Goal: Information Seeking & Learning: Learn about a topic

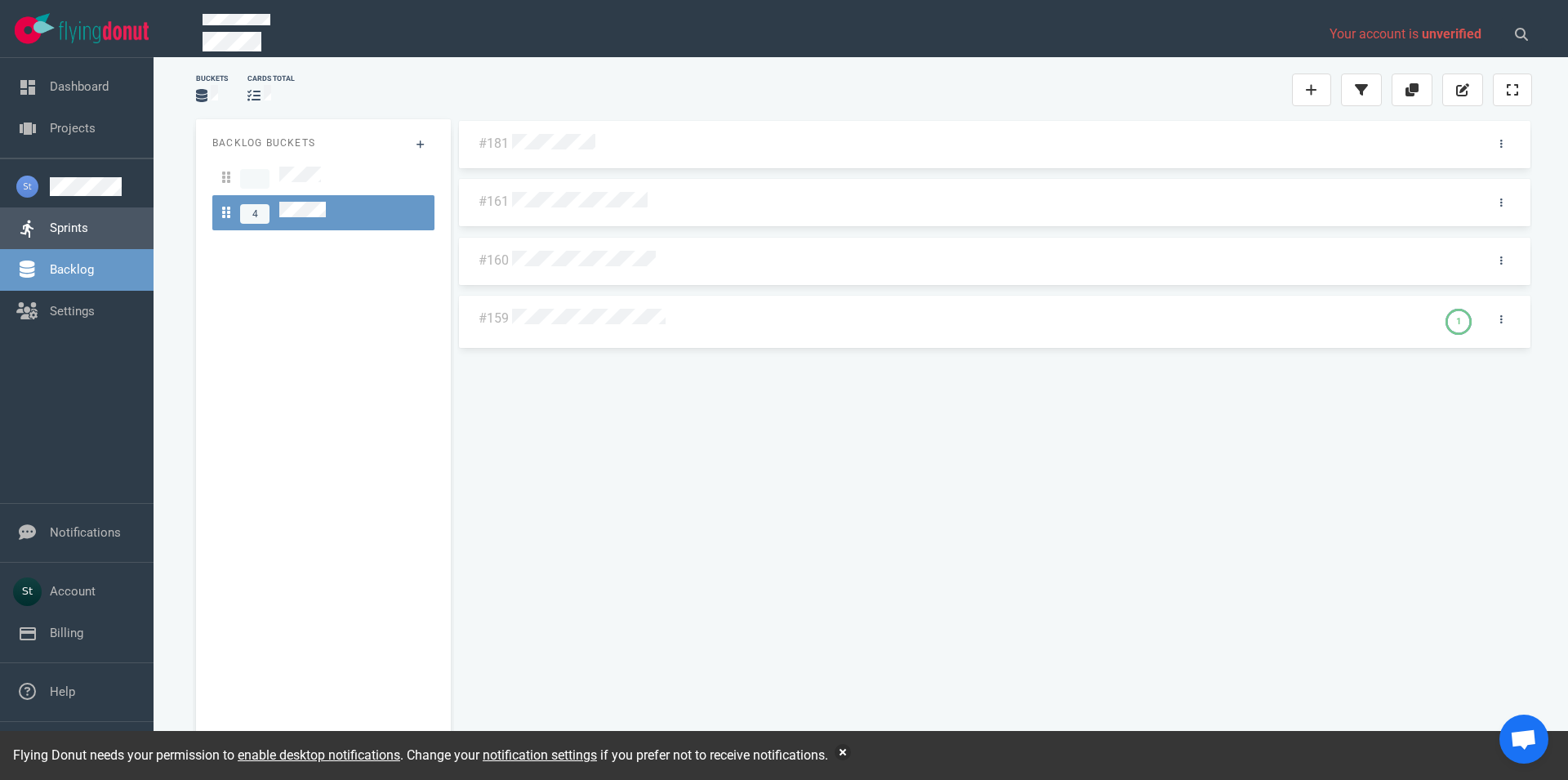
click at [89, 222] on link "Sprints" at bounding box center [69, 228] width 38 height 15
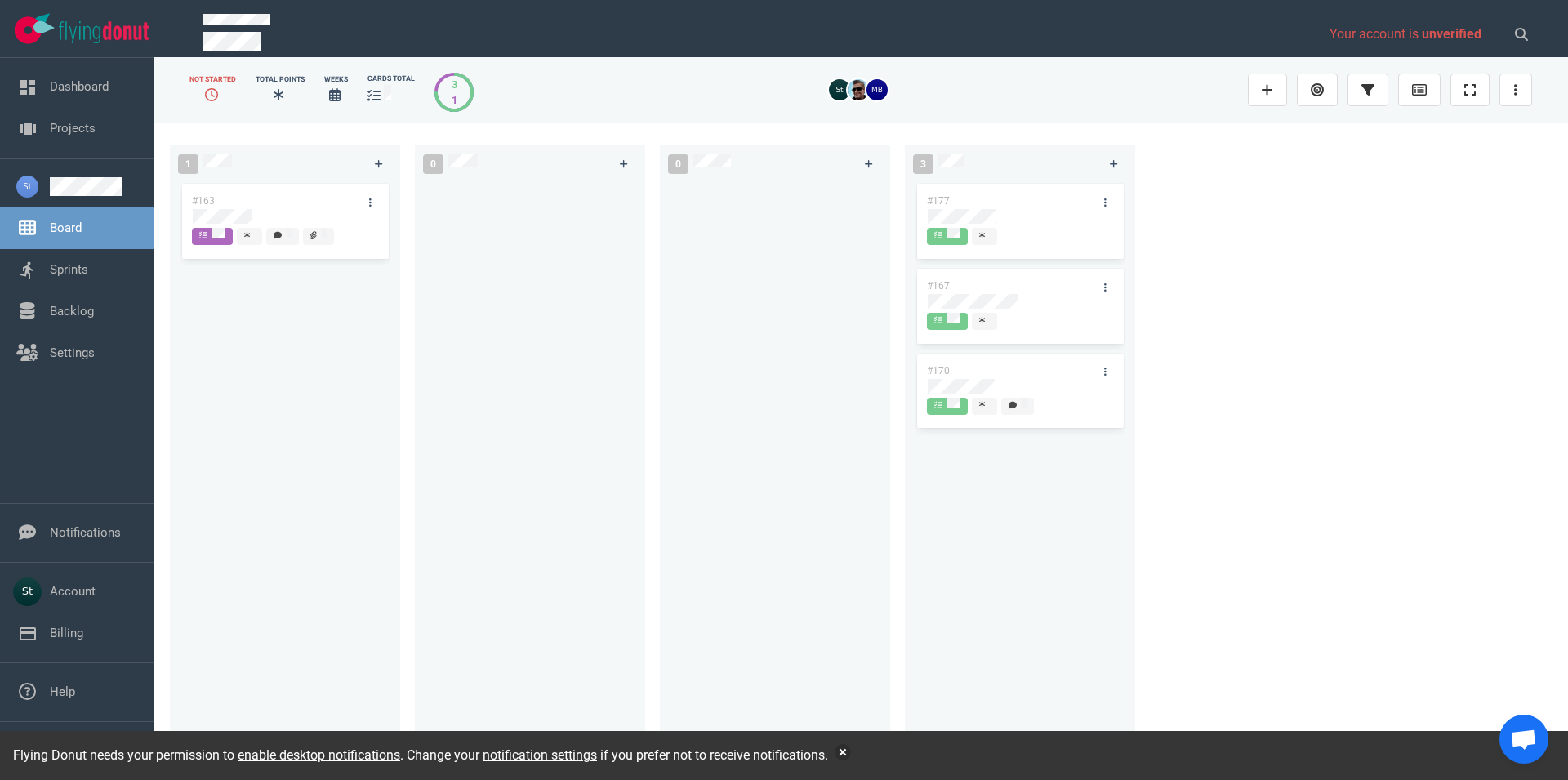
click at [232, 207] on div "#163" at bounding box center [269, 201] width 175 height 34
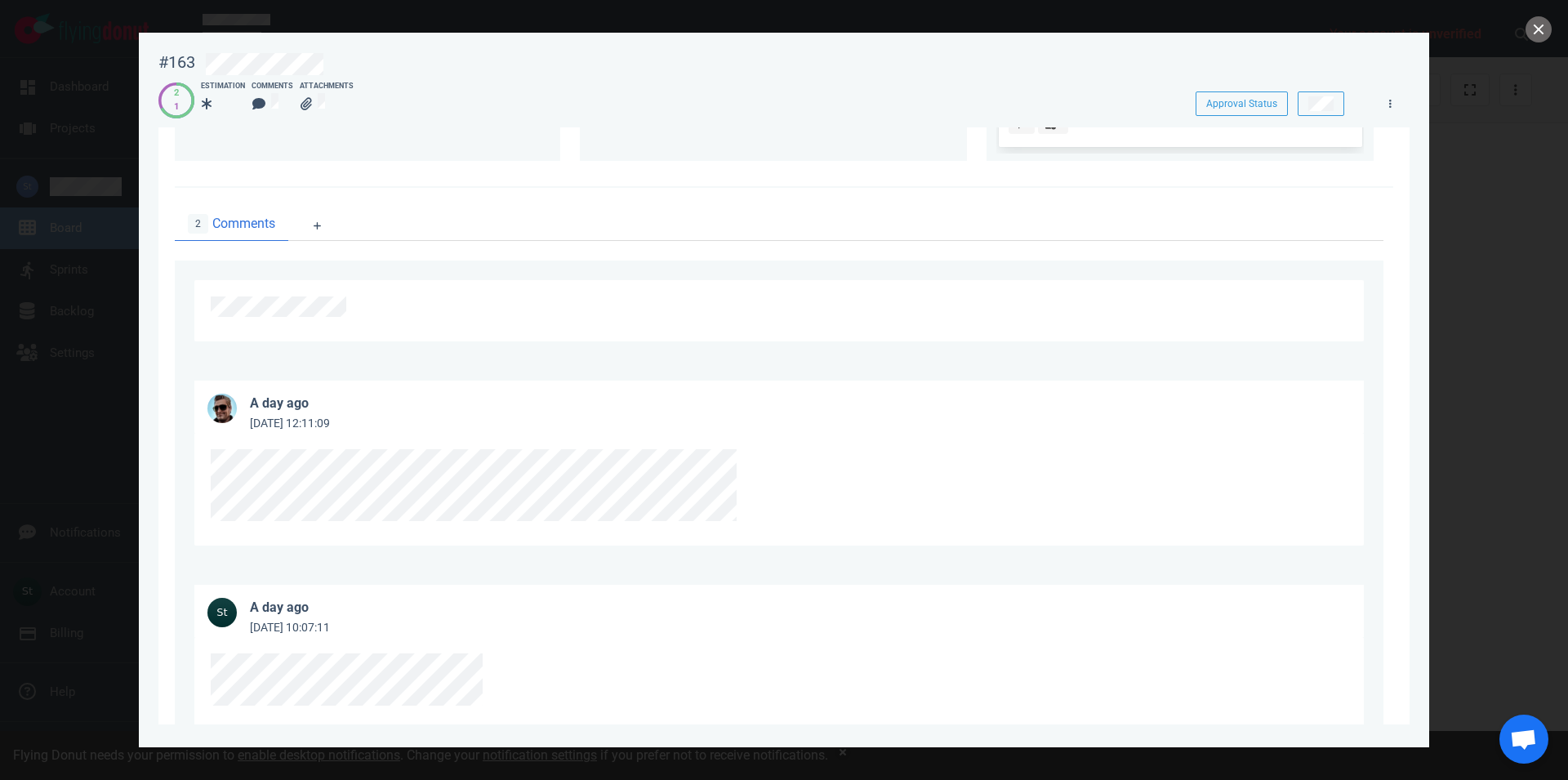
scroll to position [93, 0]
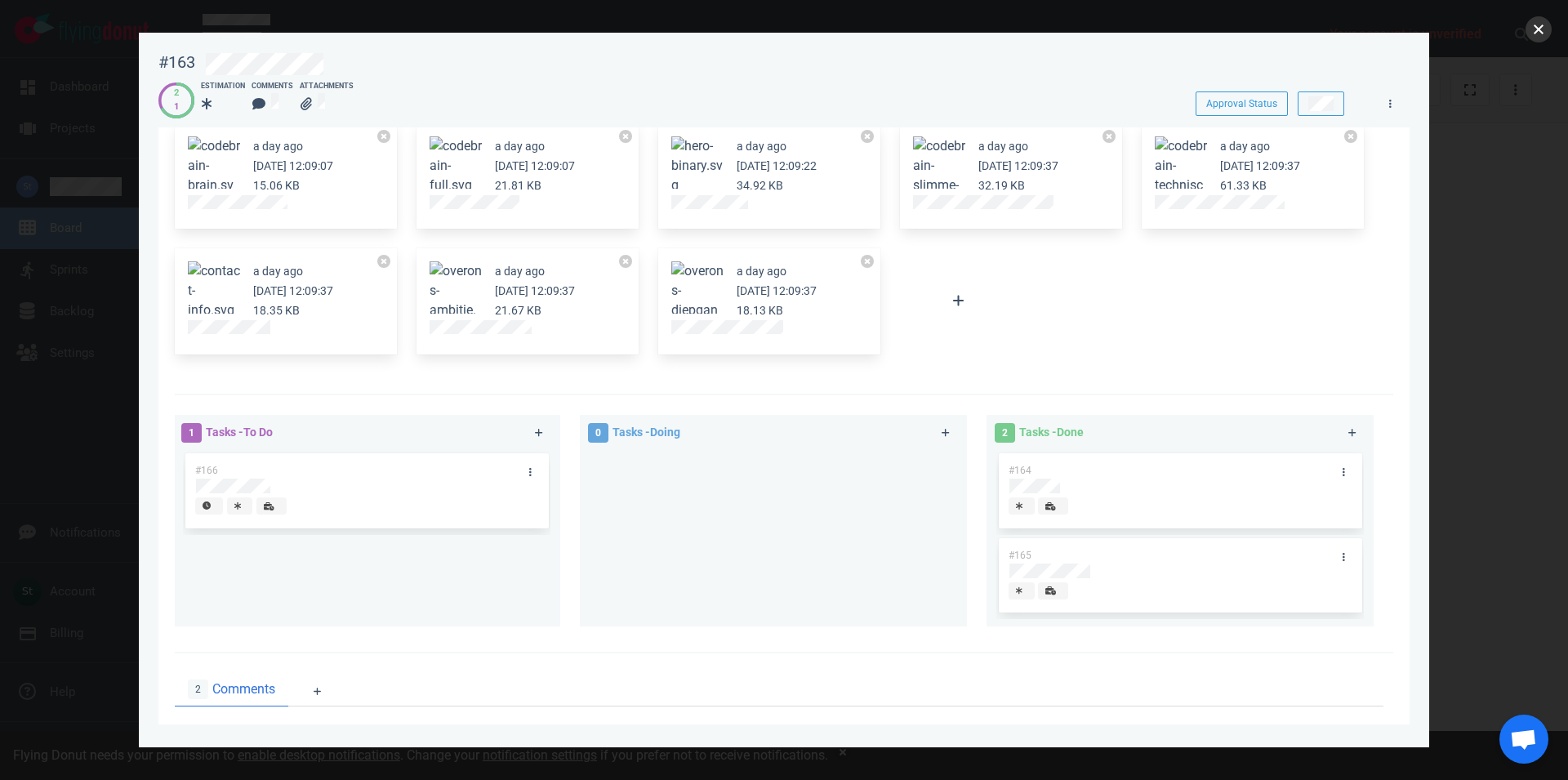
click at [1544, 23] on button "close" at bounding box center [1539, 29] width 26 height 26
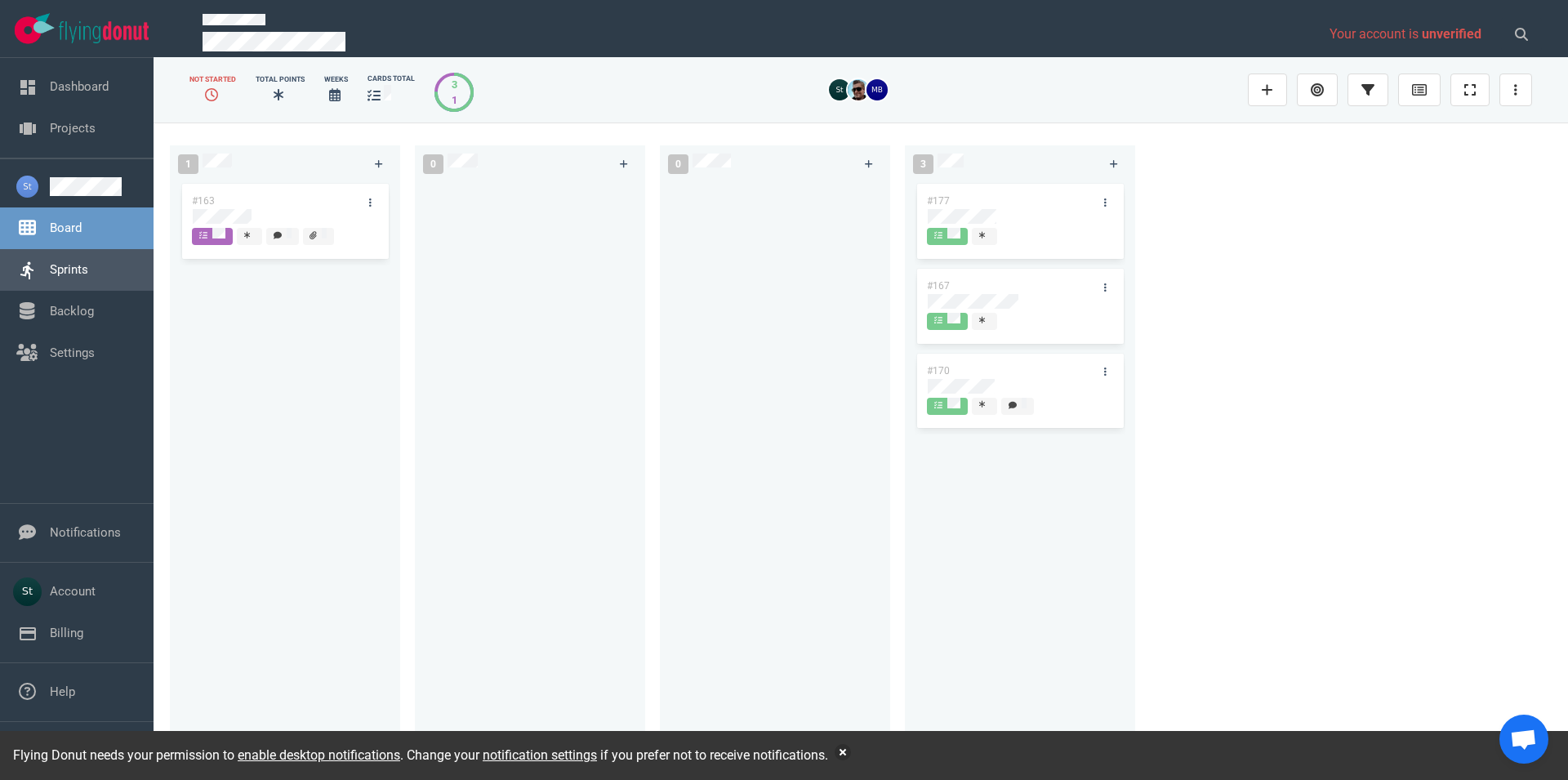
click at [89, 268] on link "Sprints" at bounding box center [69, 270] width 38 height 15
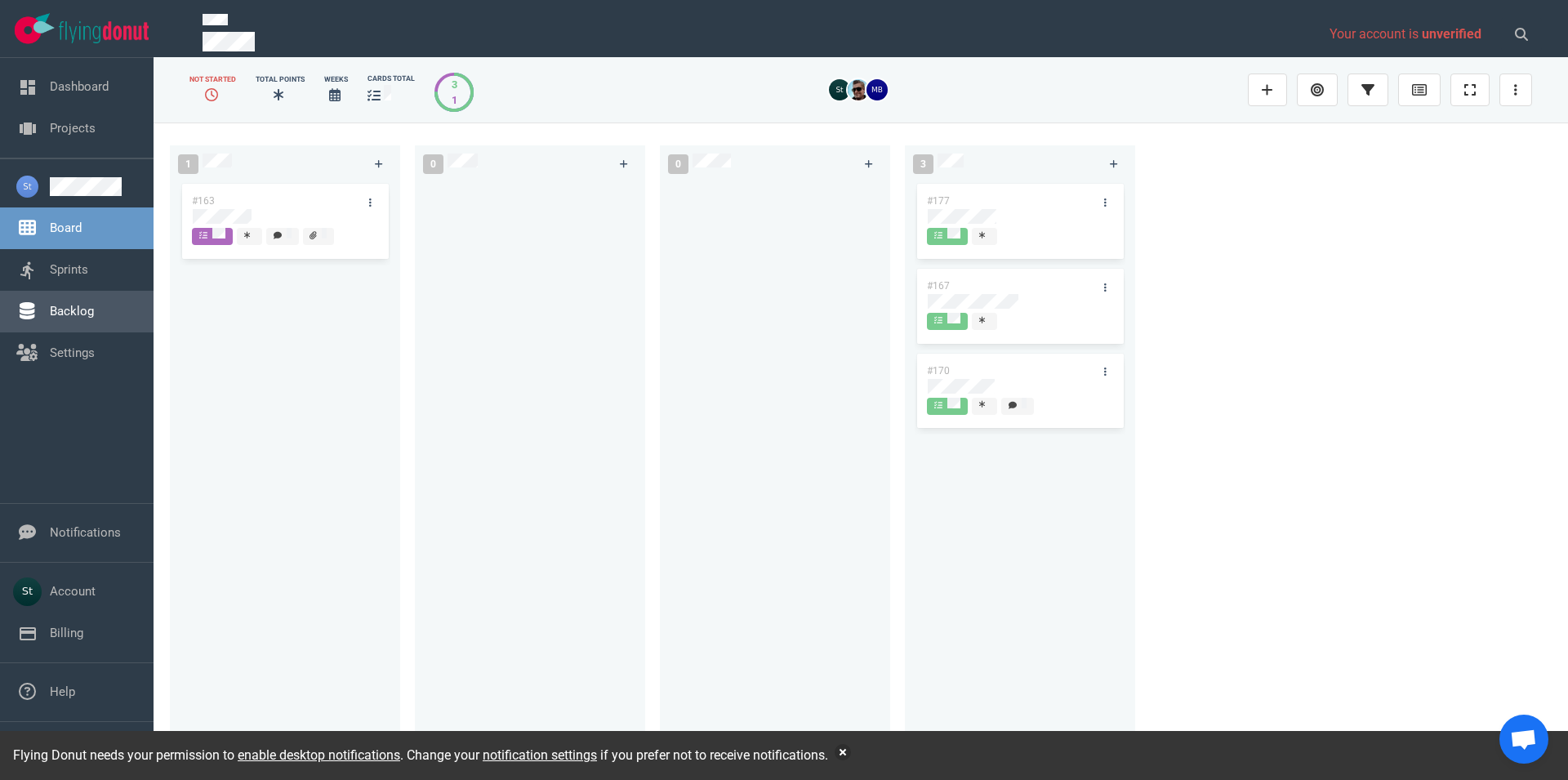
click at [89, 305] on link "Backlog" at bounding box center [72, 312] width 44 height 15
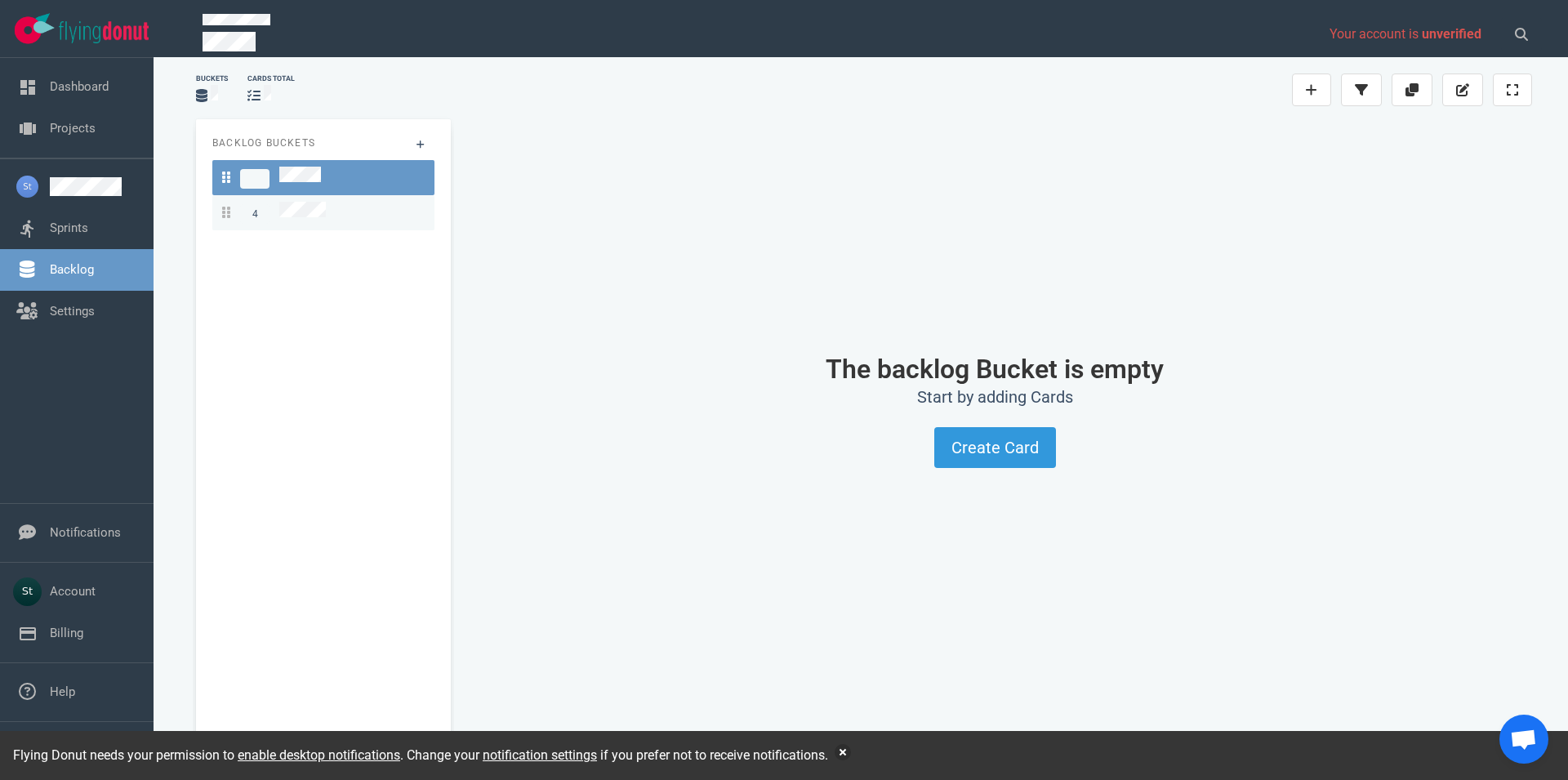
click at [328, 201] on div "4" at bounding box center [323, 212] width 202 height 22
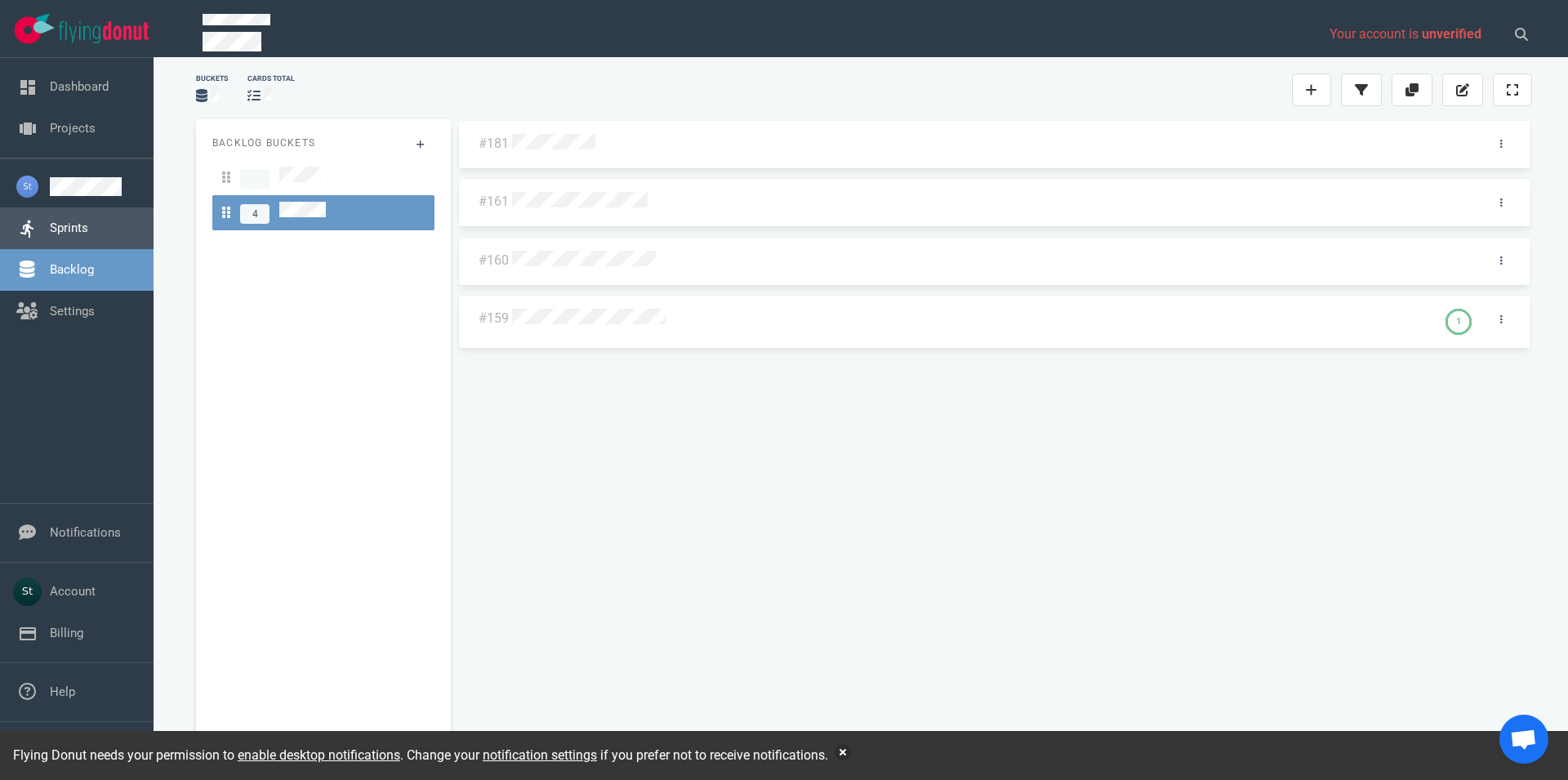
click at [89, 227] on link "Sprints" at bounding box center [69, 228] width 38 height 15
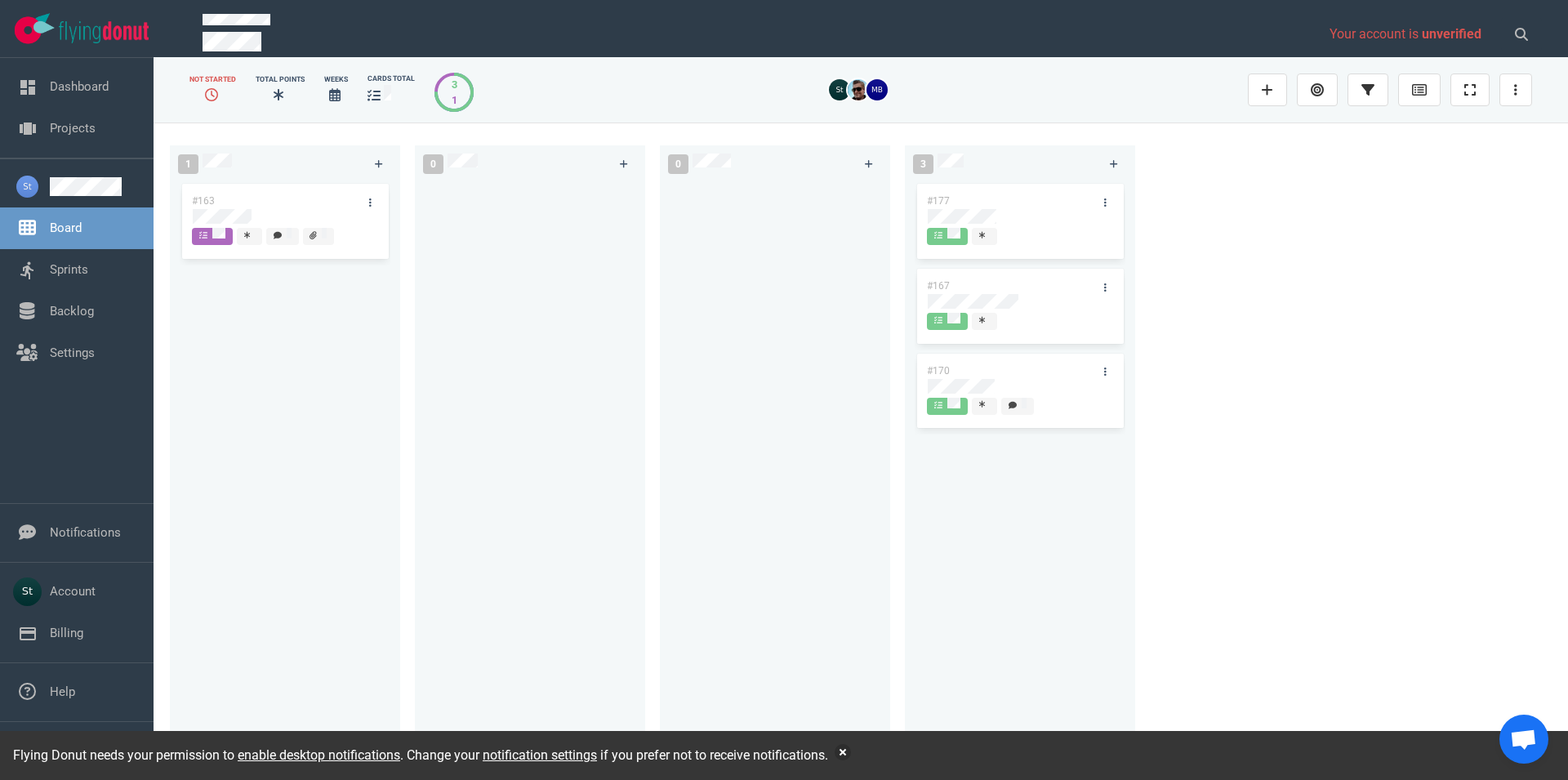
drag, startPoint x: 451, startPoint y: 80, endPoint x: 447, endPoint y: 101, distance: 21.4
click at [447, 101] on div "3 1" at bounding box center [454, 92] width 39 height 39
click at [949, 87] on div at bounding box center [865, 89] width 745 height 21
click at [847, 759] on button "button" at bounding box center [843, 752] width 17 height 17
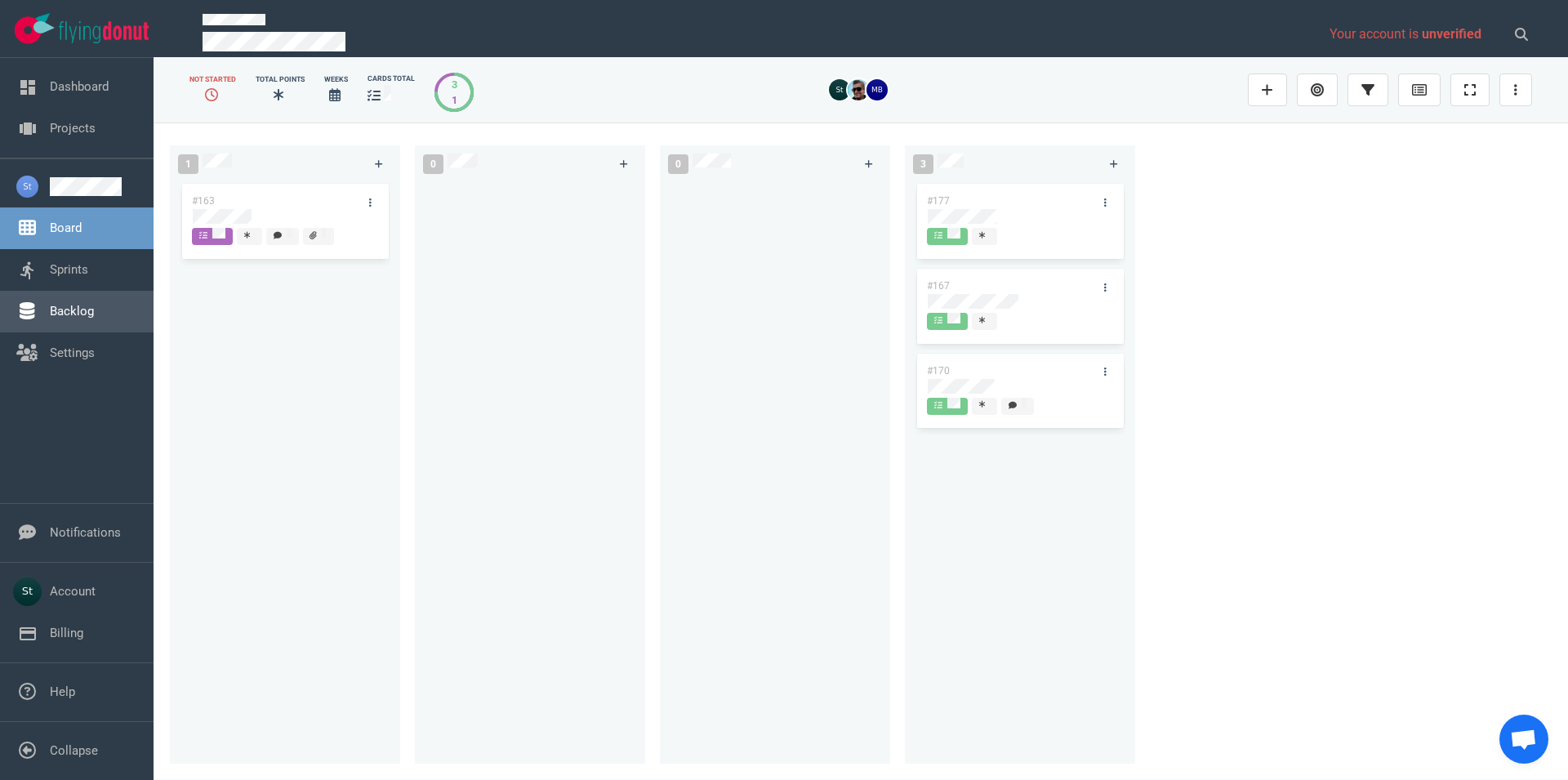
click at [52, 319] on link "Backlog" at bounding box center [72, 312] width 44 height 15
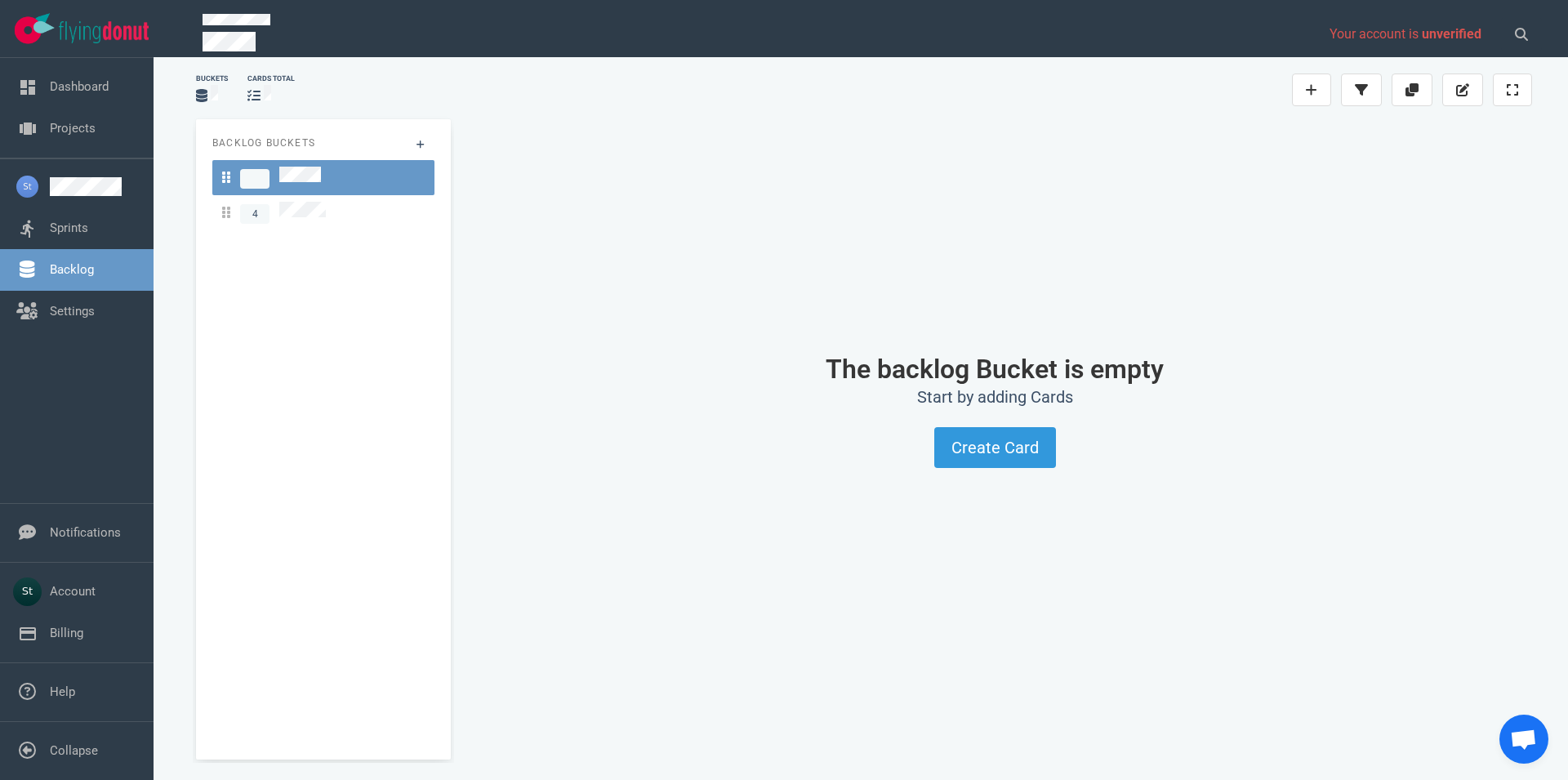
click at [372, 228] on div "Backlog Buckets 4" at bounding box center [323, 440] width 255 height 640
click at [369, 211] on div "4" at bounding box center [323, 212] width 202 height 22
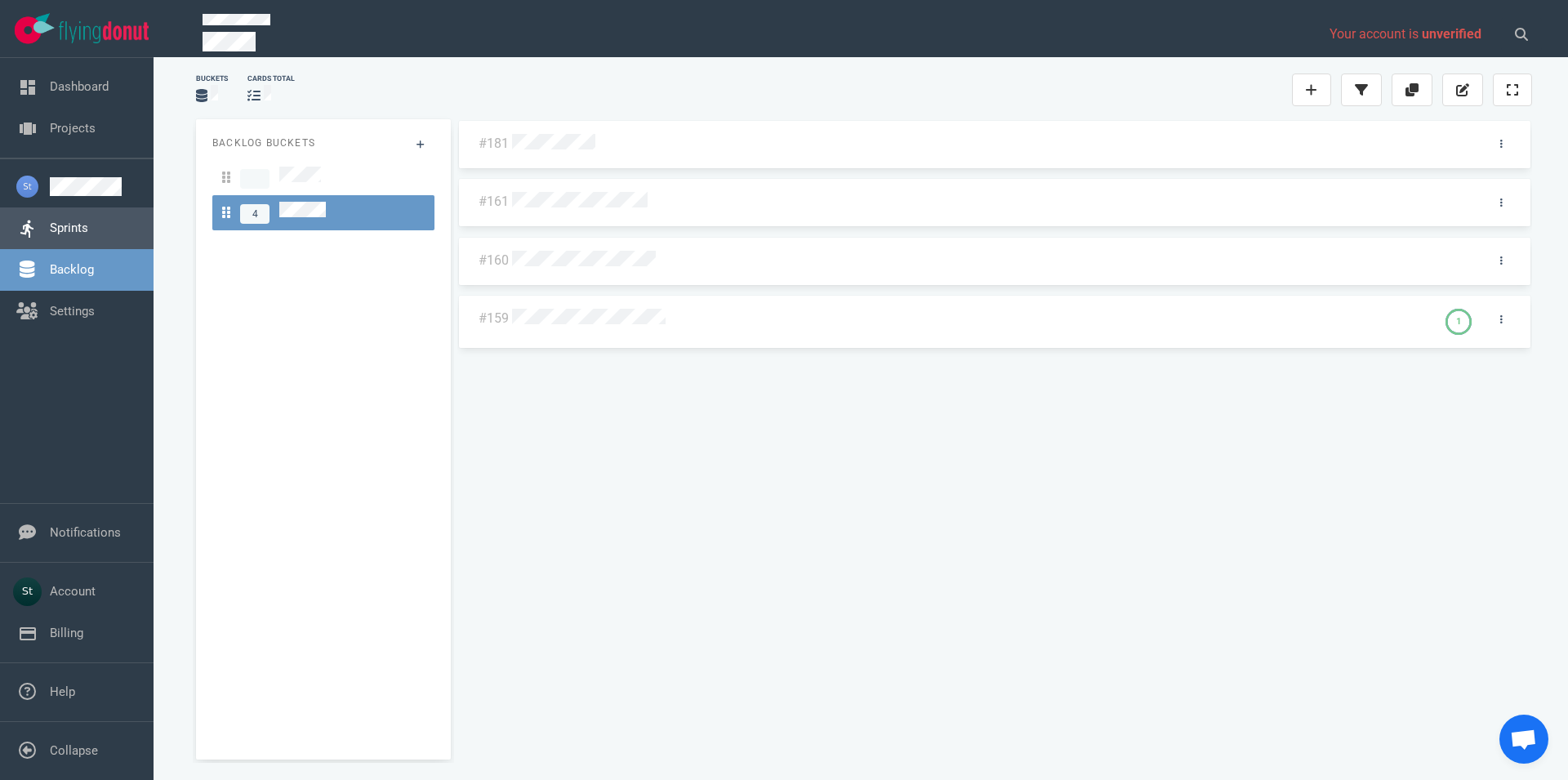
click at [89, 229] on link "Sprints" at bounding box center [69, 228] width 38 height 15
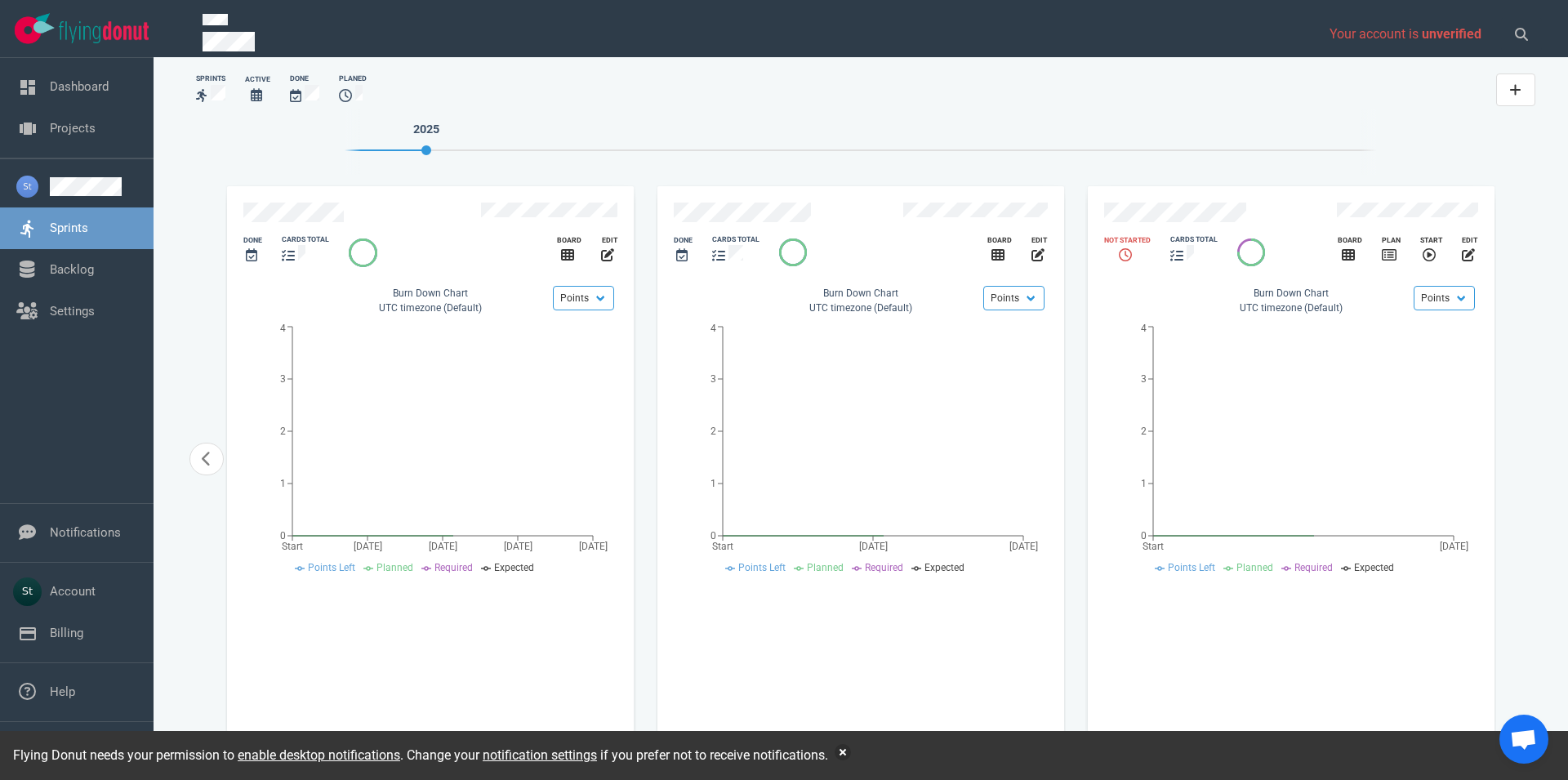
click at [1176, 201] on div "slide 15 of 15" at bounding box center [1216, 215] width 242 height 43
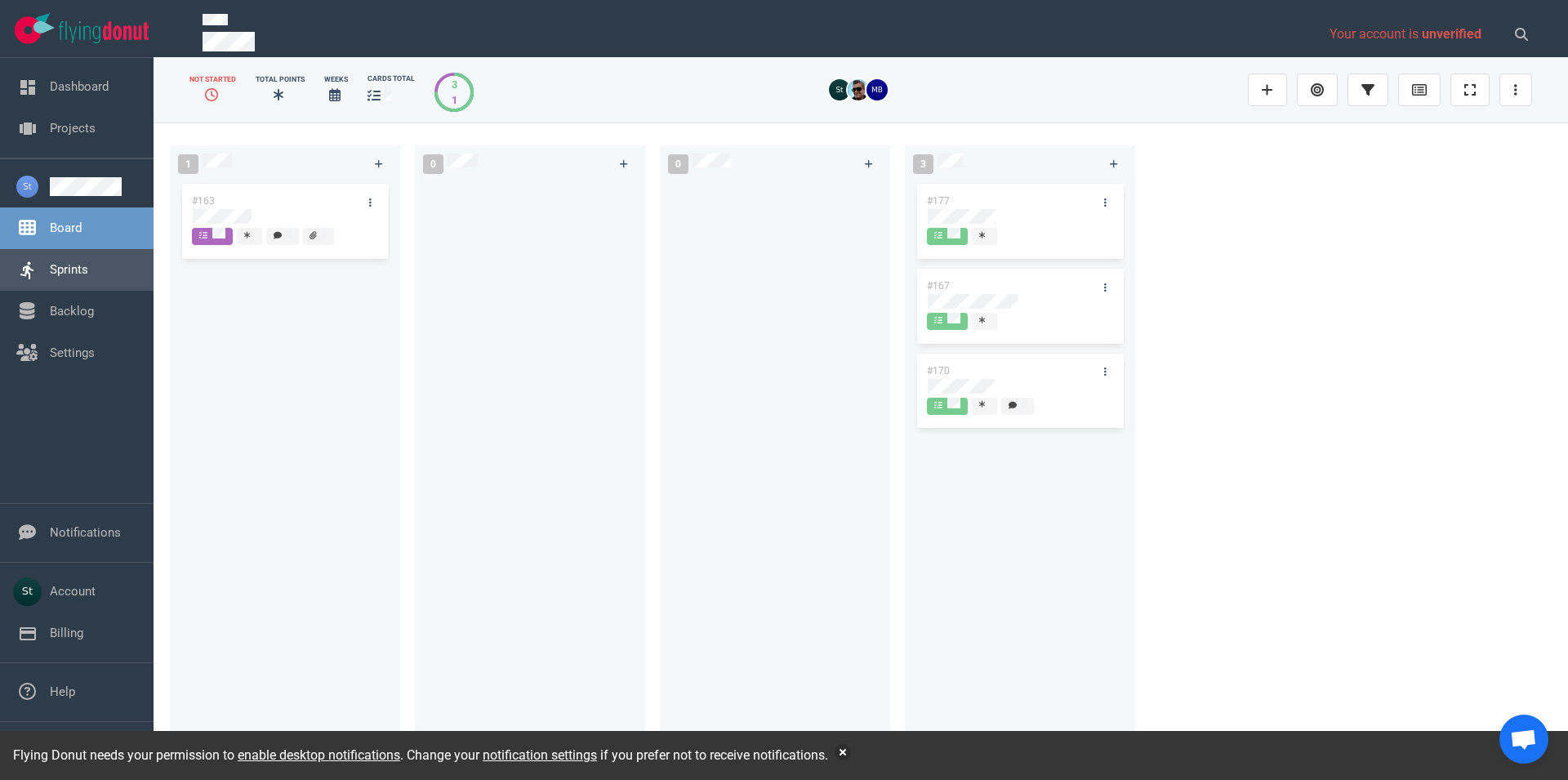
click at [89, 277] on link "Sprints" at bounding box center [69, 270] width 38 height 15
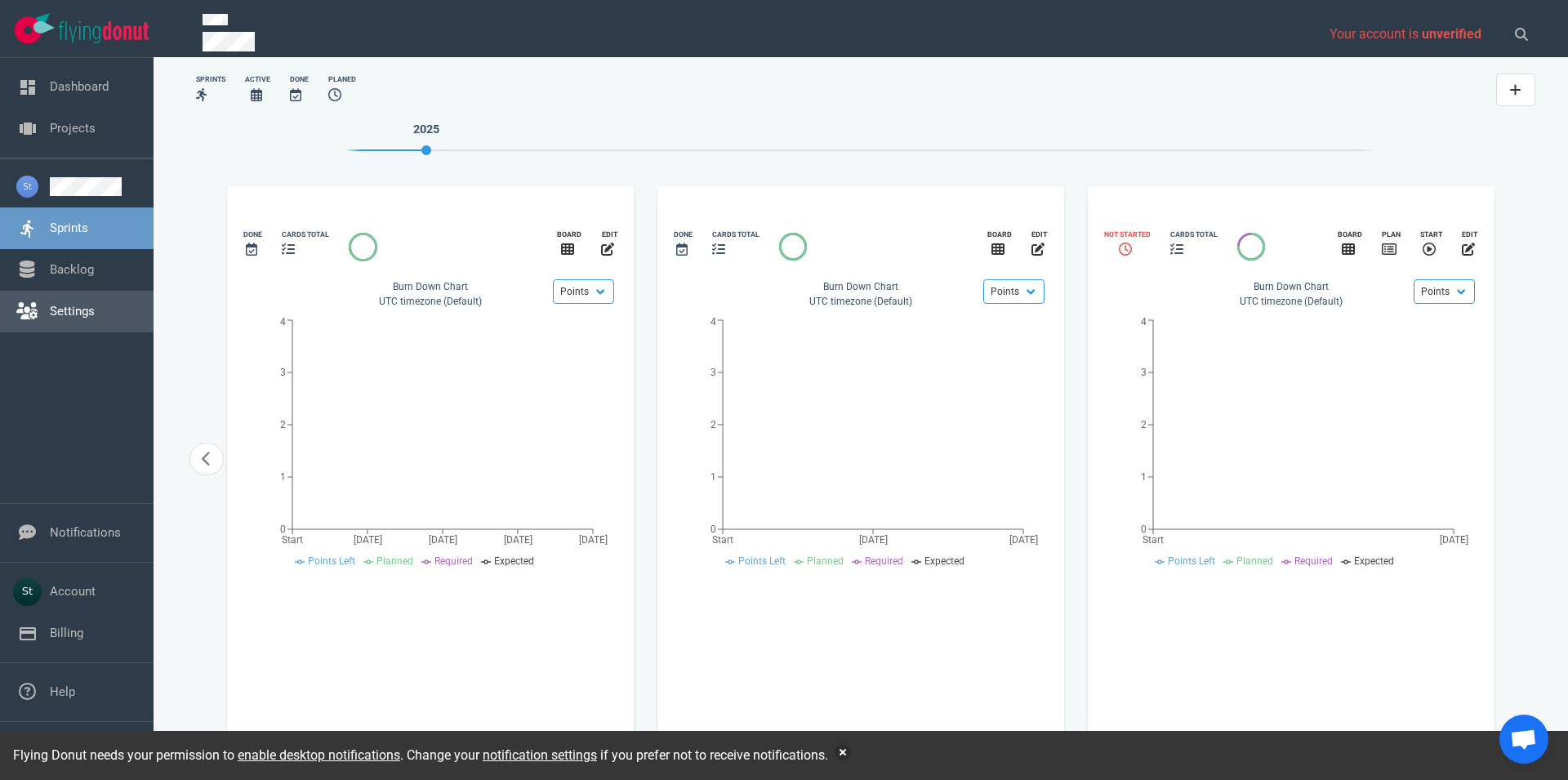
click at [94, 306] on link "Settings" at bounding box center [73, 312] width 45 height 15
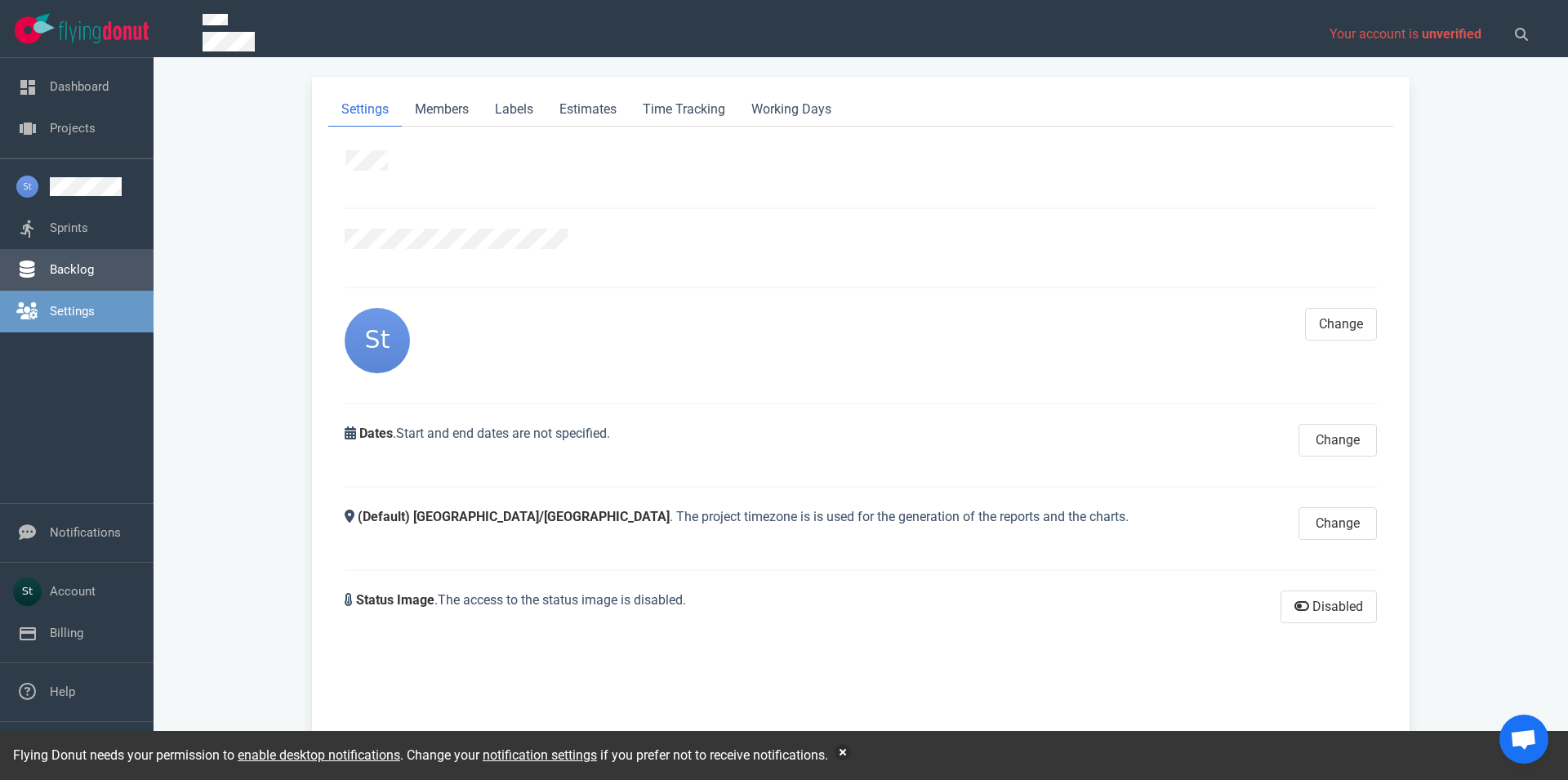
click at [94, 268] on link "Backlog" at bounding box center [72, 270] width 44 height 15
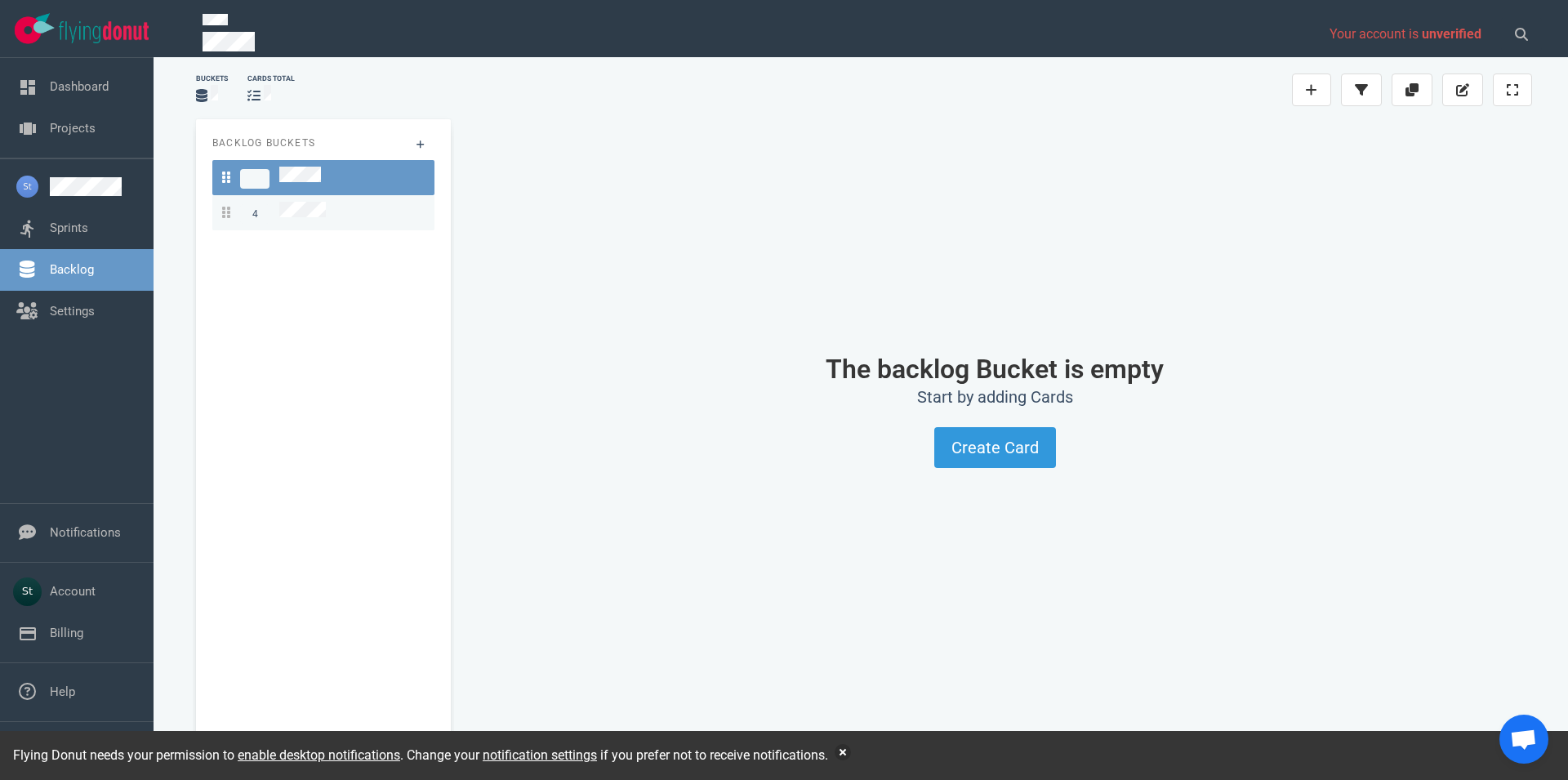
click at [375, 201] on div "4" at bounding box center [323, 212] width 202 height 22
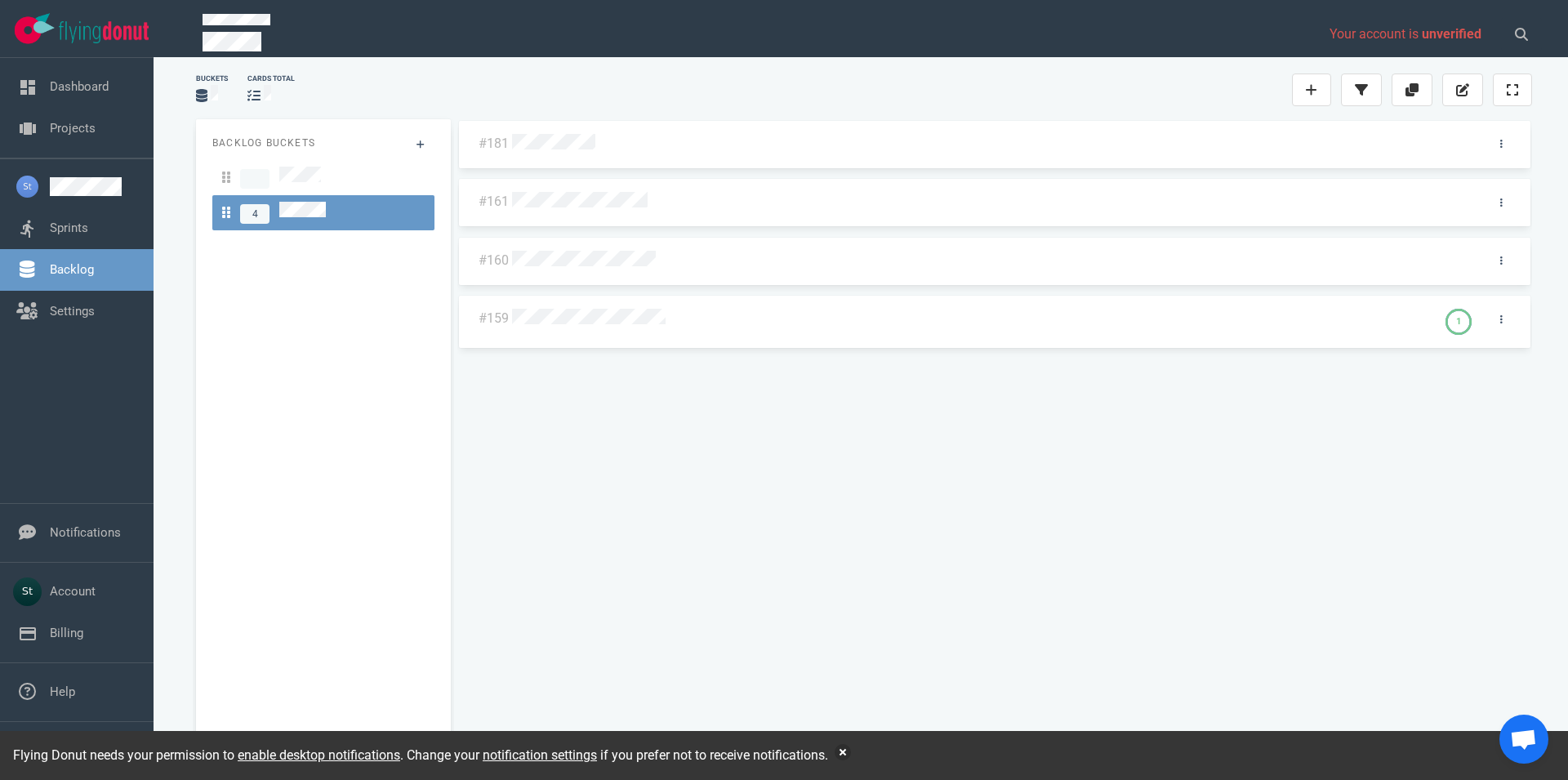
click at [531, 325] on div at bounding box center [970, 319] width 915 height 21
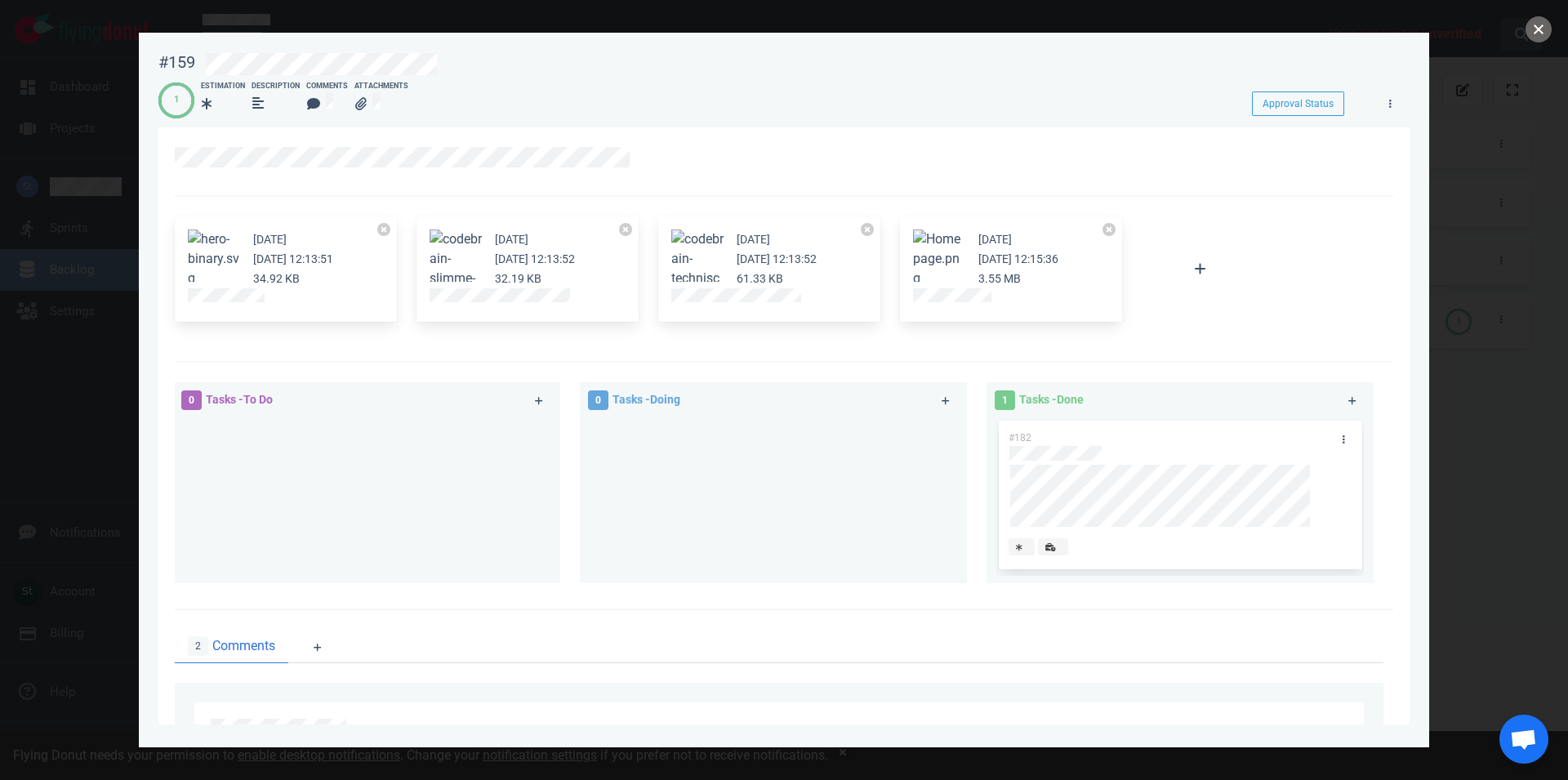
click at [1530, 37] on button "close" at bounding box center [1539, 29] width 26 height 26
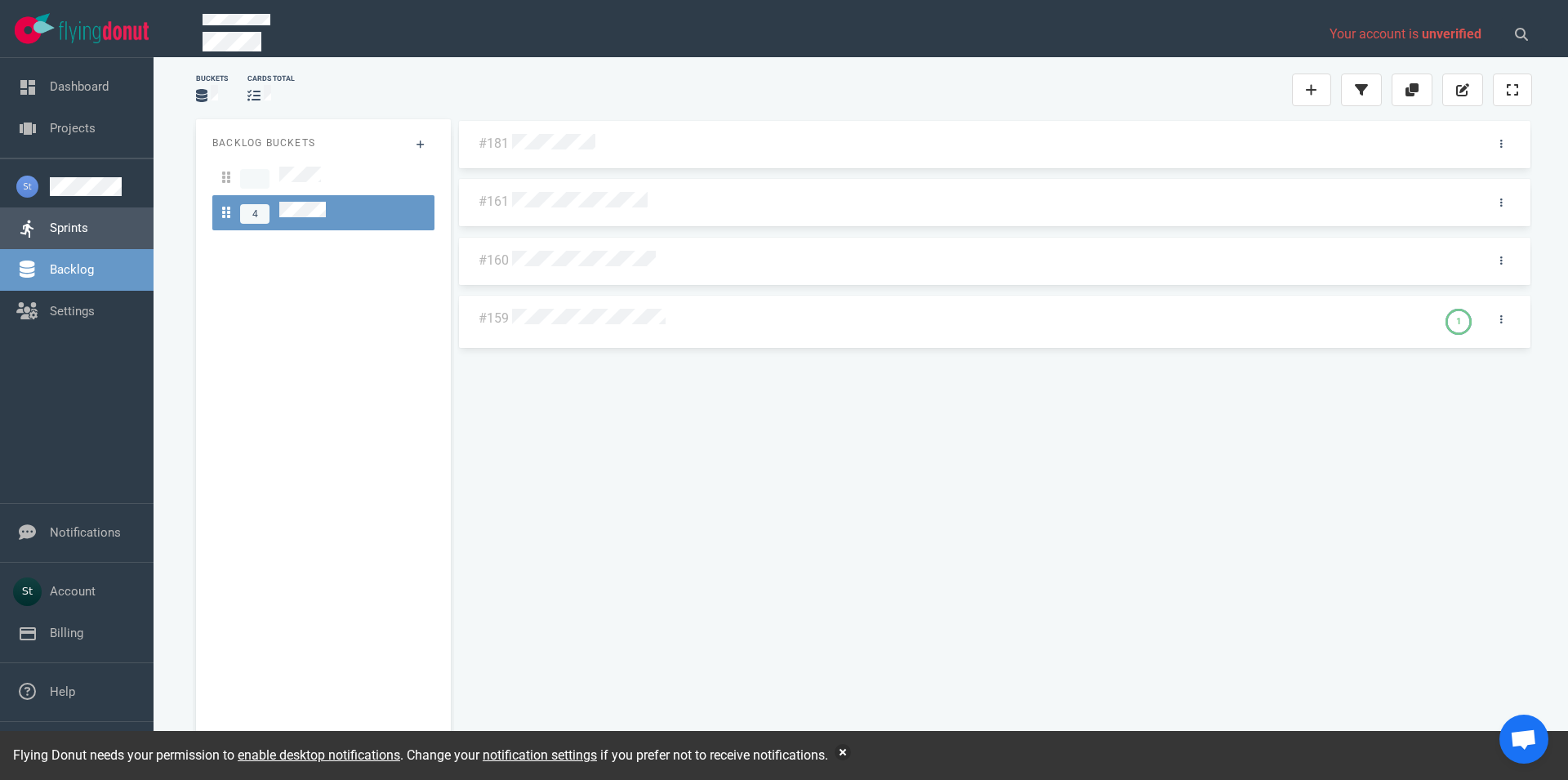
click at [57, 222] on link "Sprints" at bounding box center [69, 228] width 38 height 15
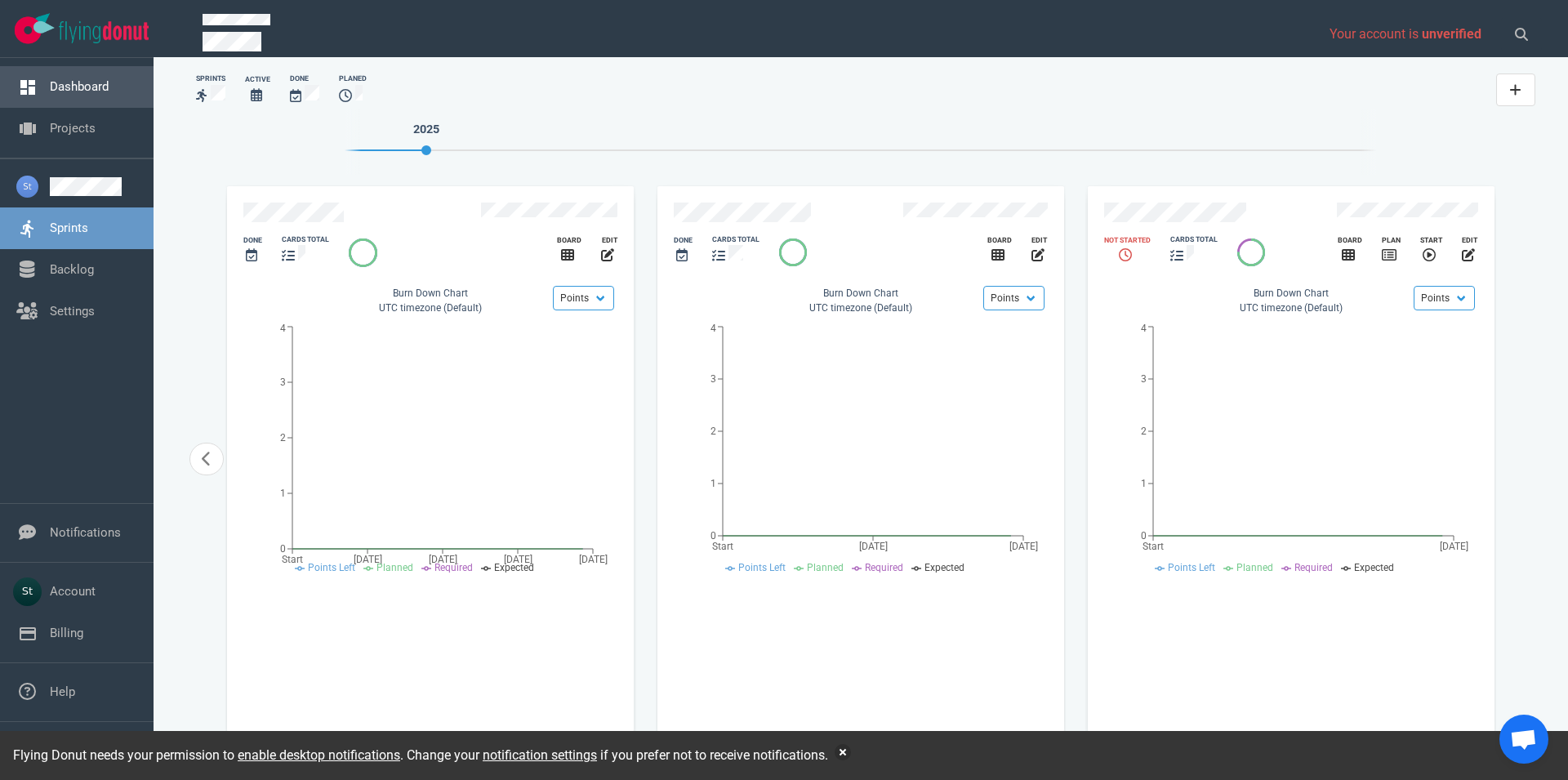
click at [91, 94] on link "Dashboard" at bounding box center [79, 87] width 59 height 15
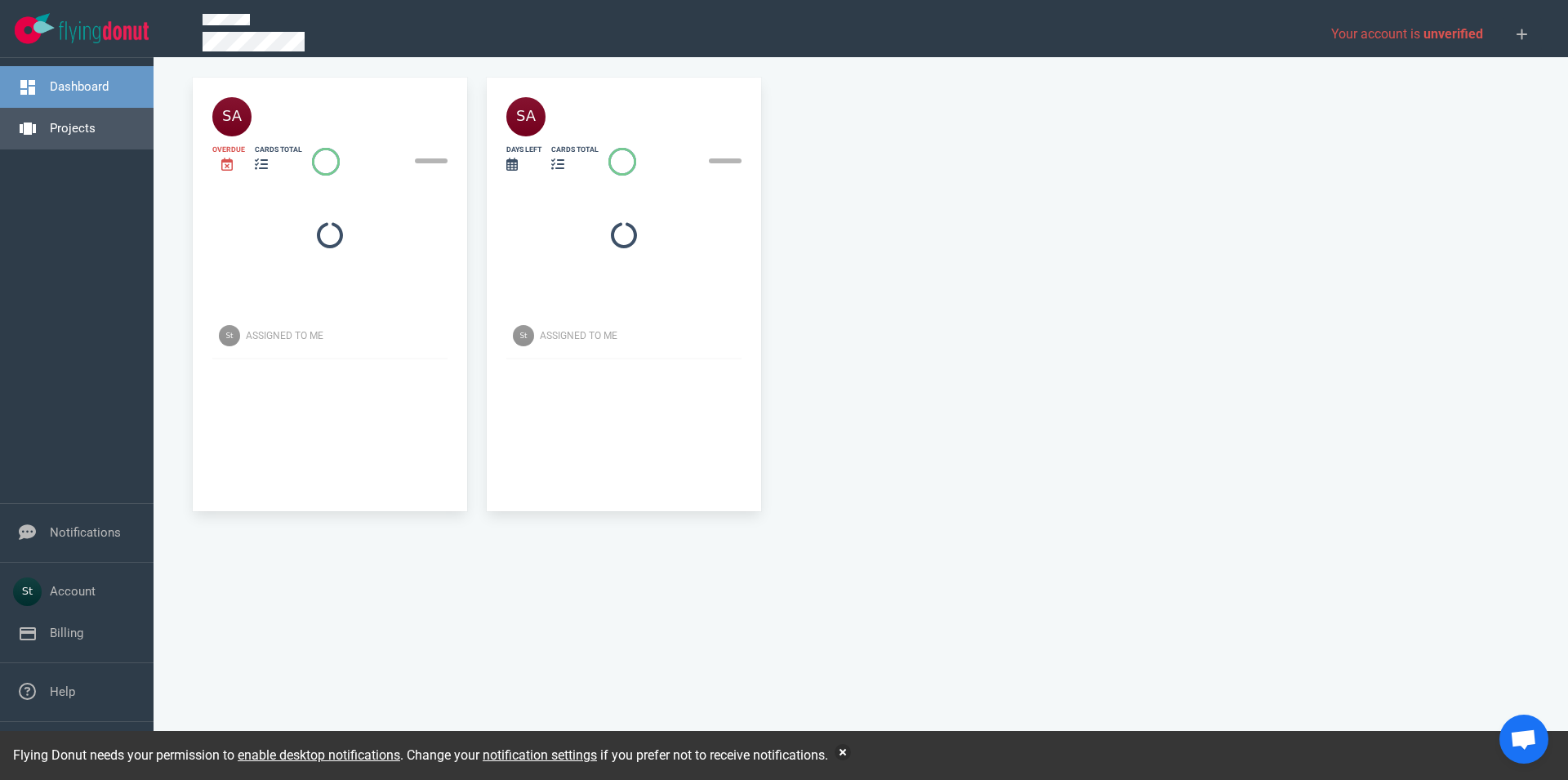
click at [95, 121] on link "Projects" at bounding box center [73, 129] width 46 height 15
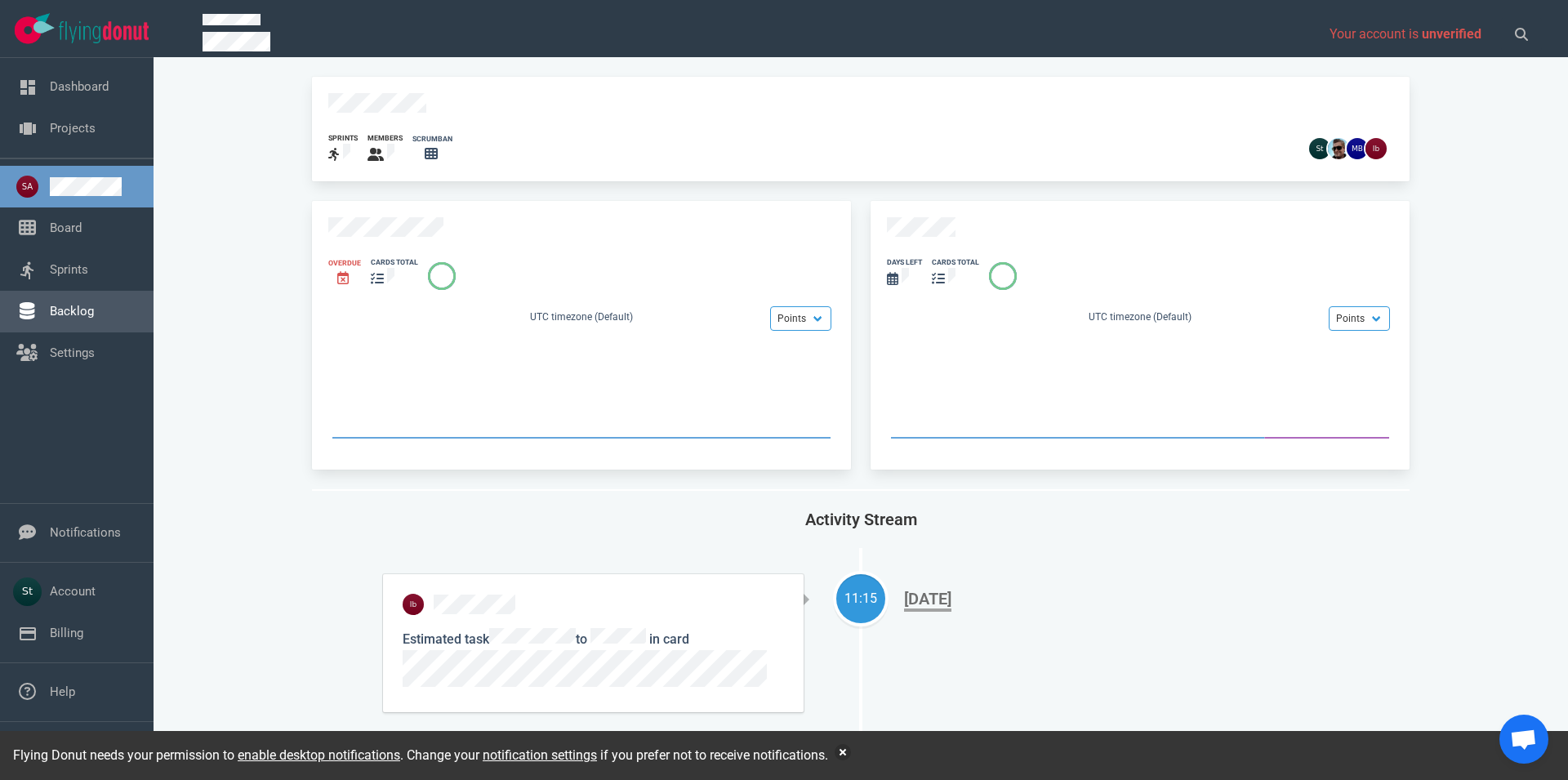
click at [94, 319] on link "Backlog" at bounding box center [72, 312] width 44 height 15
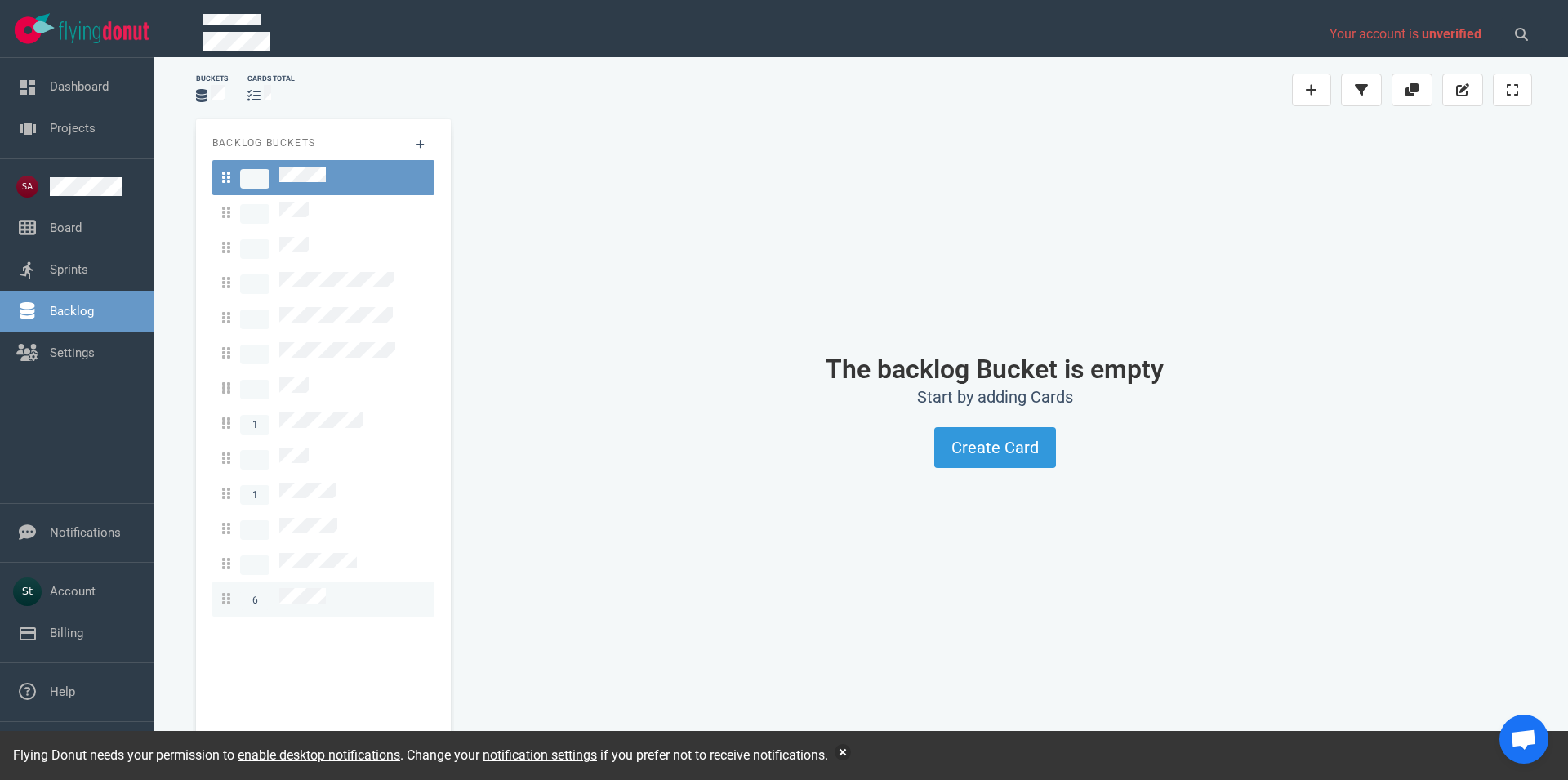
click at [362, 589] on div "6" at bounding box center [323, 599] width 202 height 22
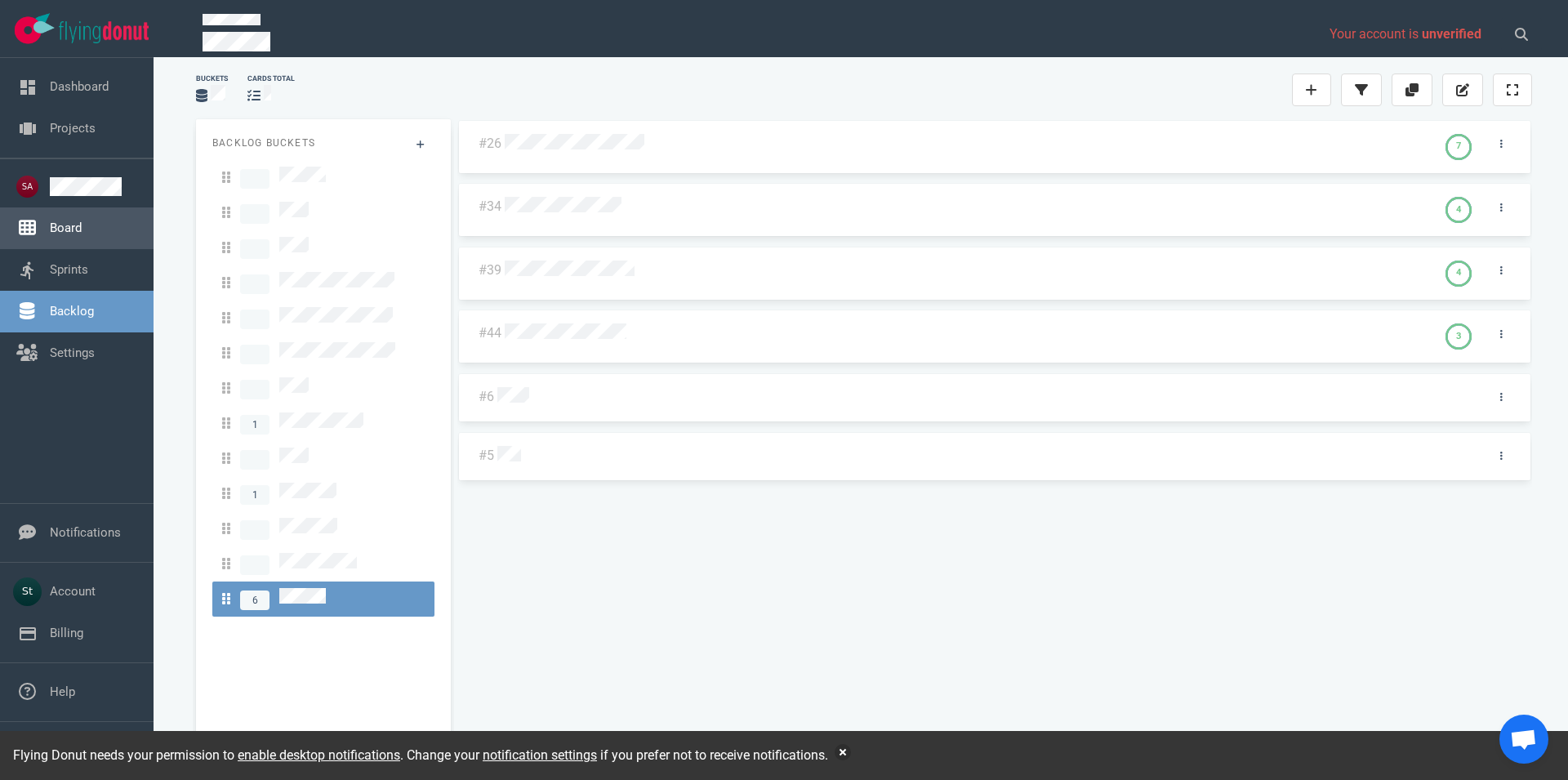
click at [82, 230] on link "Board" at bounding box center [66, 228] width 32 height 15
click at [82, 221] on link "Board" at bounding box center [66, 228] width 32 height 15
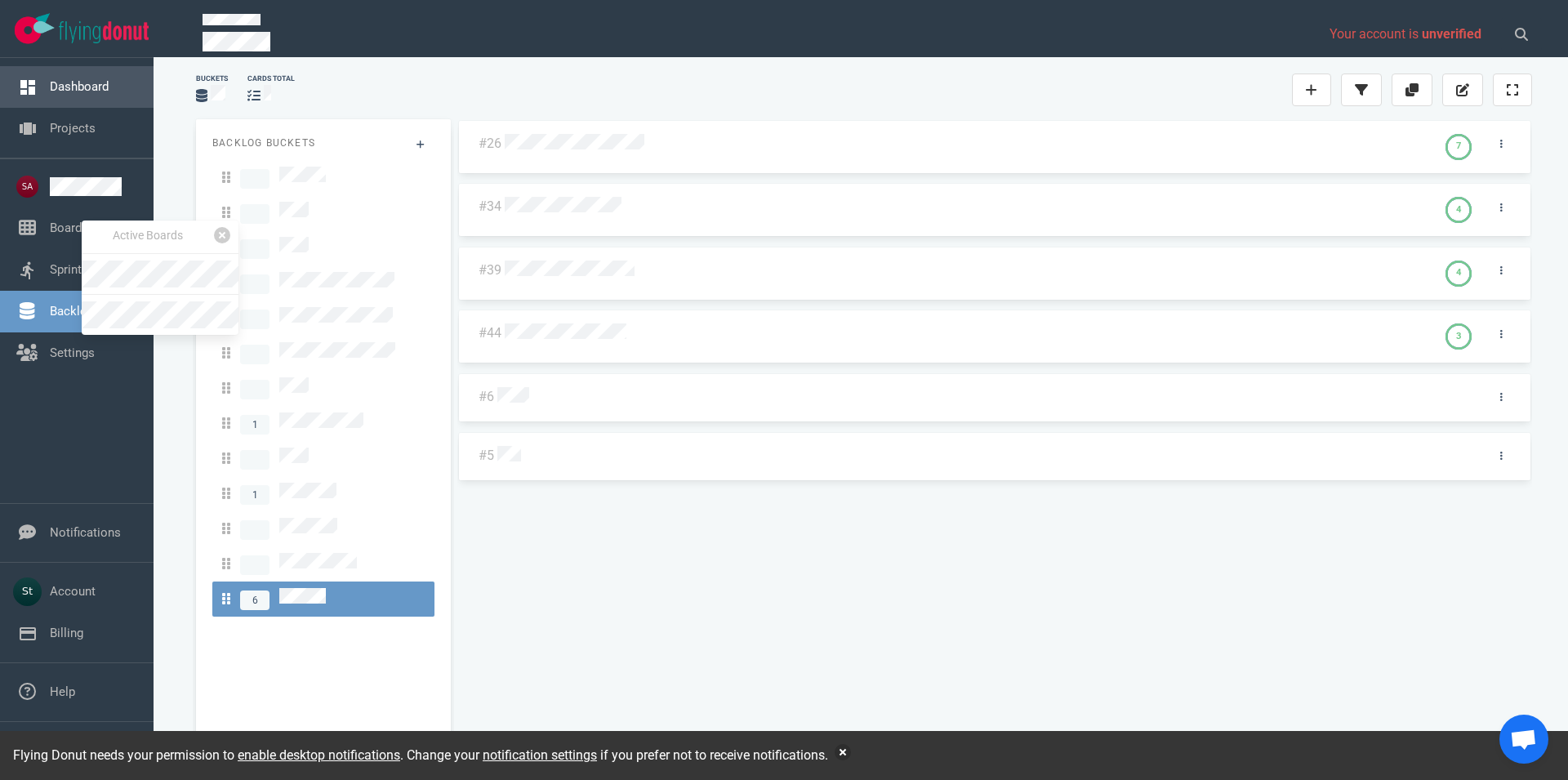
click at [66, 94] on link "Dashboard" at bounding box center [79, 87] width 59 height 15
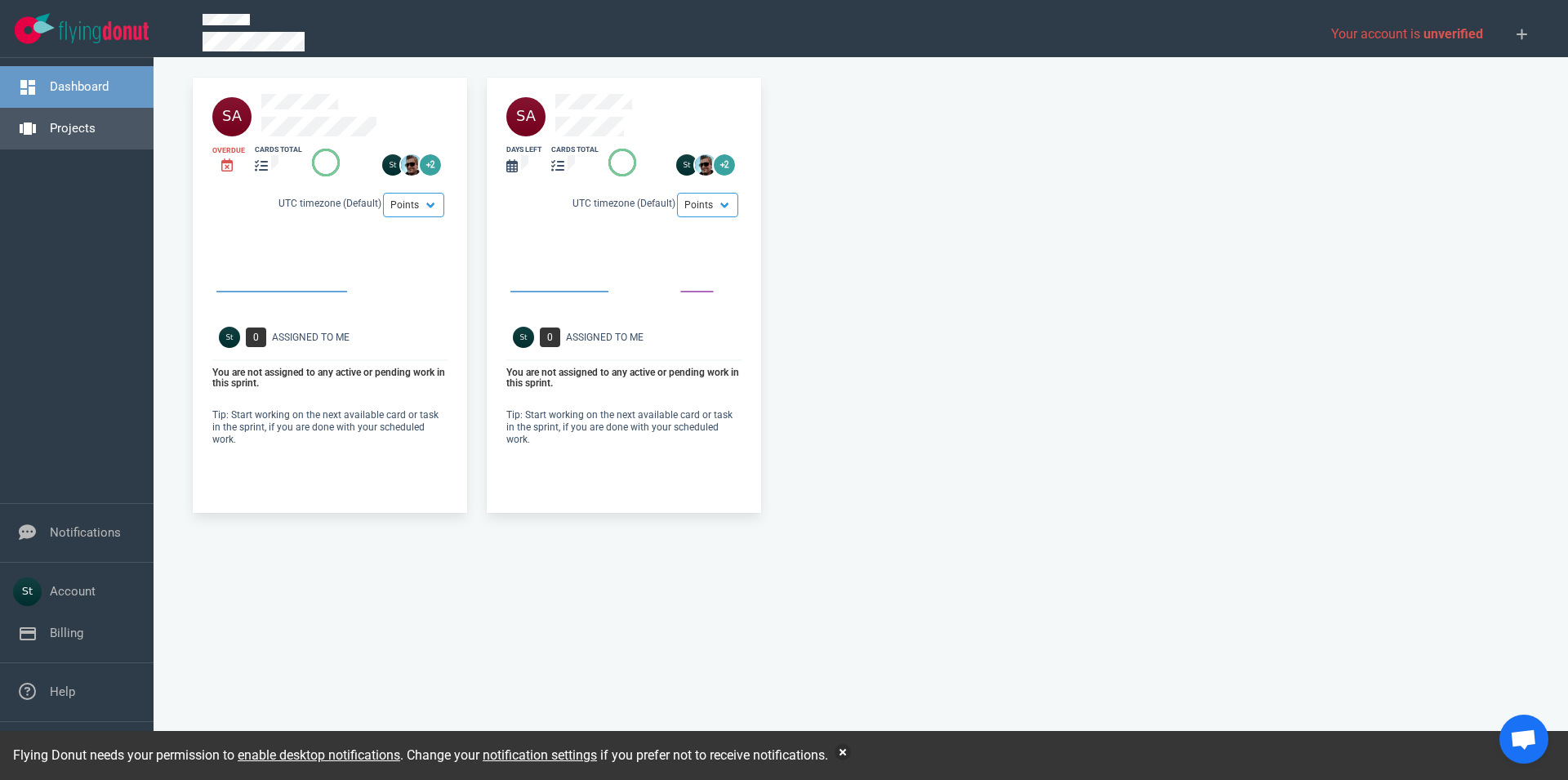
click at [95, 134] on link "Projects" at bounding box center [73, 129] width 46 height 15
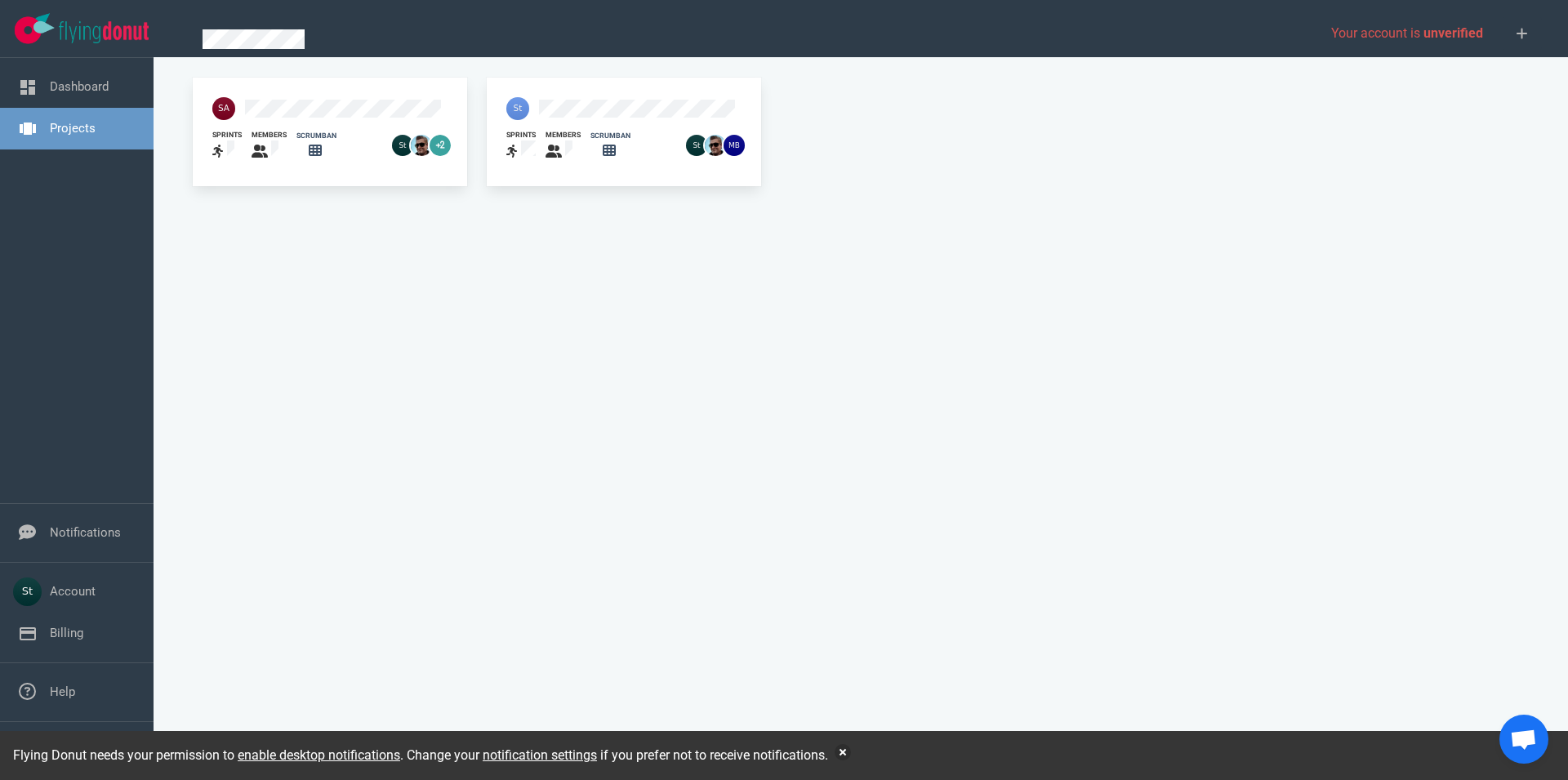
click at [549, 98] on div at bounding box center [591, 109] width 190 height 43
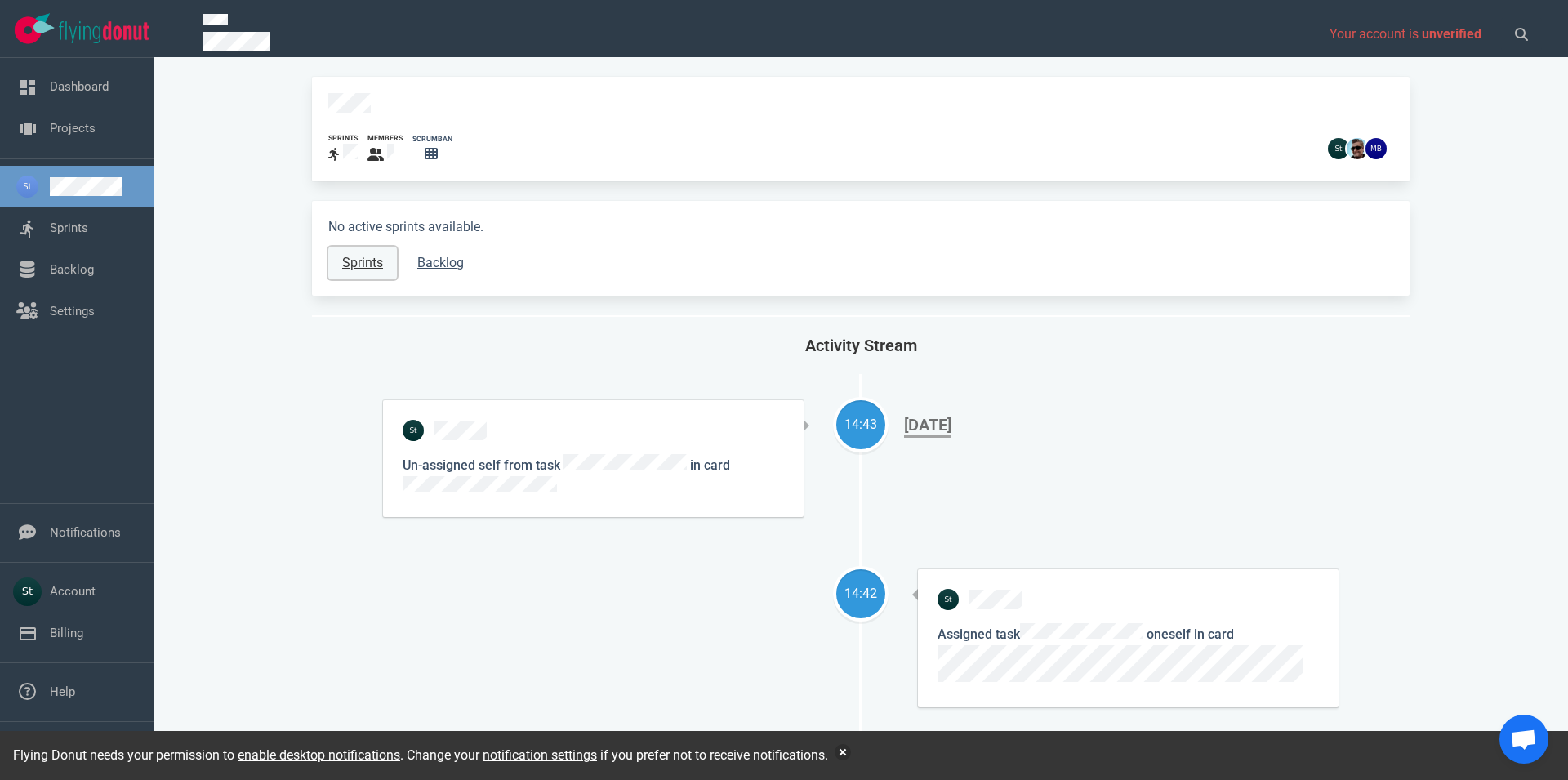
click at [367, 250] on link "Sprints" at bounding box center [363, 263] width 69 height 33
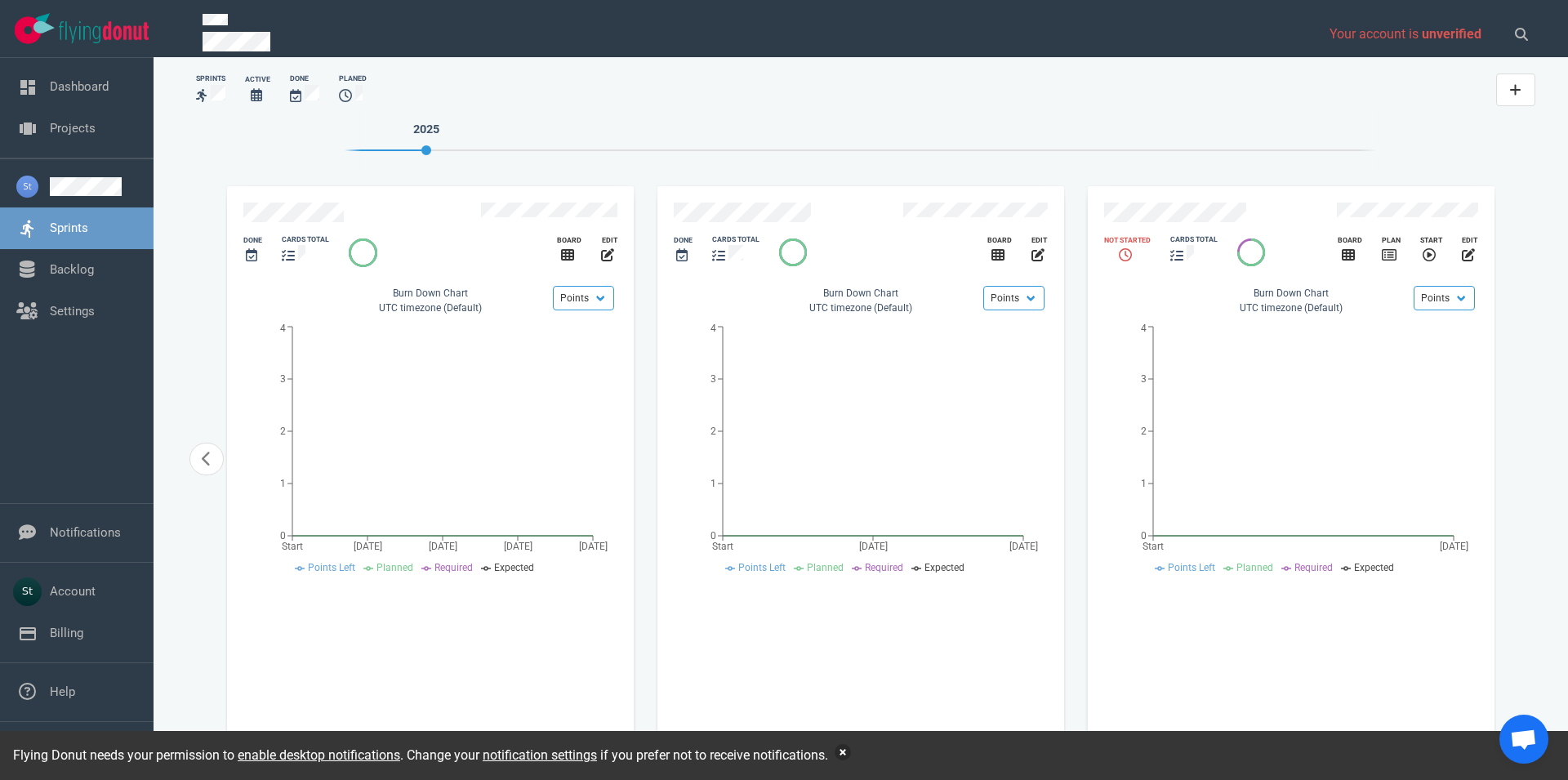
click at [851, 756] on button "button" at bounding box center [843, 752] width 17 height 17
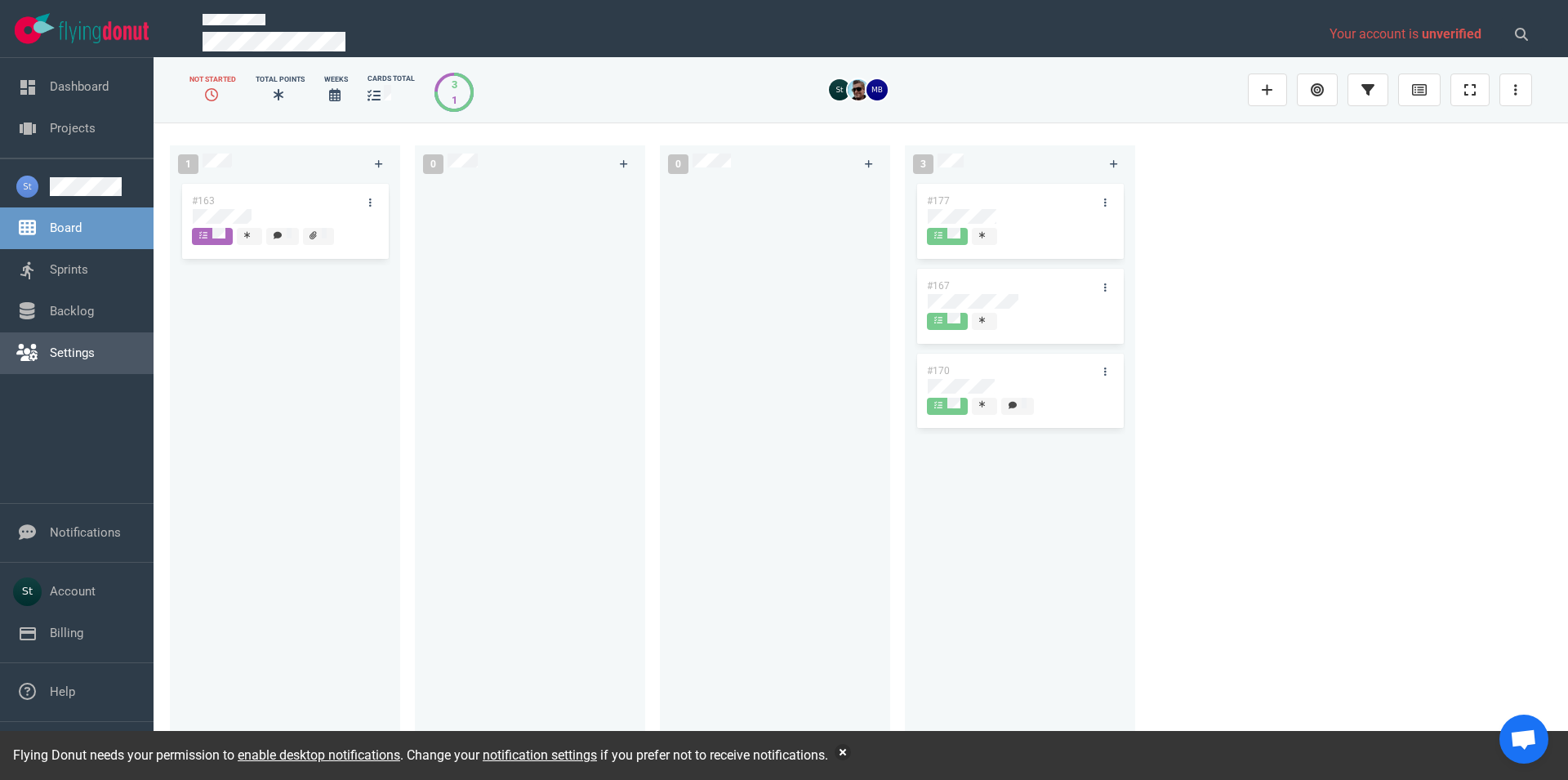
click at [94, 354] on link "Settings" at bounding box center [73, 353] width 45 height 15
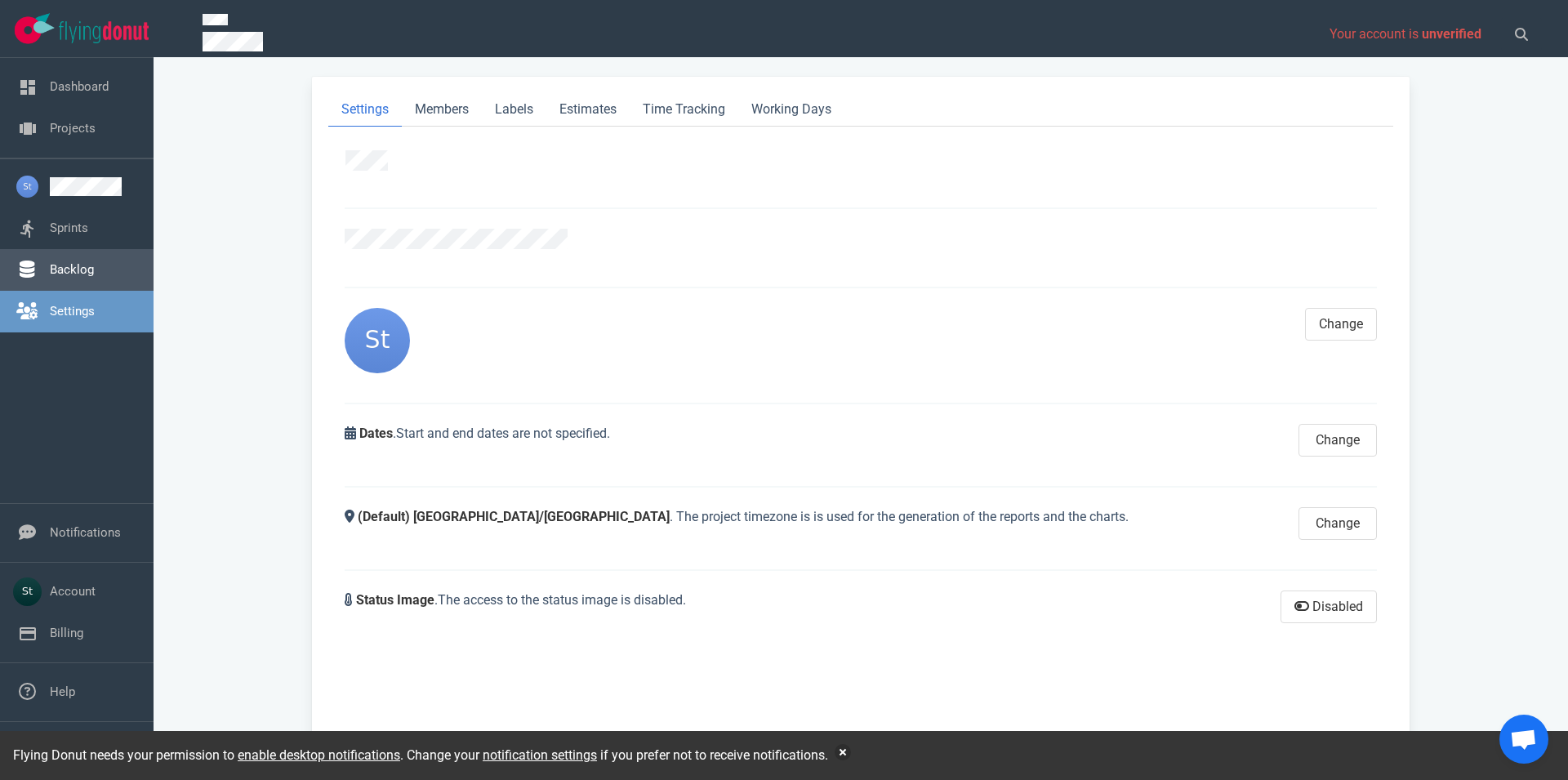
click at [85, 277] on link "Backlog" at bounding box center [72, 270] width 44 height 15
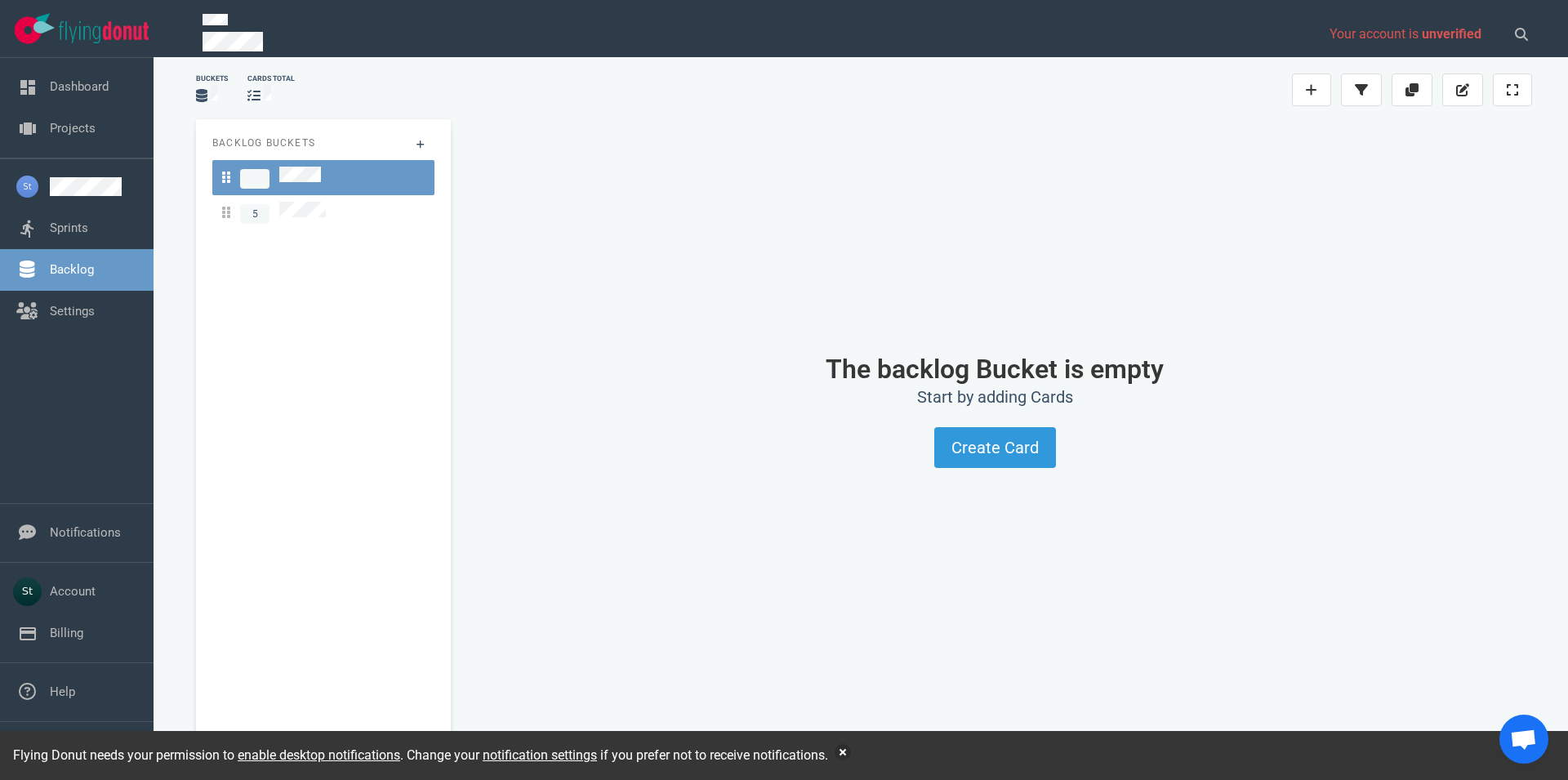
click at [319, 232] on div "Backlog Buckets 5" at bounding box center [323, 440] width 255 height 640
click at [319, 223] on link "5" at bounding box center [323, 213] width 222 height 35
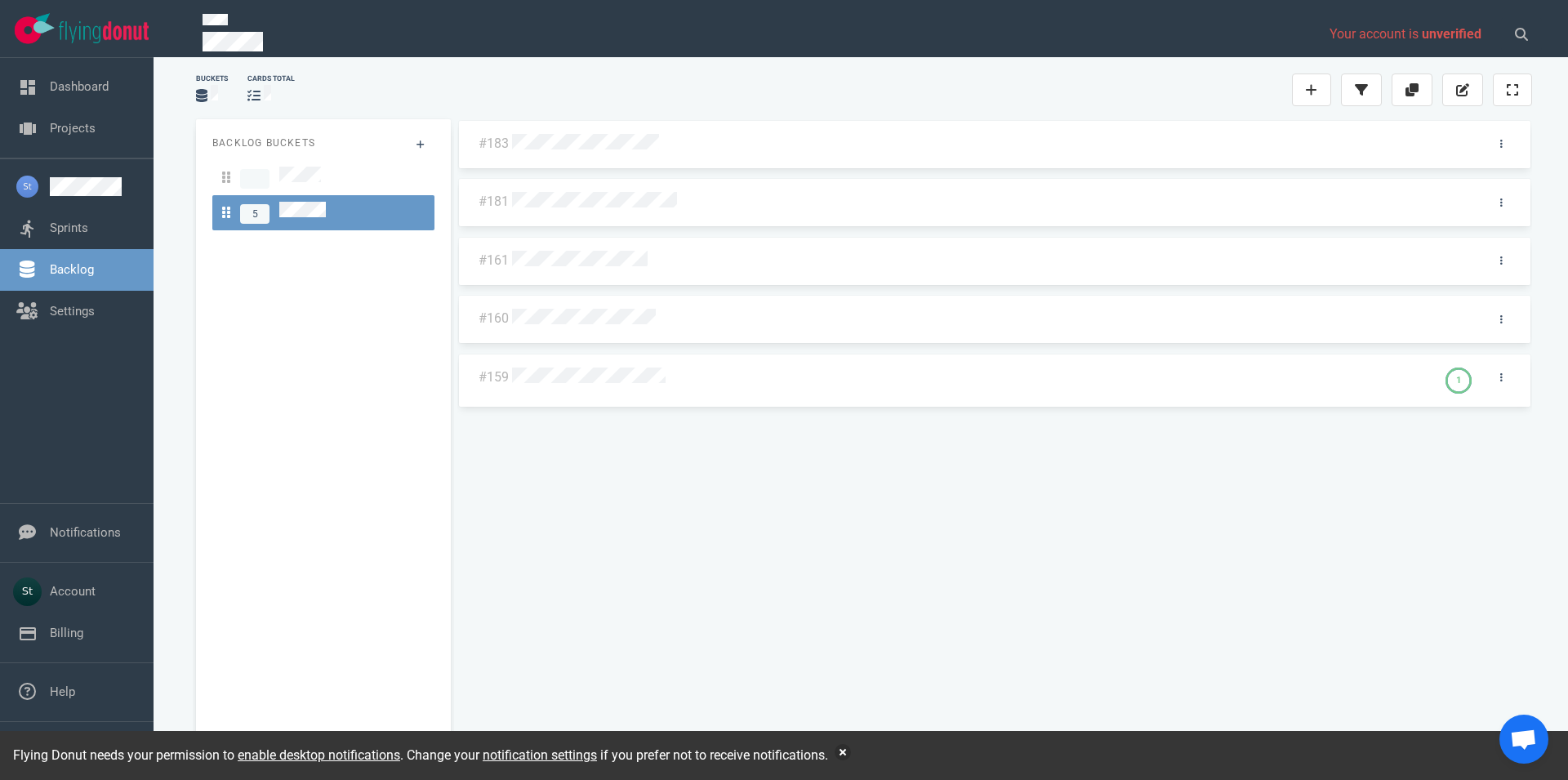
click at [624, 150] on div "#183 #181 #161 #160 #159 1" at bounding box center [995, 433] width 1075 height 628
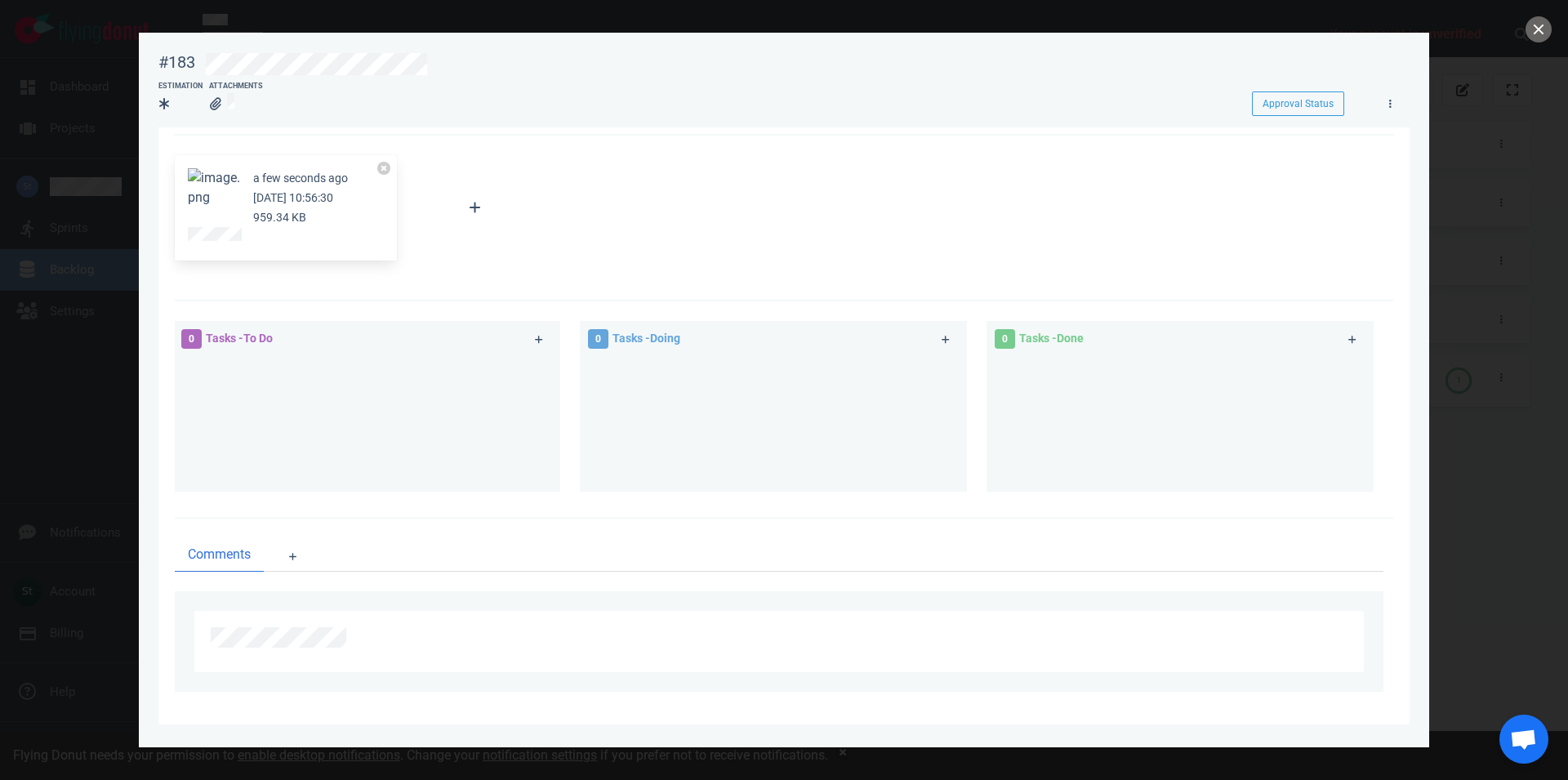
scroll to position [64, 0]
click at [227, 198] on button "Zoom image" at bounding box center [214, 184] width 53 height 39
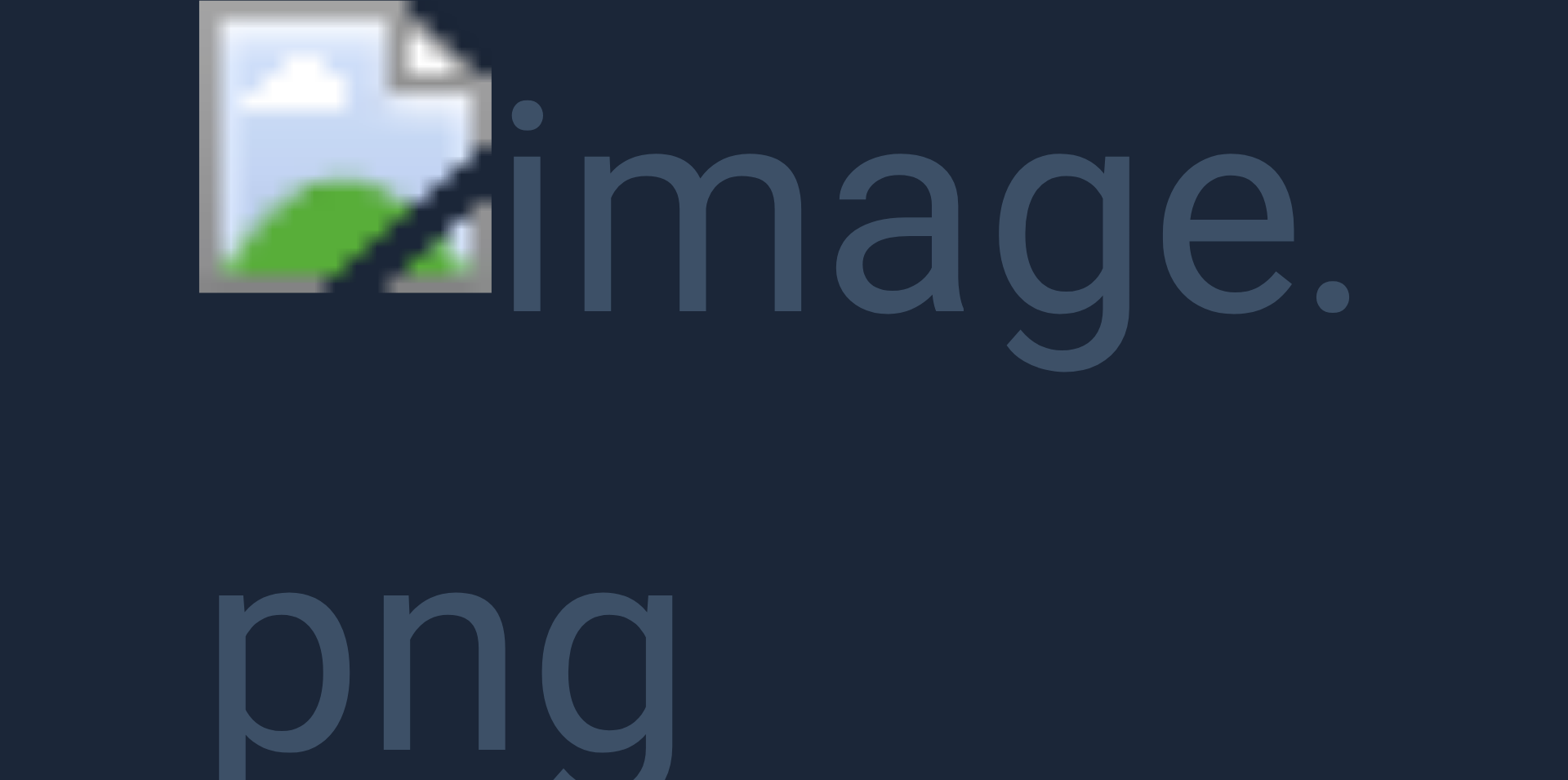
click at [1520, 270] on button "Unzoom image" at bounding box center [784, 390] width 1568 height 780
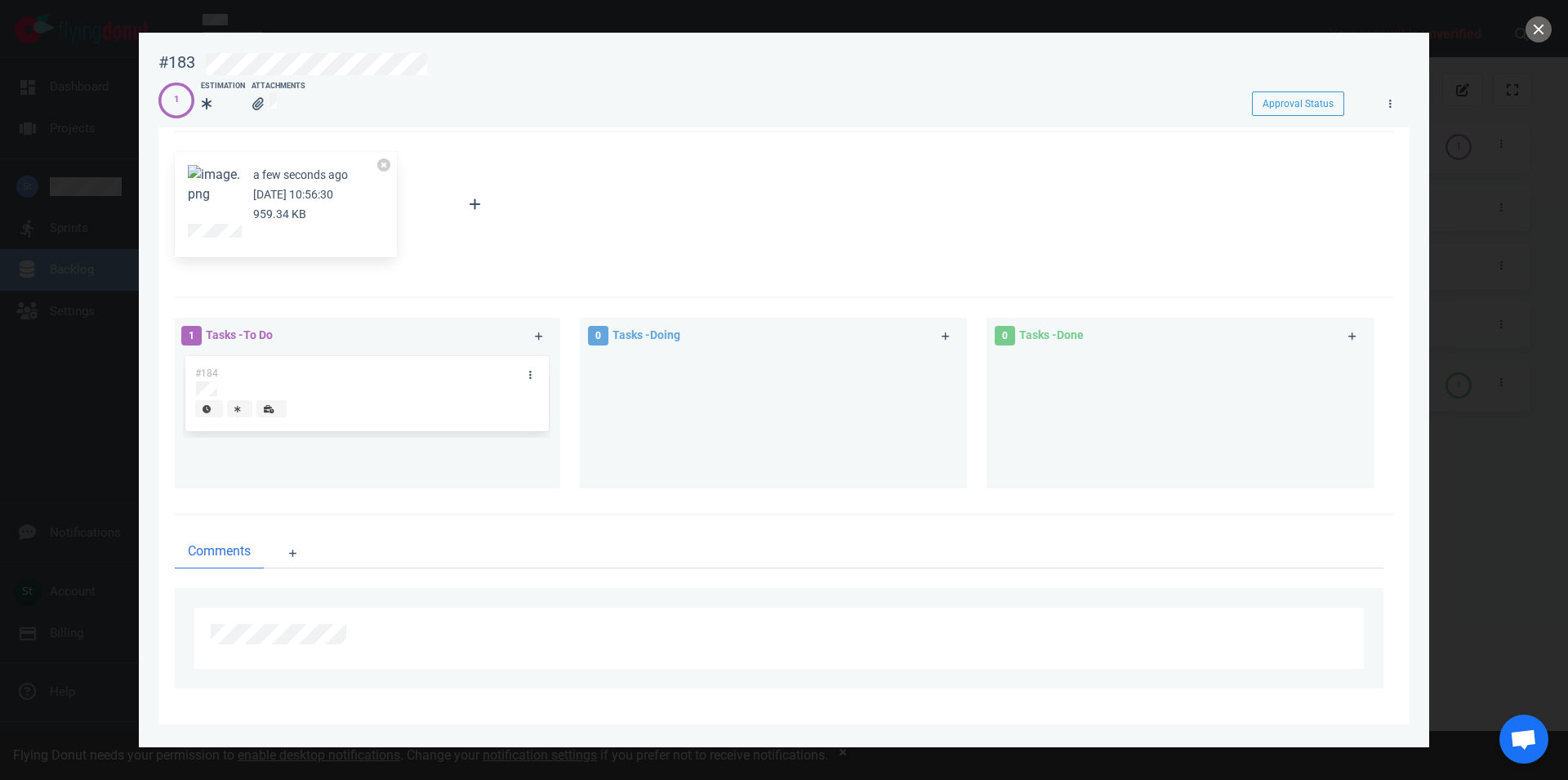
scroll to position [0, 0]
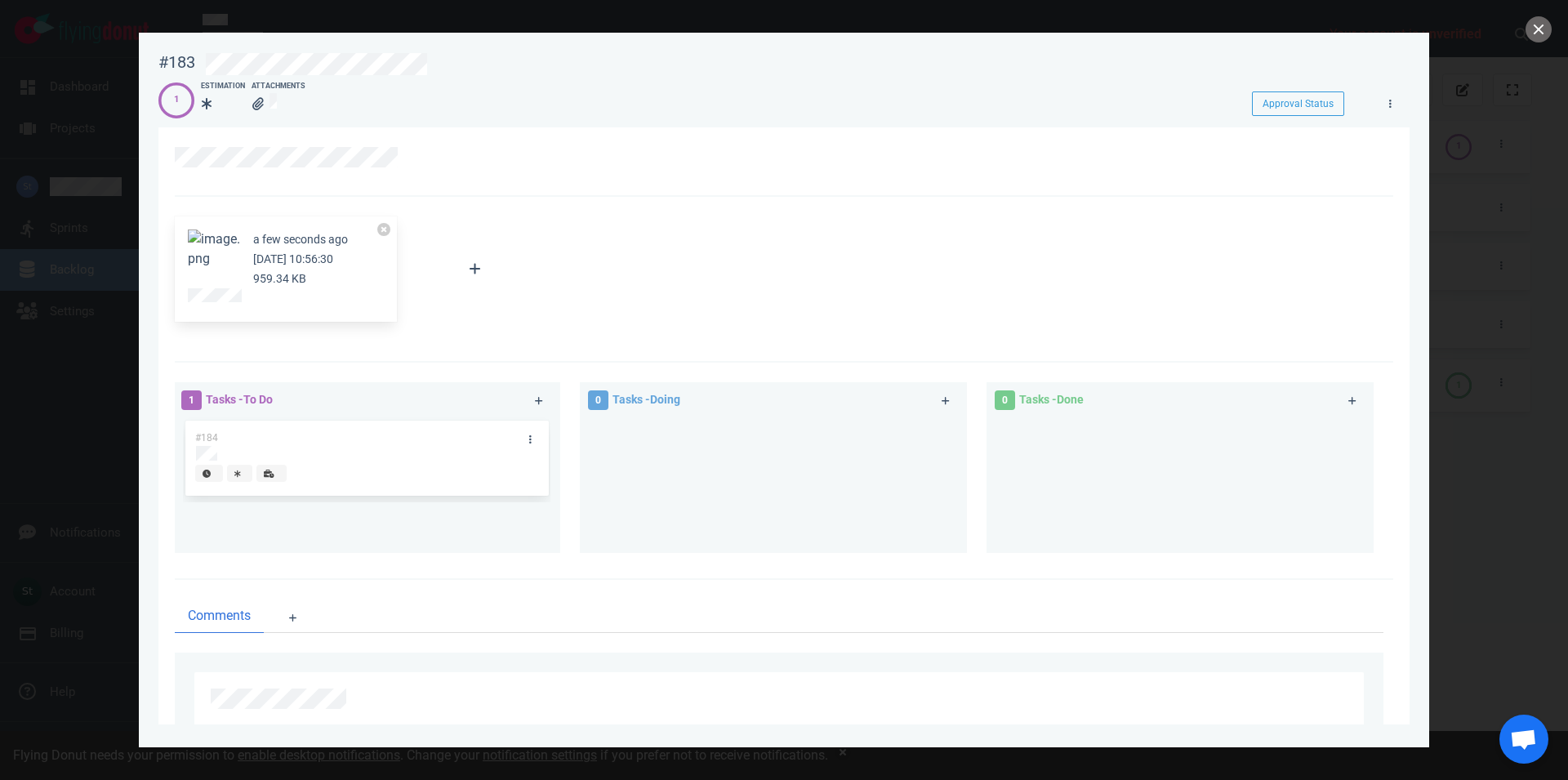
click at [192, 261] on button "Zoom image" at bounding box center [214, 249] width 53 height 39
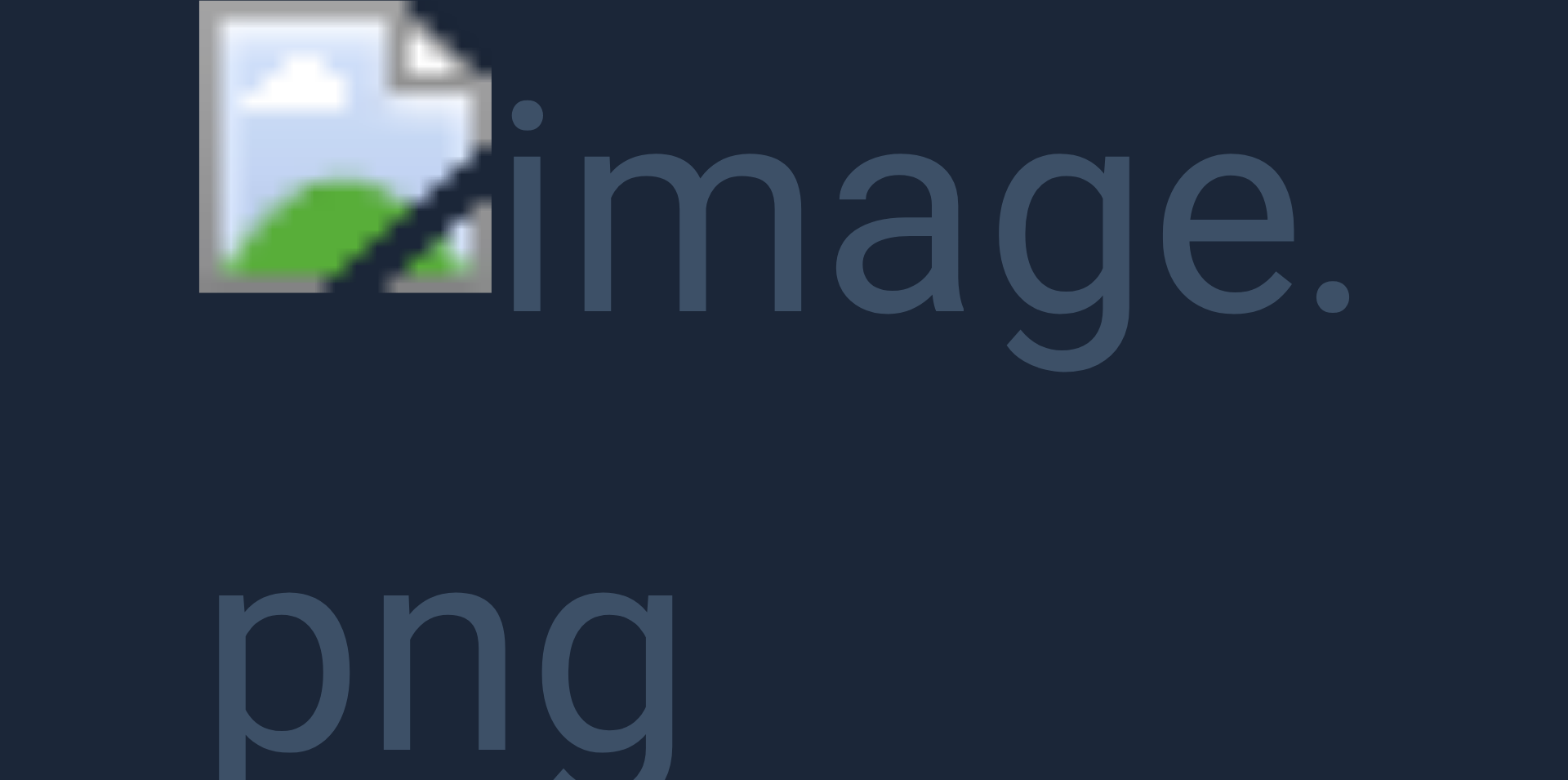
click at [115, 155] on button "Unzoom image" at bounding box center [784, 390] width 1568 height 780
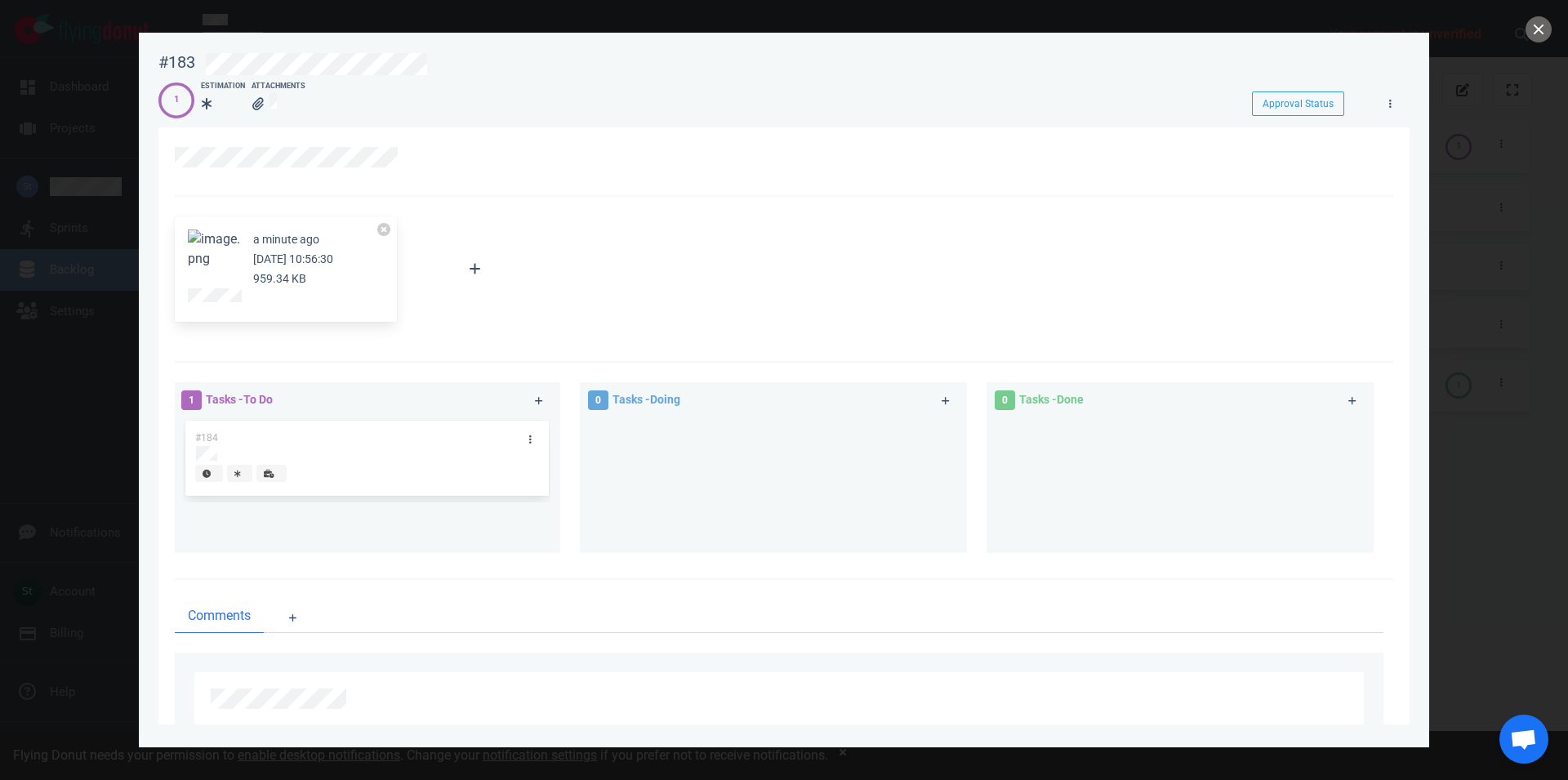
click at [234, 247] on span at bounding box center [214, 239] width 53 height 16
click at [231, 263] on button "Zoom image" at bounding box center [214, 249] width 53 height 39
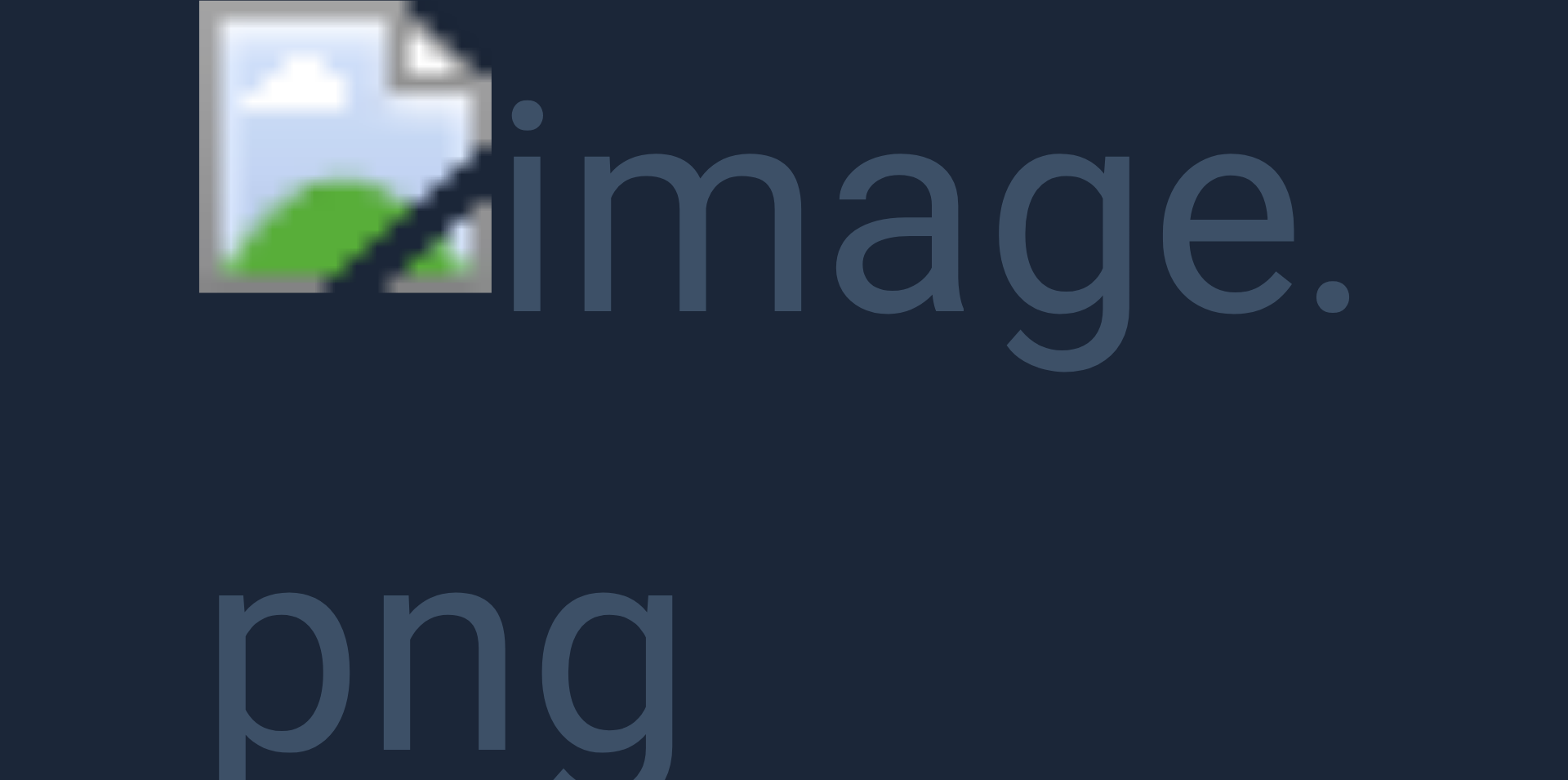
click at [886, 434] on button "Unzoom image" at bounding box center [784, 390] width 1568 height 780
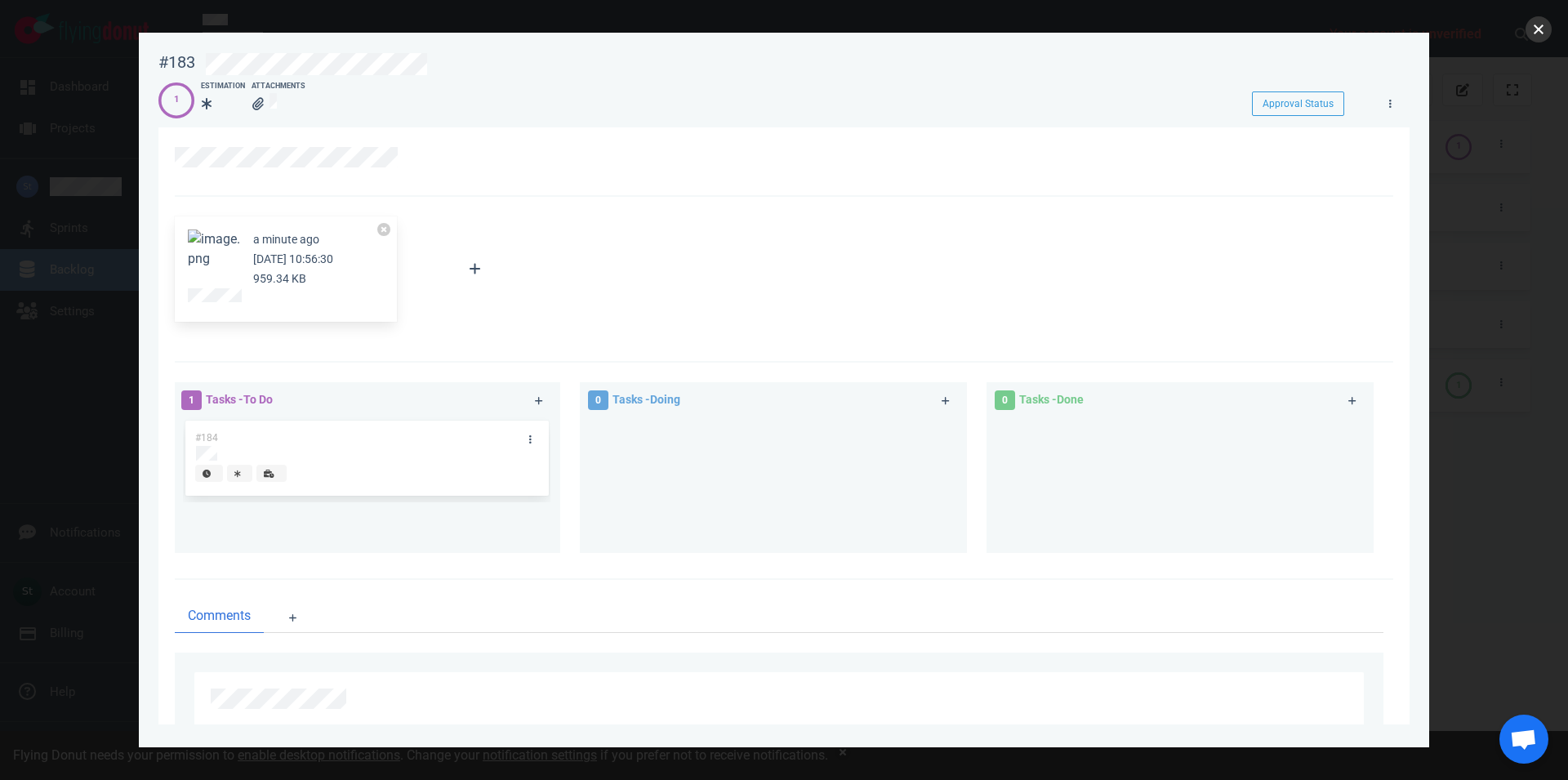
click at [1539, 27] on button "close" at bounding box center [1539, 29] width 26 height 26
click at [1547, 21] on button "close" at bounding box center [1539, 29] width 26 height 26
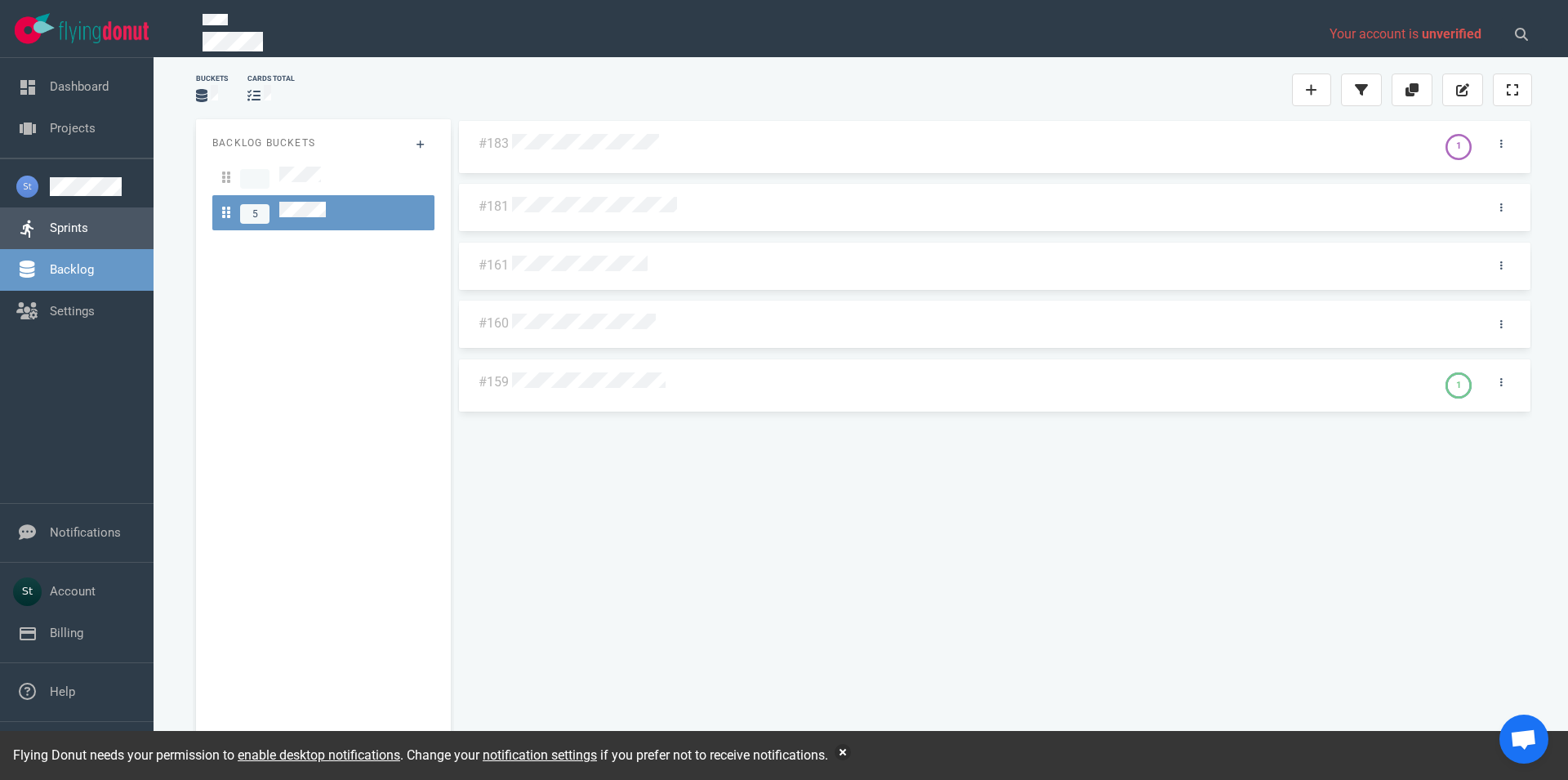
click at [50, 221] on link "Sprints" at bounding box center [69, 228] width 38 height 15
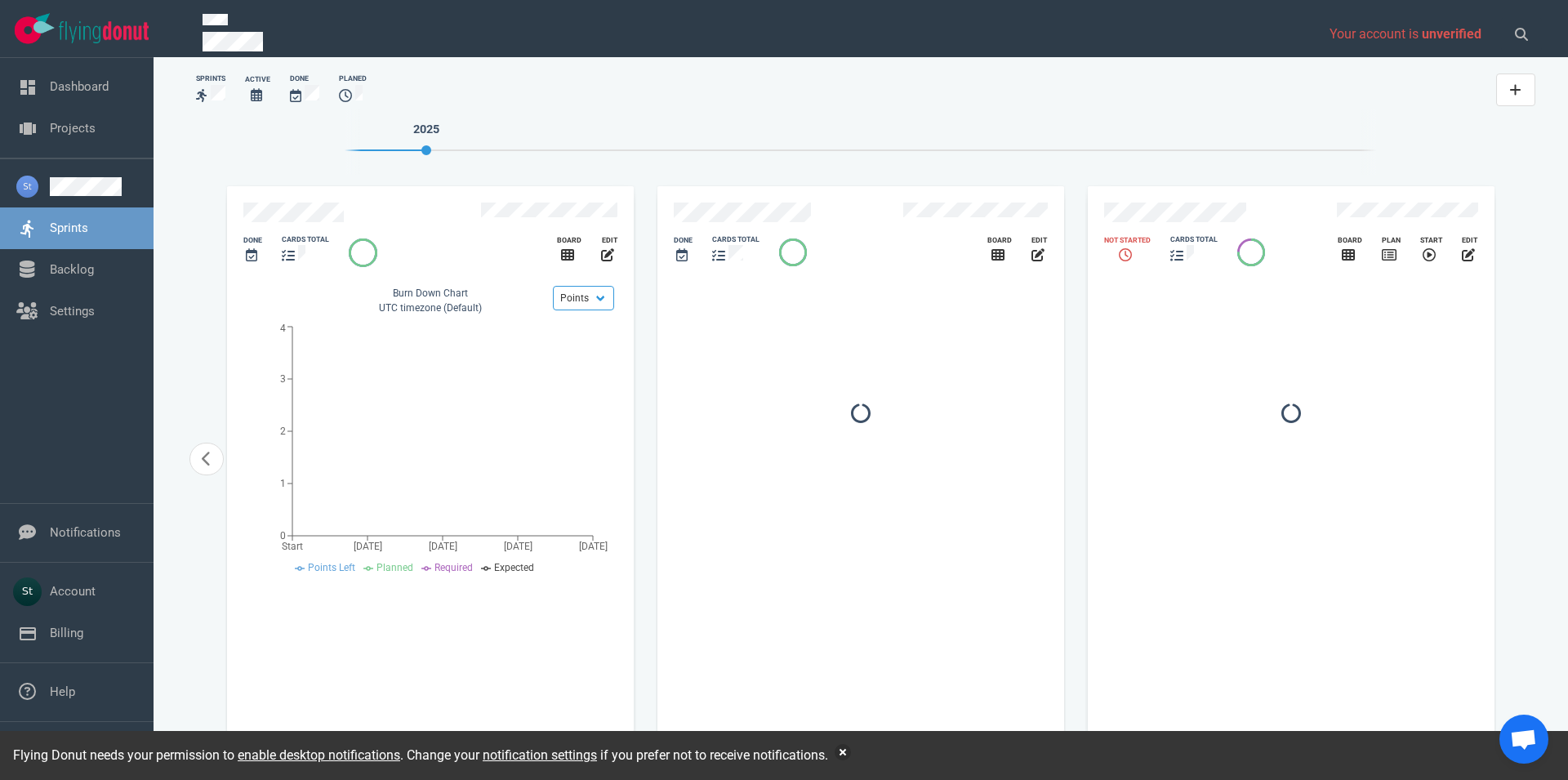
click at [1209, 202] on div "slide 15 of 15" at bounding box center [1216, 215] width 242 height 43
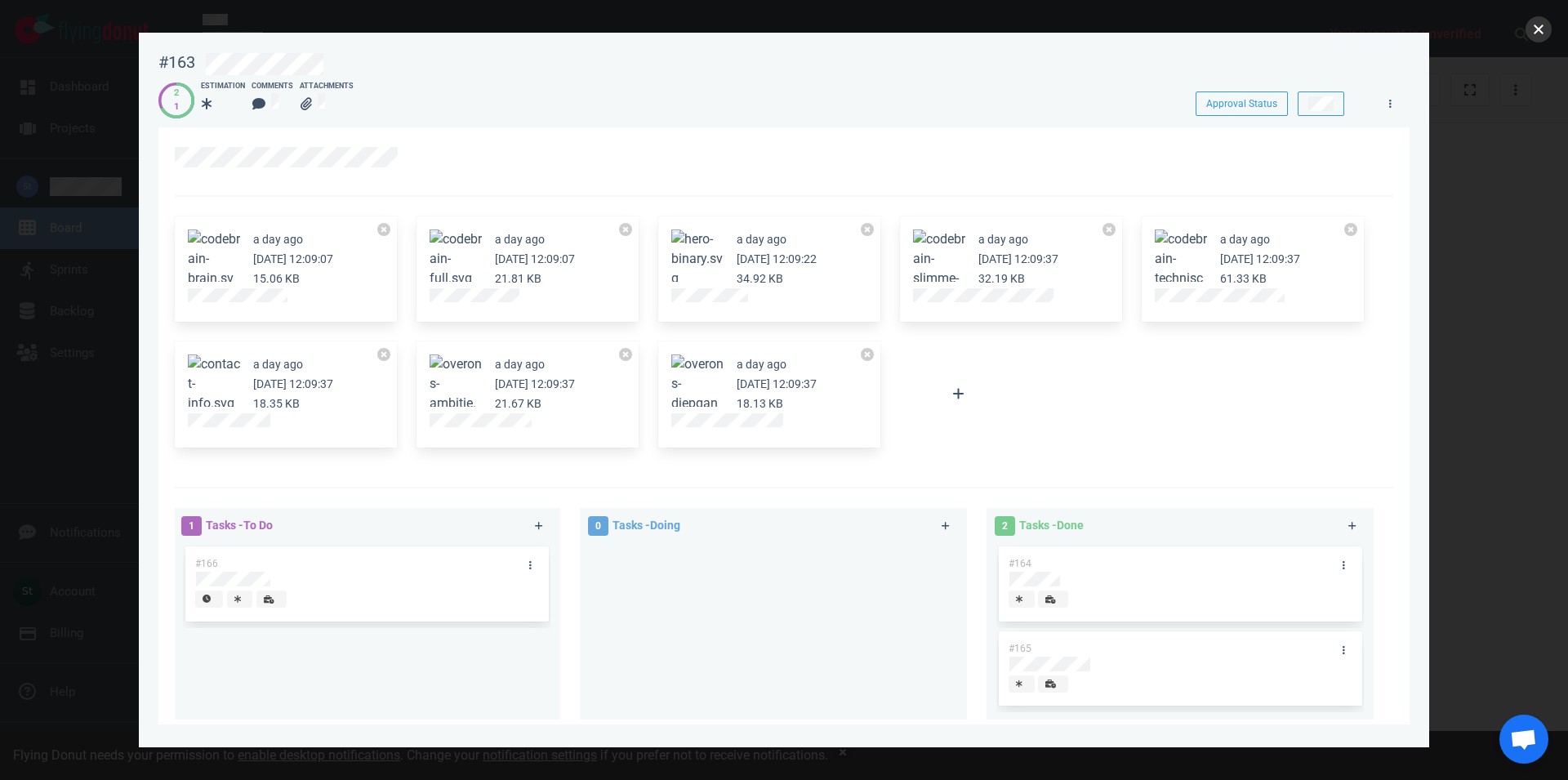
click at [1550, 23] on button "close" at bounding box center [1539, 29] width 26 height 26
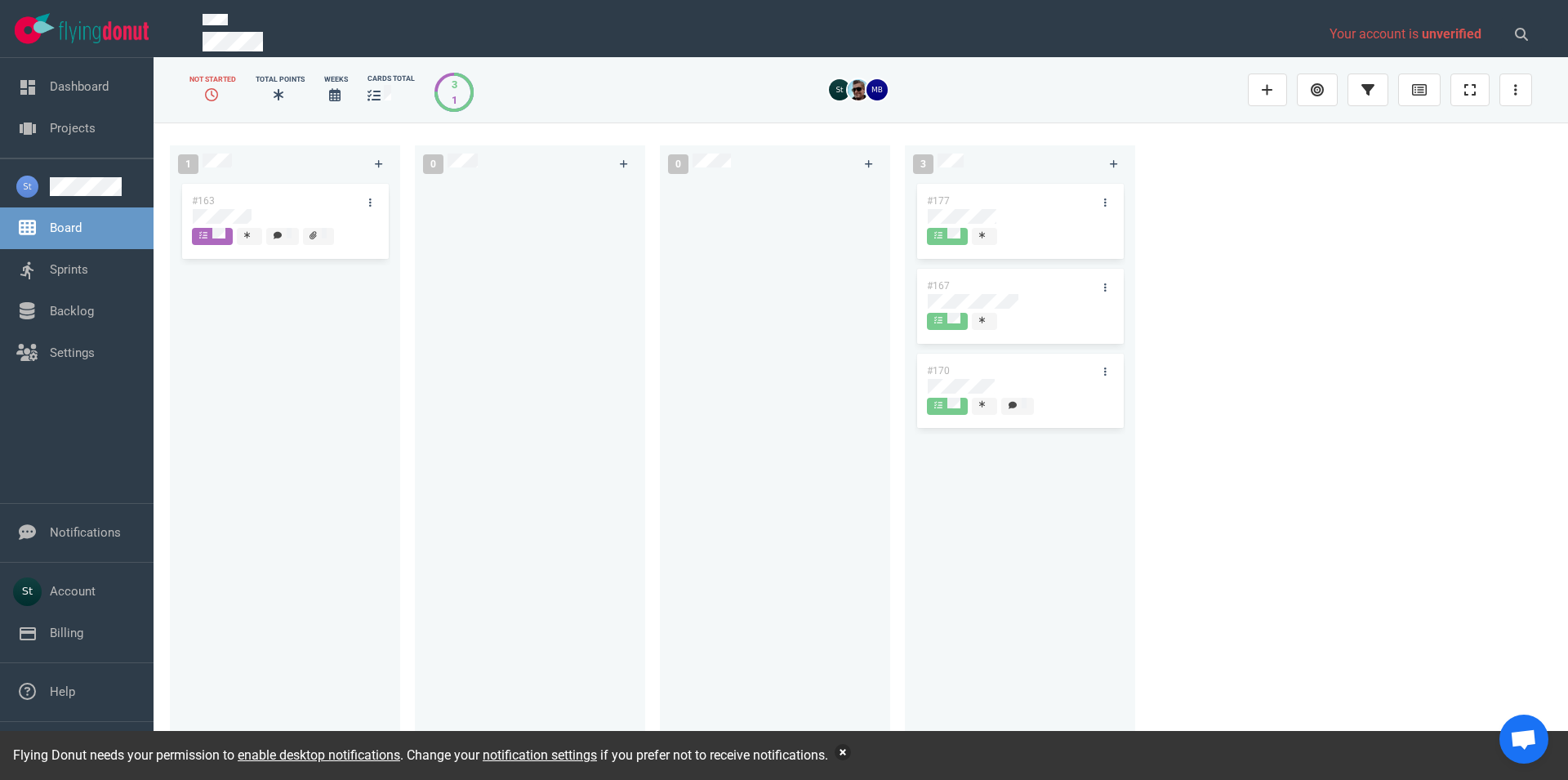
click at [851, 753] on button "button" at bounding box center [843, 752] width 17 height 17
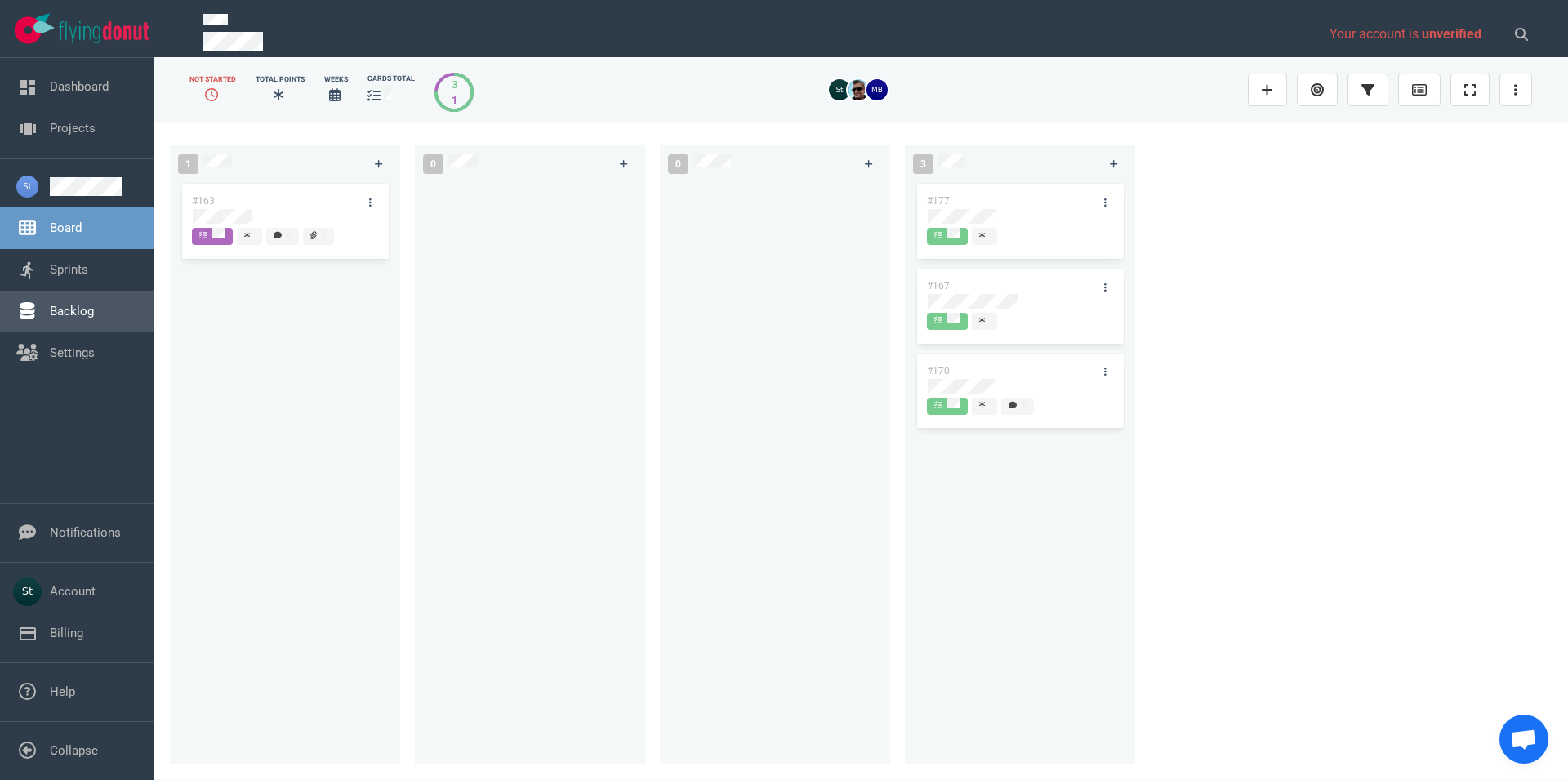
click at [94, 304] on link "Backlog" at bounding box center [72, 312] width 44 height 15
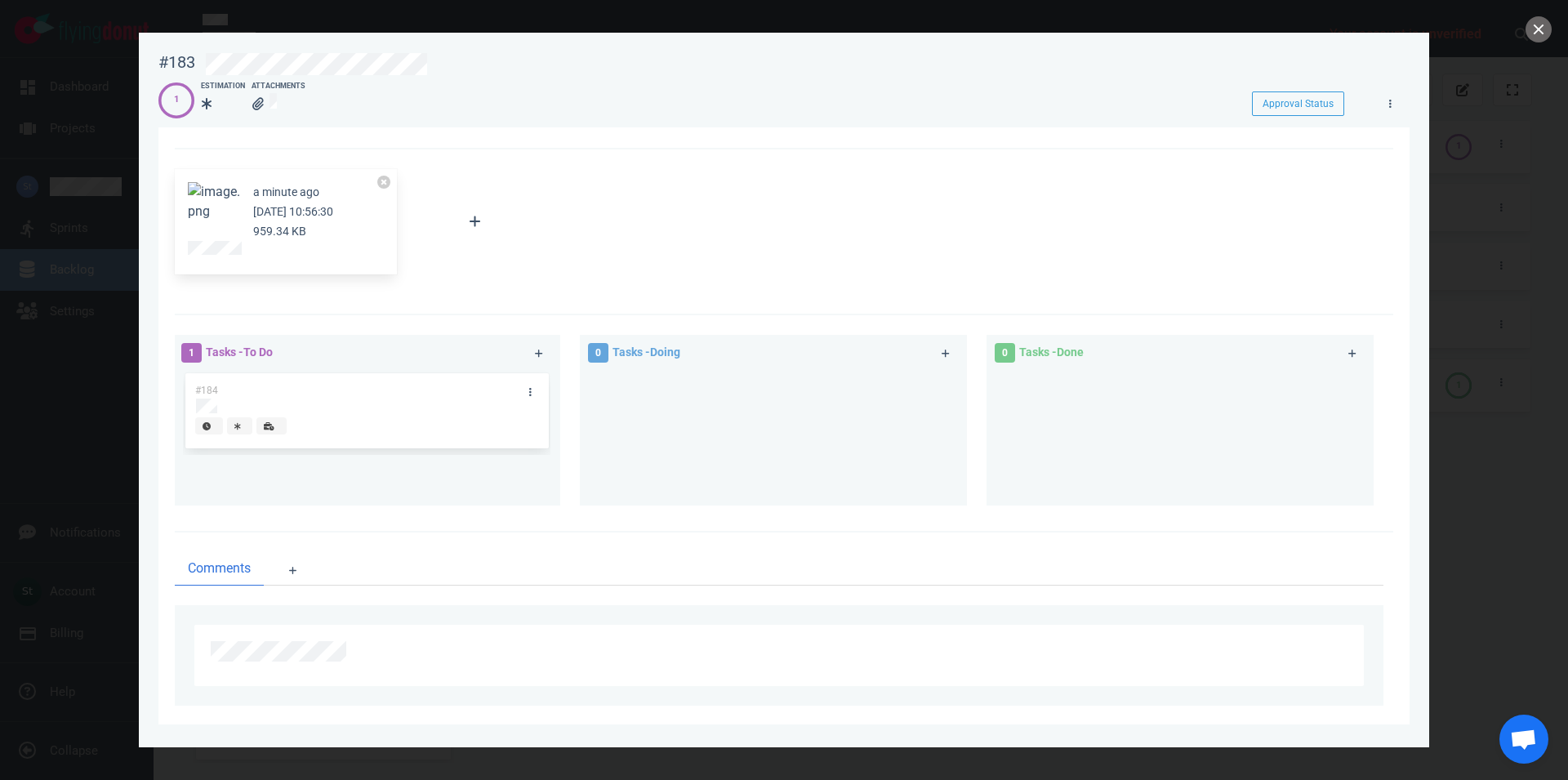
scroll to position [64, 0]
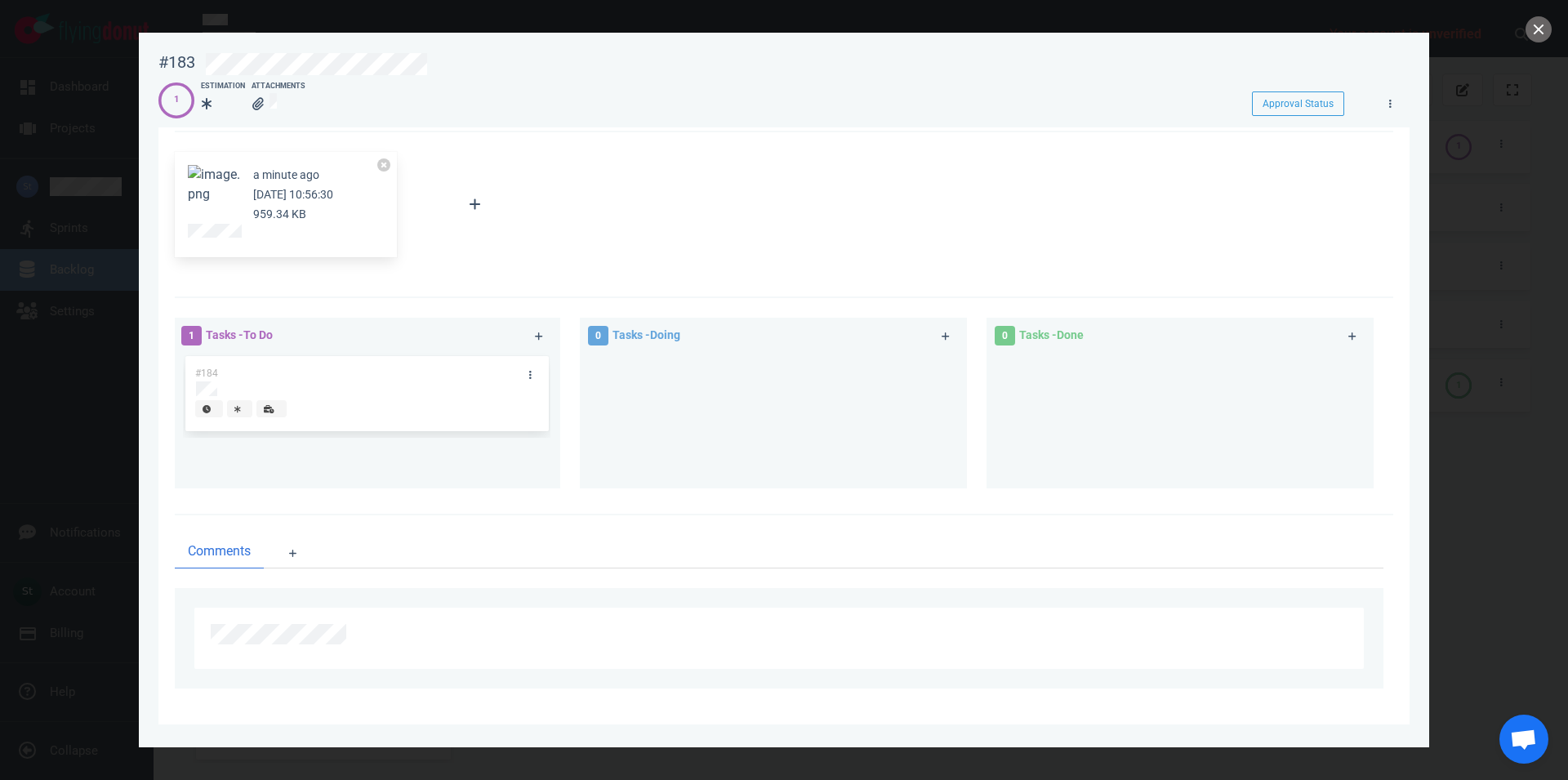
click at [224, 186] on button "Zoom image" at bounding box center [214, 184] width 53 height 39
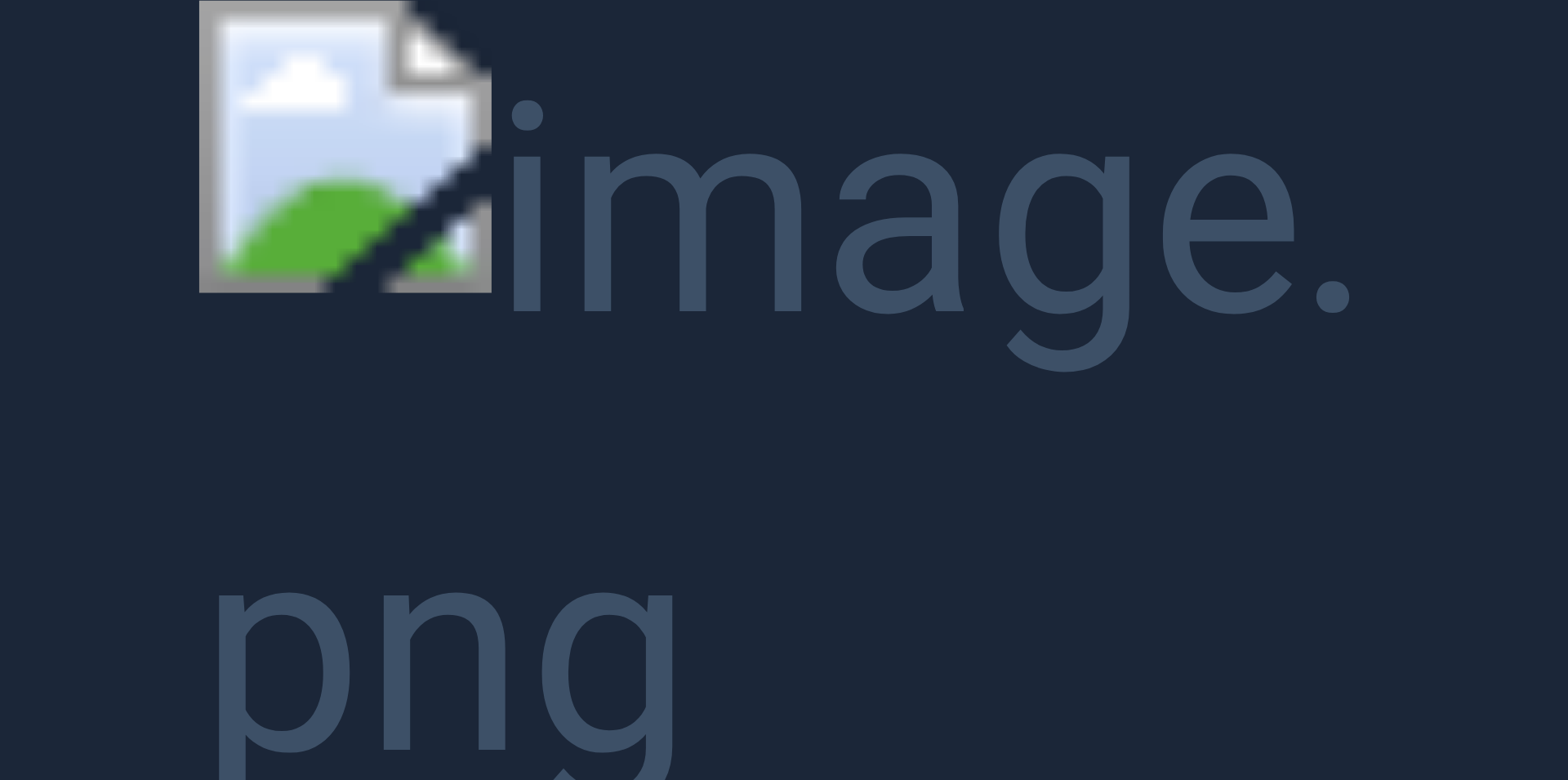
click at [546, 395] on button "Unzoom image" at bounding box center [784, 390] width 1568 height 780
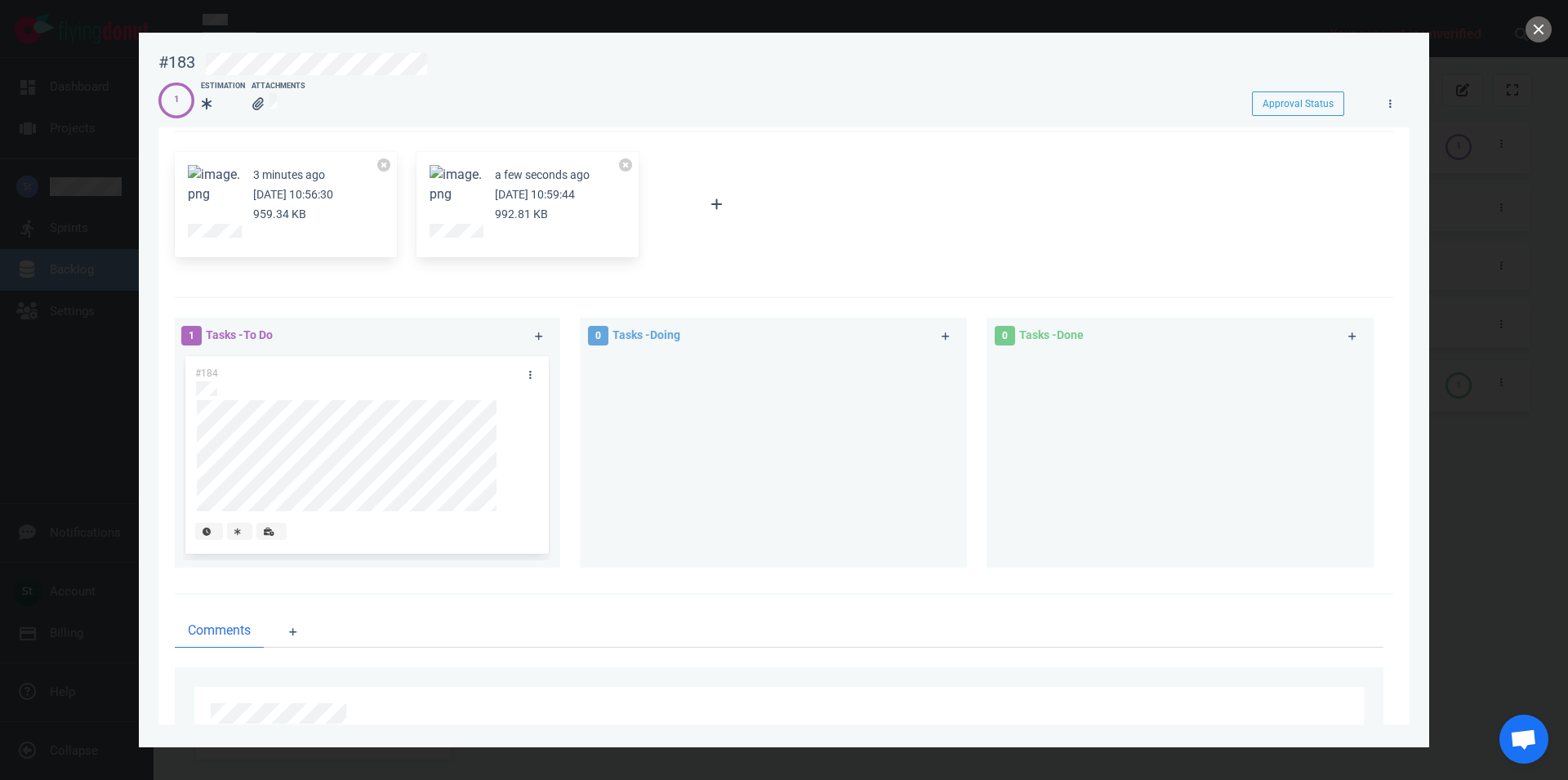
click at [456, 191] on button "Zoom image" at bounding box center [456, 184] width 53 height 39
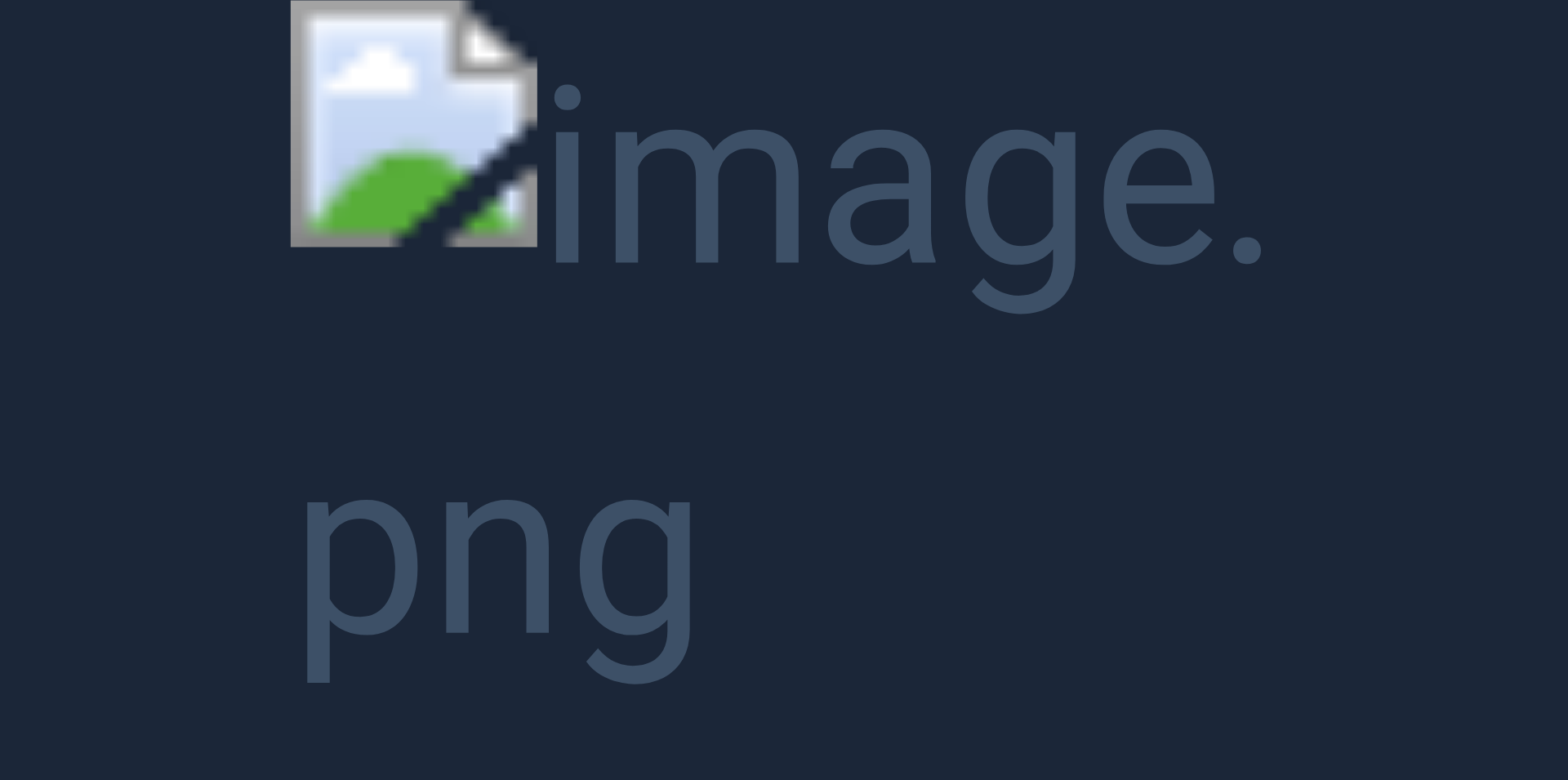
click at [456, 191] on button "Unzoom image" at bounding box center [784, 390] width 1568 height 780
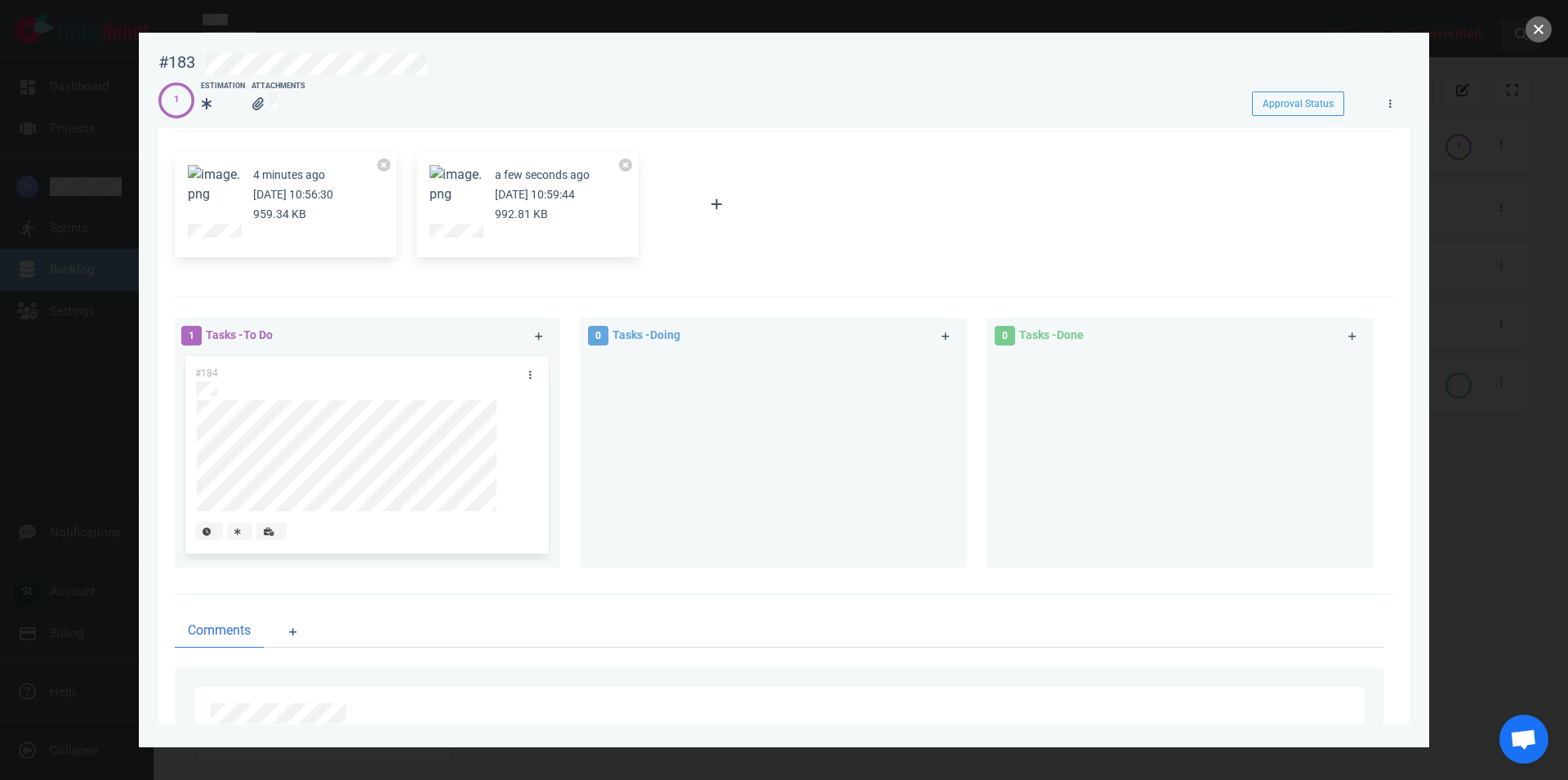
click at [1533, 34] on button "close" at bounding box center [1539, 29] width 26 height 26
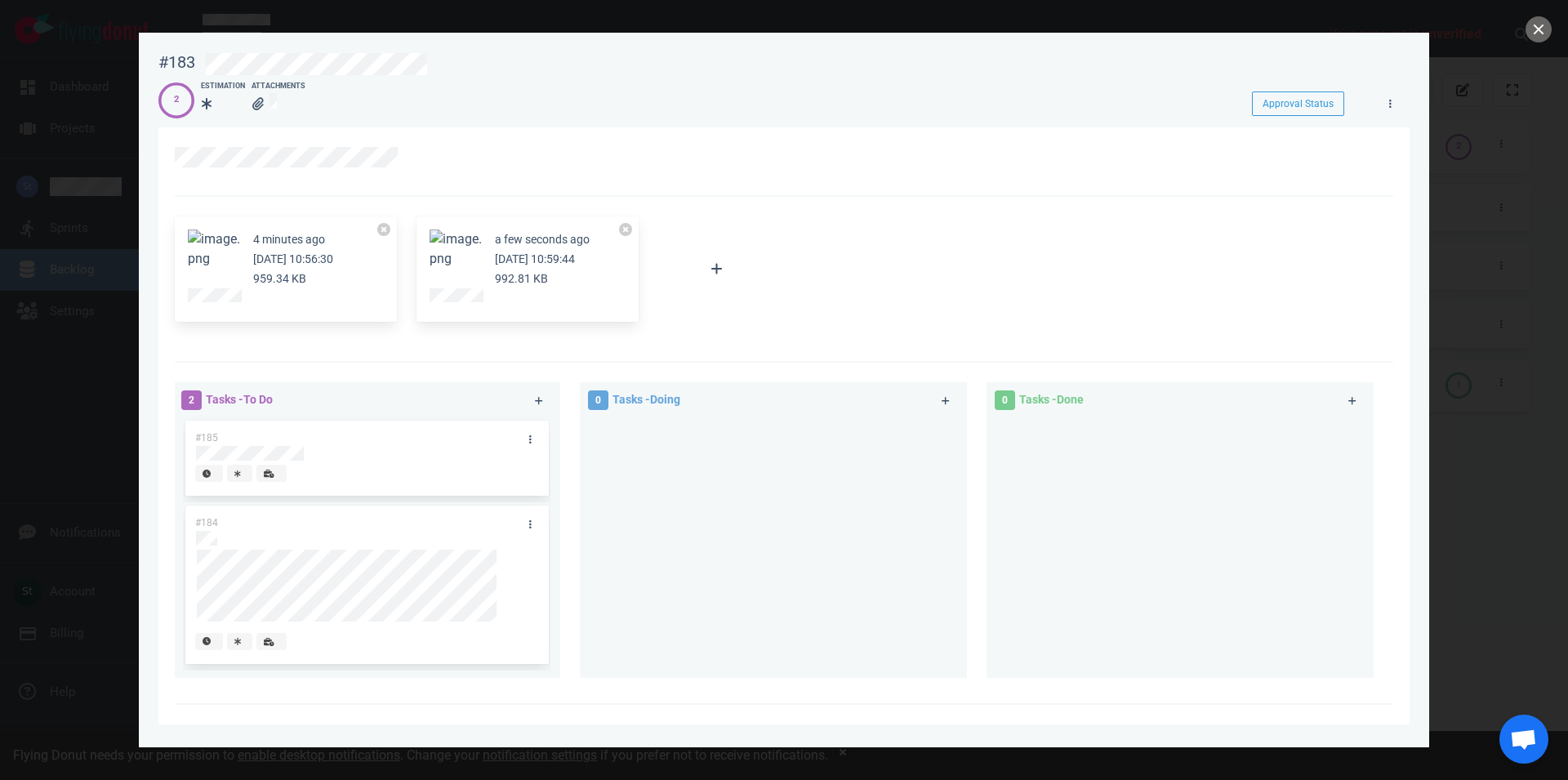
click at [456, 240] on button "Zoom image" at bounding box center [456, 249] width 53 height 39
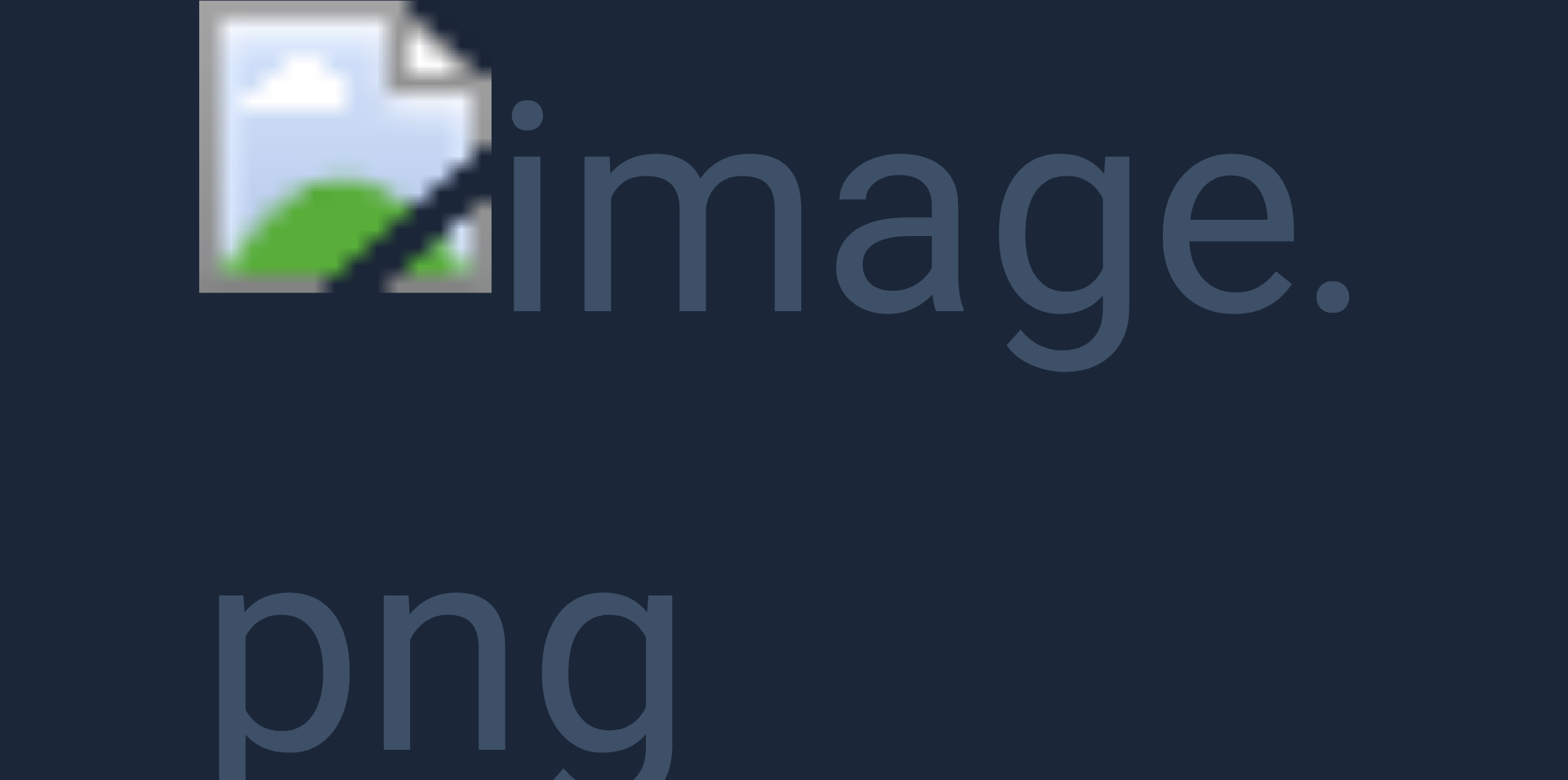
click at [456, 240] on button "Unzoom image" at bounding box center [784, 390] width 1568 height 780
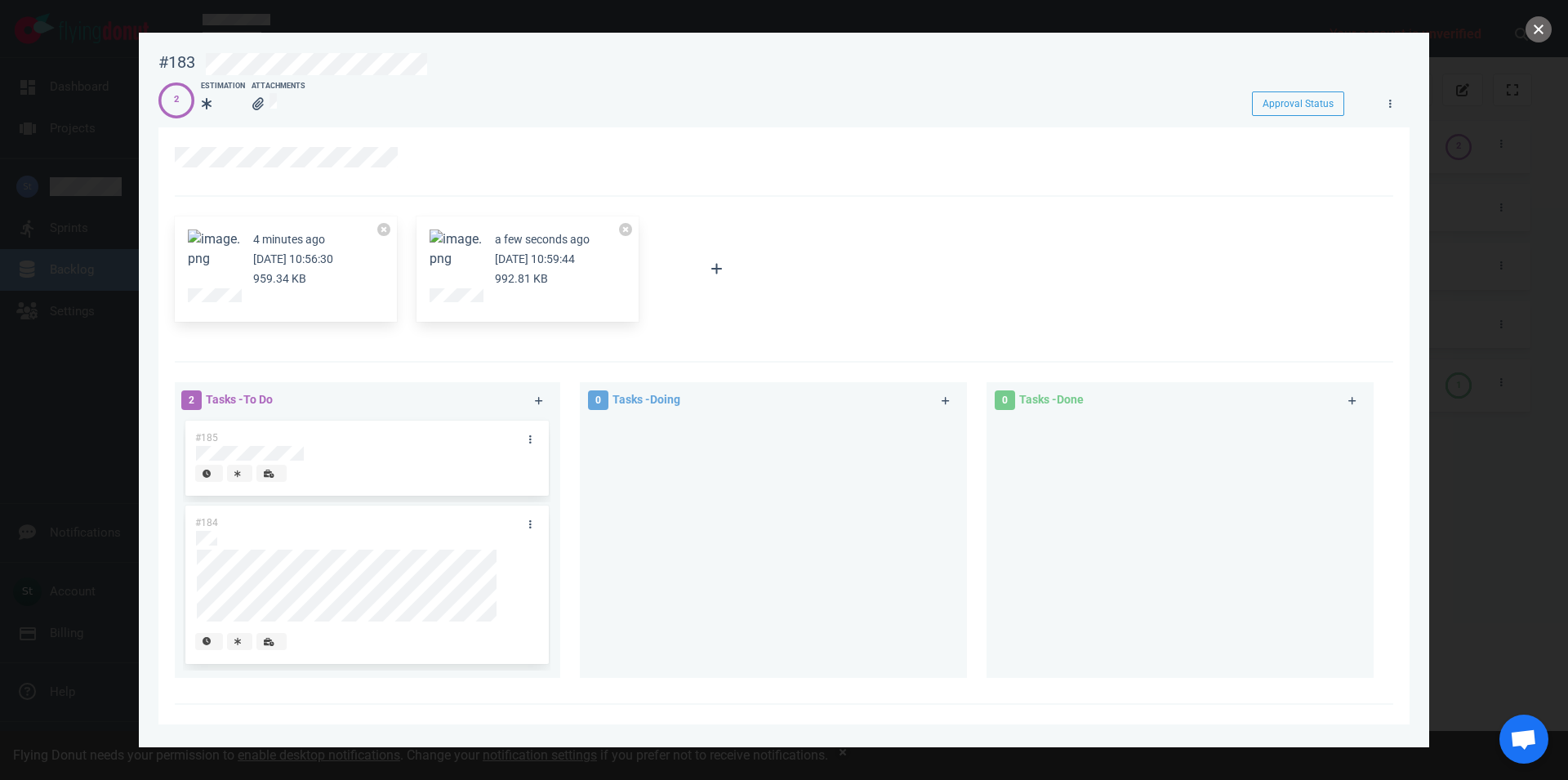
click at [1545, 36] on button "close" at bounding box center [1539, 29] width 26 height 26
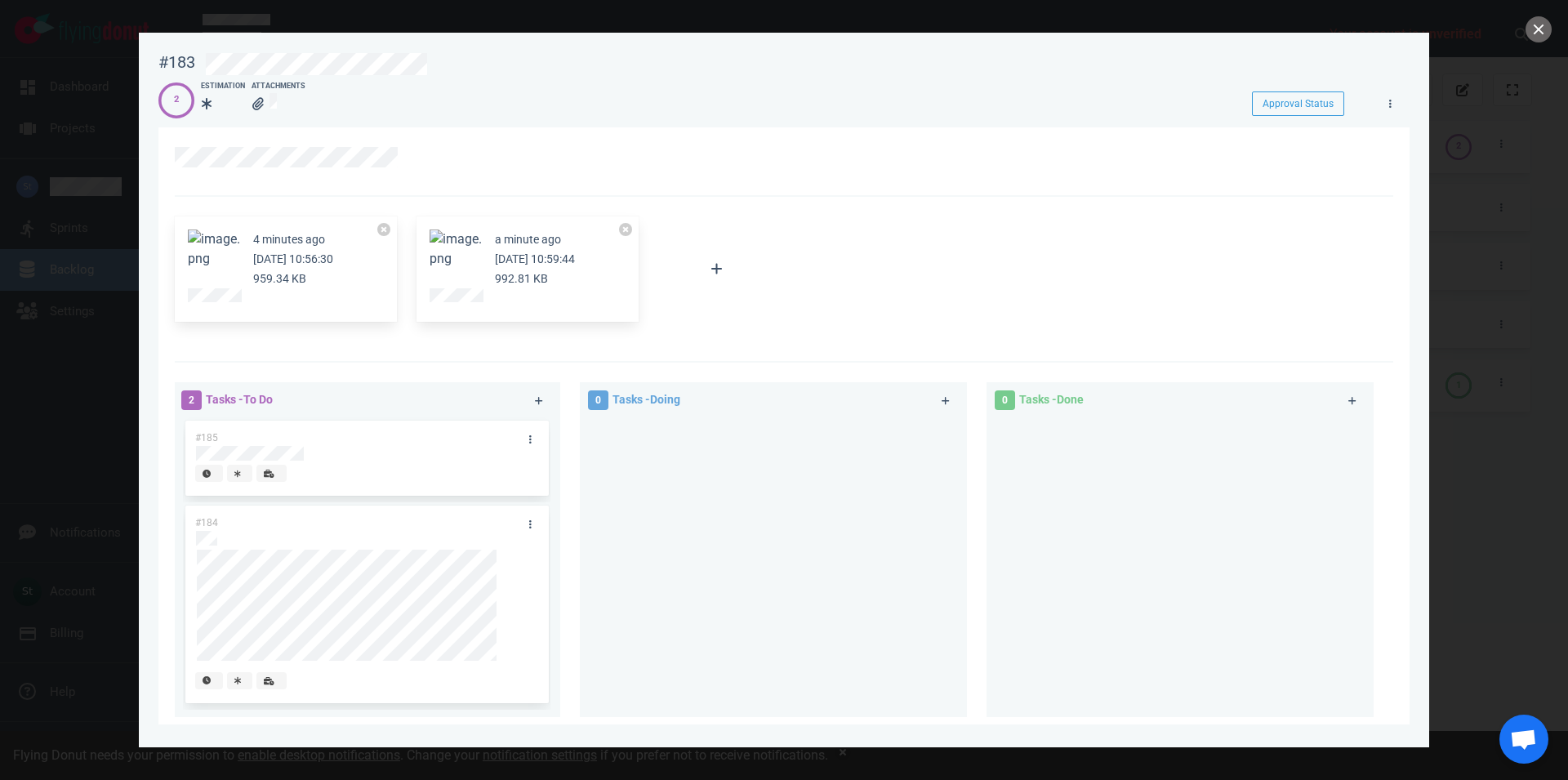
click at [223, 257] on button "Zoom image" at bounding box center [214, 249] width 53 height 39
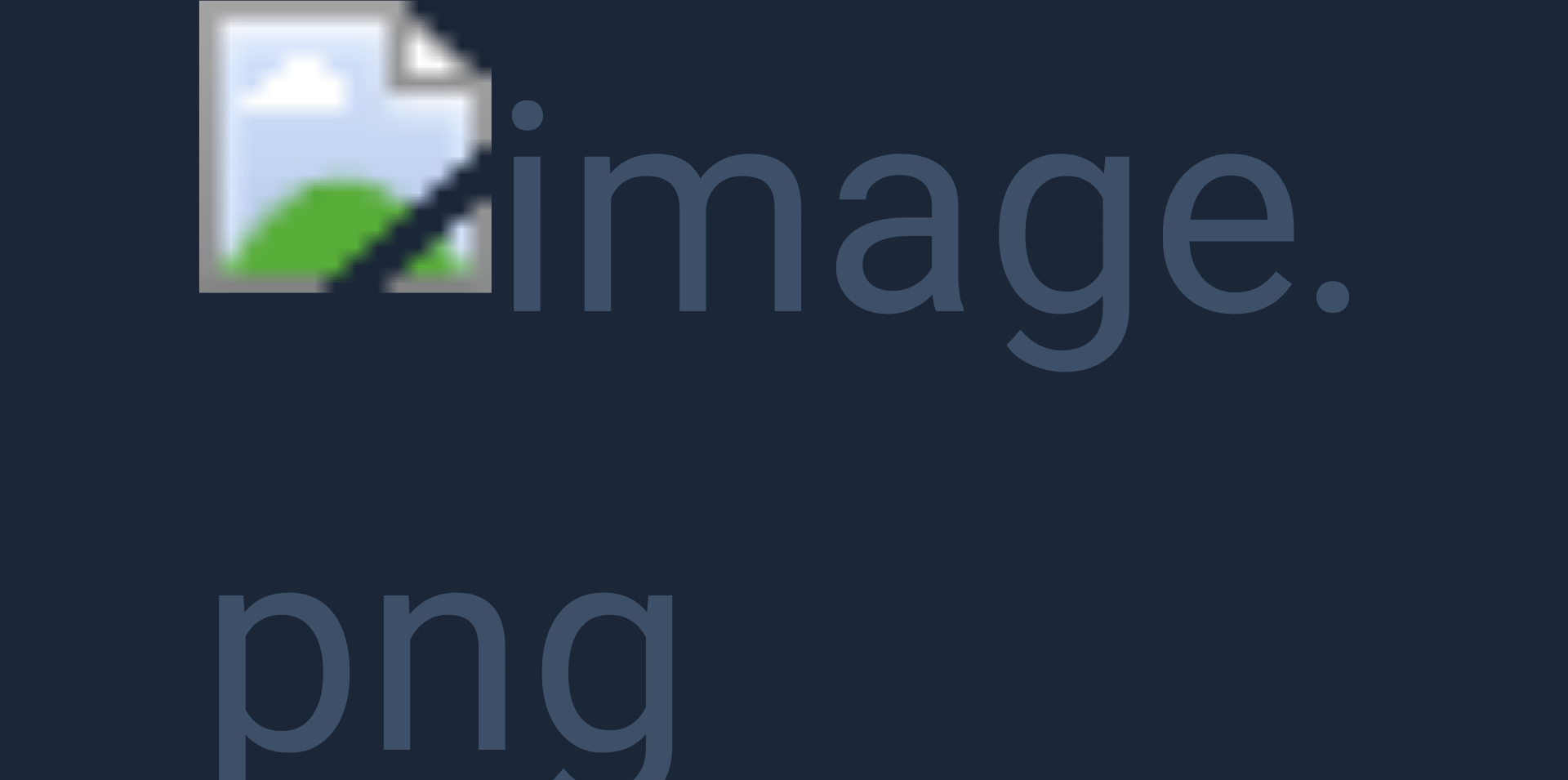
click at [223, 228] on button "Unzoom image" at bounding box center [784, 390] width 1568 height 780
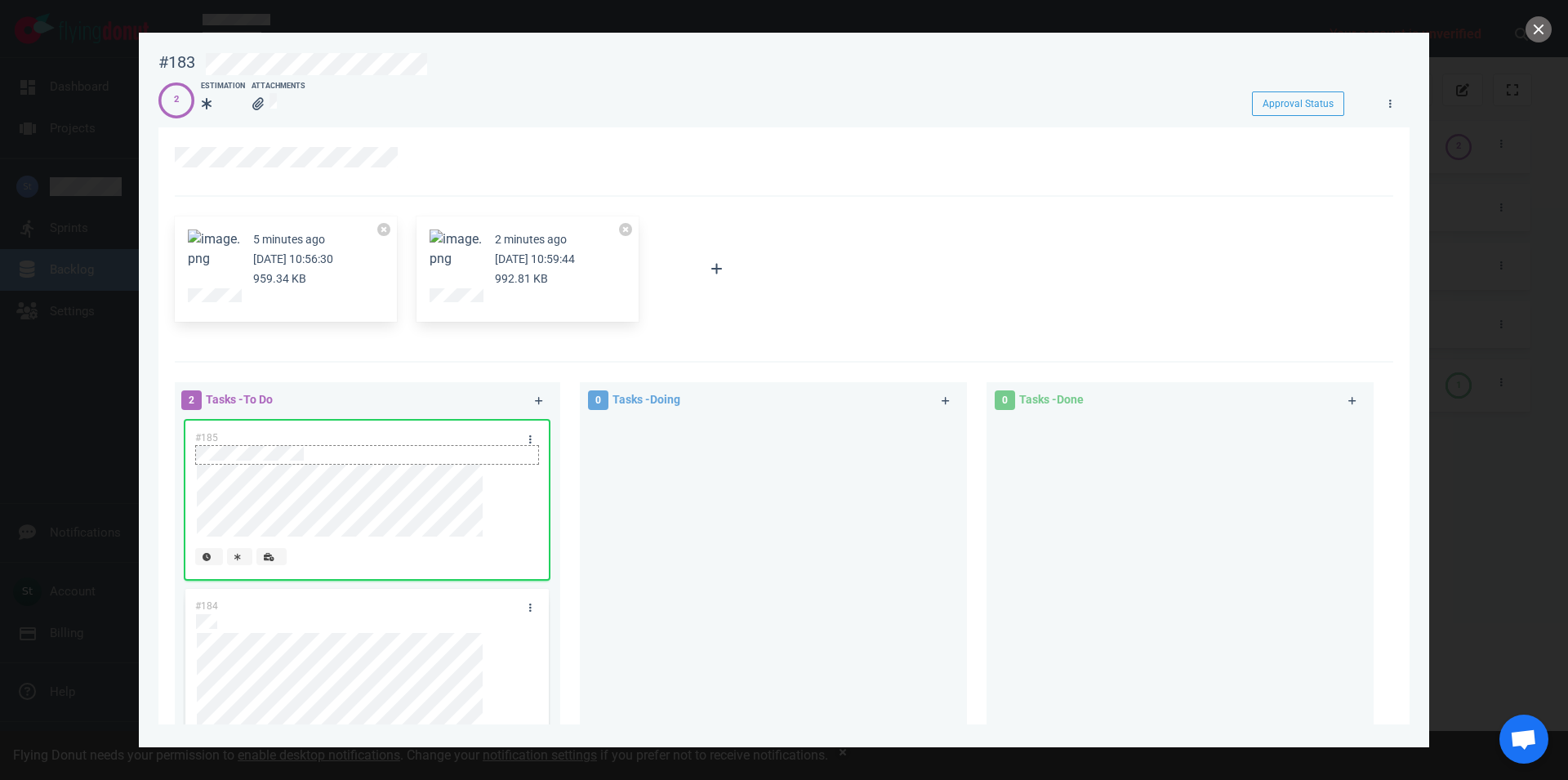
scroll to position [16, 0]
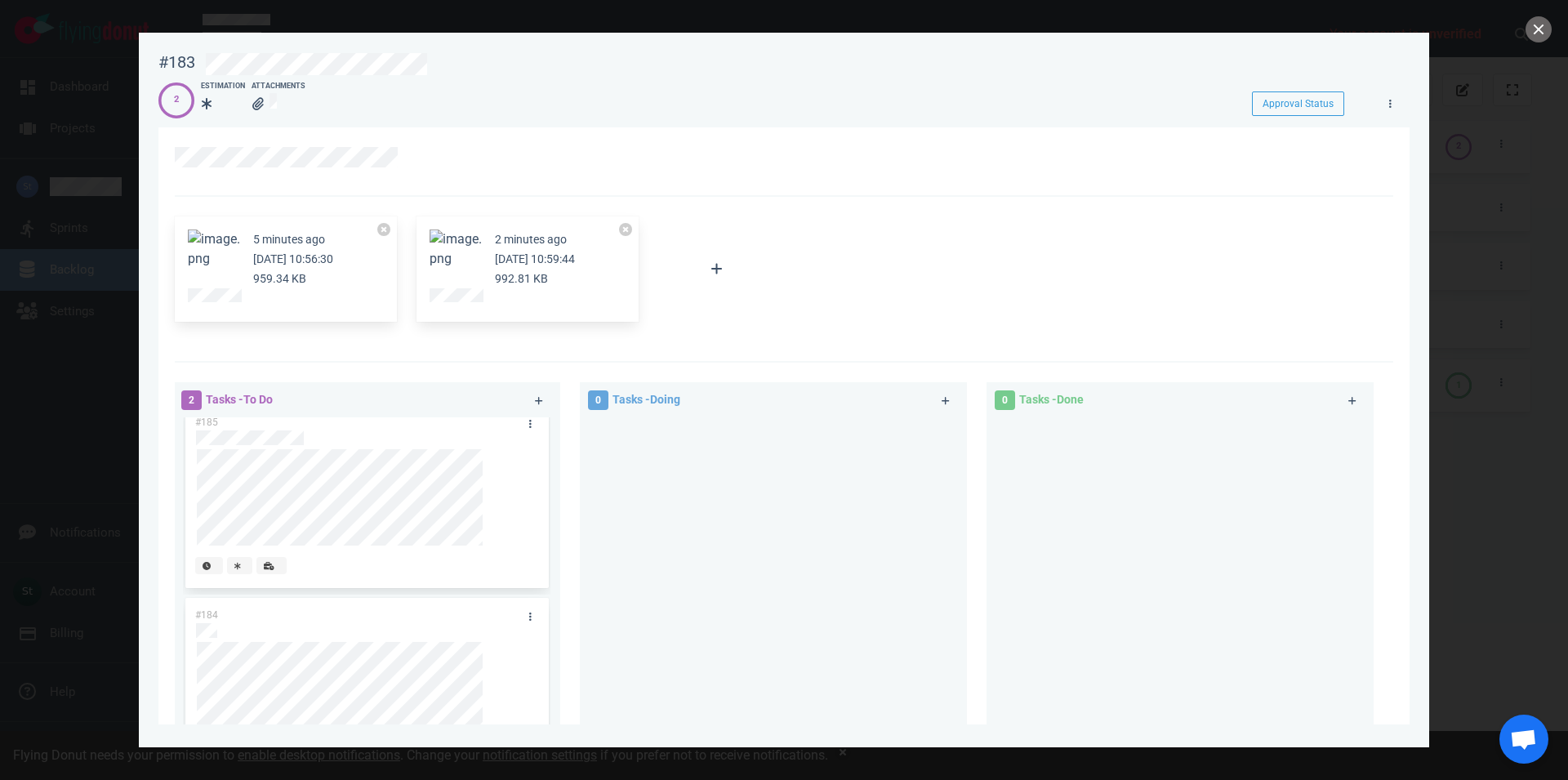
click at [442, 249] on button "Zoom image" at bounding box center [456, 249] width 53 height 39
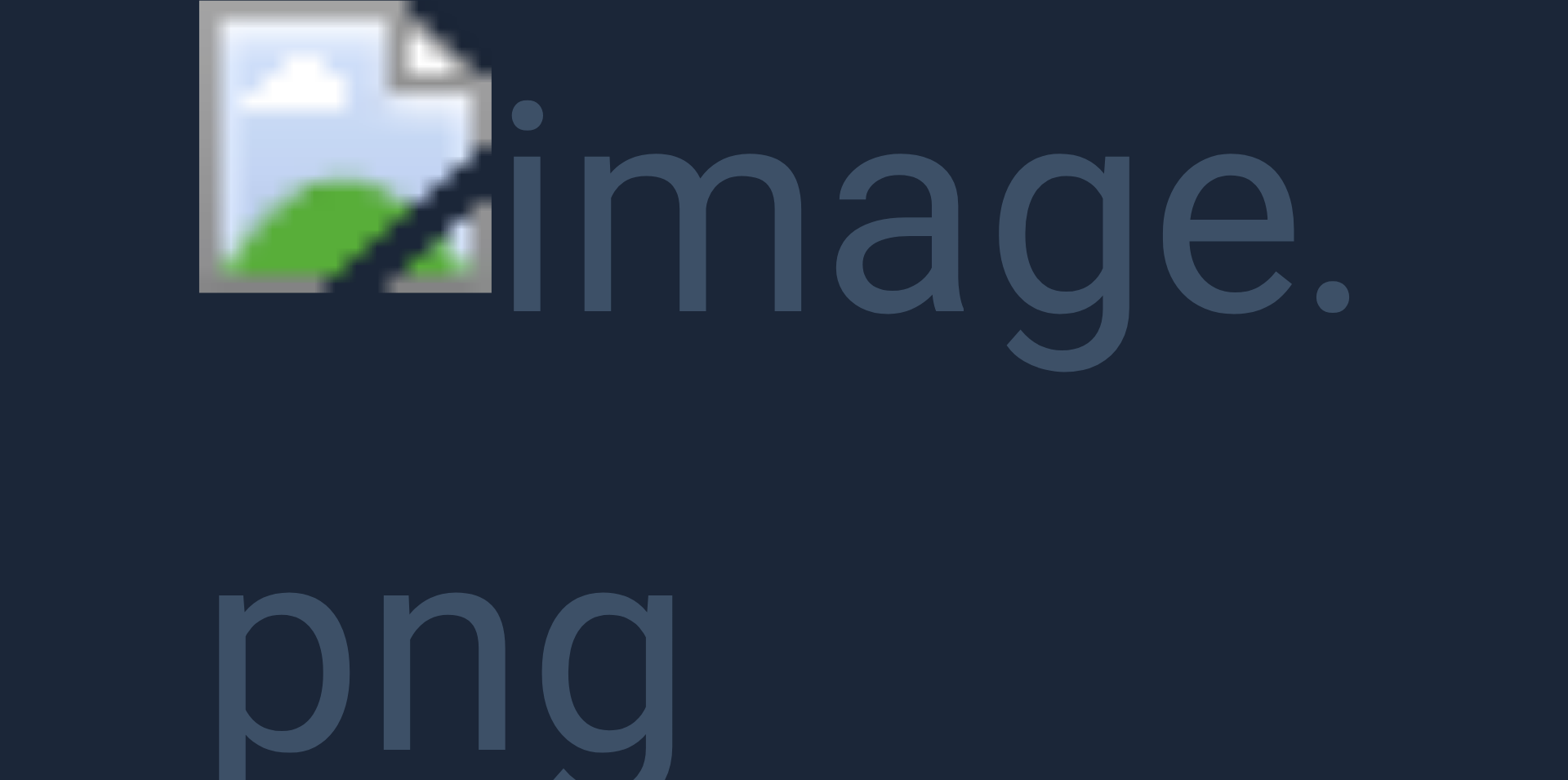
click at [454, 278] on button "Unzoom image" at bounding box center [784, 390] width 1568 height 780
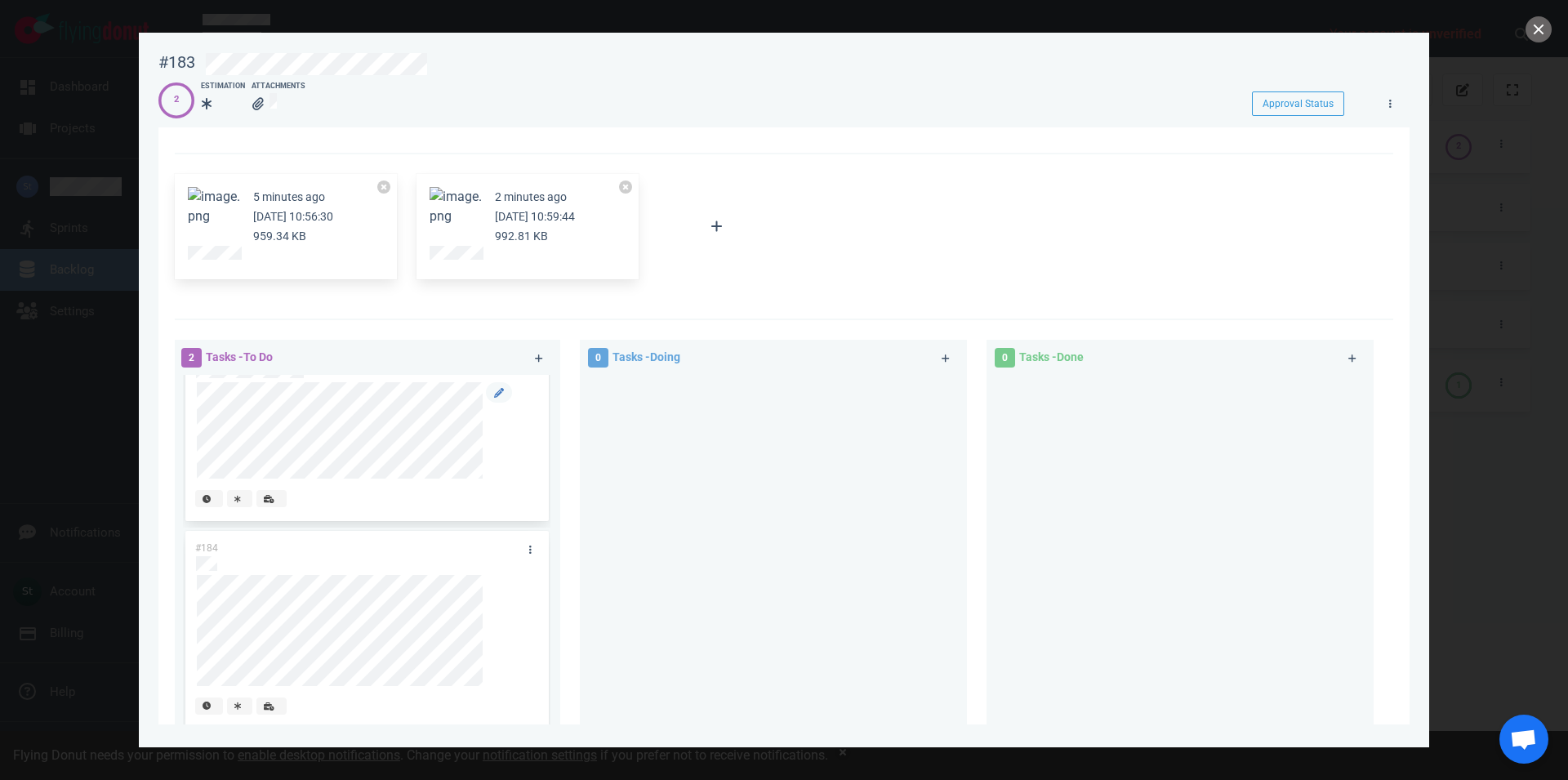
scroll to position [0, 0]
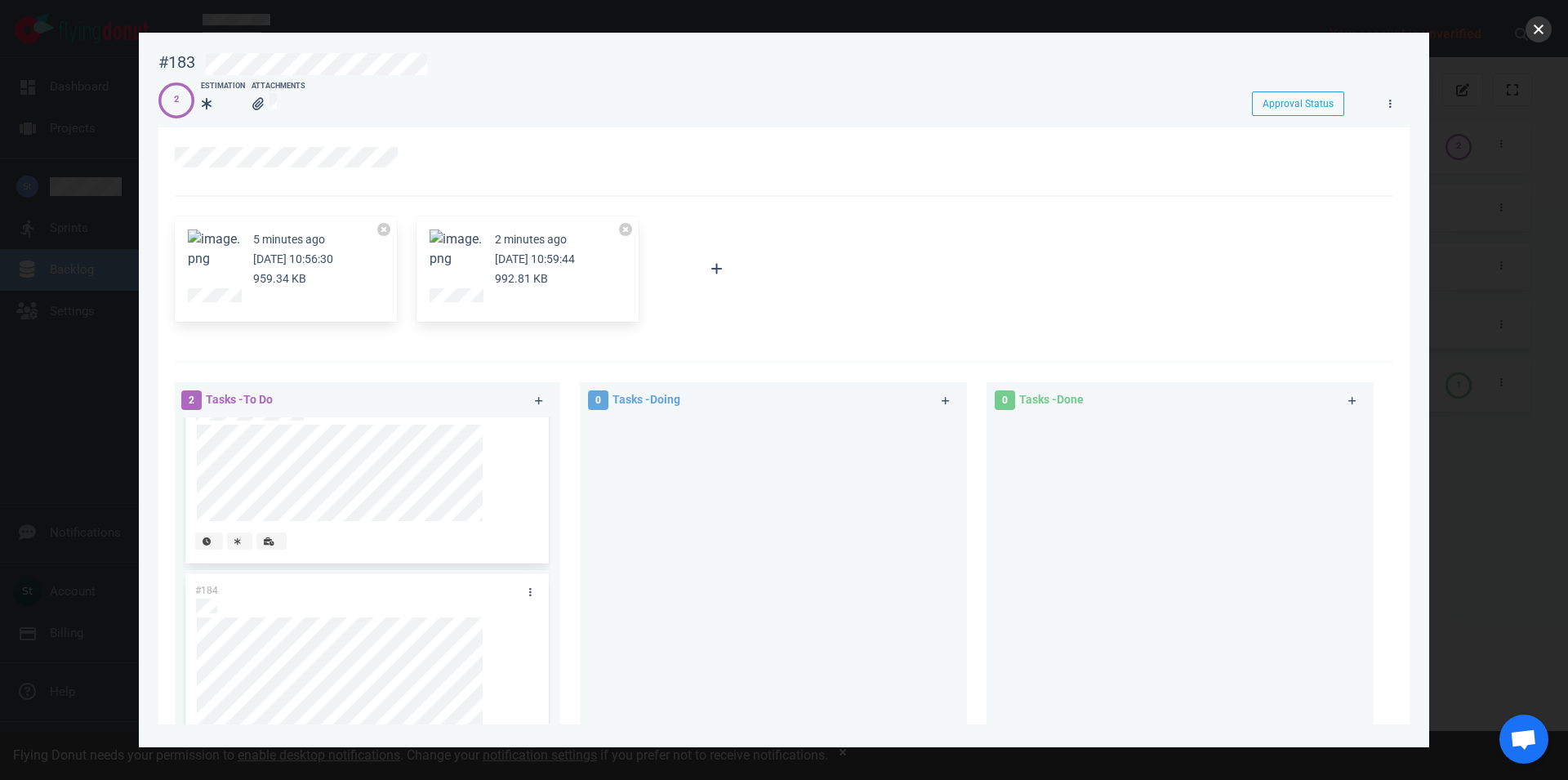
click at [1529, 28] on button "close" at bounding box center [1539, 29] width 26 height 26
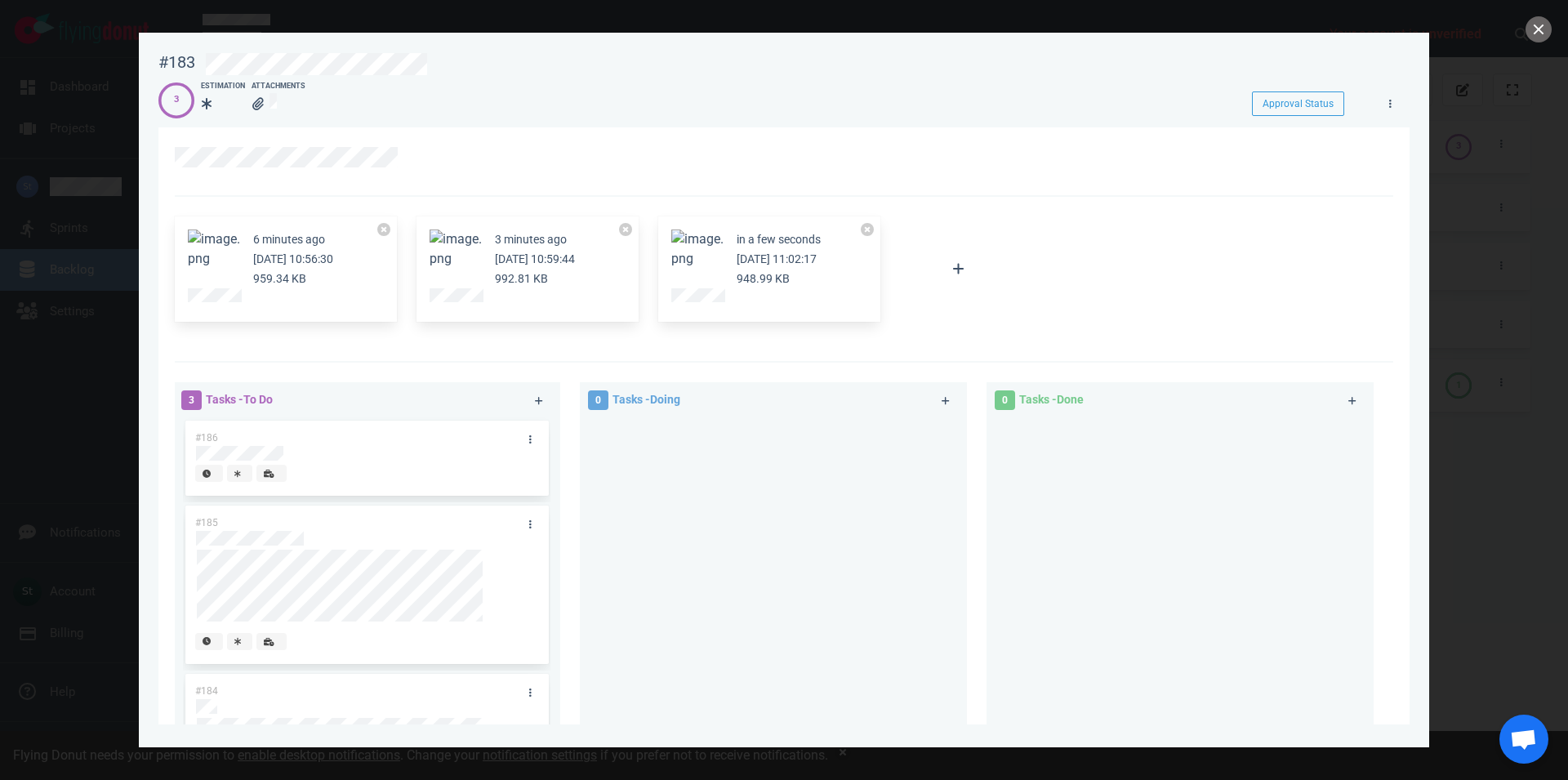
click at [696, 227] on div "in a few seconds Oct 08, 2025 11:02:17 948.99 KB" at bounding box center [770, 269] width 222 height 106
click at [697, 247] on button "Zoom image" at bounding box center [697, 249] width 53 height 39
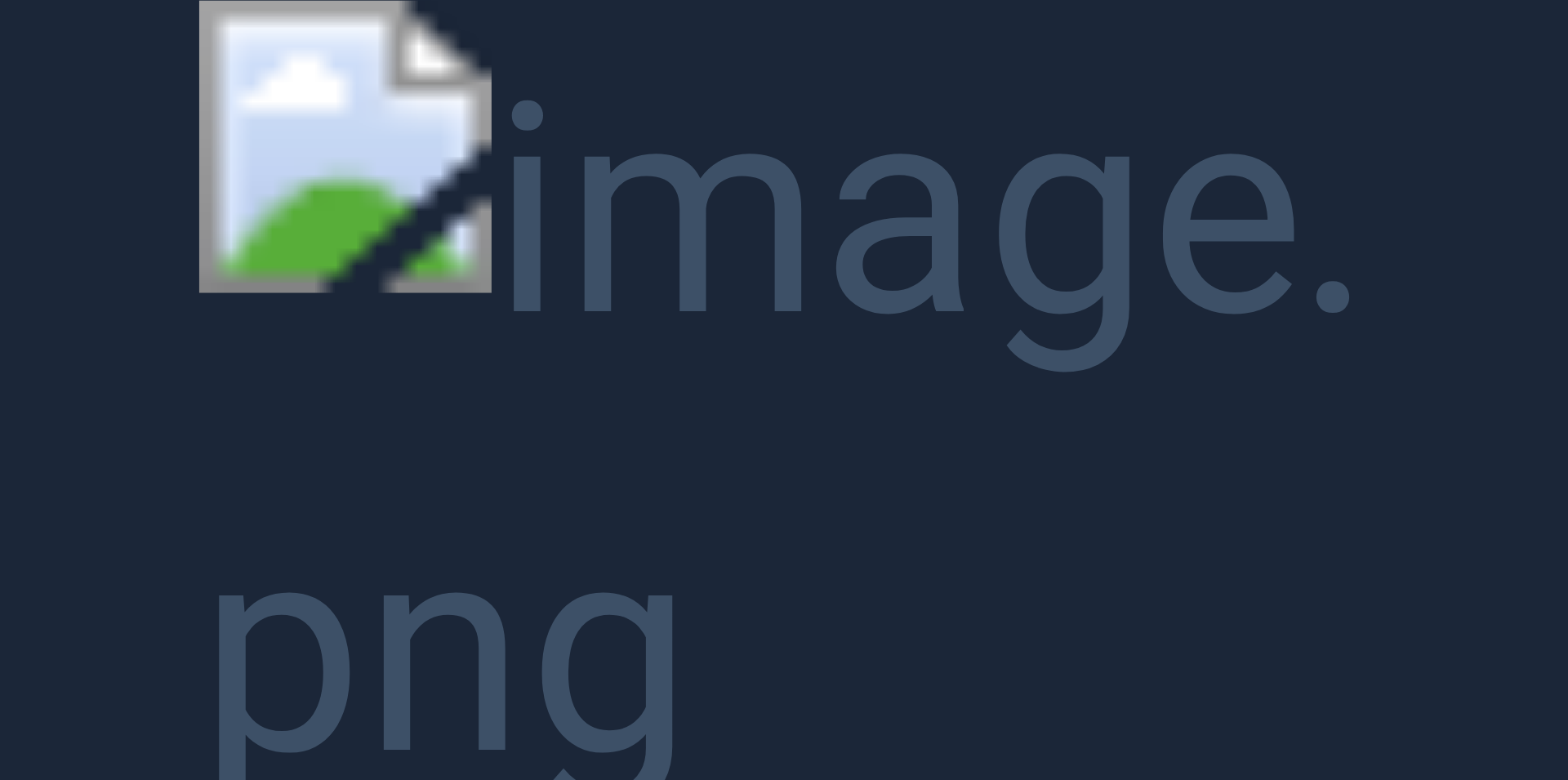
click at [442, 609] on button "Unzoom image" at bounding box center [784, 390] width 1568 height 780
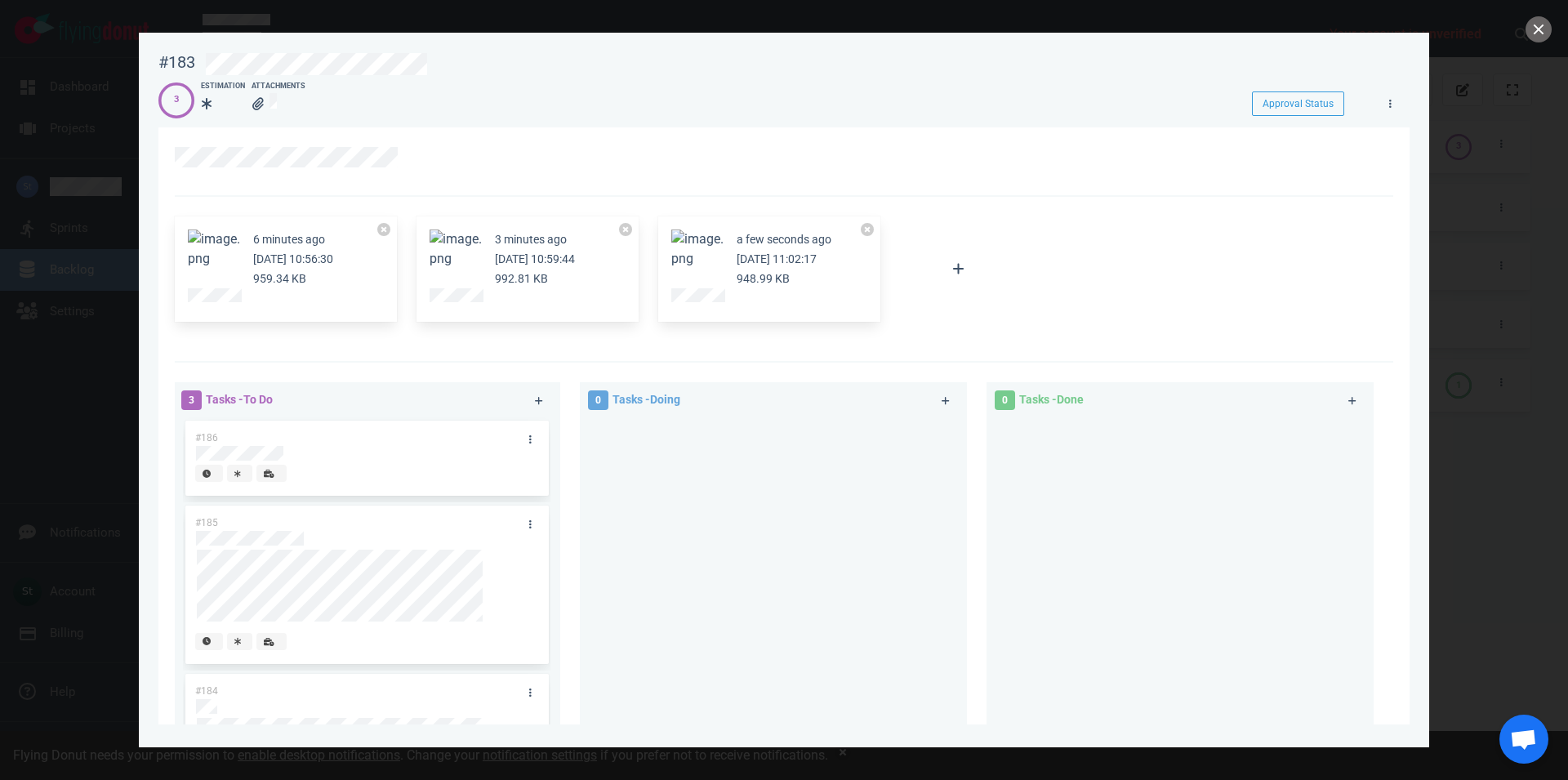
click at [709, 232] on button "Zoom image" at bounding box center [697, 249] width 53 height 39
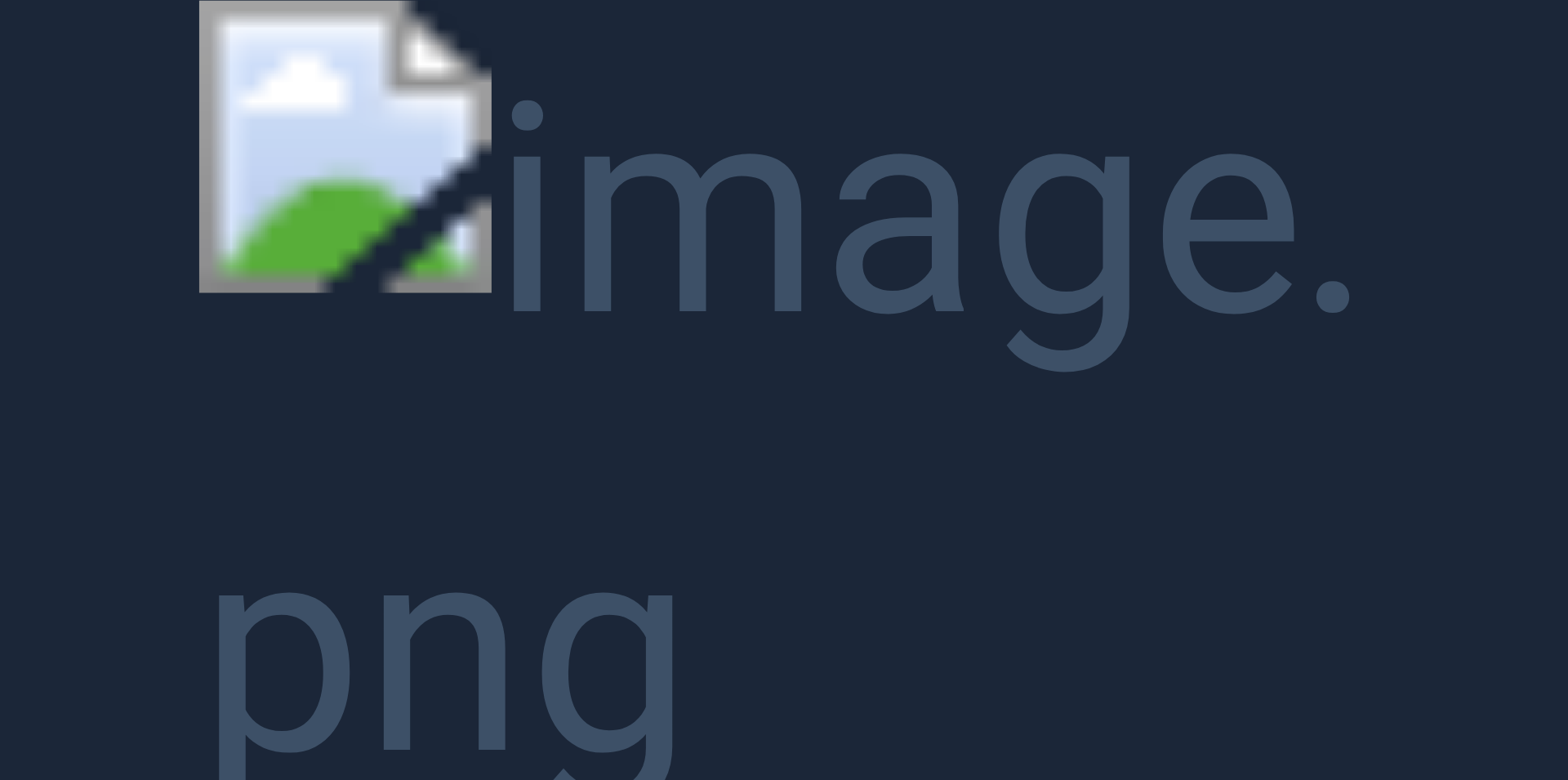
click at [760, 323] on button "Unzoom image" at bounding box center [784, 390] width 1568 height 780
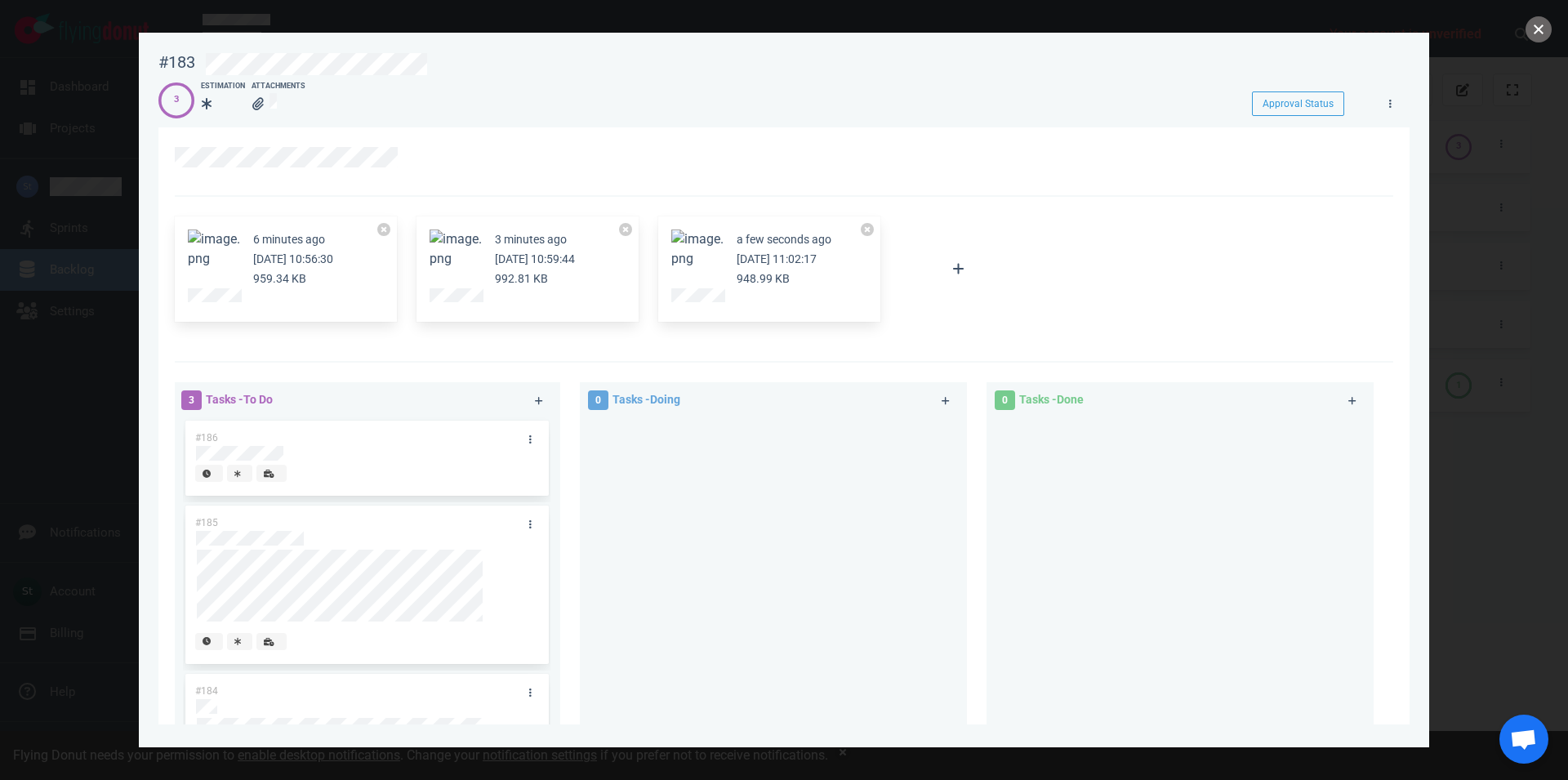
drag, startPoint x: 1530, startPoint y: 36, endPoint x: 1512, endPoint y: 56, distance: 26.9
click at [1531, 36] on button "close" at bounding box center [1539, 29] width 26 height 26
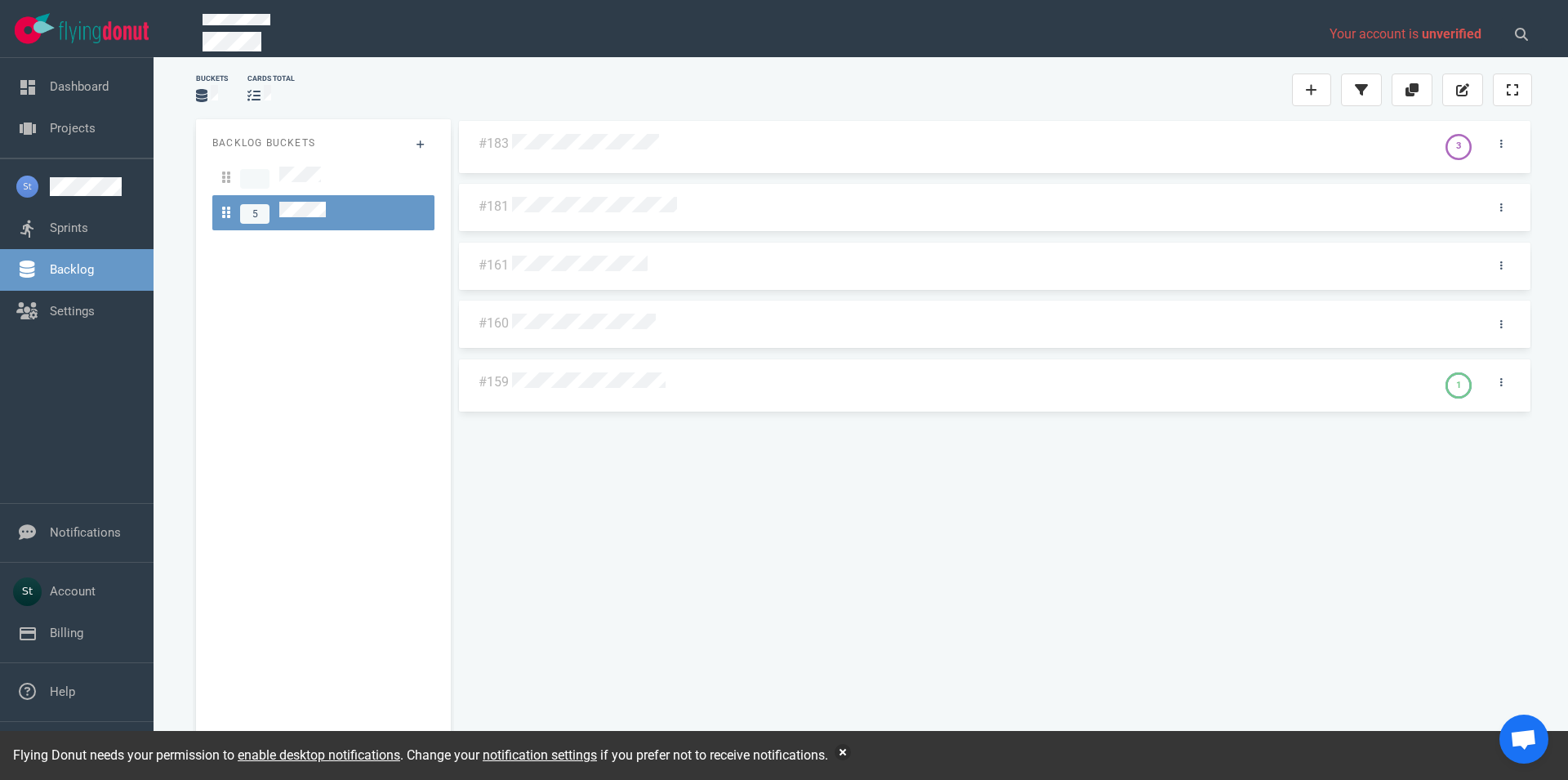
click at [537, 158] on div at bounding box center [971, 144] width 924 height 39
click at [533, 157] on div "#183 3 #181 #161 #160 #159 1" at bounding box center [995, 433] width 1075 height 628
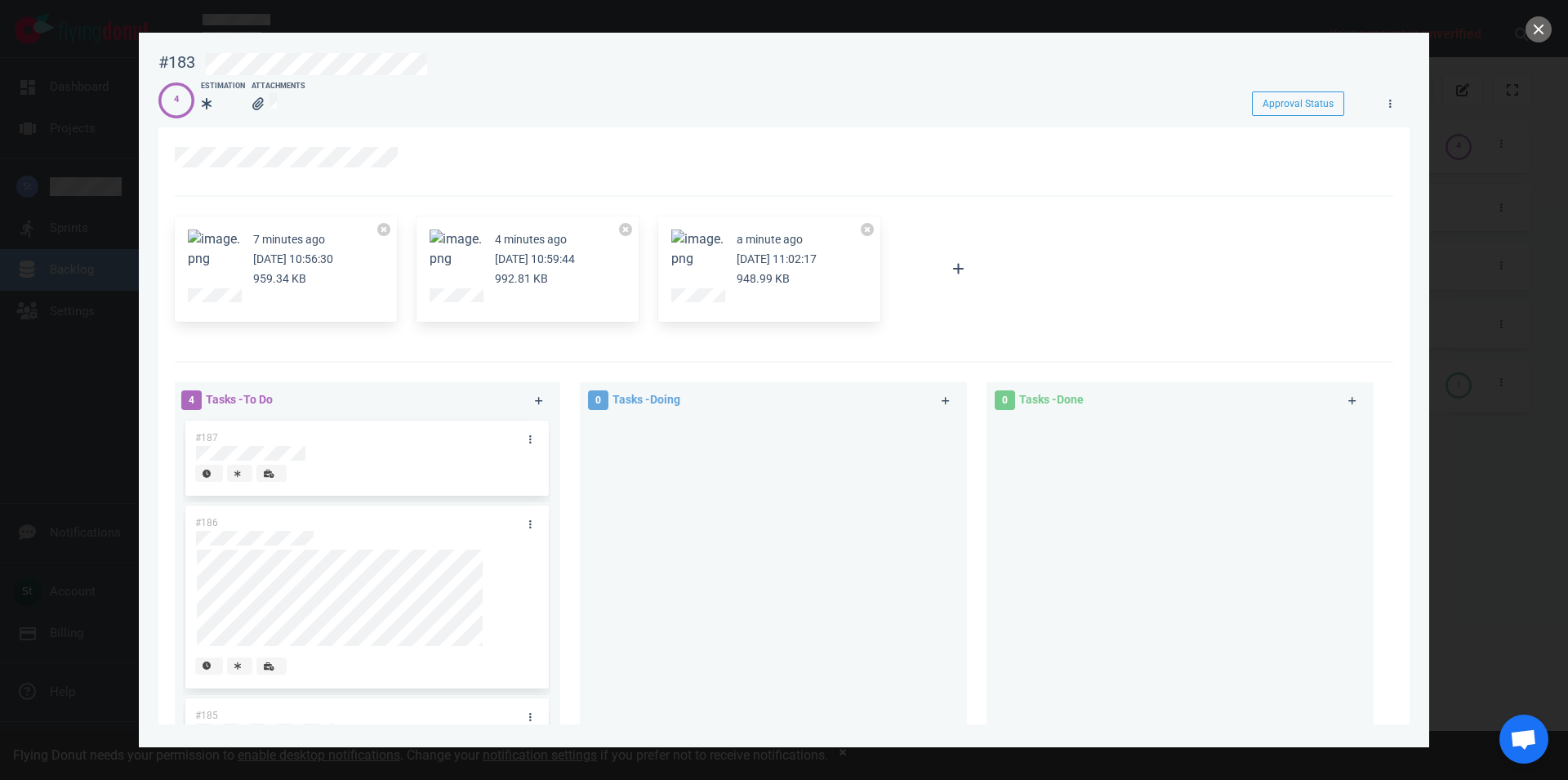
click at [1534, 18] on div at bounding box center [784, 390] width 1568 height 780
click at [1534, 28] on button "close" at bounding box center [1539, 29] width 26 height 26
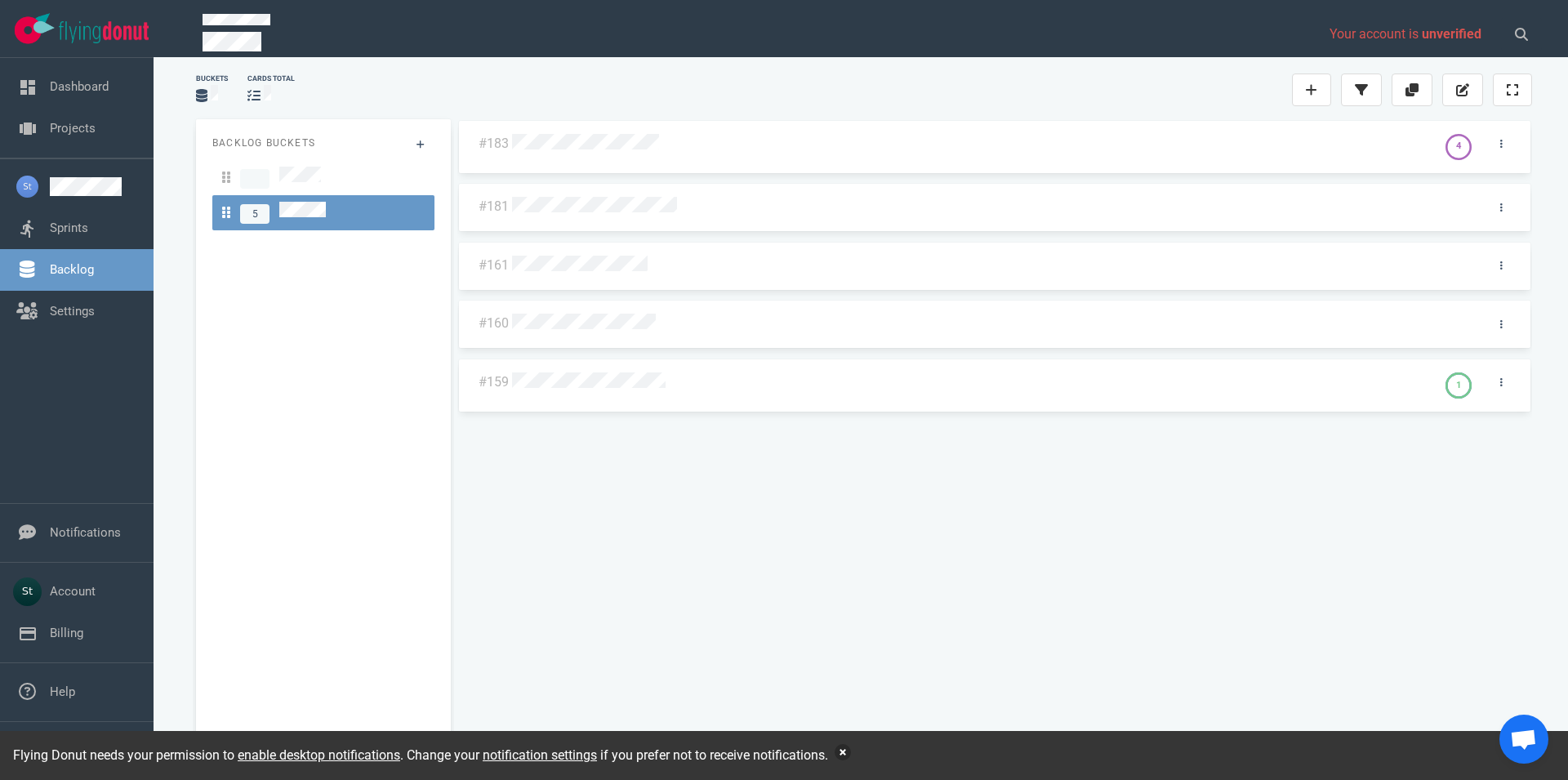
click at [849, 761] on div "Flying Donut needs your permission to enable desktop notifications . Change you…" at bounding box center [784, 756] width 1568 height 49
click at [850, 749] on button "button" at bounding box center [843, 752] width 17 height 17
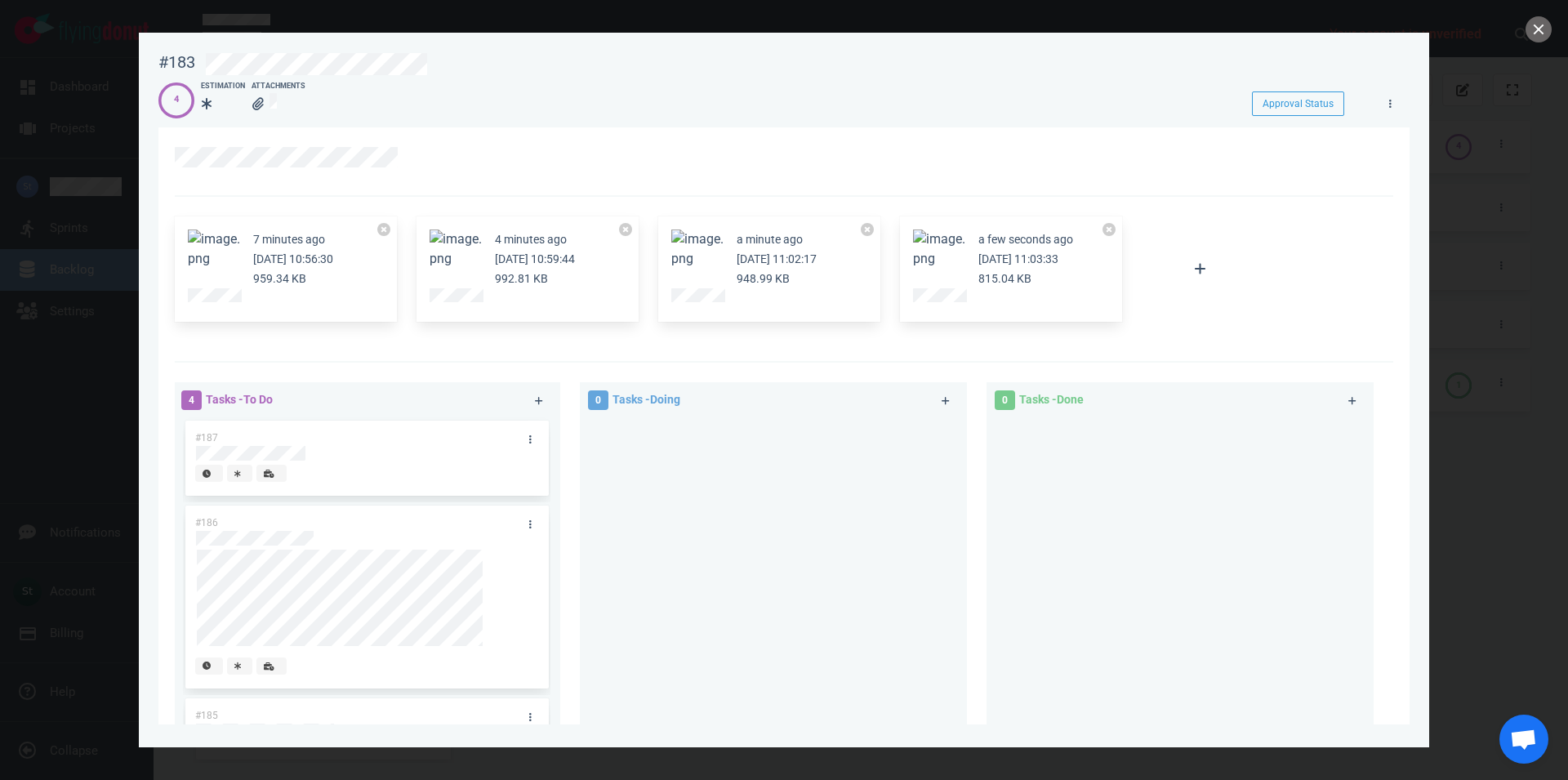
click at [917, 248] on button "Zoom image" at bounding box center [939, 249] width 53 height 39
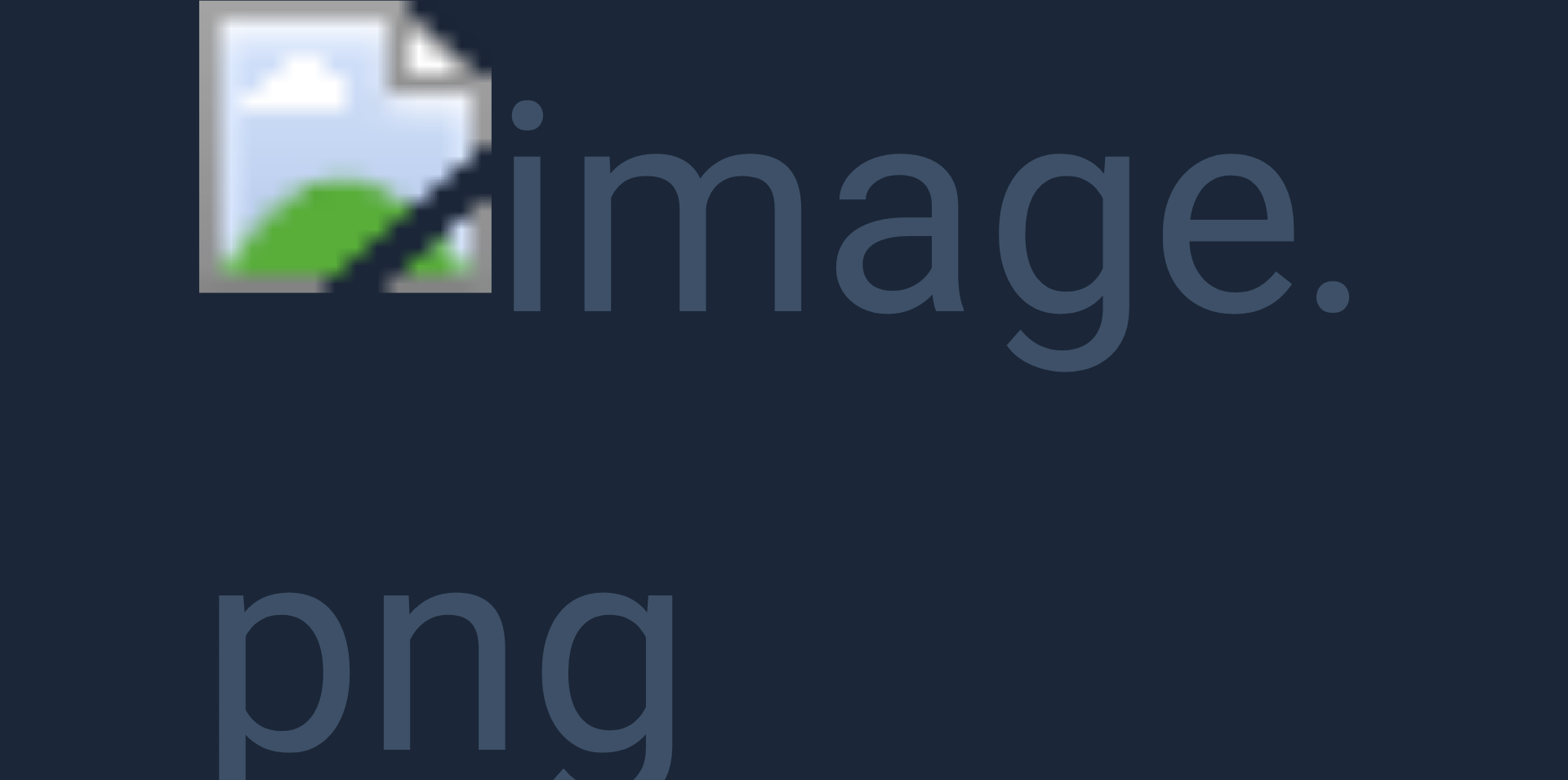
click at [917, 248] on button "Unzoom image" at bounding box center [784, 390] width 1568 height 780
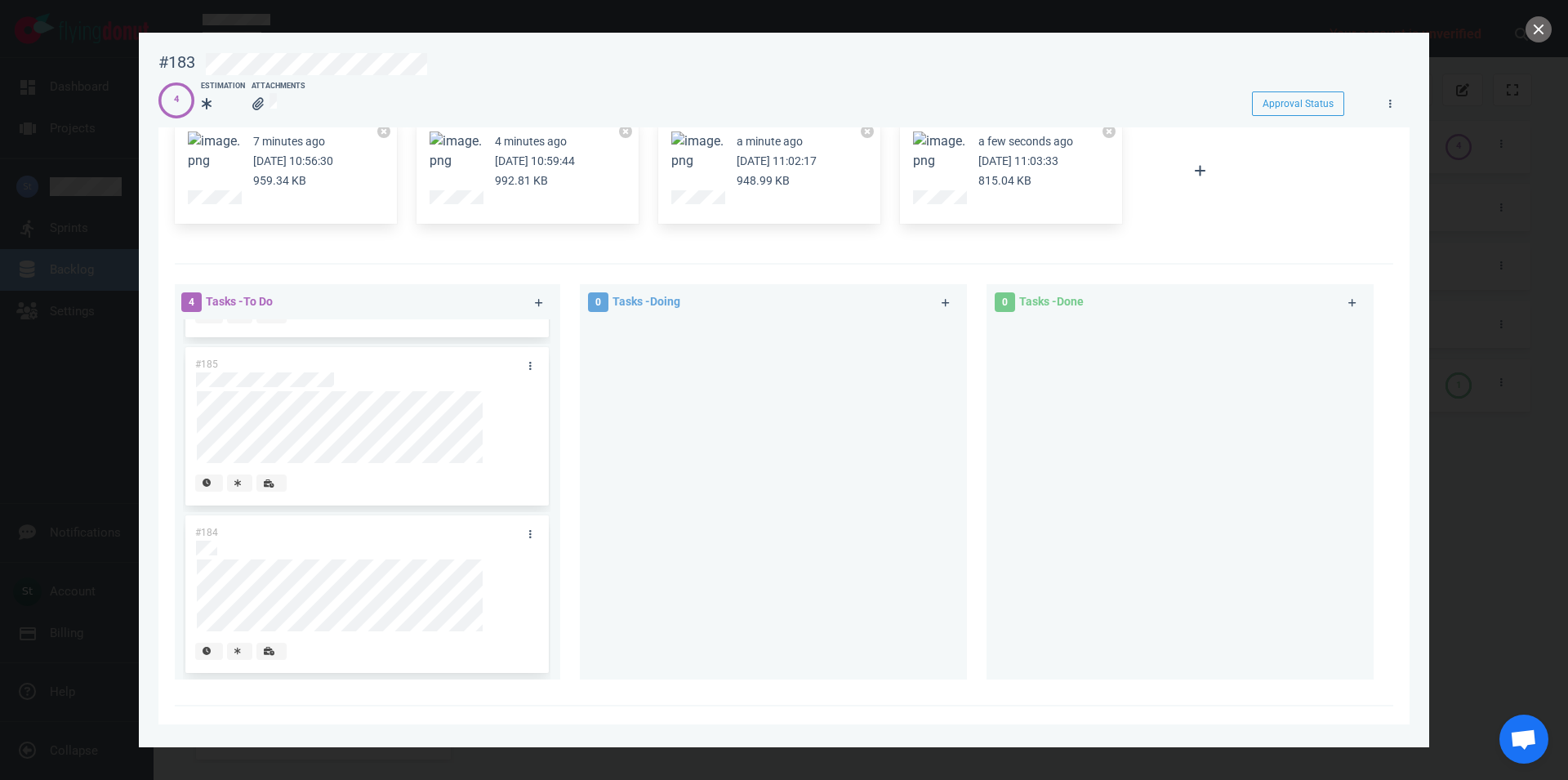
scroll to position [186, 0]
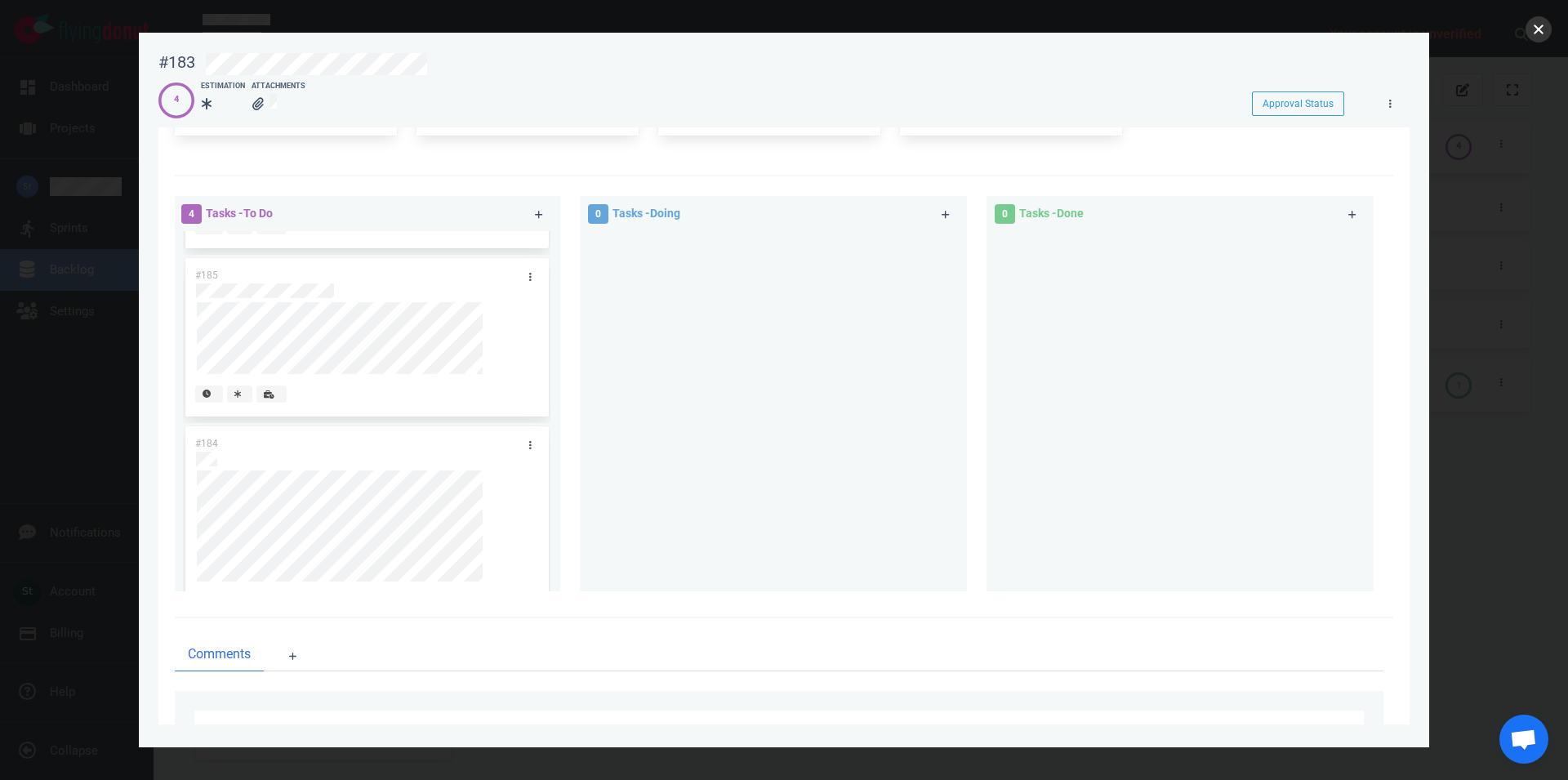
click at [1538, 33] on button "close" at bounding box center [1539, 29] width 26 height 26
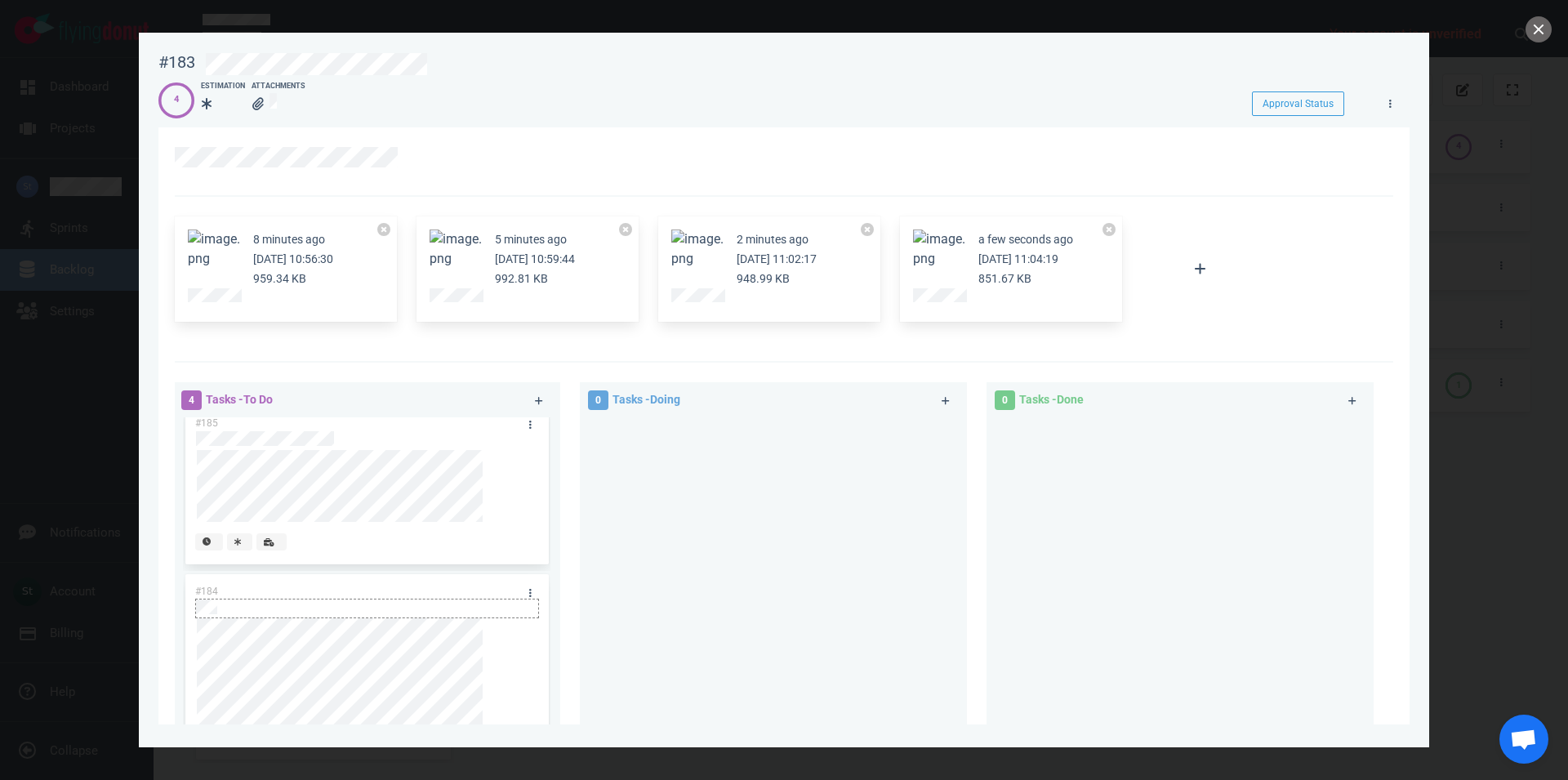
scroll to position [93, 0]
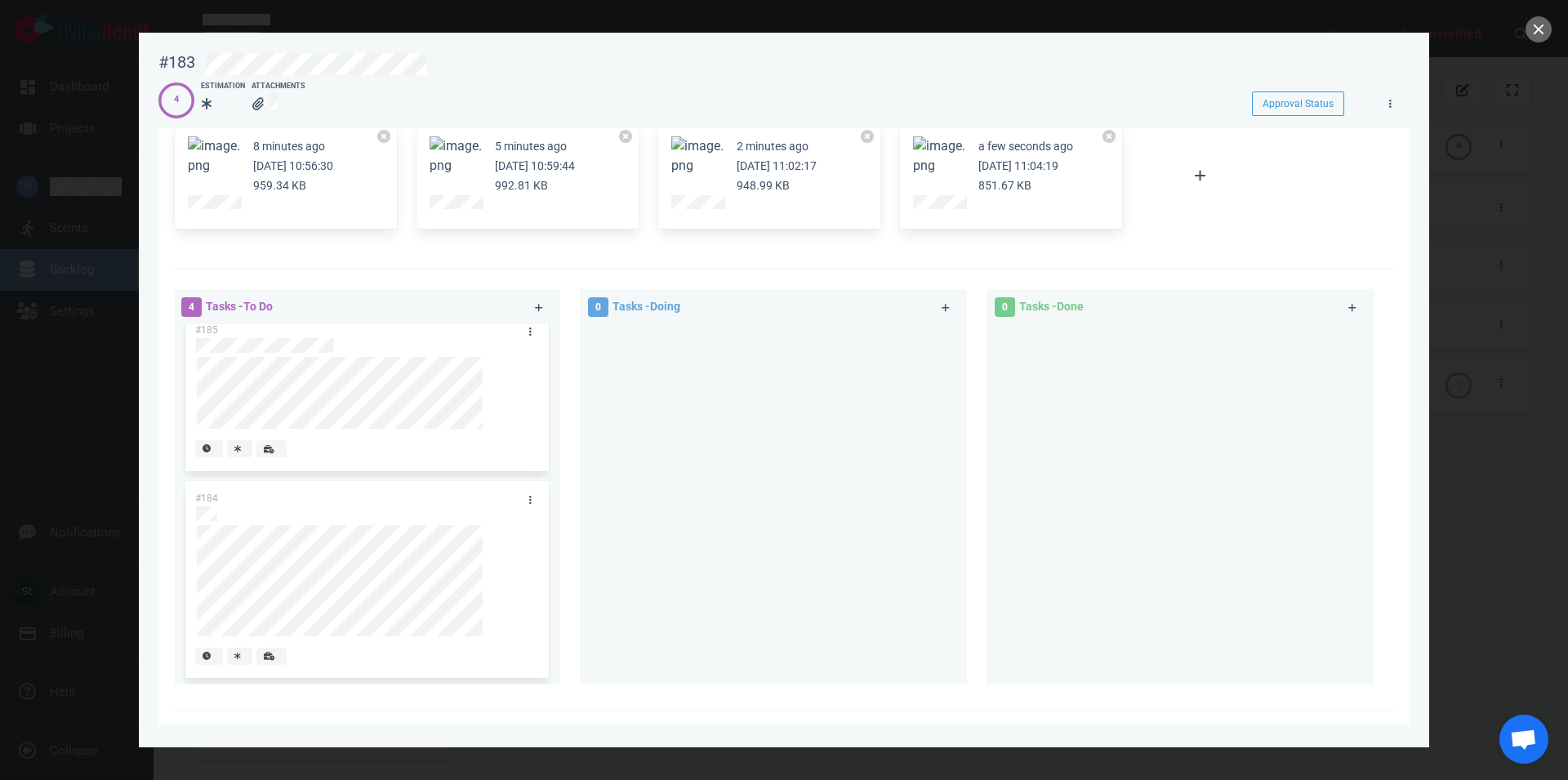
click at [218, 159] on button "Zoom image" at bounding box center [214, 155] width 53 height 39
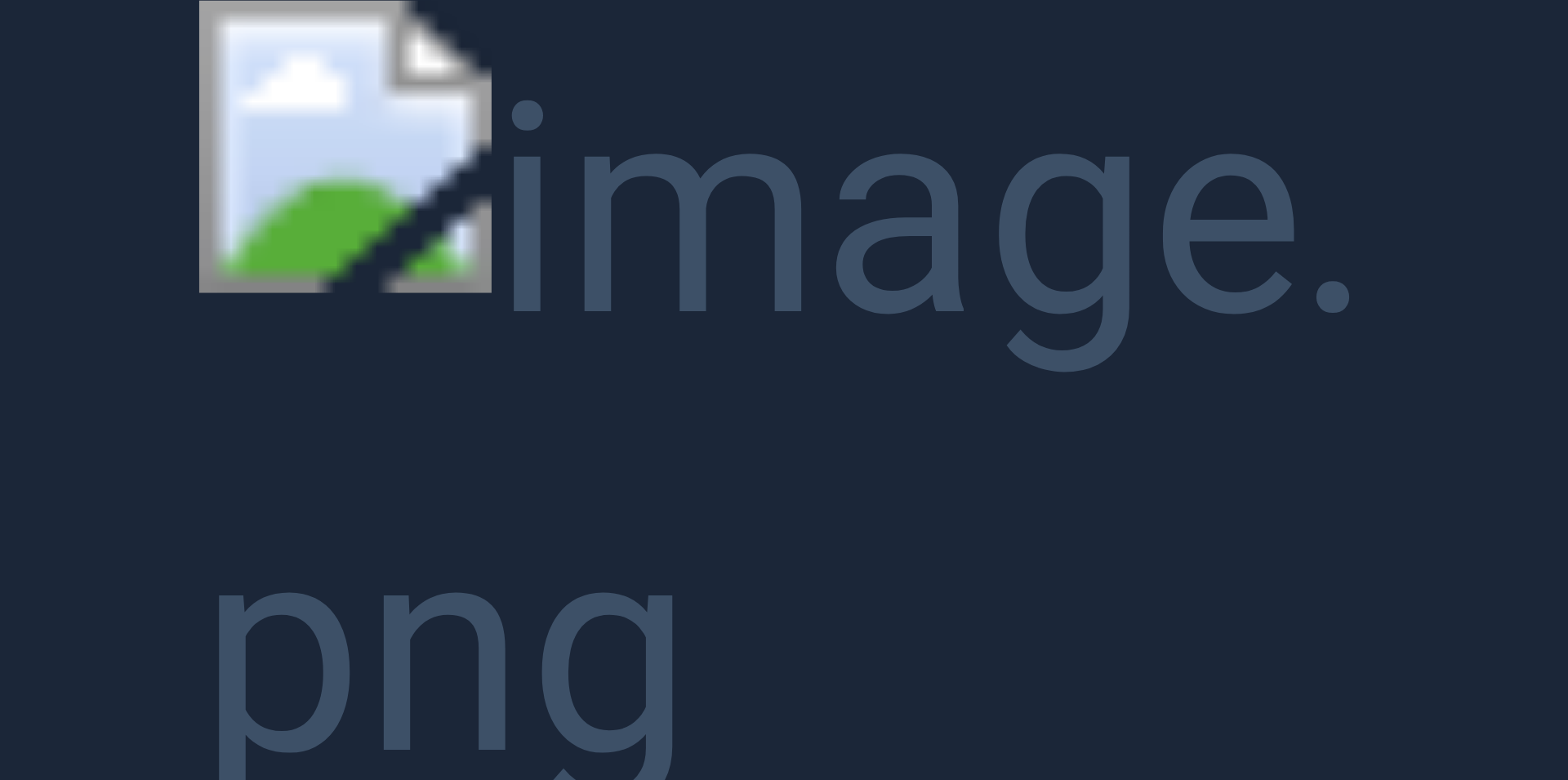
scroll to position [428, 0]
click at [126, 74] on button "Unzoom image" at bounding box center [784, 390] width 1568 height 780
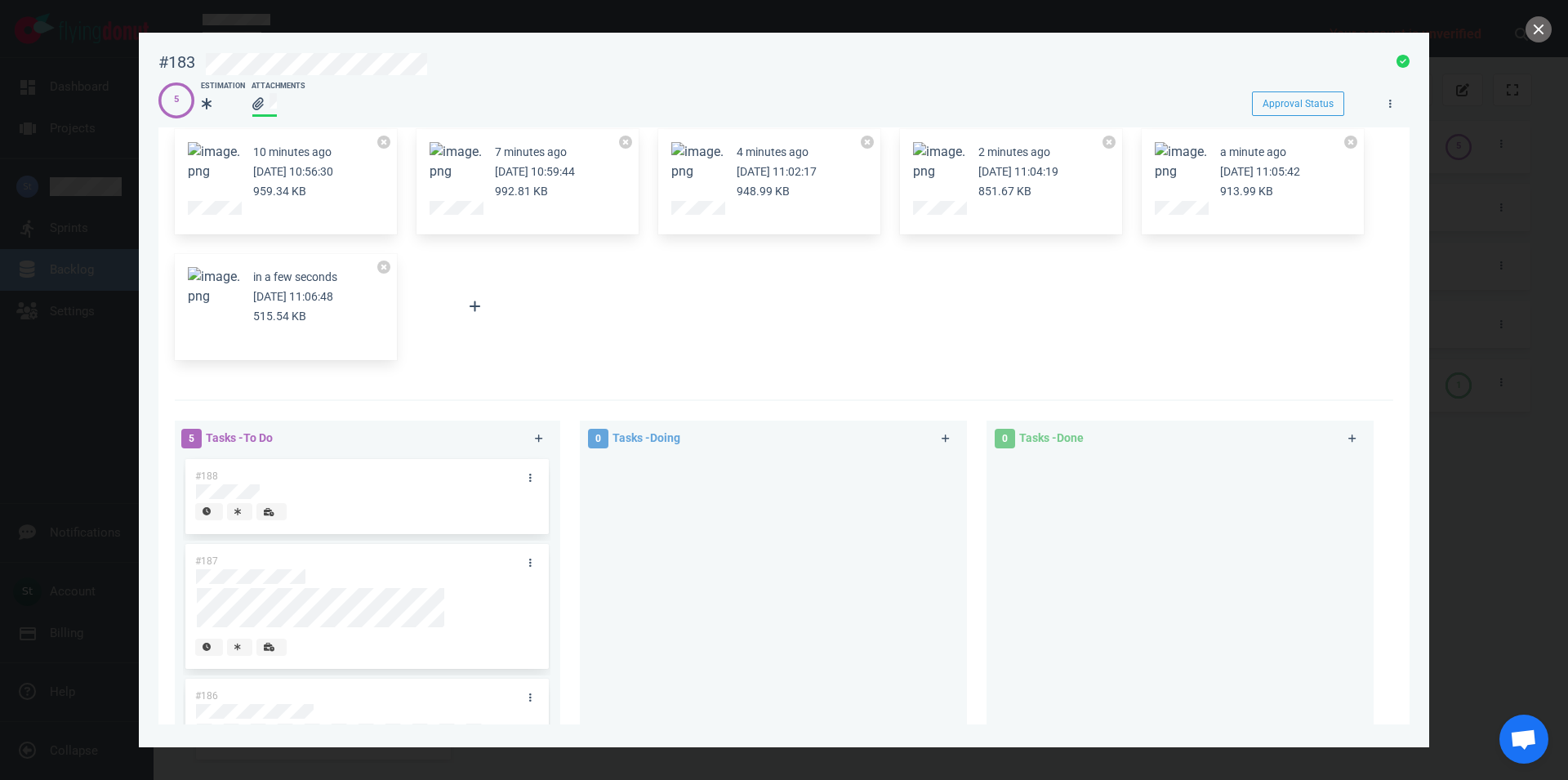
scroll to position [0, 0]
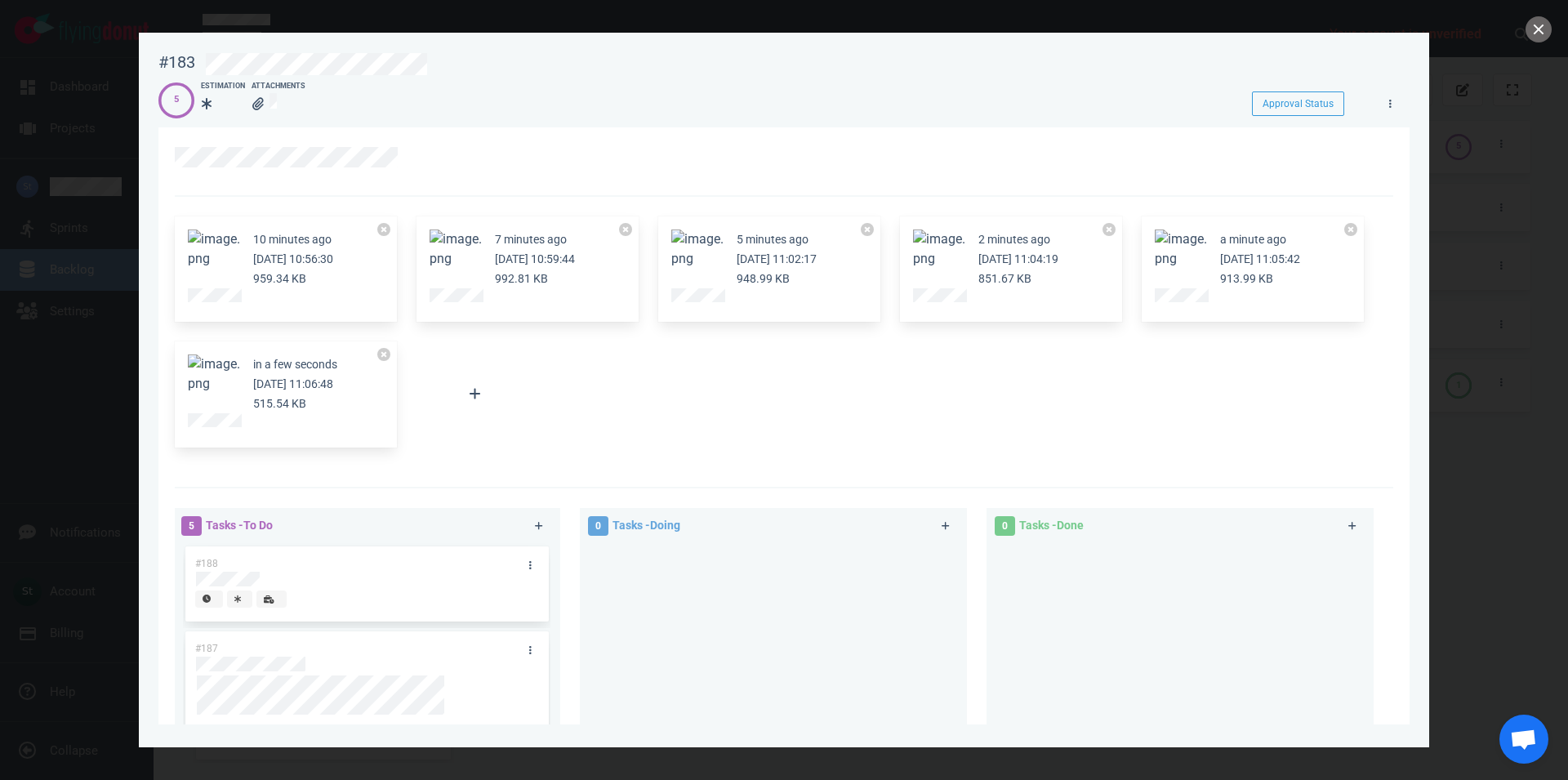
click at [953, 255] on button "Zoom image" at bounding box center [939, 249] width 53 height 39
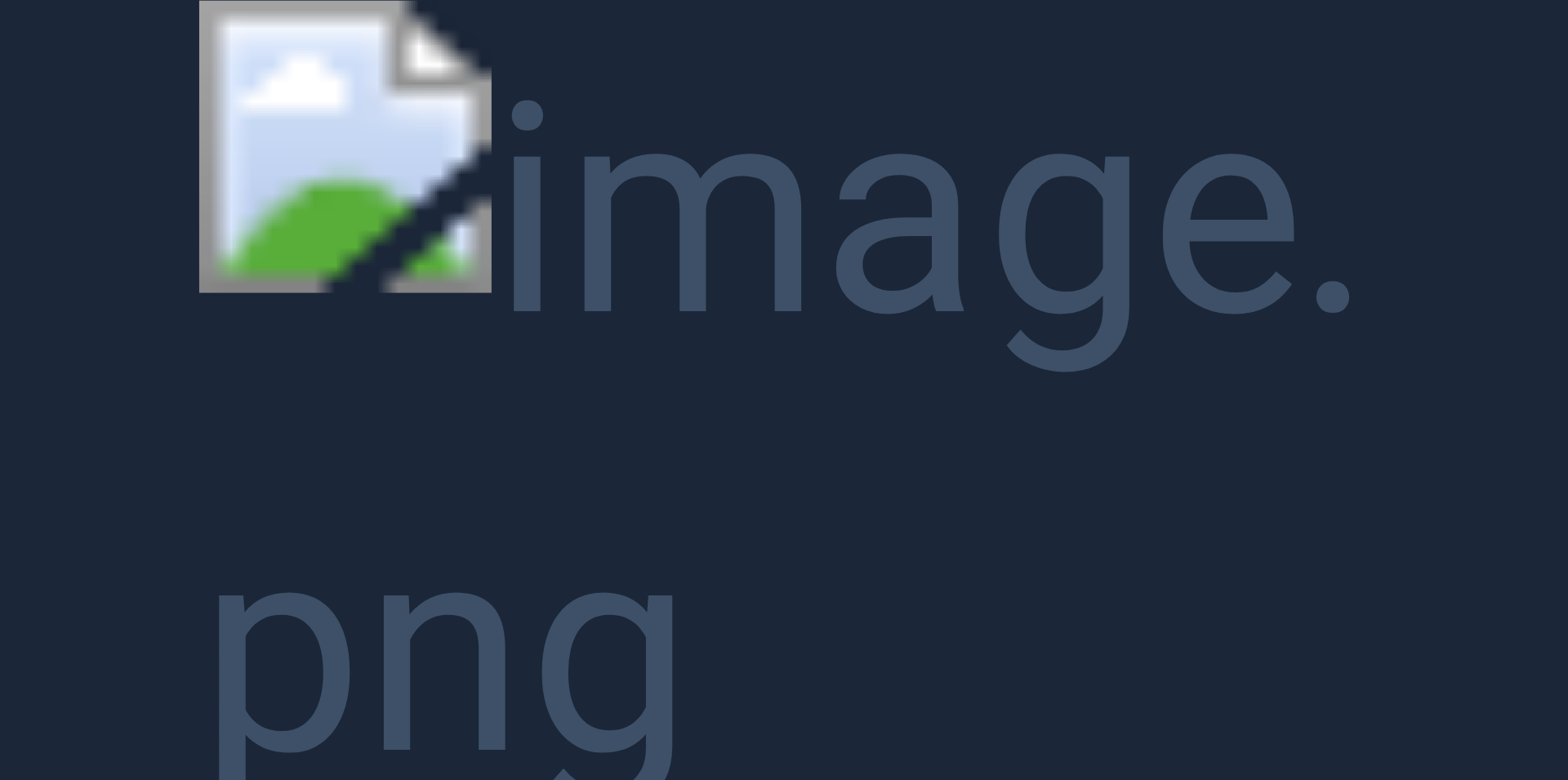
click at [953, 255] on button "Unzoom image" at bounding box center [784, 390] width 1568 height 780
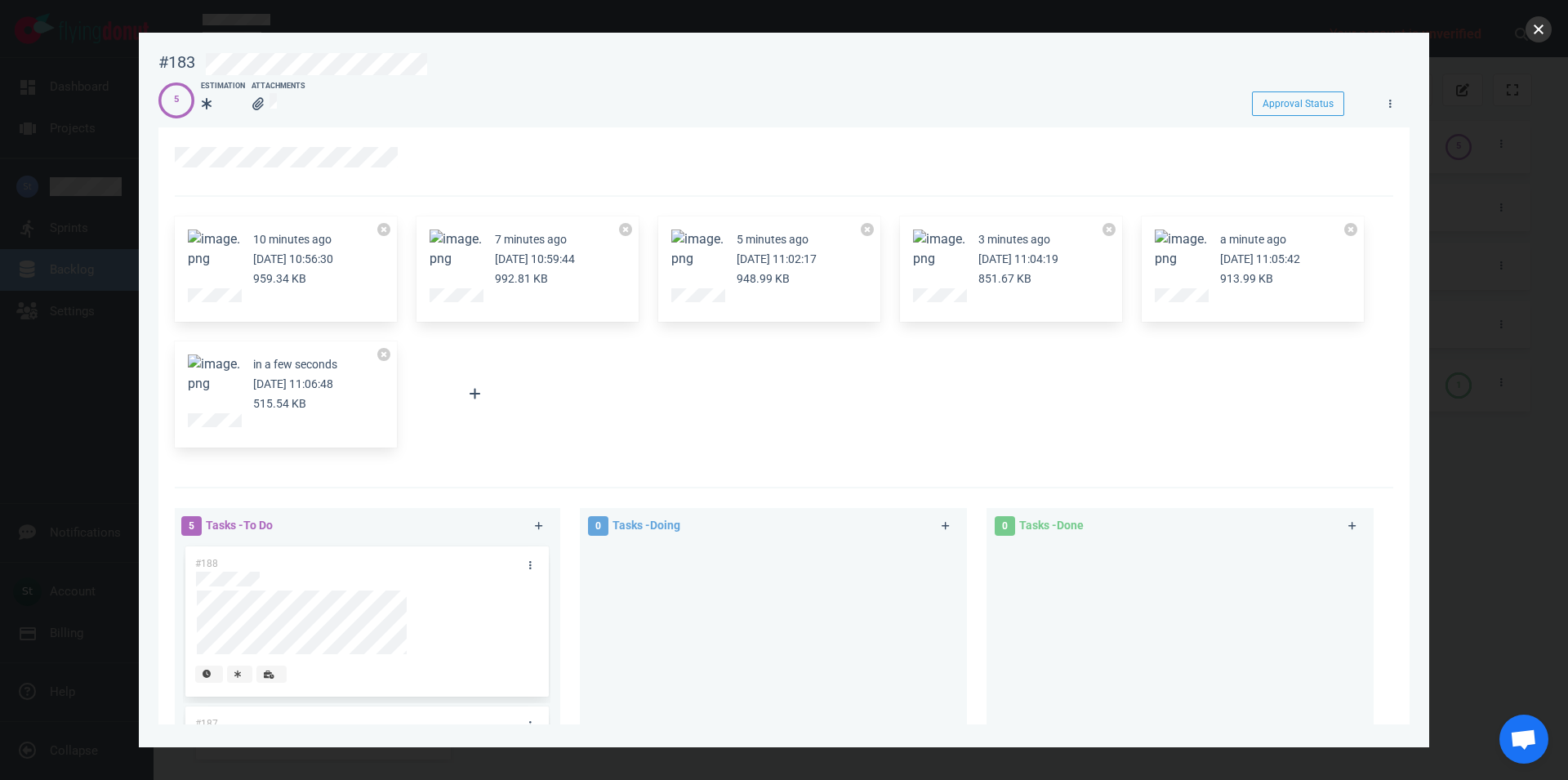
click at [1537, 36] on button "close" at bounding box center [1539, 29] width 26 height 26
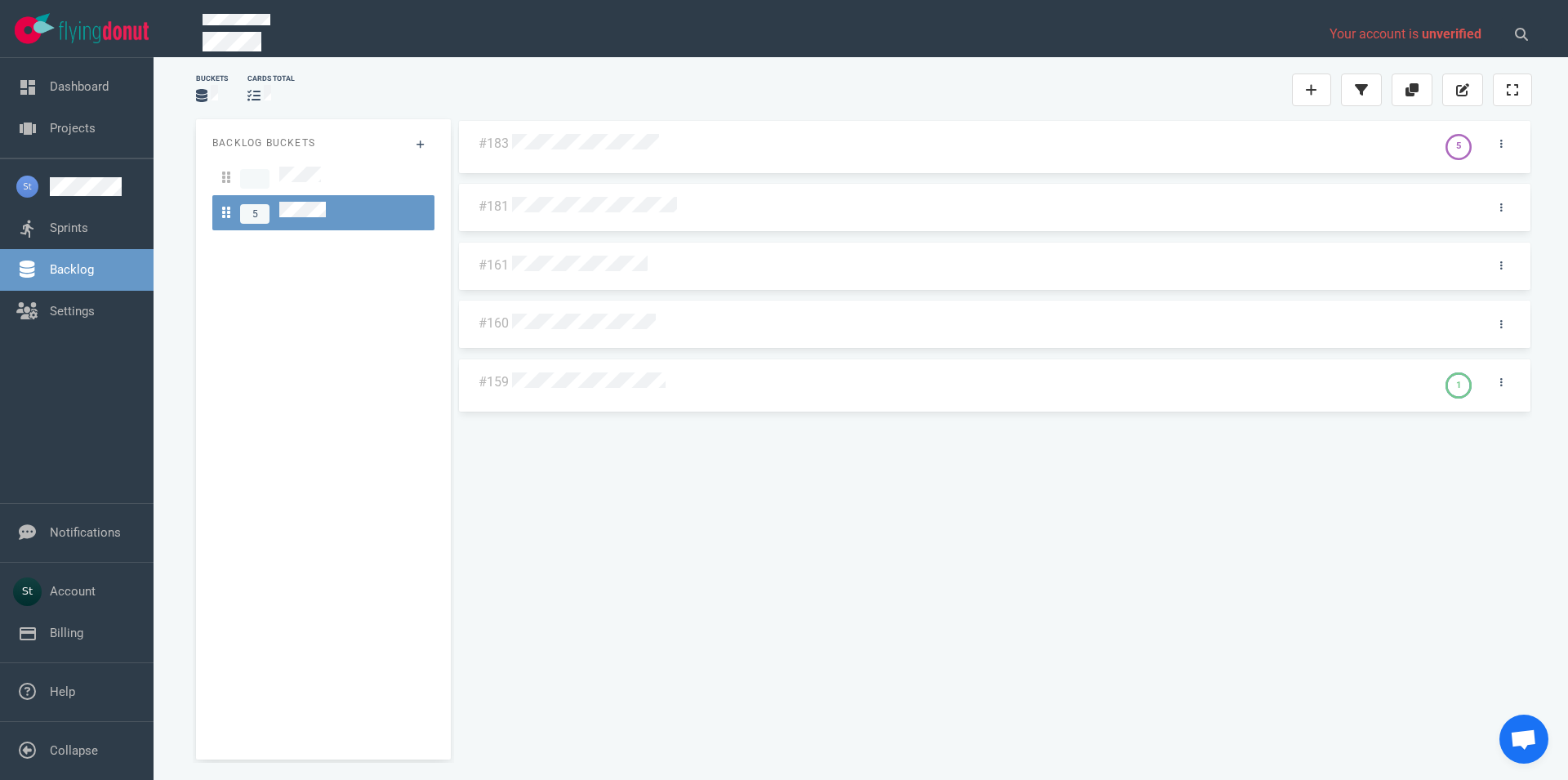
click at [787, 512] on div "#183 5 #181 #161 #160 #159 1" at bounding box center [995, 433] width 1075 height 628
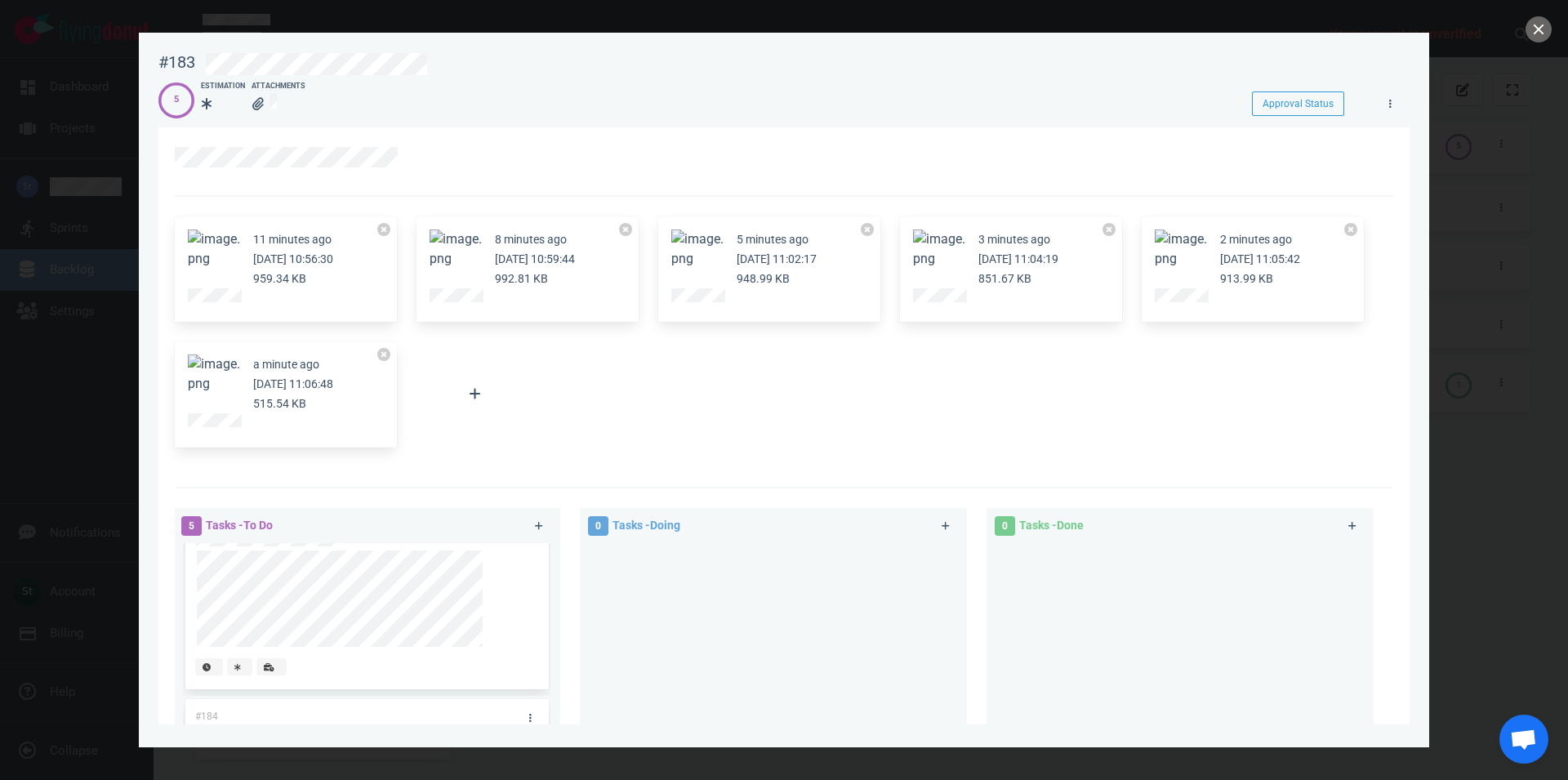
click at [204, 292] on link at bounding box center [215, 298] width 54 height 16
click at [1545, 38] on button "close" at bounding box center [1539, 29] width 26 height 26
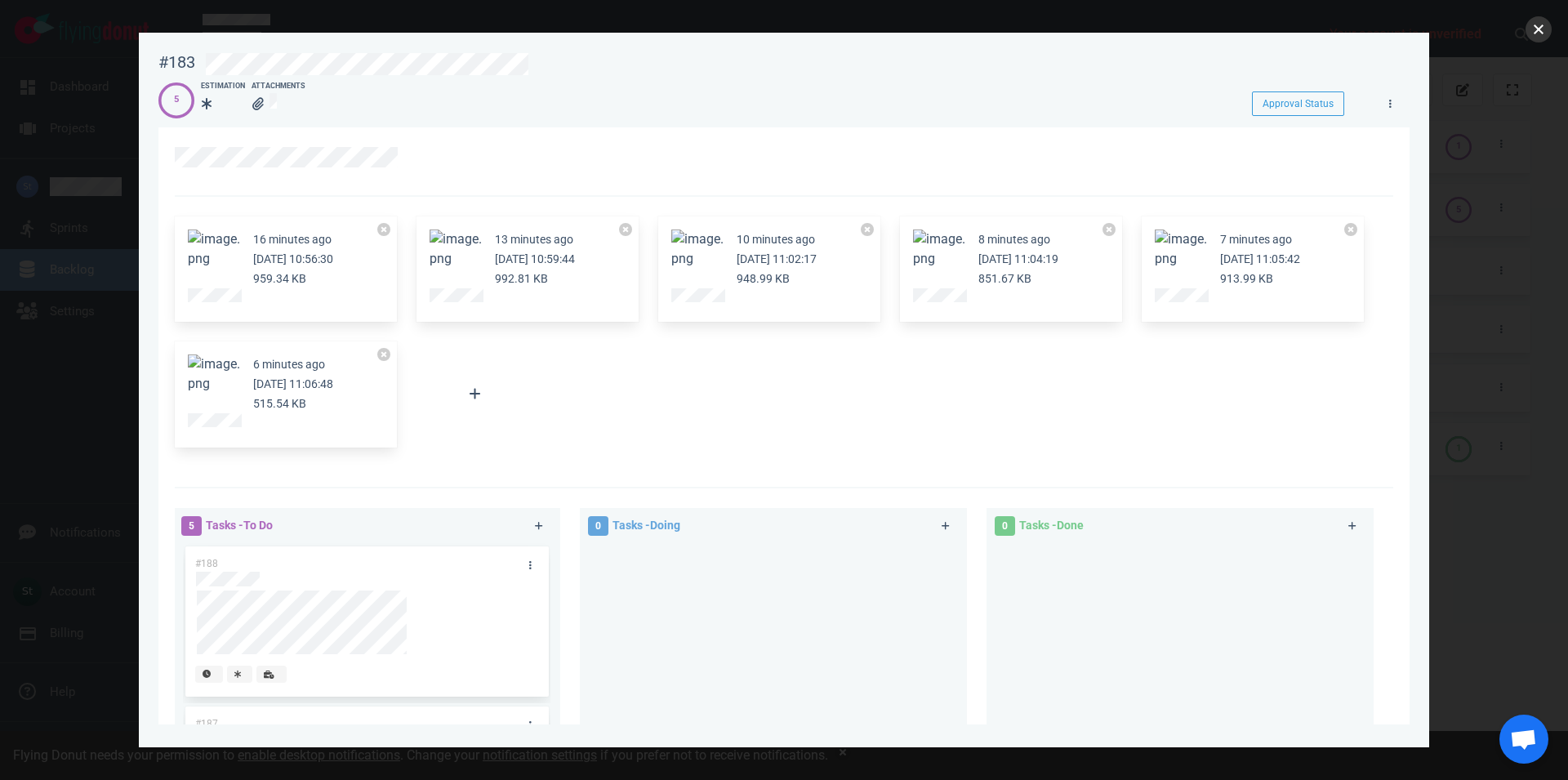
click at [1540, 23] on button "close" at bounding box center [1539, 29] width 26 height 26
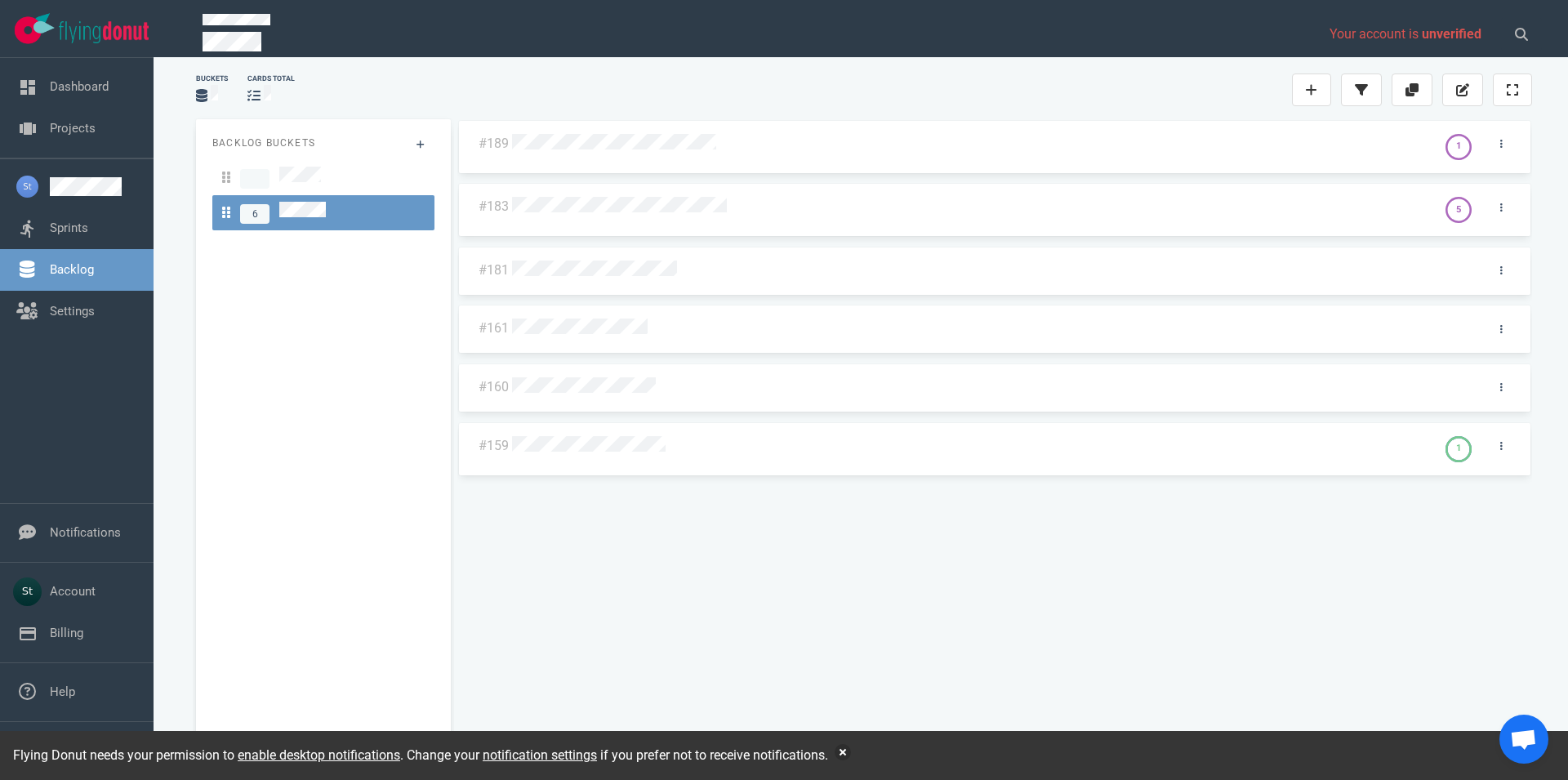
click at [649, 168] on div "#189 1" at bounding box center [995, 147] width 1072 height 53
click at [651, 135] on div "#189 1" at bounding box center [995, 151] width 1075 height 64
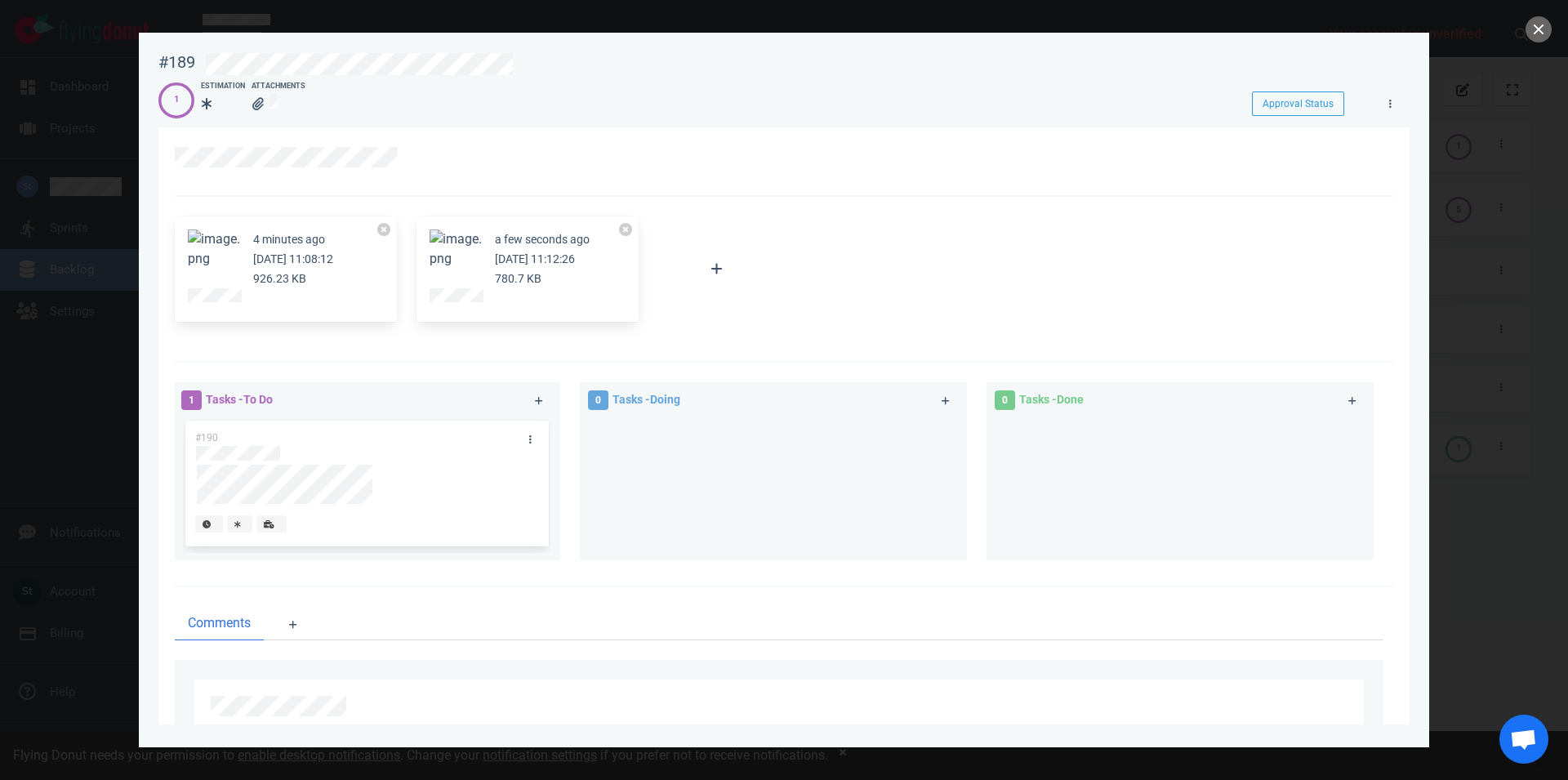
click at [212, 245] on button "Zoom image" at bounding box center [214, 249] width 53 height 39
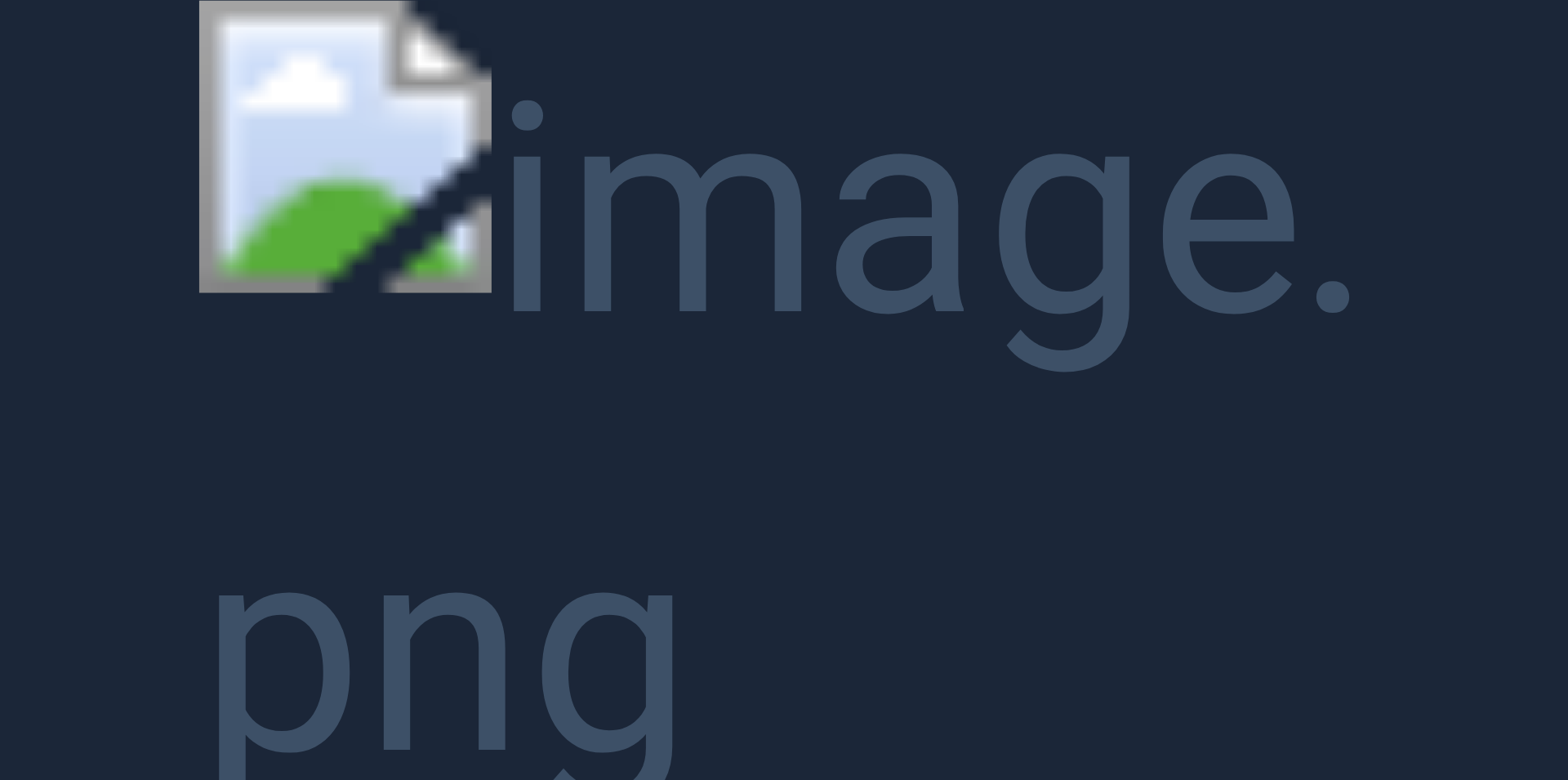
click at [499, 318] on button "Unzoom image" at bounding box center [784, 390] width 1568 height 780
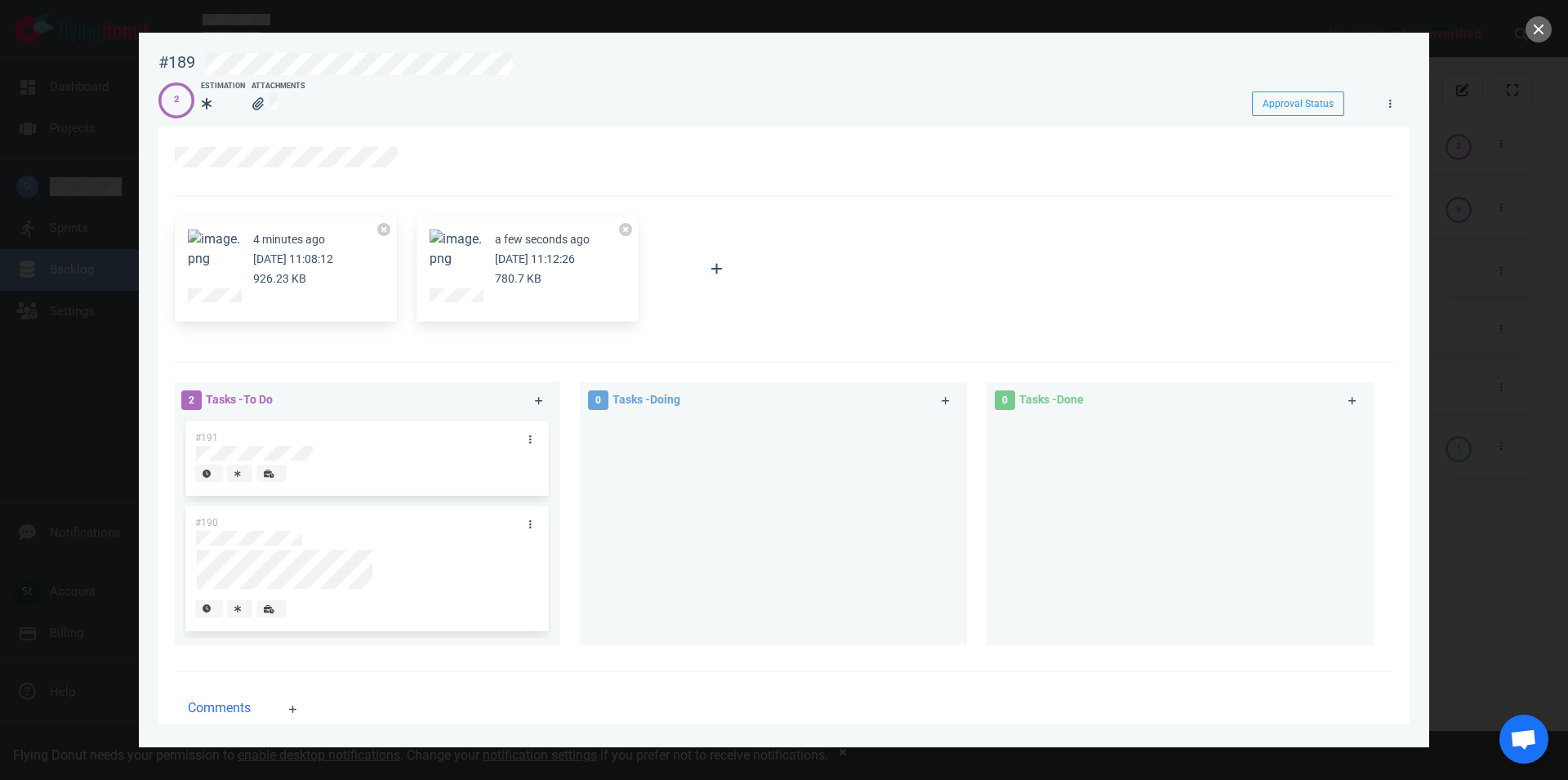
click at [446, 254] on button "Zoom image" at bounding box center [456, 249] width 53 height 39
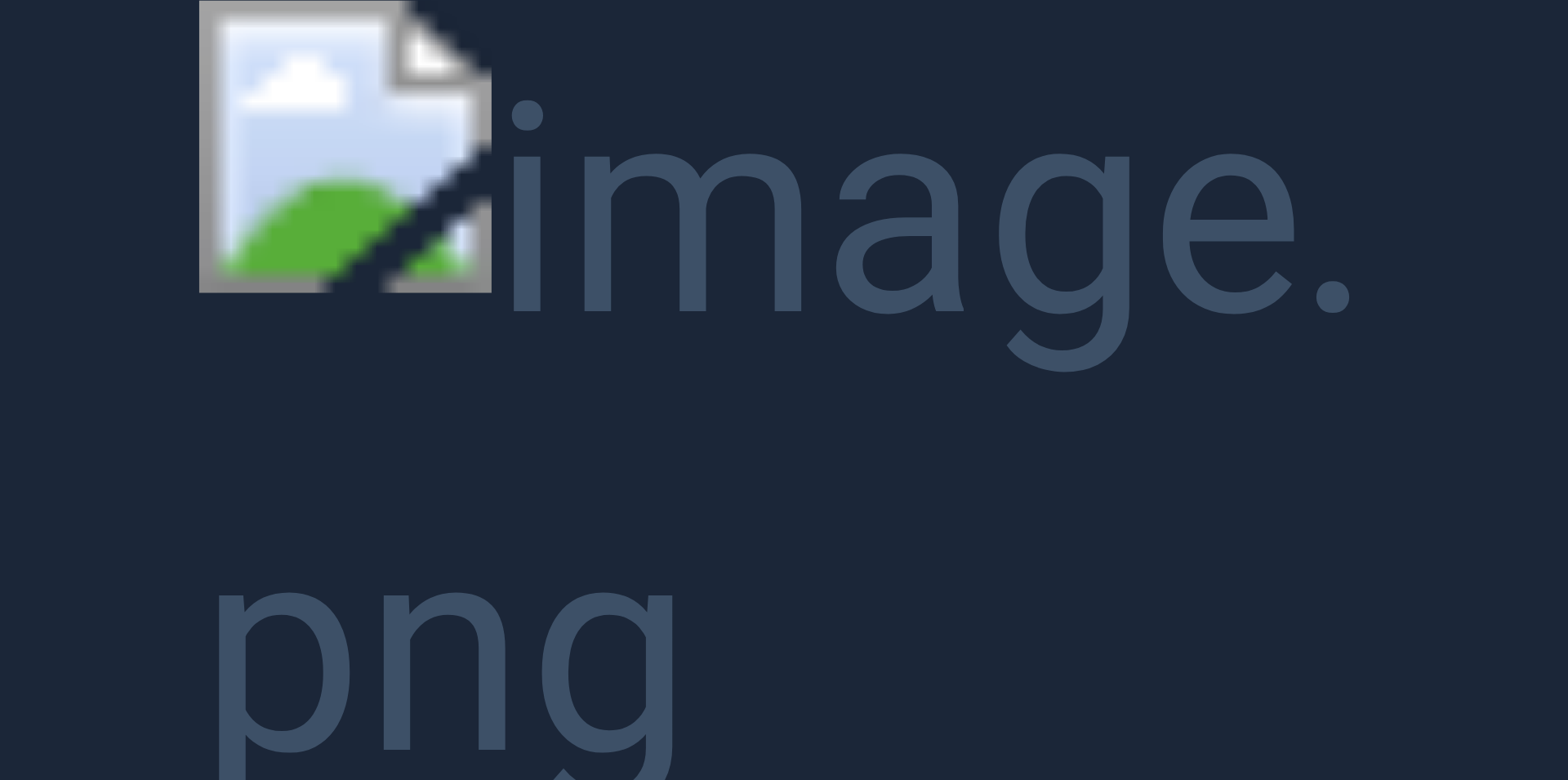
click at [444, 257] on button "Unzoom image" at bounding box center [784, 390] width 1568 height 780
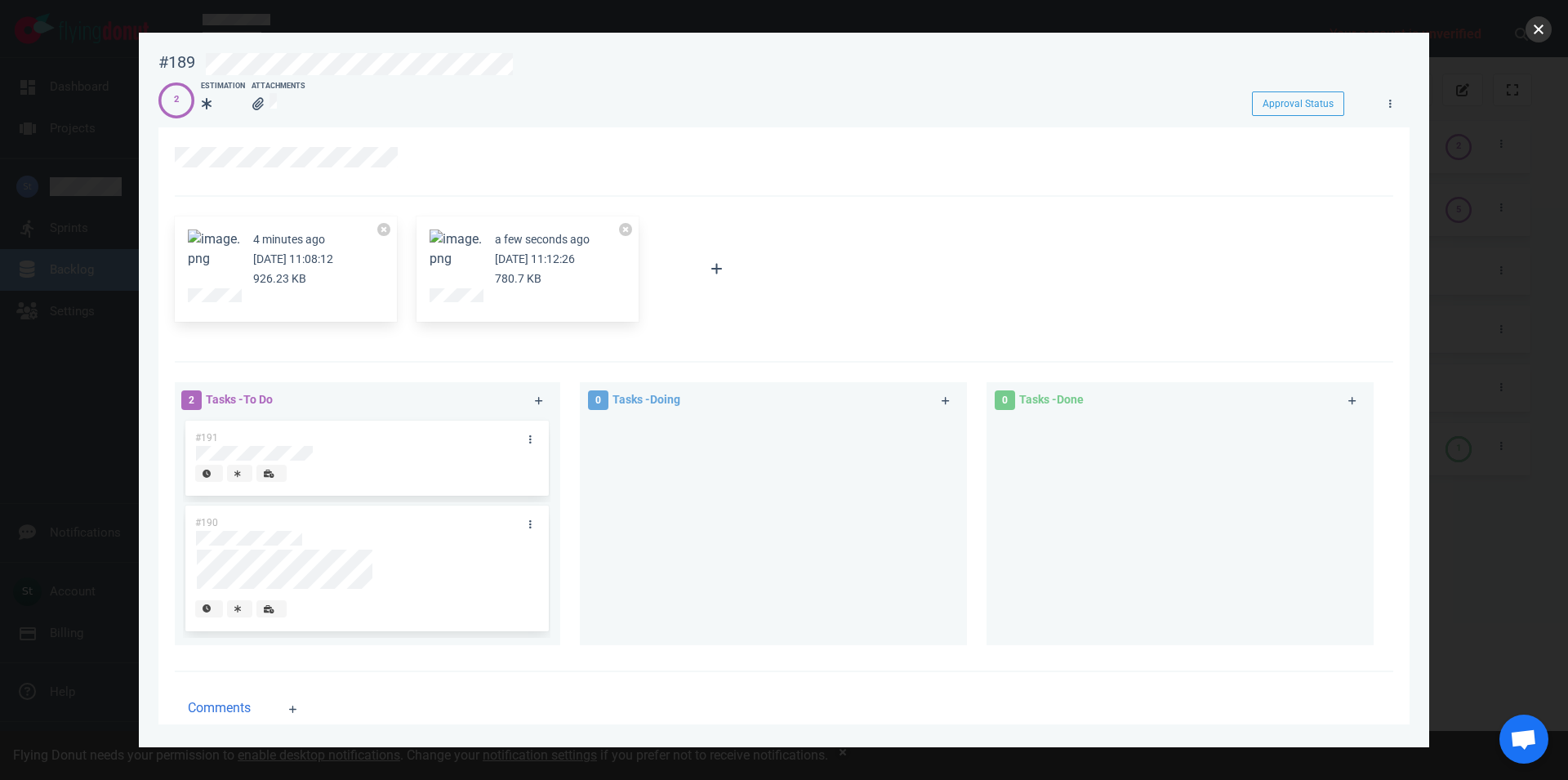
click at [1550, 31] on button "close" at bounding box center [1539, 29] width 26 height 26
click at [1548, 32] on button "close" at bounding box center [1539, 29] width 26 height 26
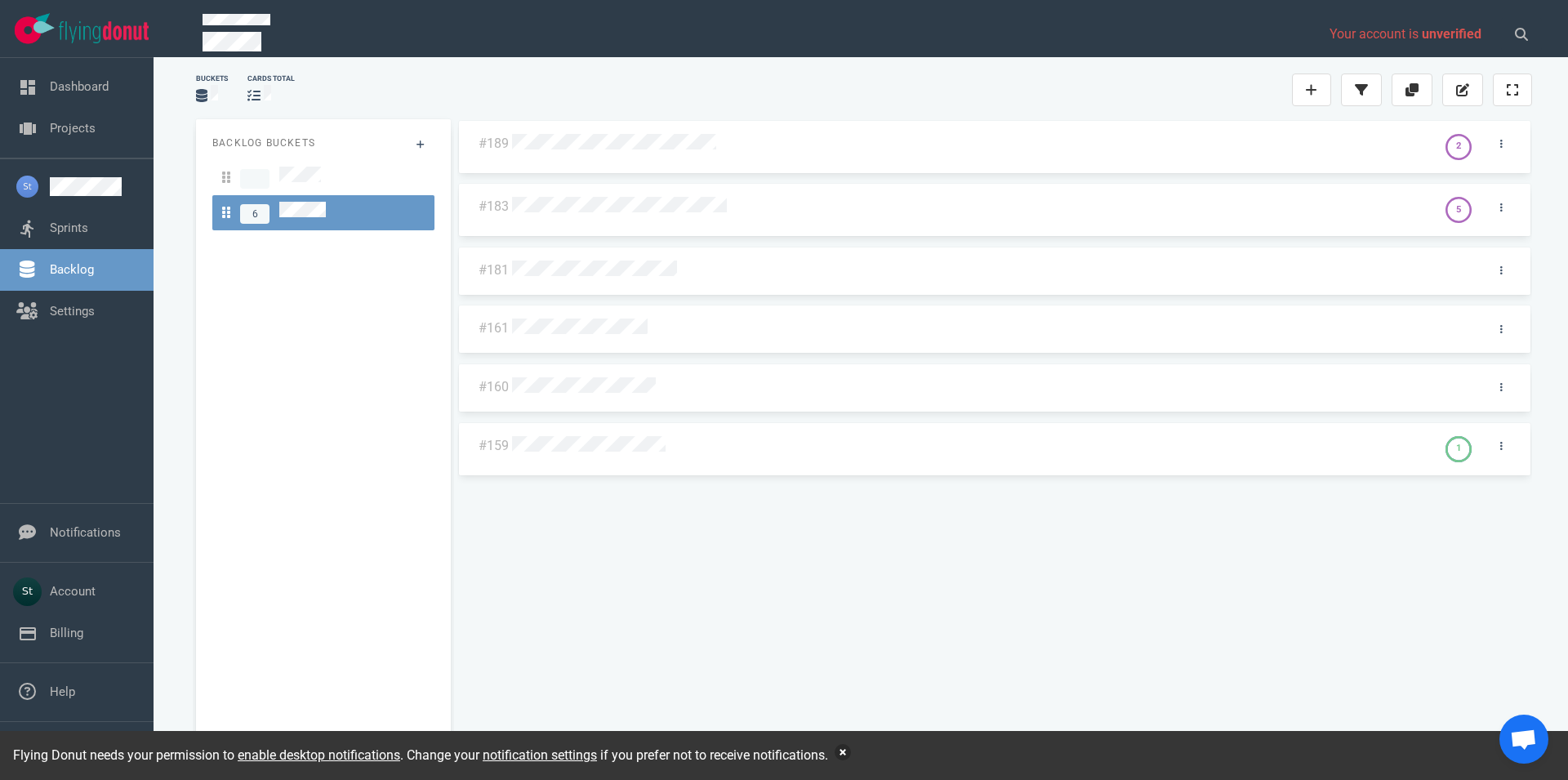
click at [850, 752] on button "button" at bounding box center [843, 752] width 17 height 17
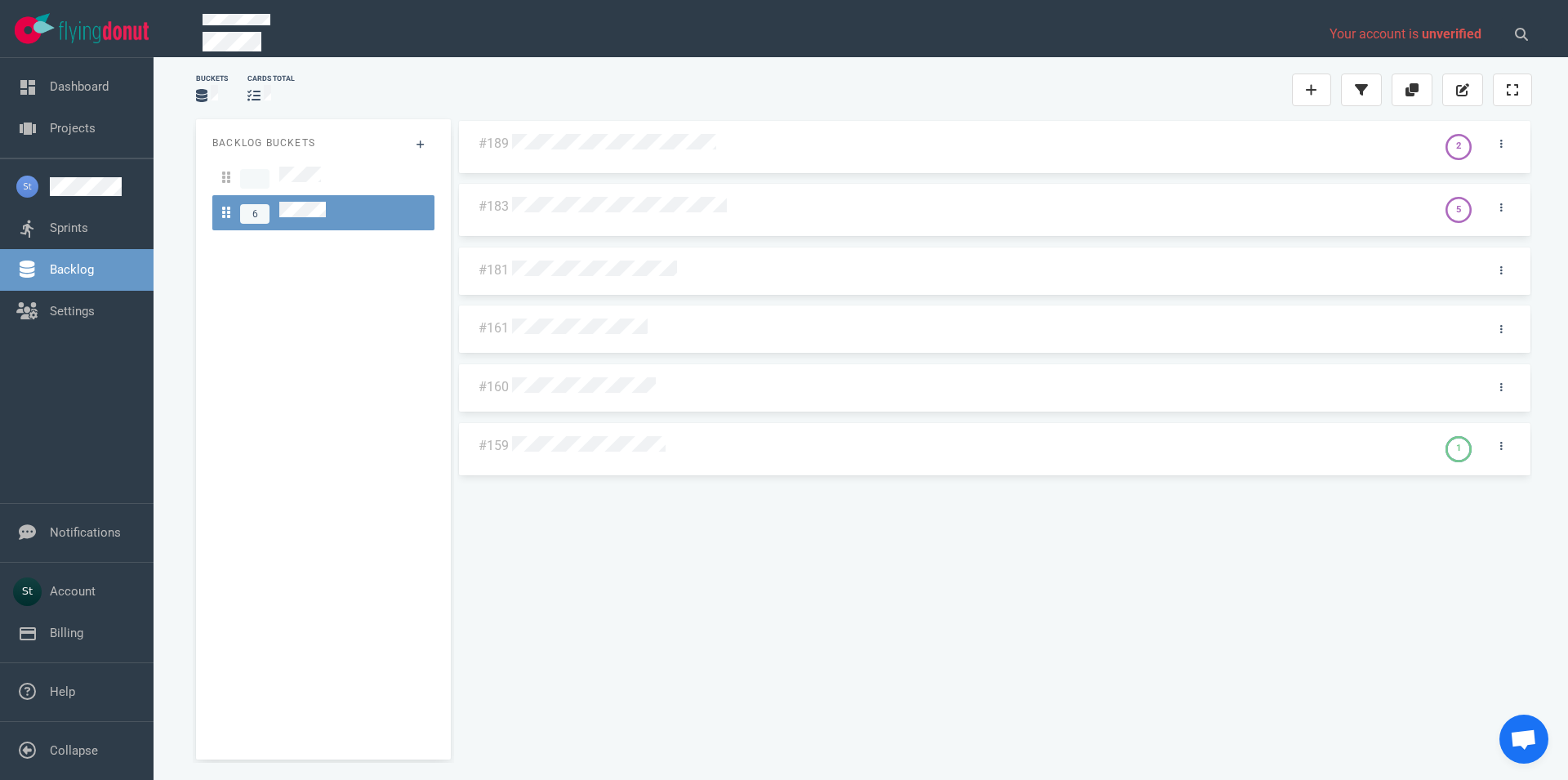
click at [795, 680] on div "#189 2 #183 5 #181 #161 #160 #159 1" at bounding box center [995, 433] width 1075 height 628
click at [679, 216] on div "#189 2 #183 5 #181 #161 #160 #159 1" at bounding box center [995, 433] width 1075 height 628
click at [677, 214] on div "#189 2 #183 5 #181 #161 #160 #159 1 #183 5" at bounding box center [995, 433] width 1075 height 628
click at [675, 206] on div "#189 2 #183 5 #181 #161 #160 #159 1" at bounding box center [995, 433] width 1075 height 628
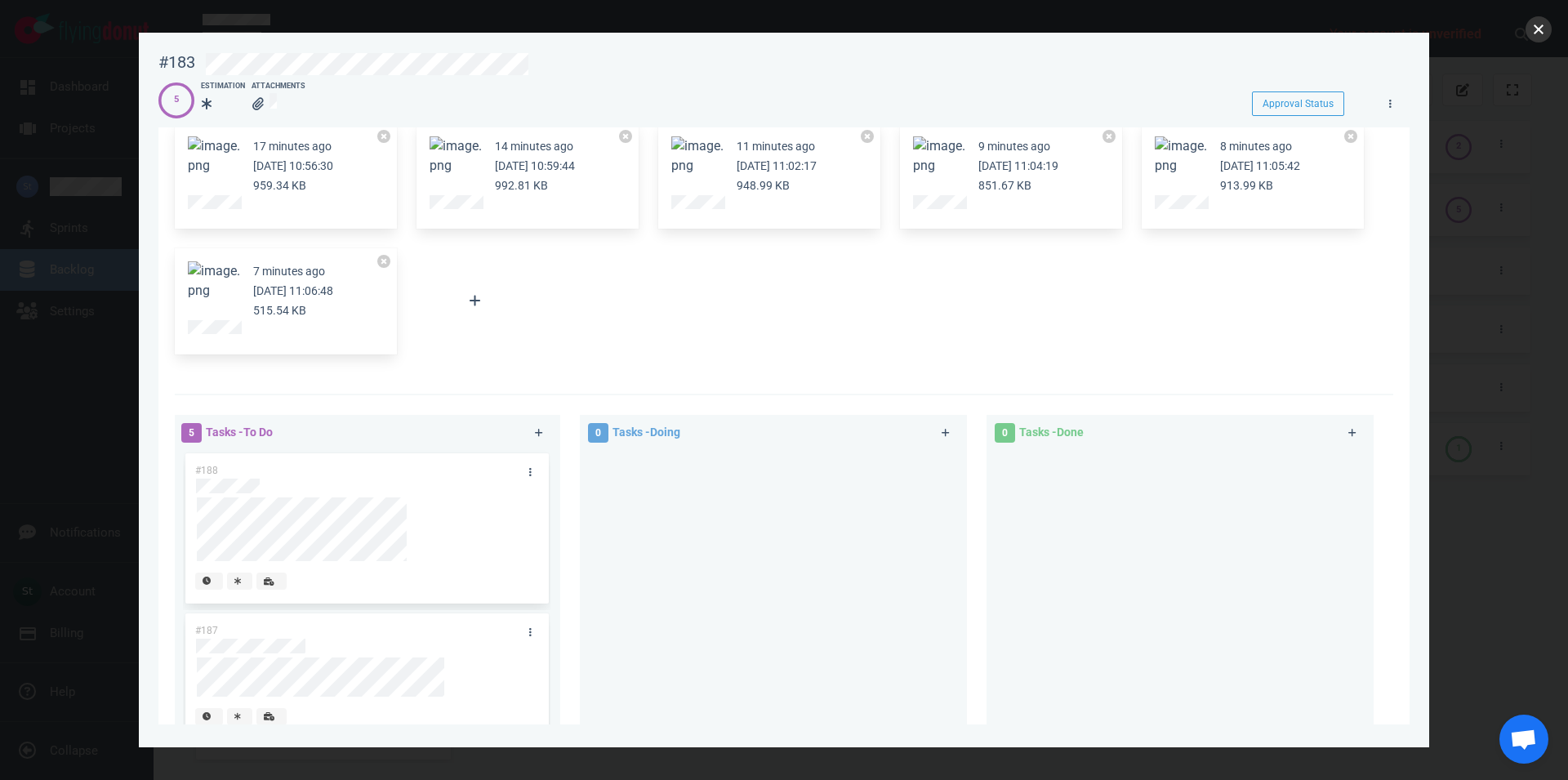
click at [1545, 33] on button "close" at bounding box center [1539, 29] width 26 height 26
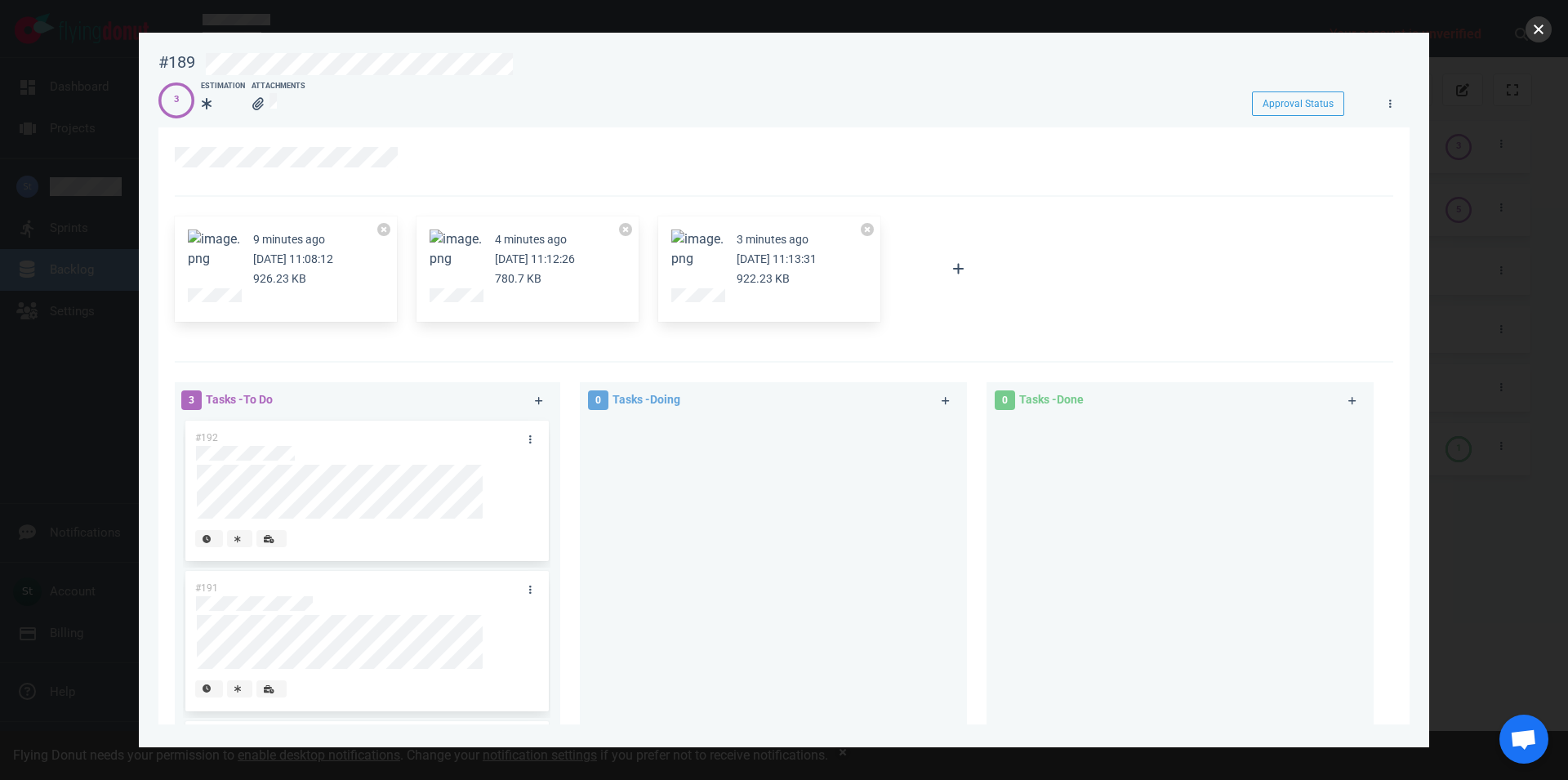
click at [1542, 23] on button "close" at bounding box center [1539, 29] width 26 height 26
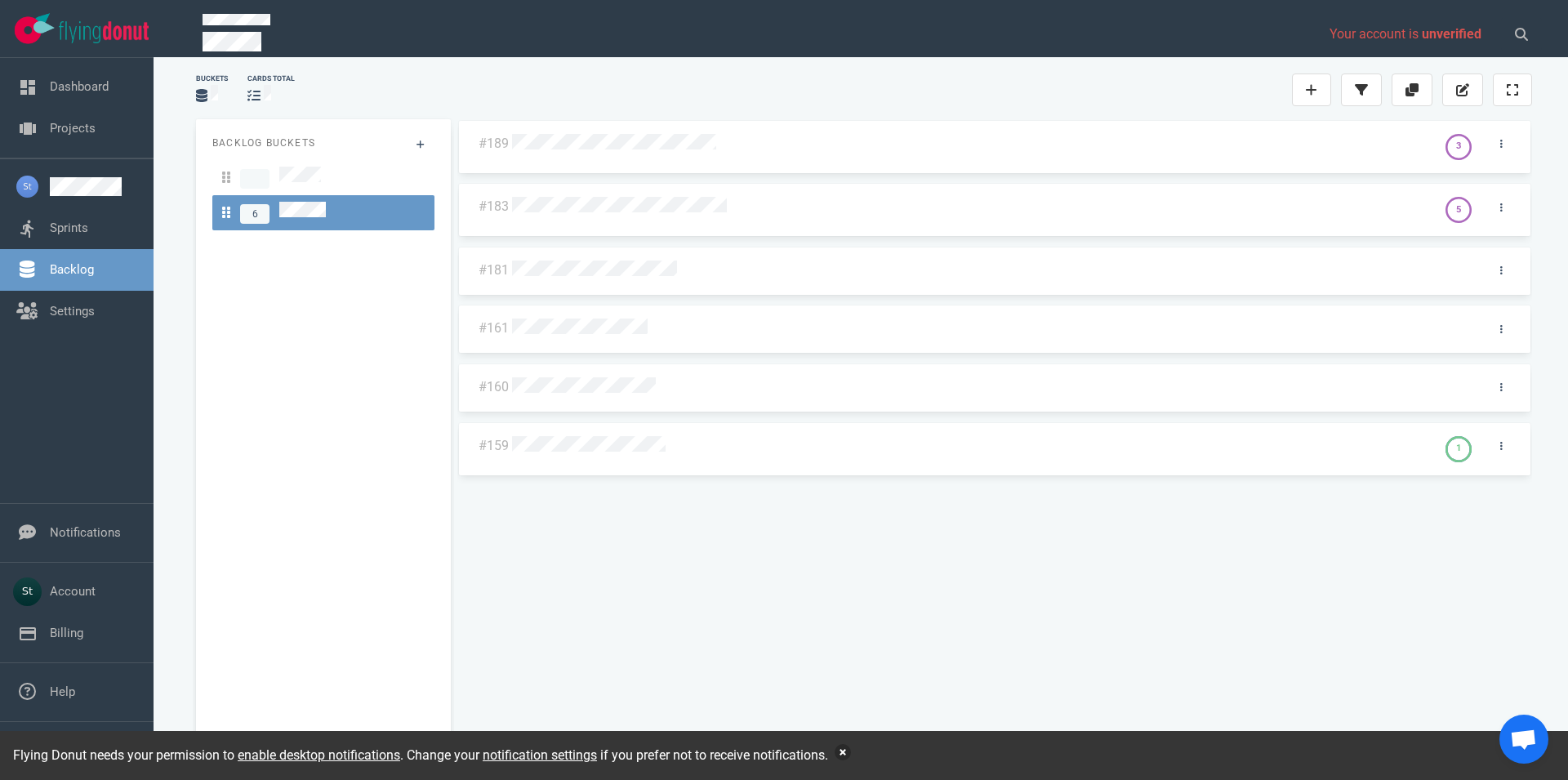
click at [843, 752] on button "button" at bounding box center [843, 752] width 17 height 17
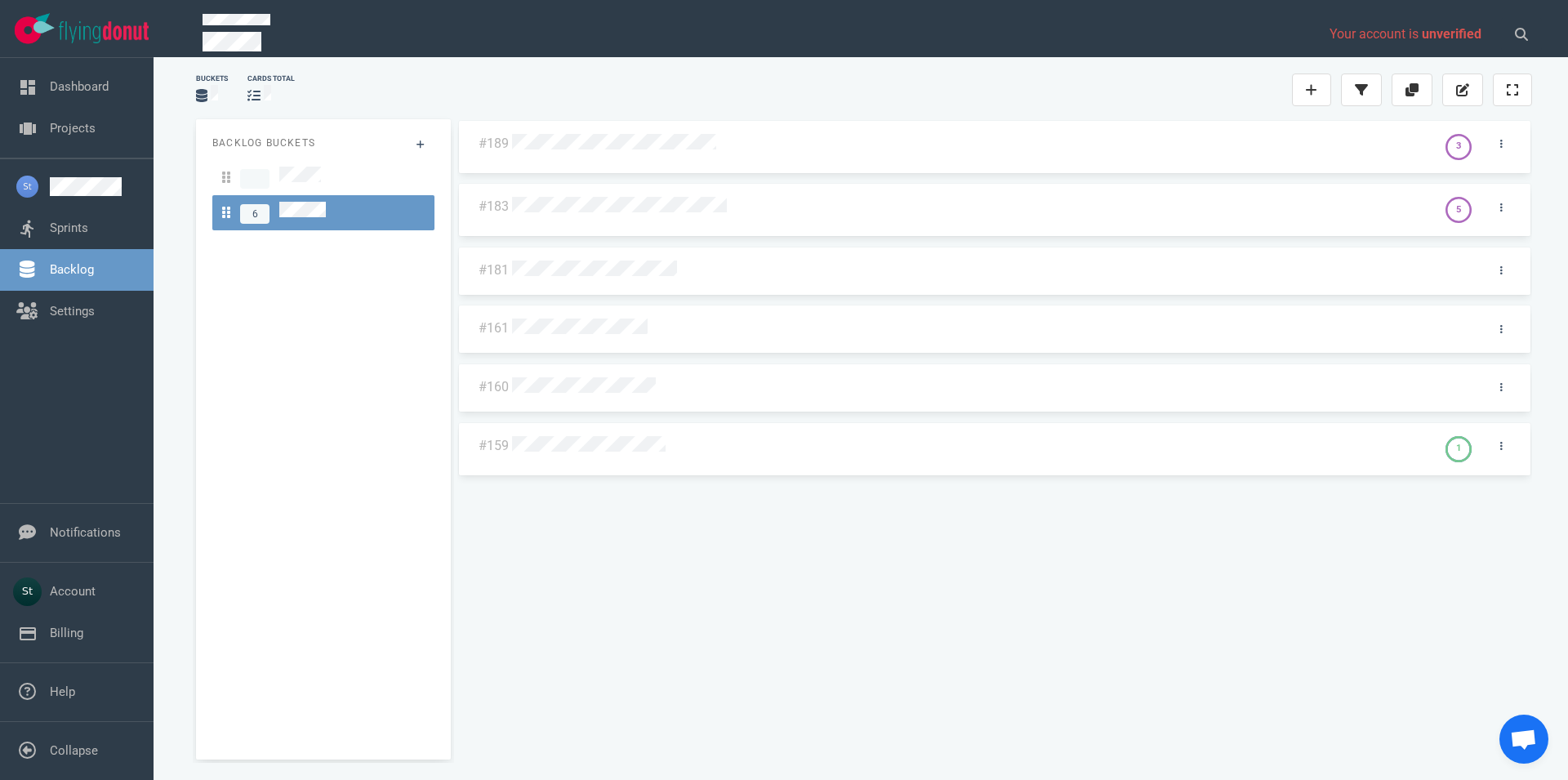
click at [699, 549] on div "#189 3 #183 5 #181 #161 #160 #159 1" at bounding box center [995, 433] width 1075 height 628
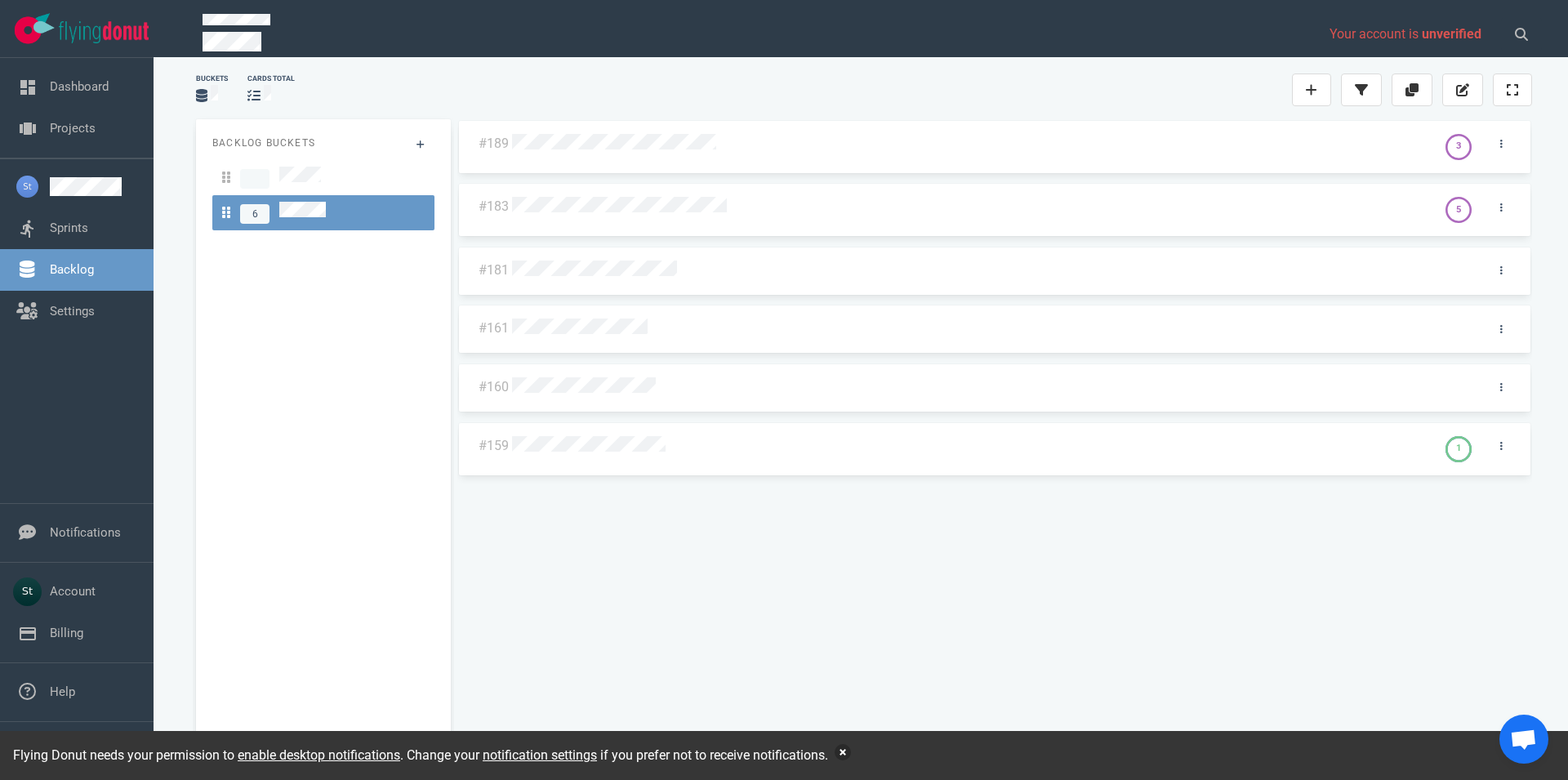
click at [843, 754] on button "button" at bounding box center [843, 752] width 17 height 17
click at [846, 749] on button "button" at bounding box center [843, 752] width 17 height 17
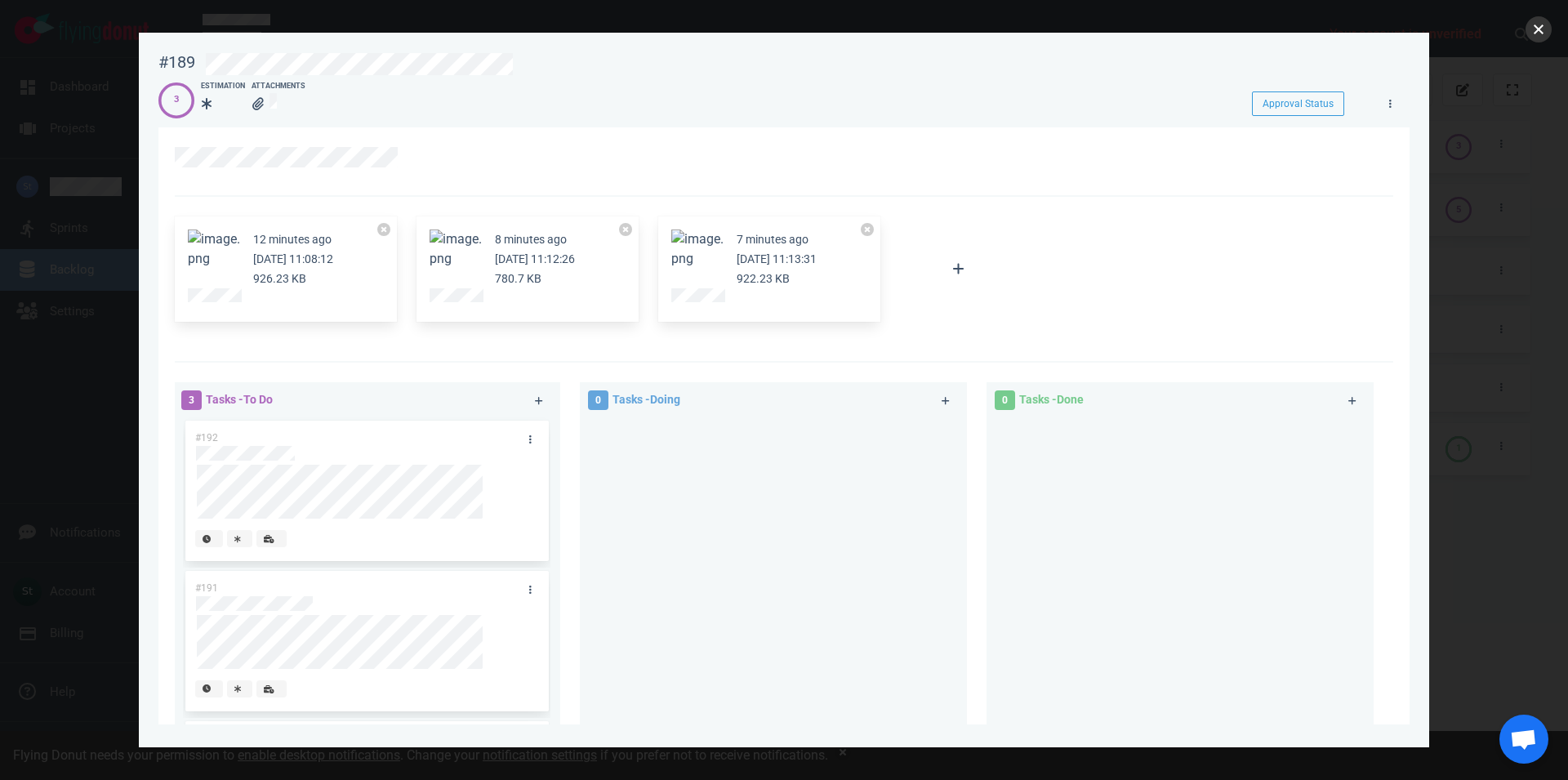
click at [1539, 24] on button "close" at bounding box center [1539, 29] width 26 height 26
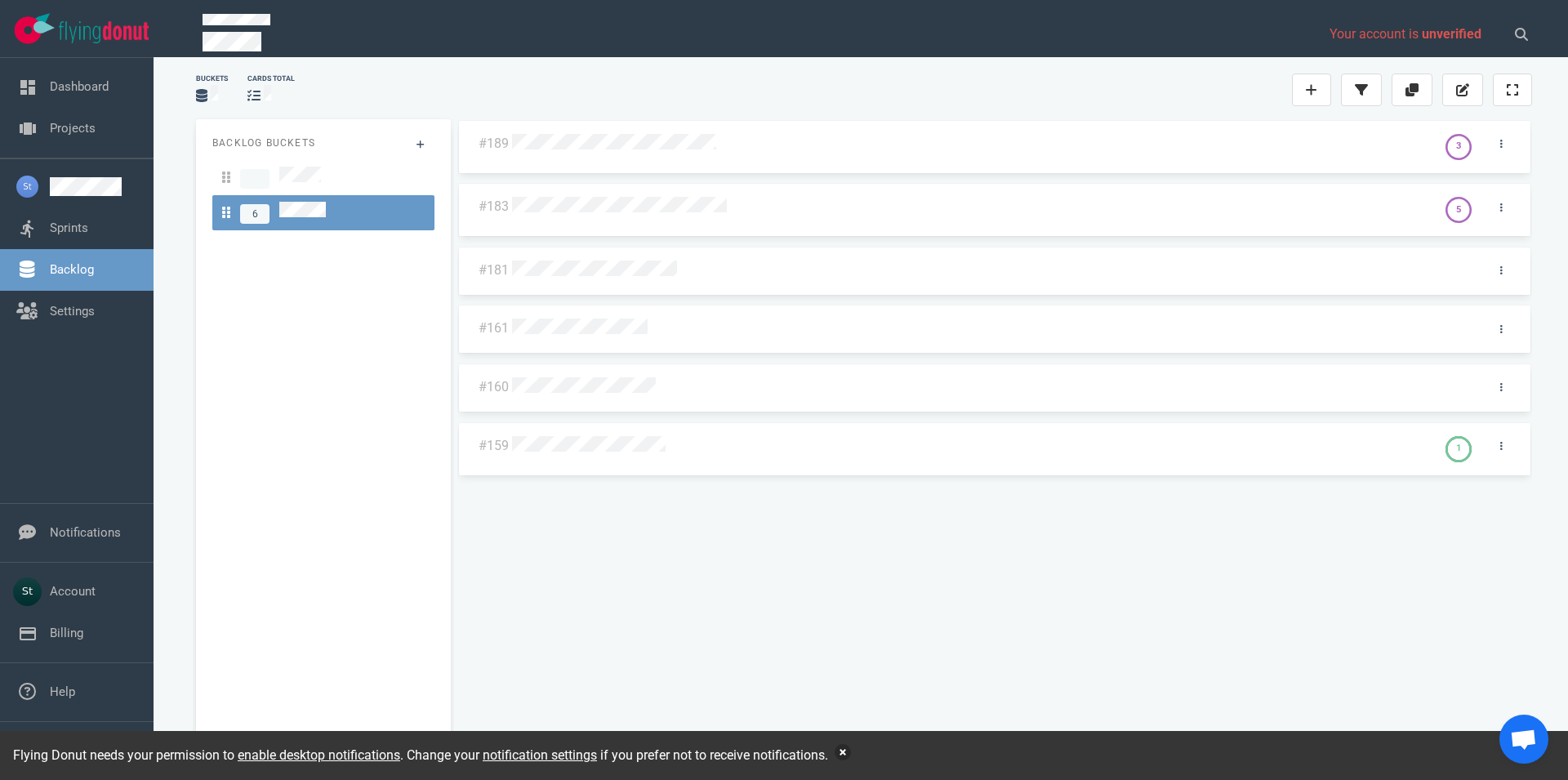
click at [848, 751] on button "button" at bounding box center [843, 752] width 17 height 17
click at [72, 221] on link "Sprints" at bounding box center [69, 228] width 38 height 15
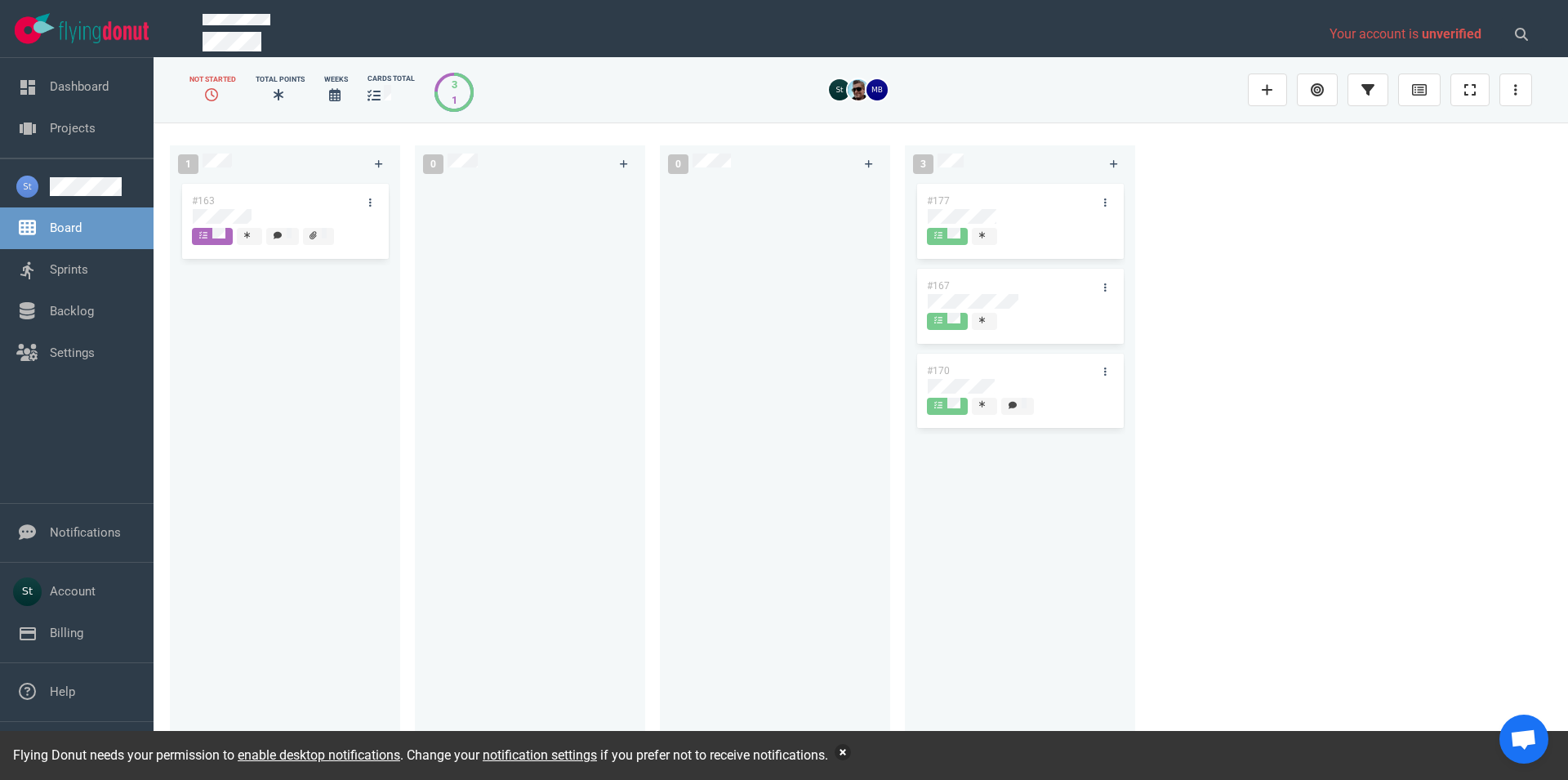
click at [844, 753] on button "button" at bounding box center [843, 752] width 17 height 17
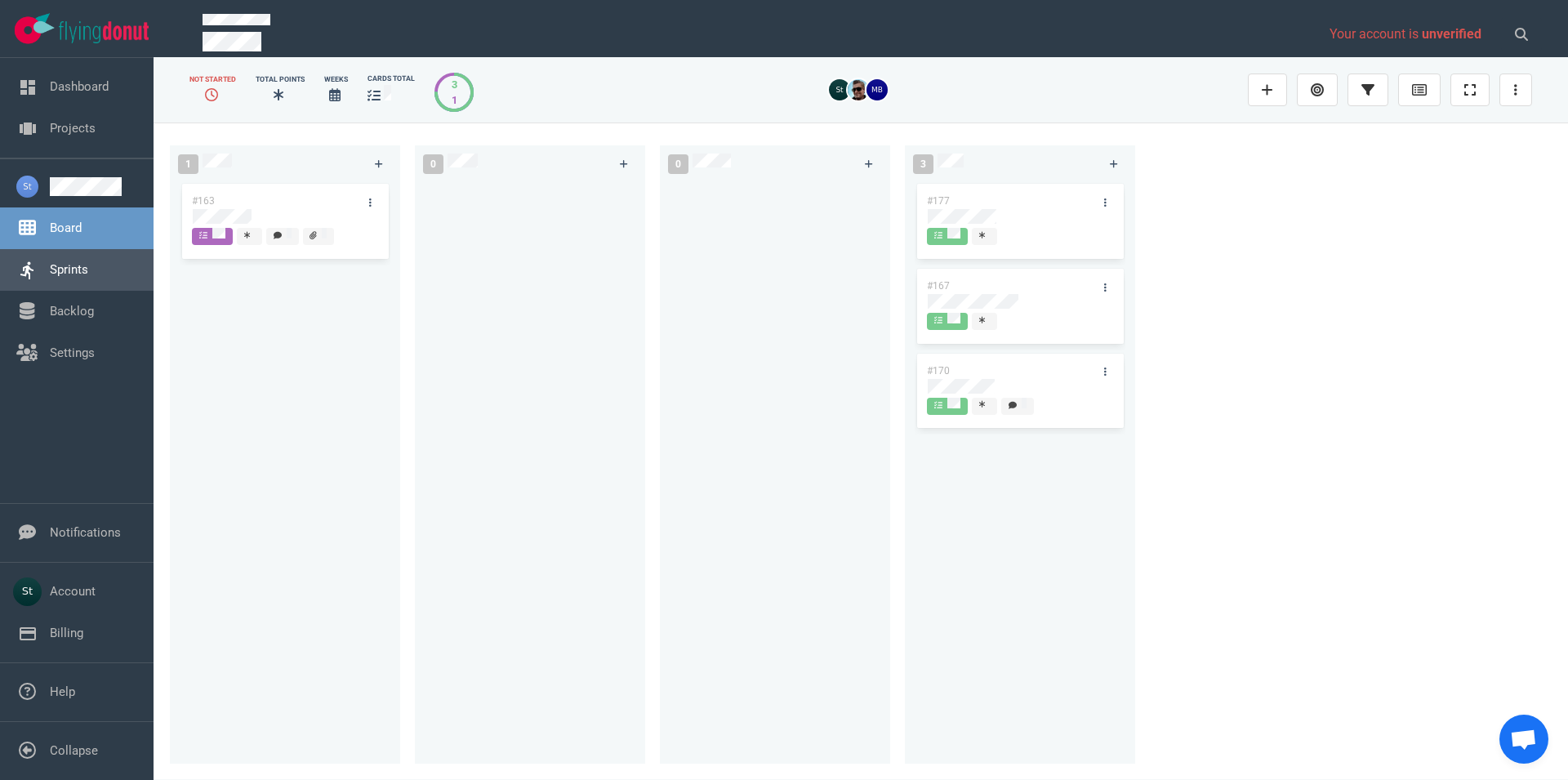
click at [89, 264] on link "Sprints" at bounding box center [69, 270] width 38 height 15
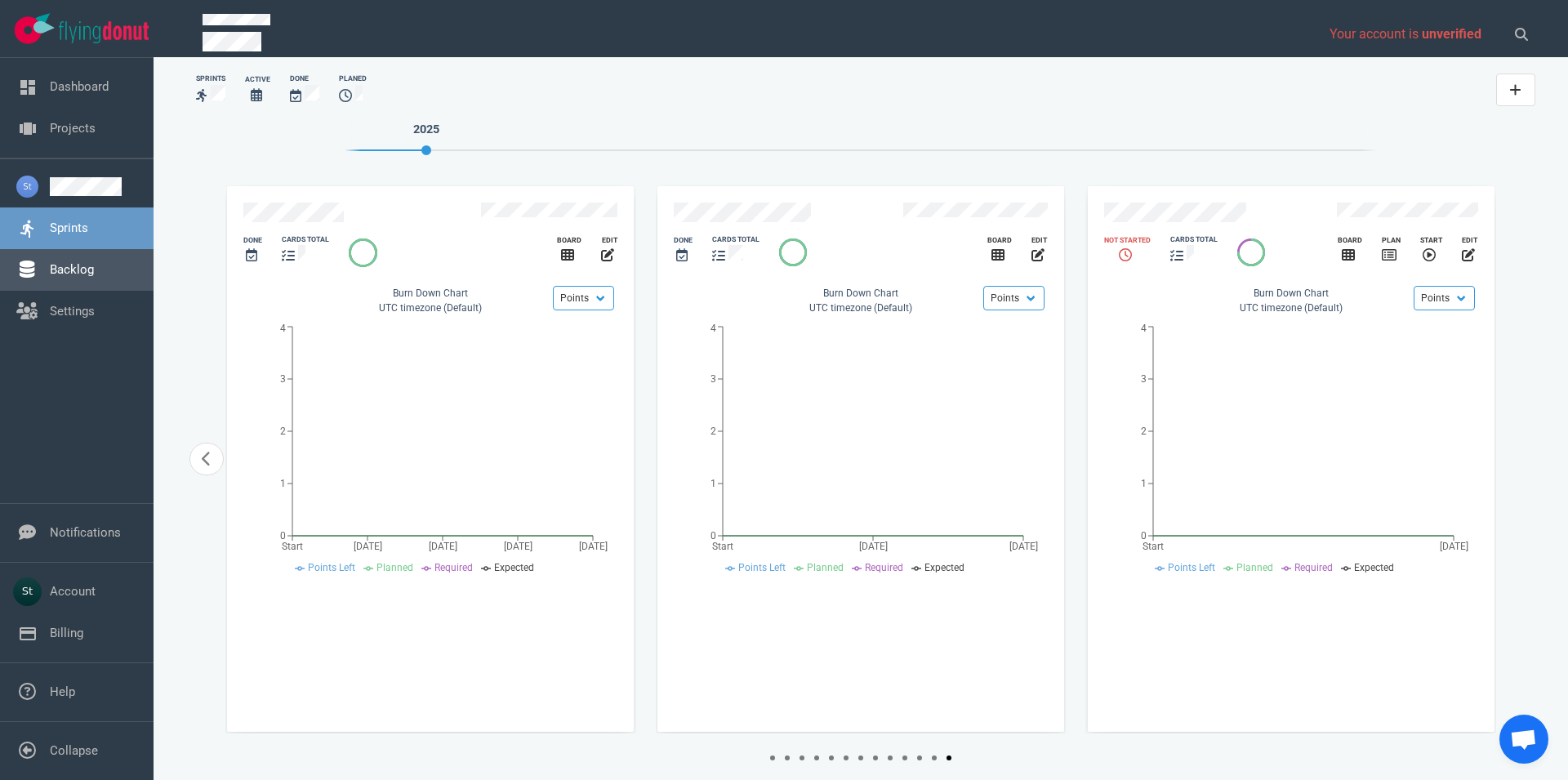
click at [59, 277] on link "Backlog" at bounding box center [72, 270] width 44 height 15
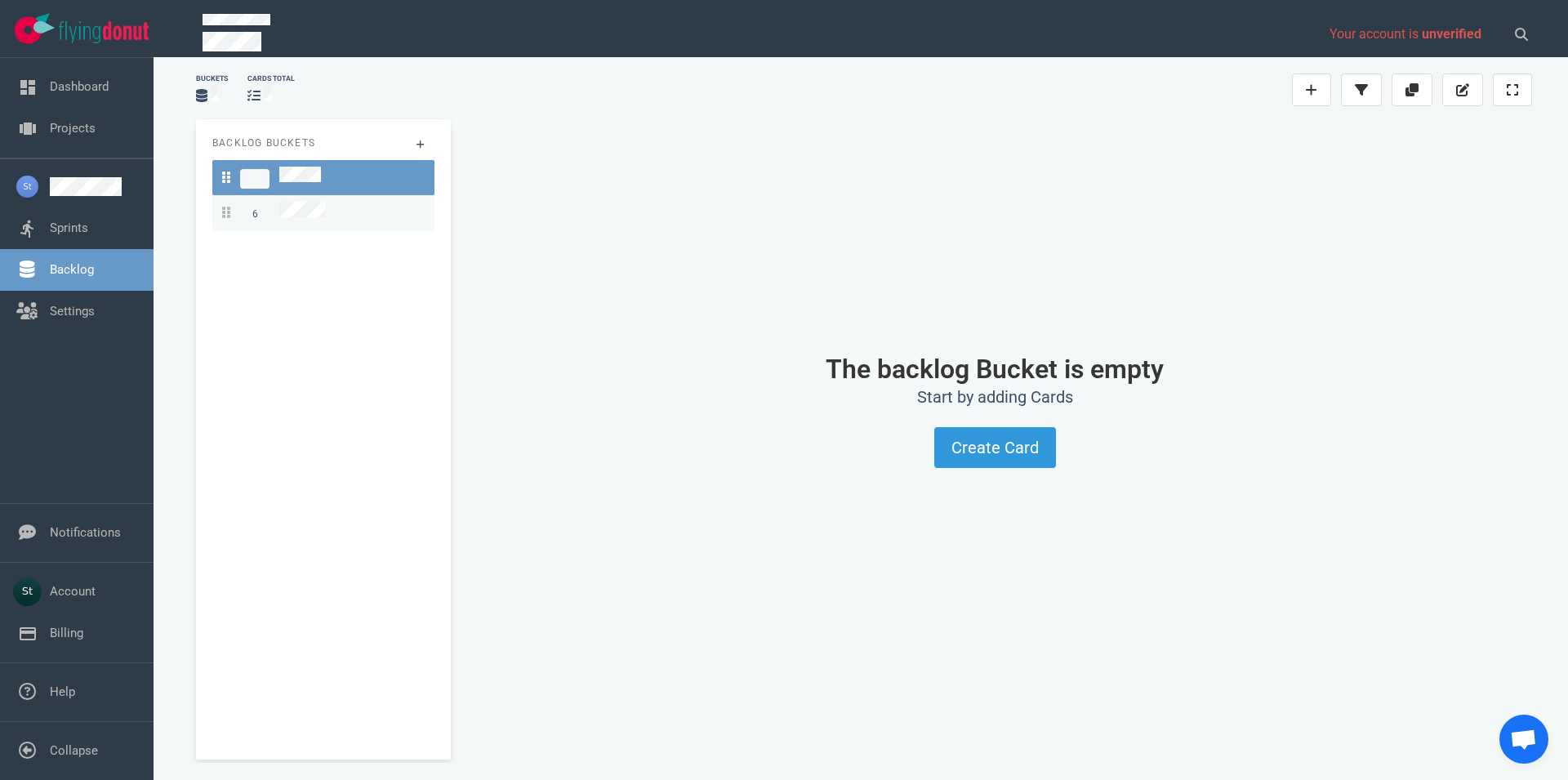
click at [381, 196] on link "6" at bounding box center [323, 213] width 222 height 35
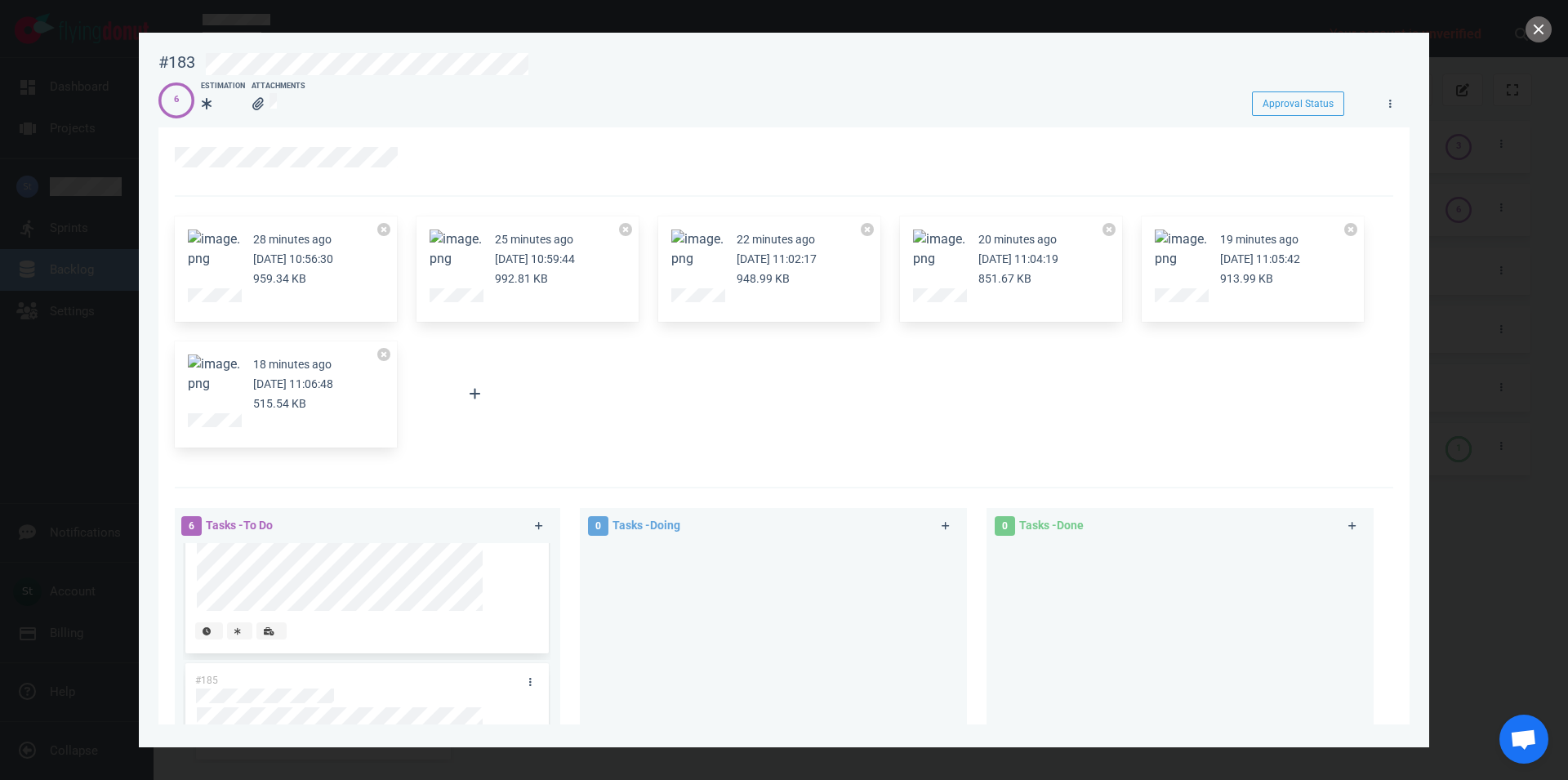
scroll to position [529, 0]
click at [1545, 28] on button "close" at bounding box center [1539, 29] width 26 height 26
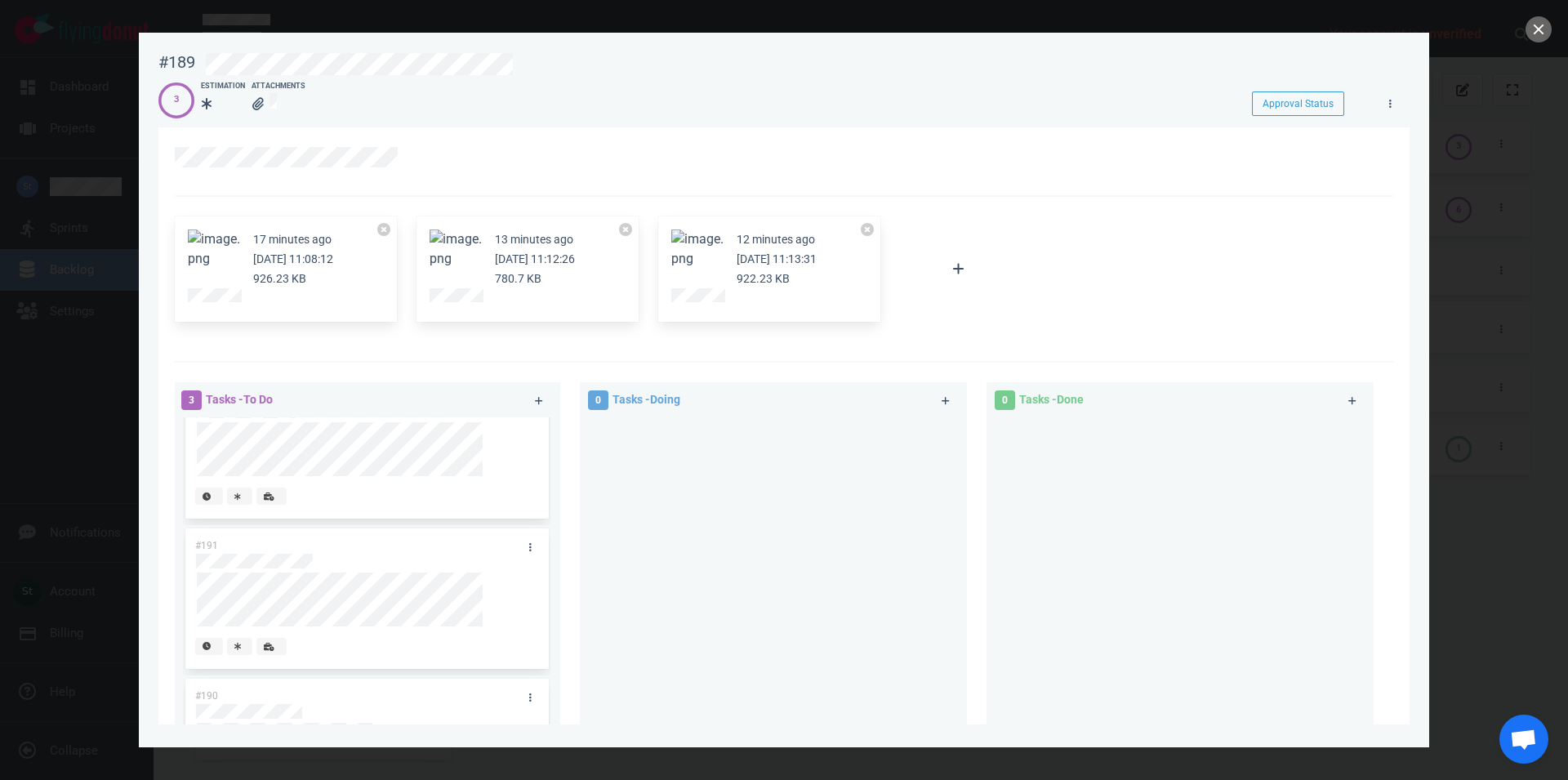
scroll to position [76, 0]
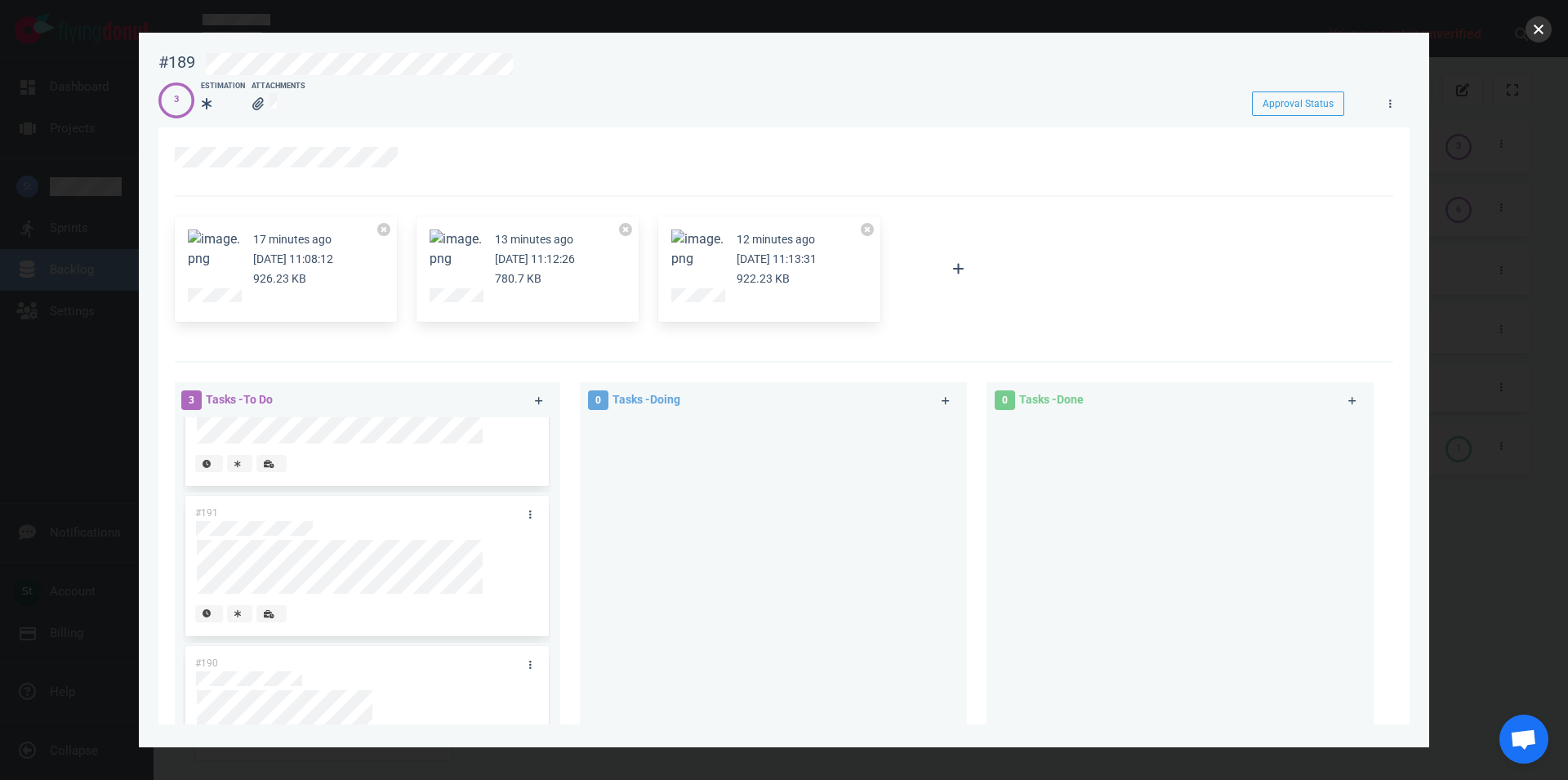
click at [1540, 41] on button "close" at bounding box center [1539, 29] width 26 height 26
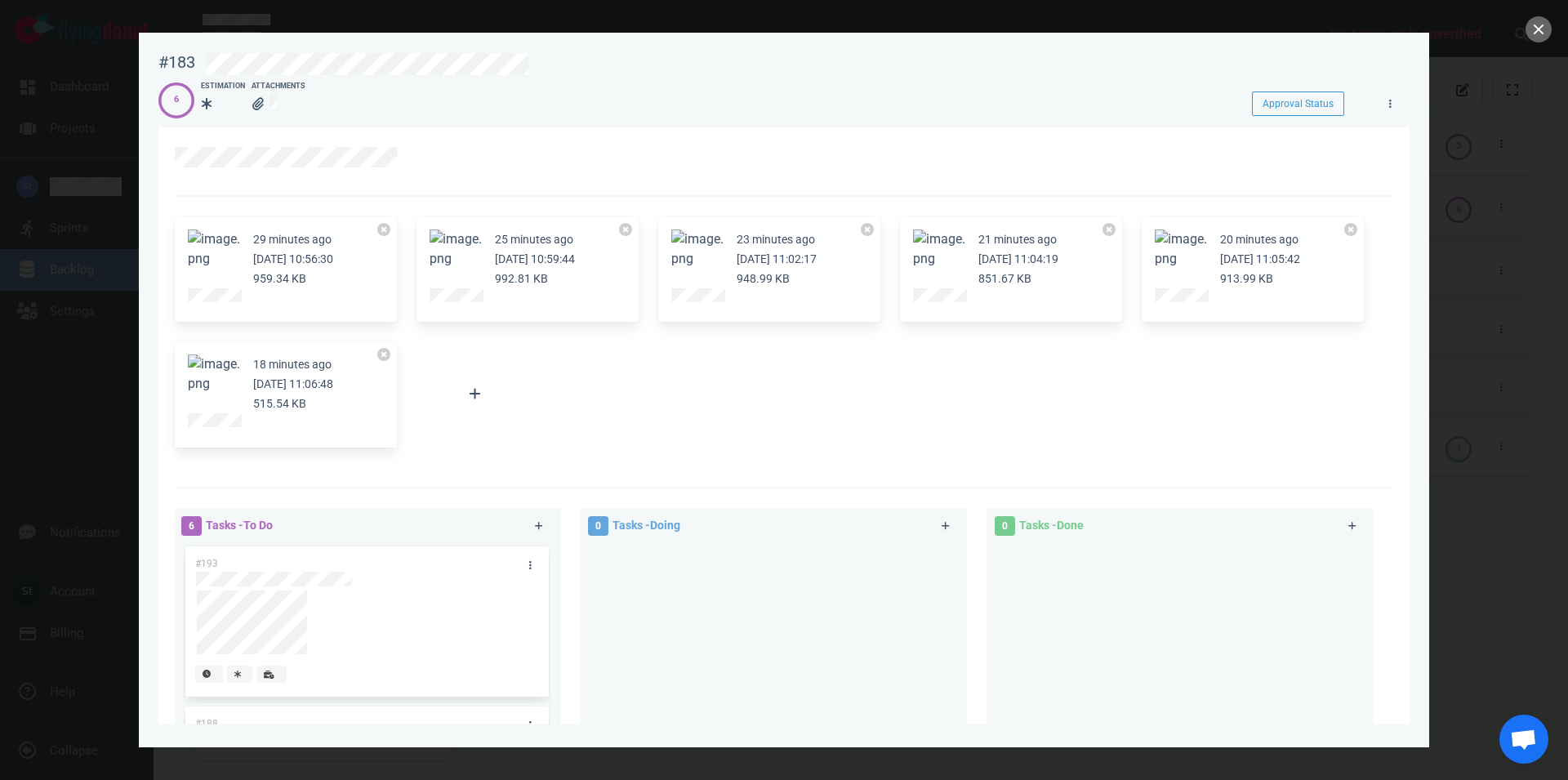
click at [201, 264] on button "Zoom image" at bounding box center [214, 249] width 53 height 39
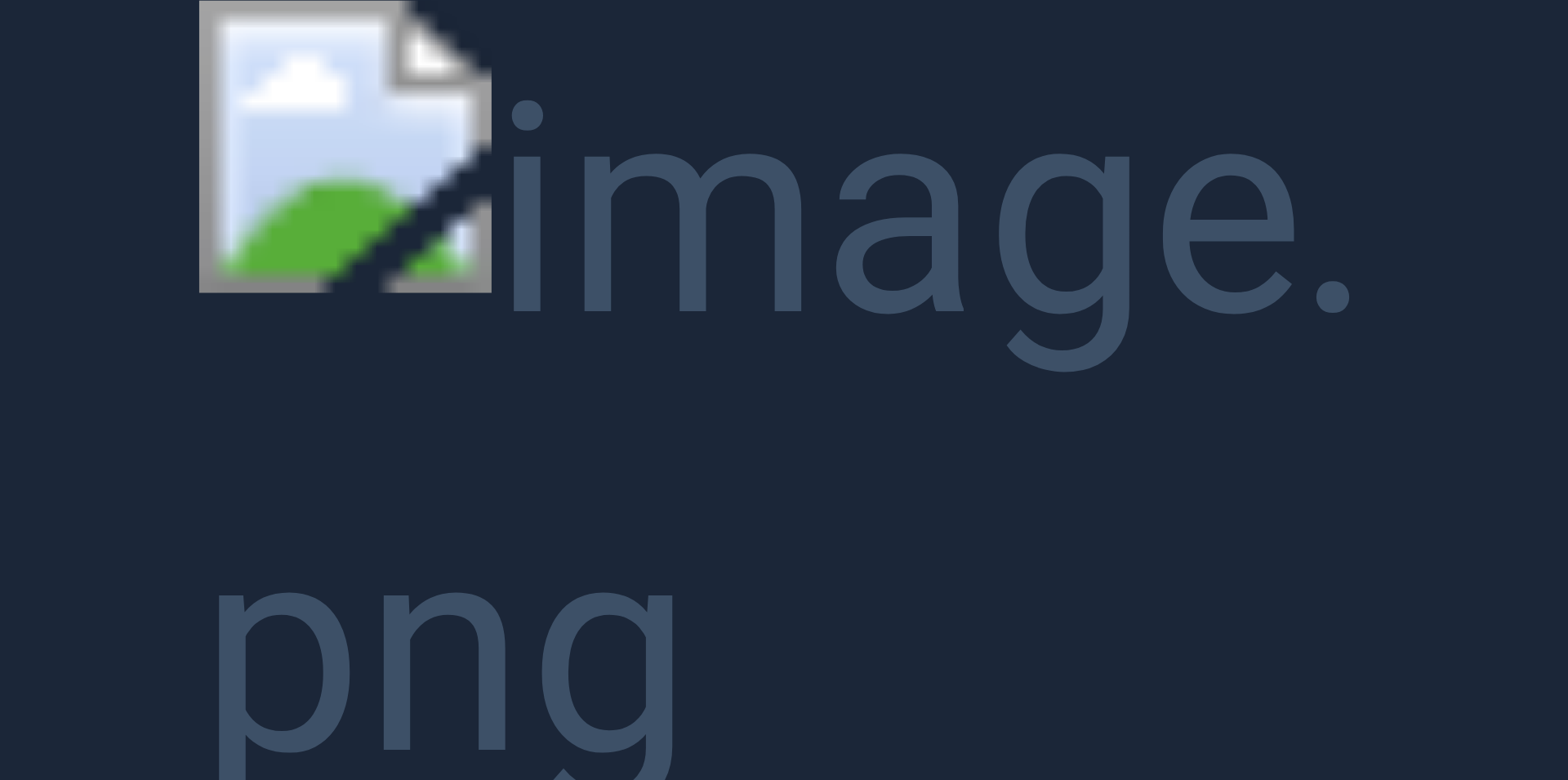
click at [519, 405] on button "Unzoom image" at bounding box center [784, 390] width 1568 height 780
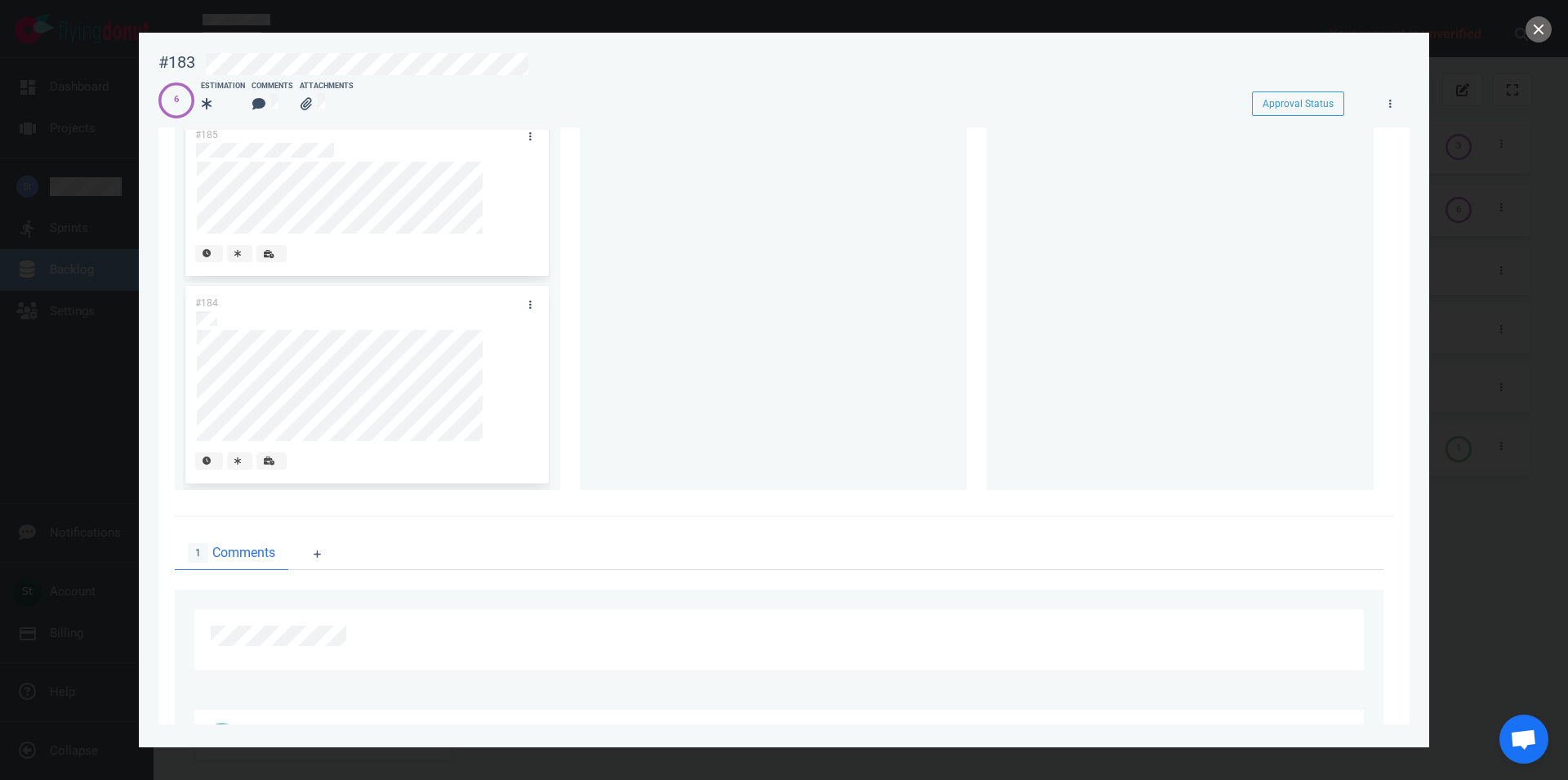
scroll to position [320, 0]
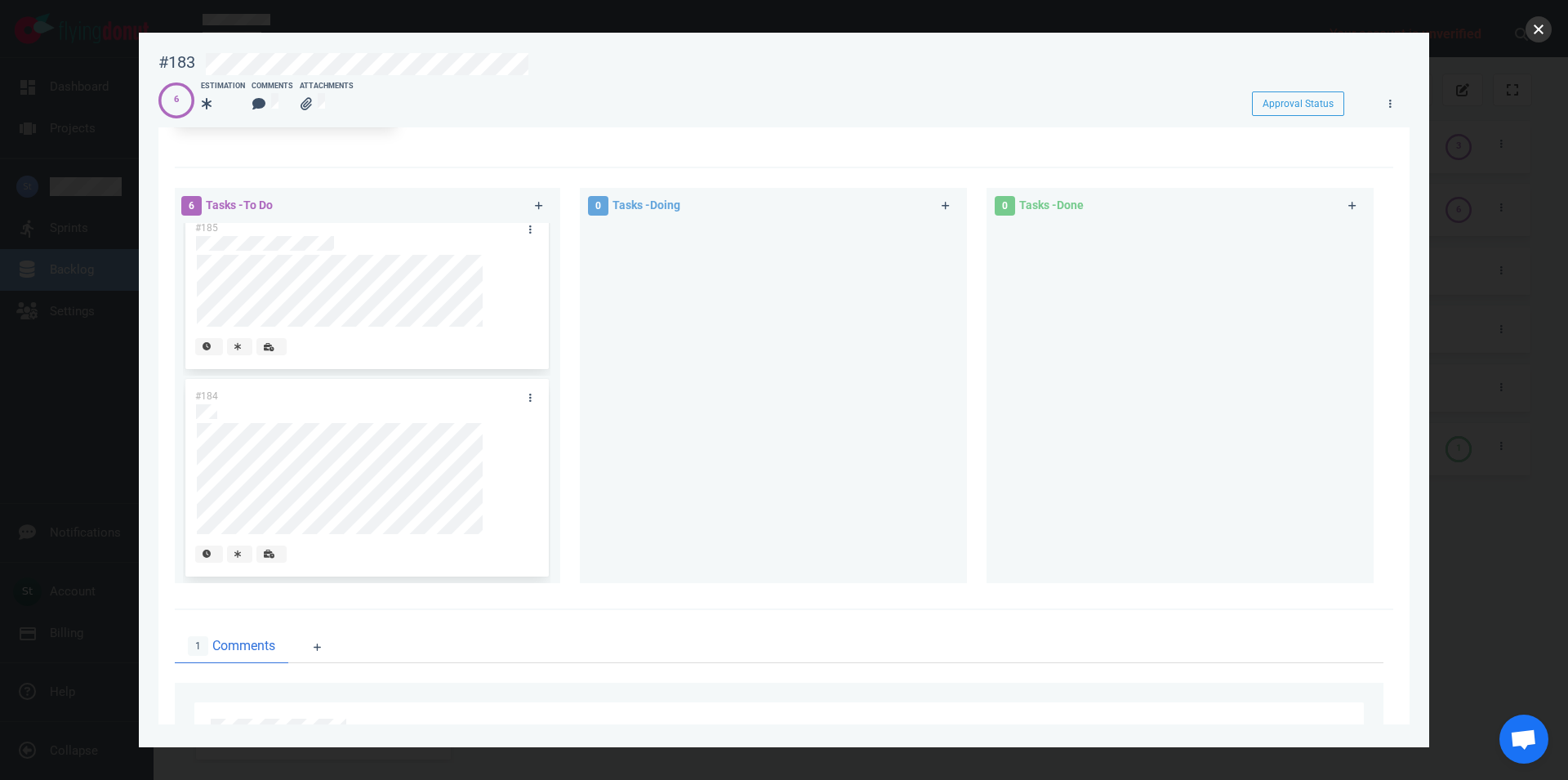
click at [1535, 42] on button "close" at bounding box center [1539, 29] width 26 height 26
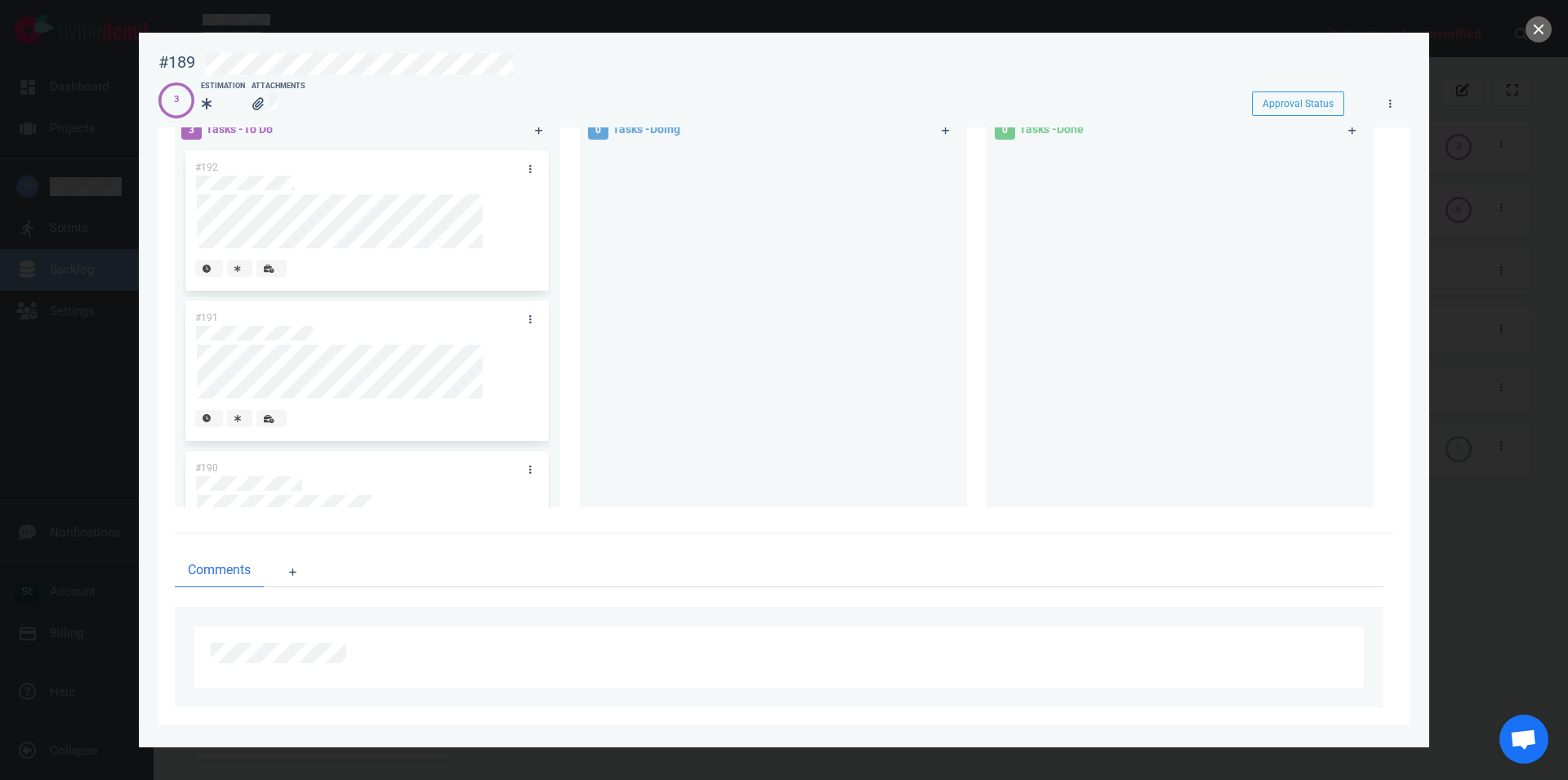
scroll to position [289, 0]
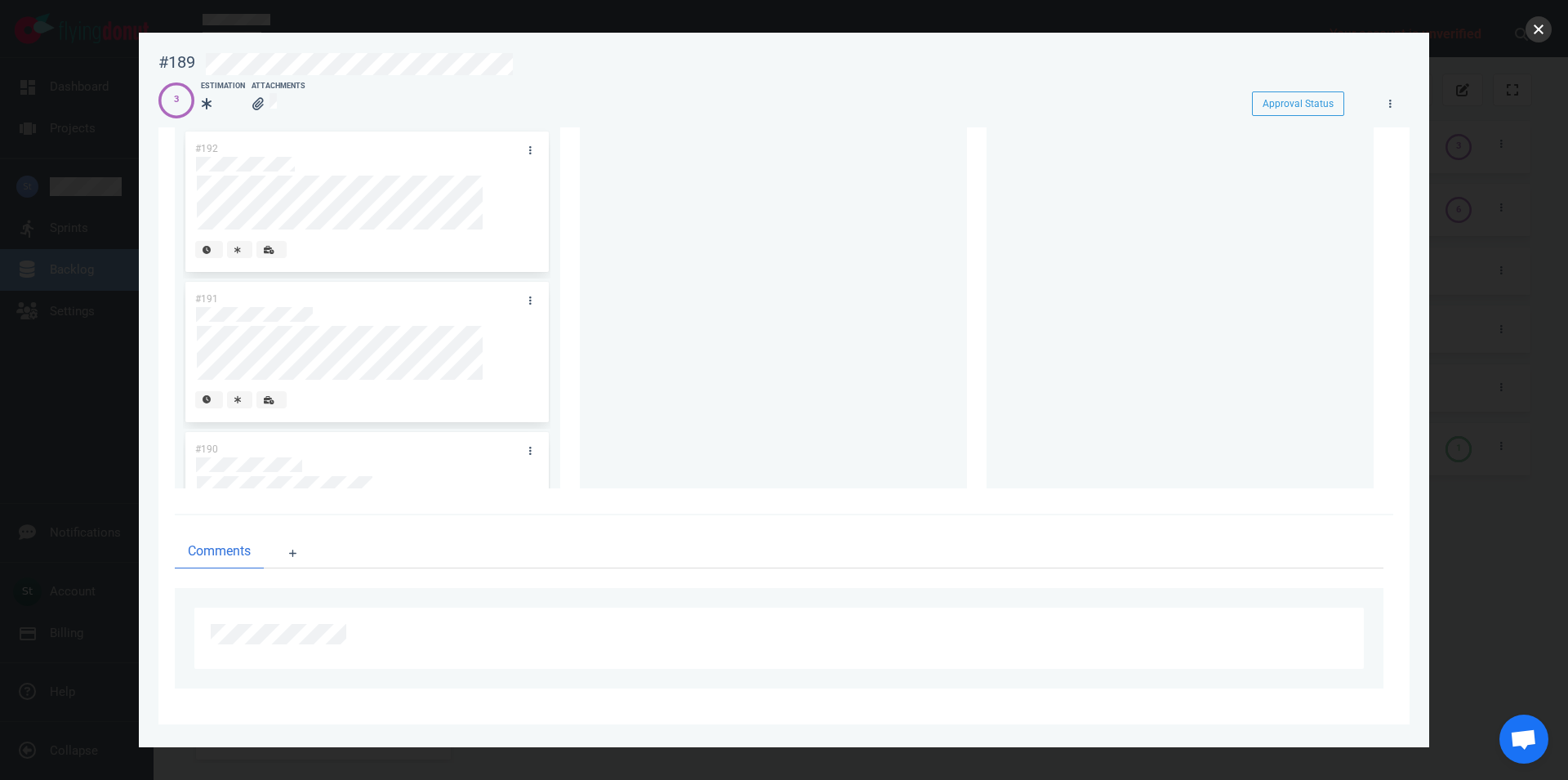
click at [1533, 31] on button "close" at bounding box center [1539, 29] width 26 height 26
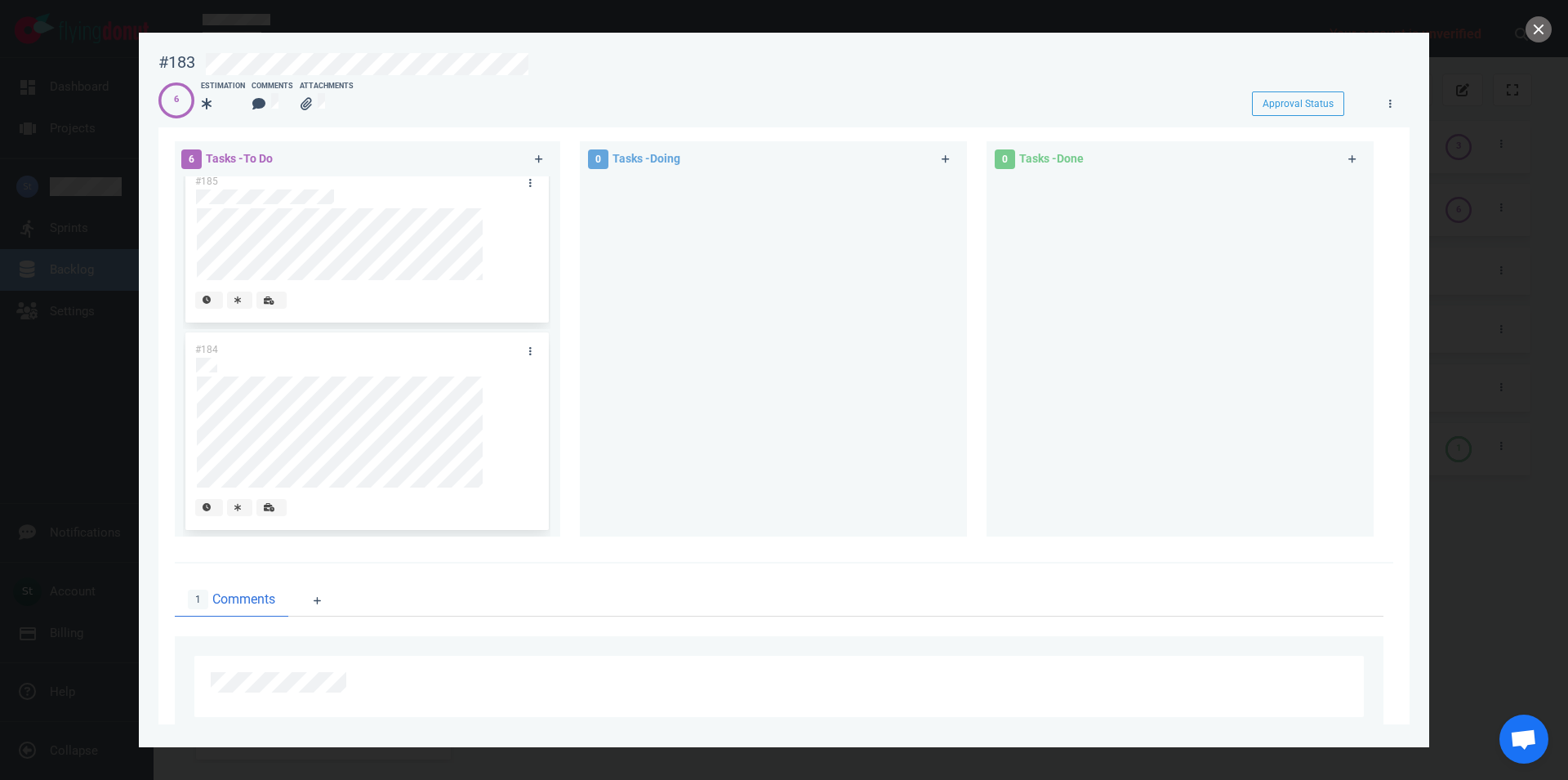
scroll to position [320, 0]
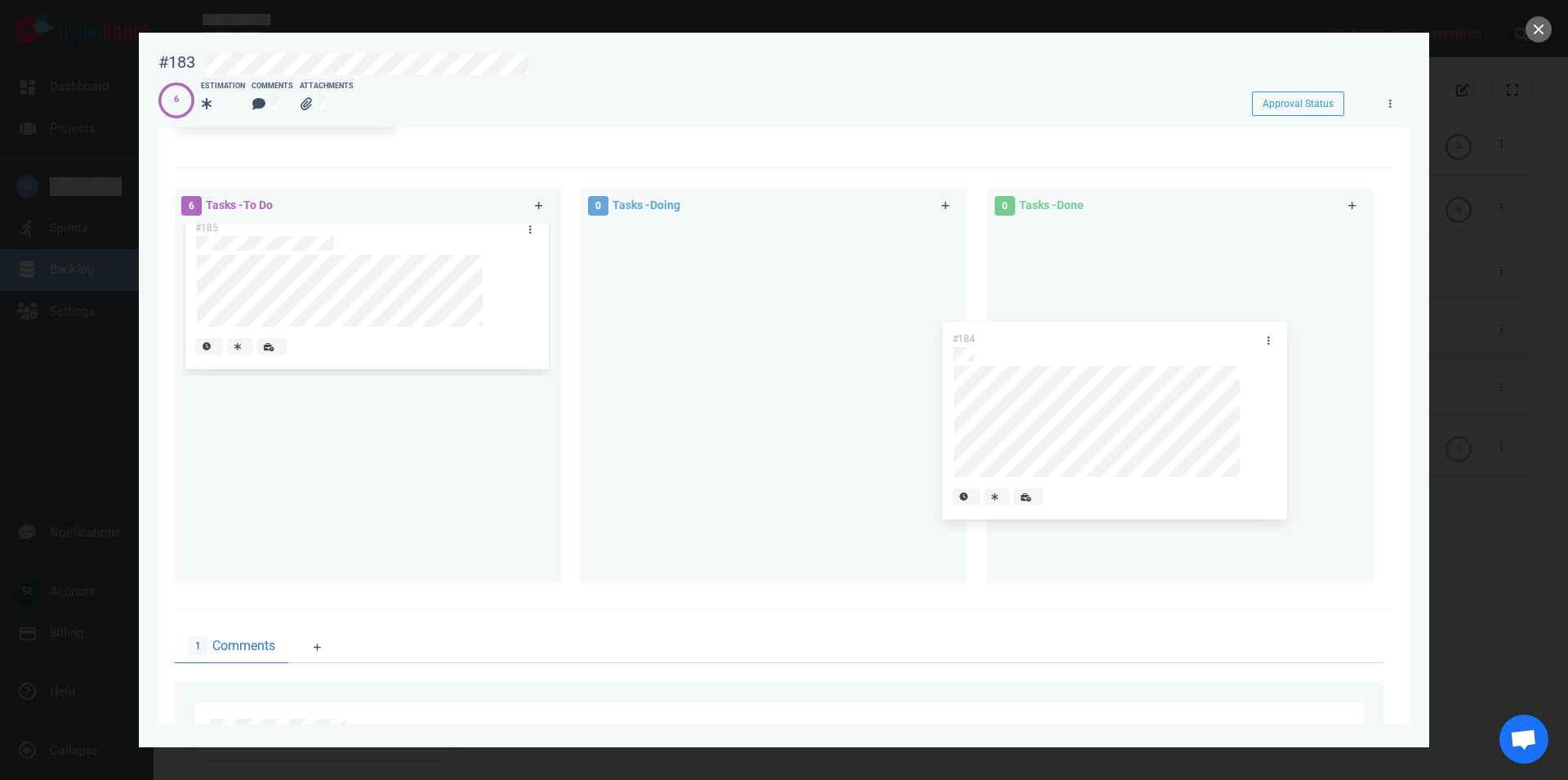
drag, startPoint x: 379, startPoint y: 404, endPoint x: 1197, endPoint y: 319, distance: 822.4
click at [551, 376] on div "#184" at bounding box center [367, 480] width 368 height 207
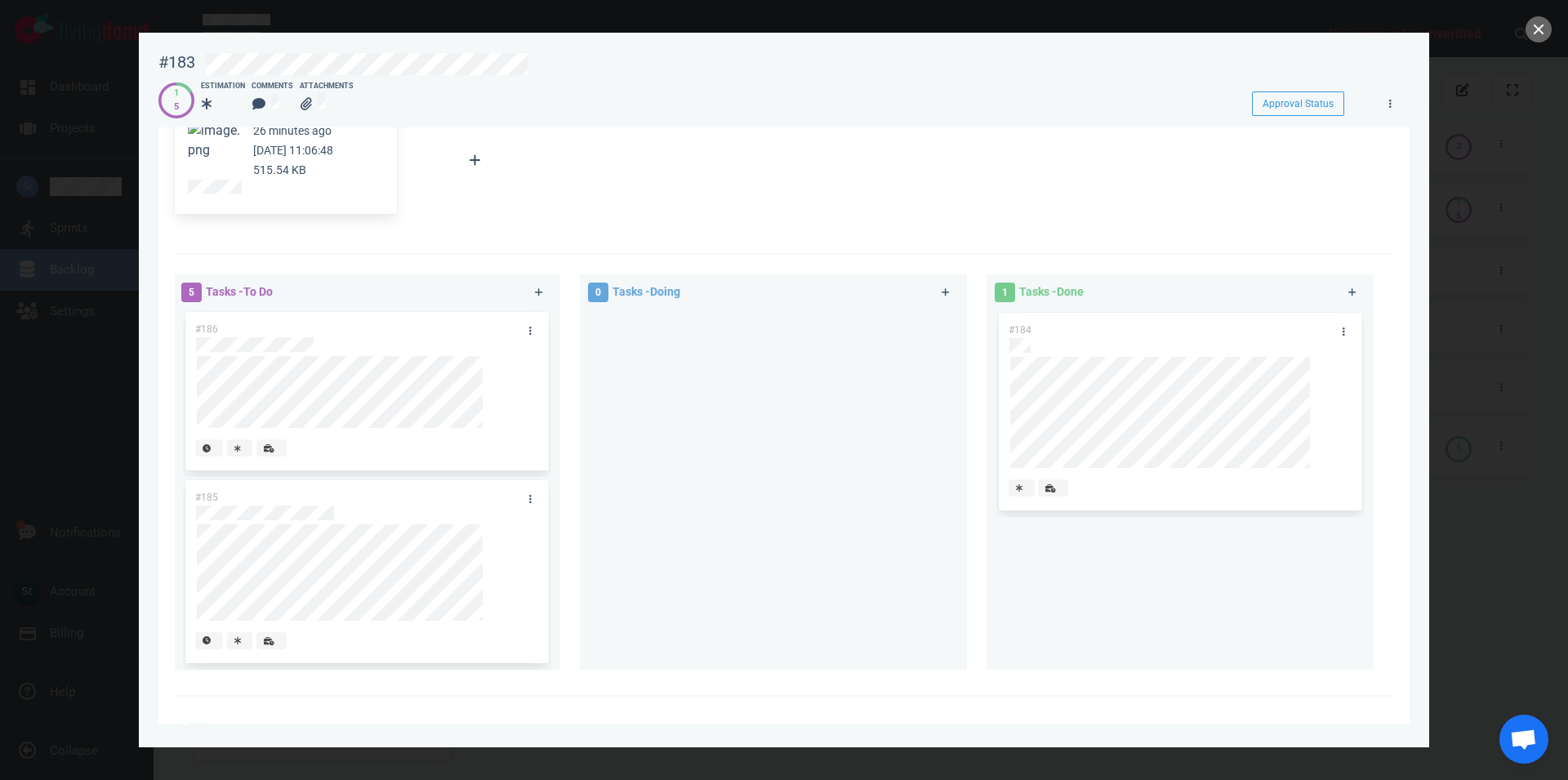
scroll to position [227, 0]
click at [1529, 33] on button "close" at bounding box center [1539, 29] width 26 height 26
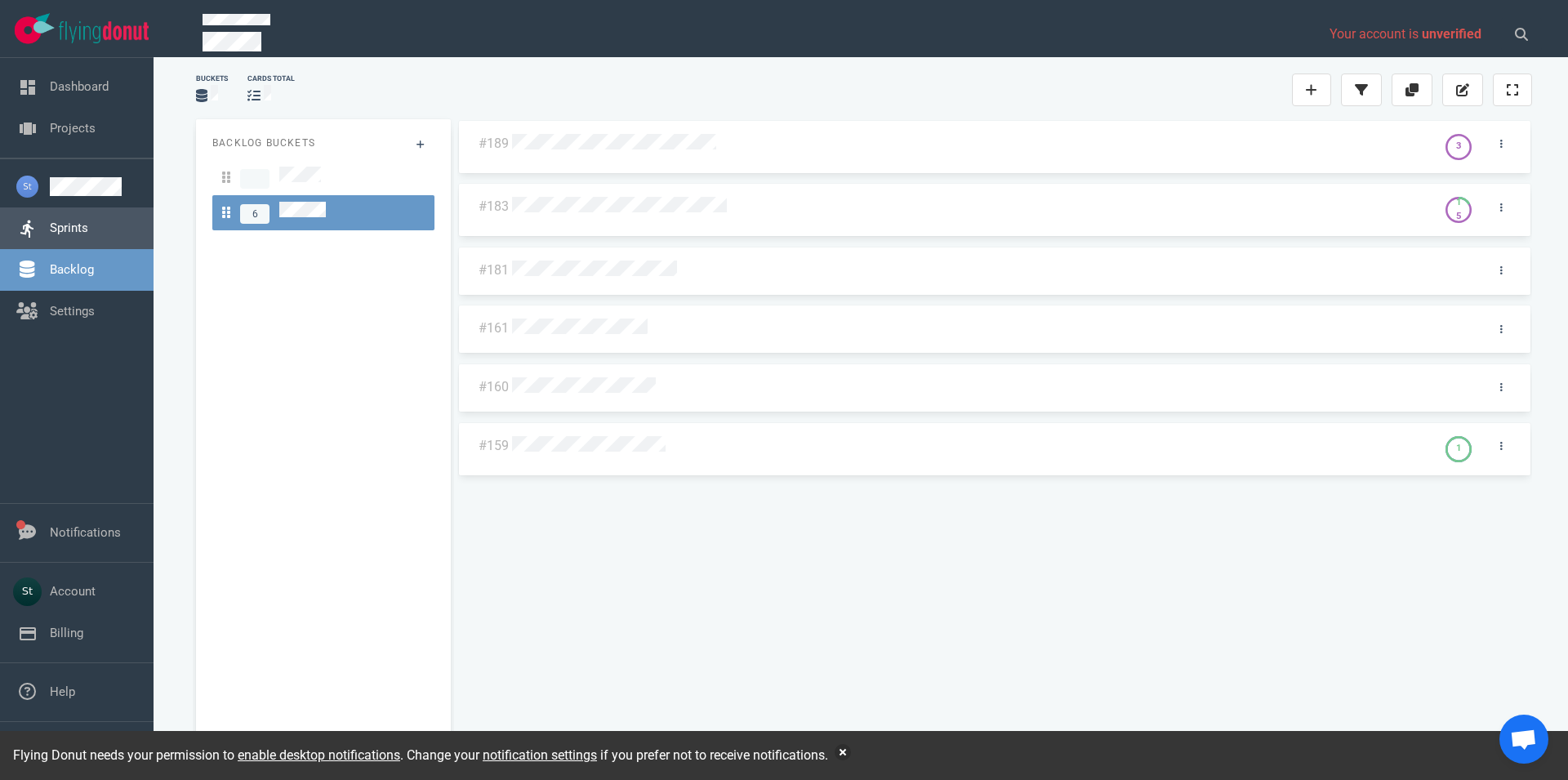
click at [64, 222] on link "Sprints" at bounding box center [69, 228] width 38 height 15
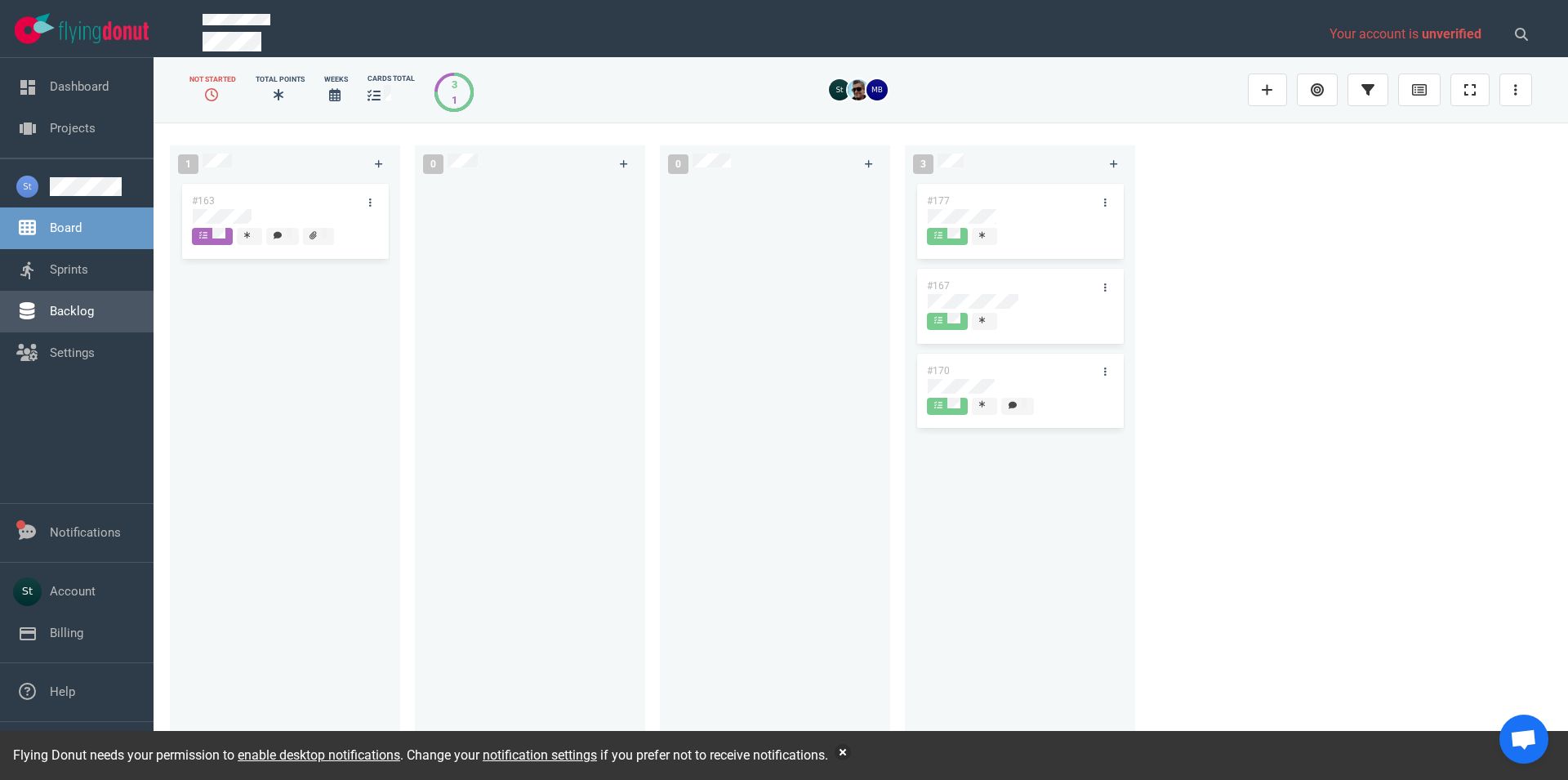
click at [94, 304] on link "Backlog" at bounding box center [72, 312] width 44 height 15
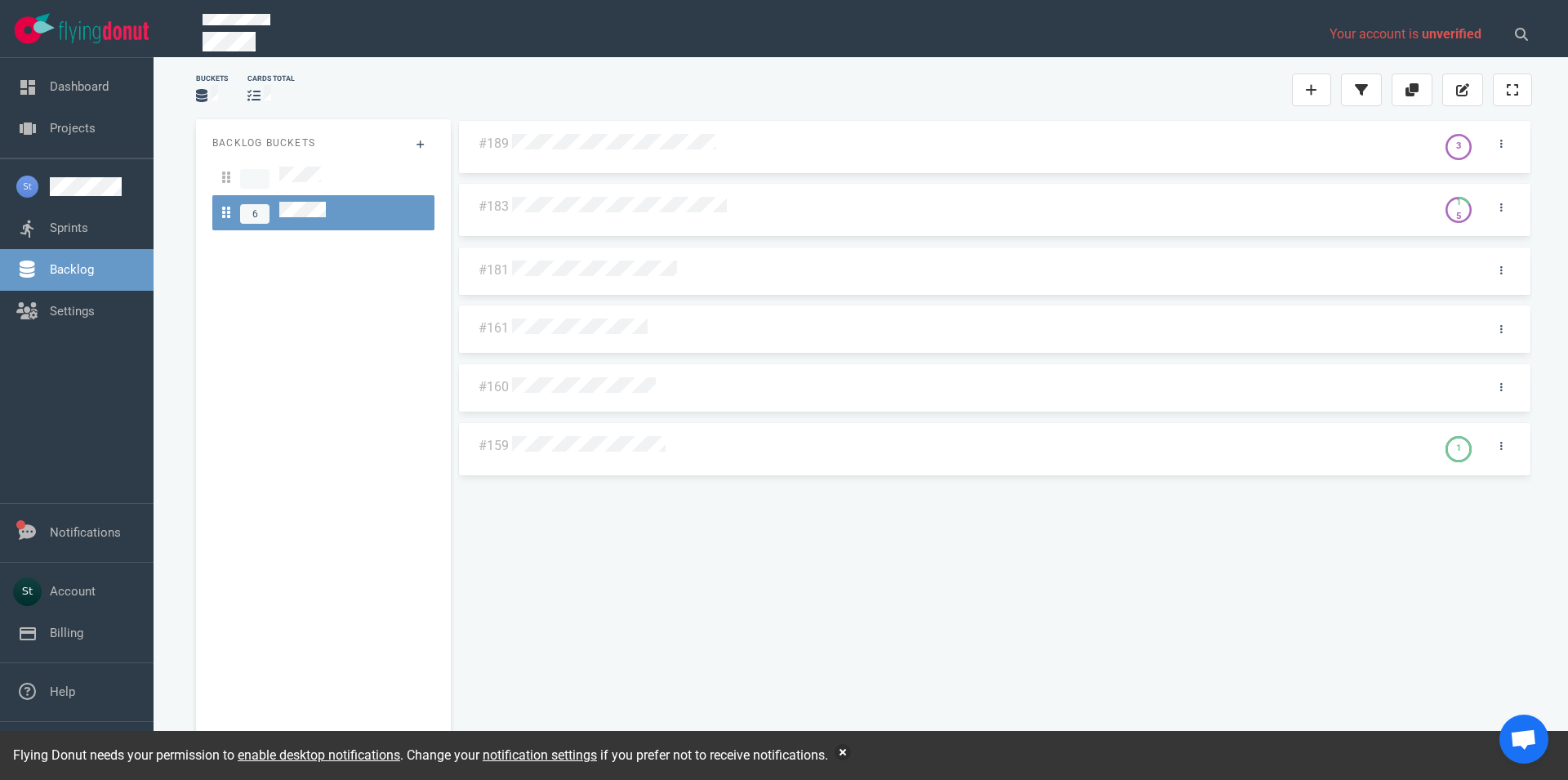
click at [624, 193] on div at bounding box center [971, 206] width 924 height 39
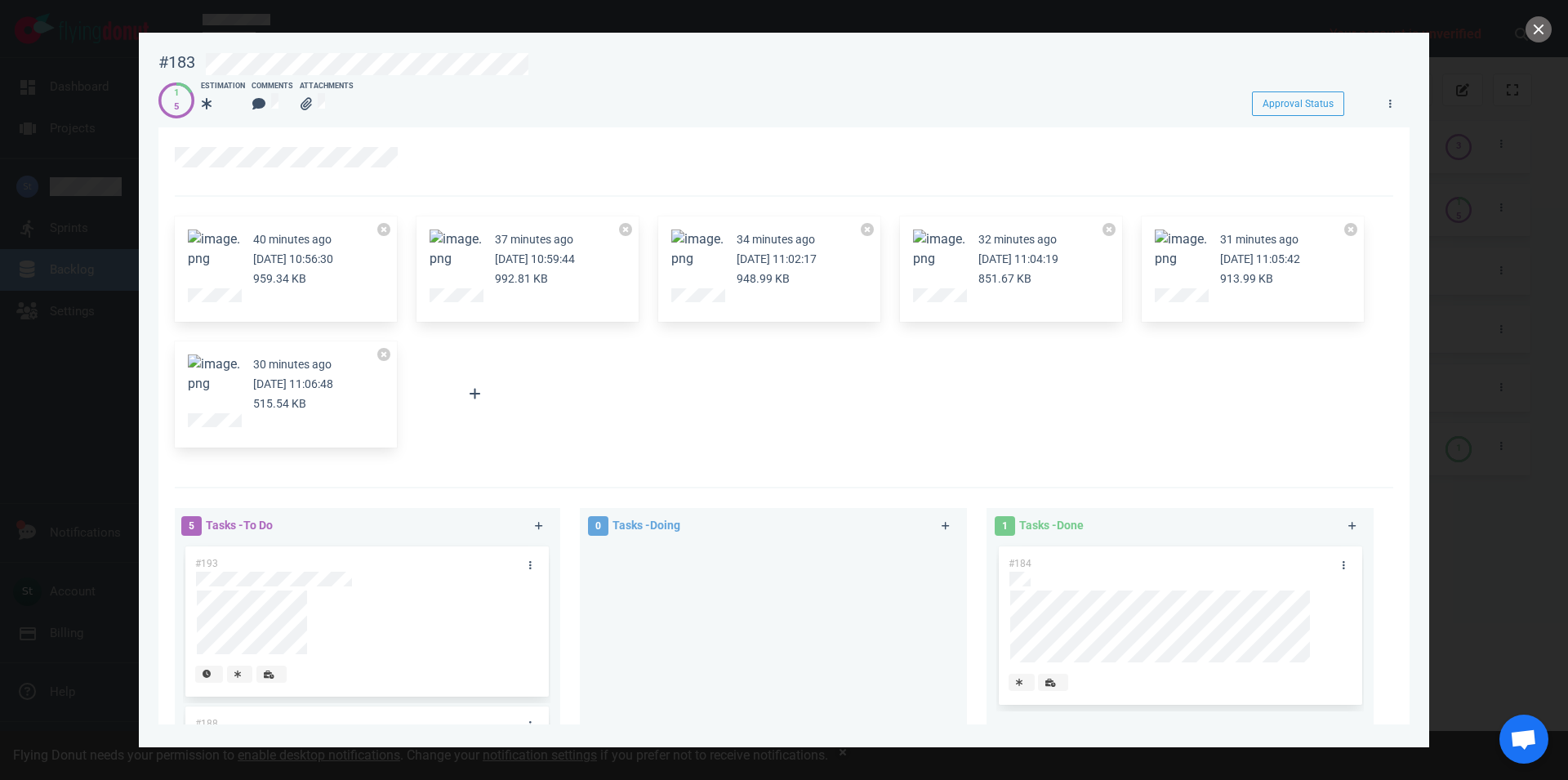
click at [448, 249] on button "Zoom image" at bounding box center [456, 249] width 53 height 39
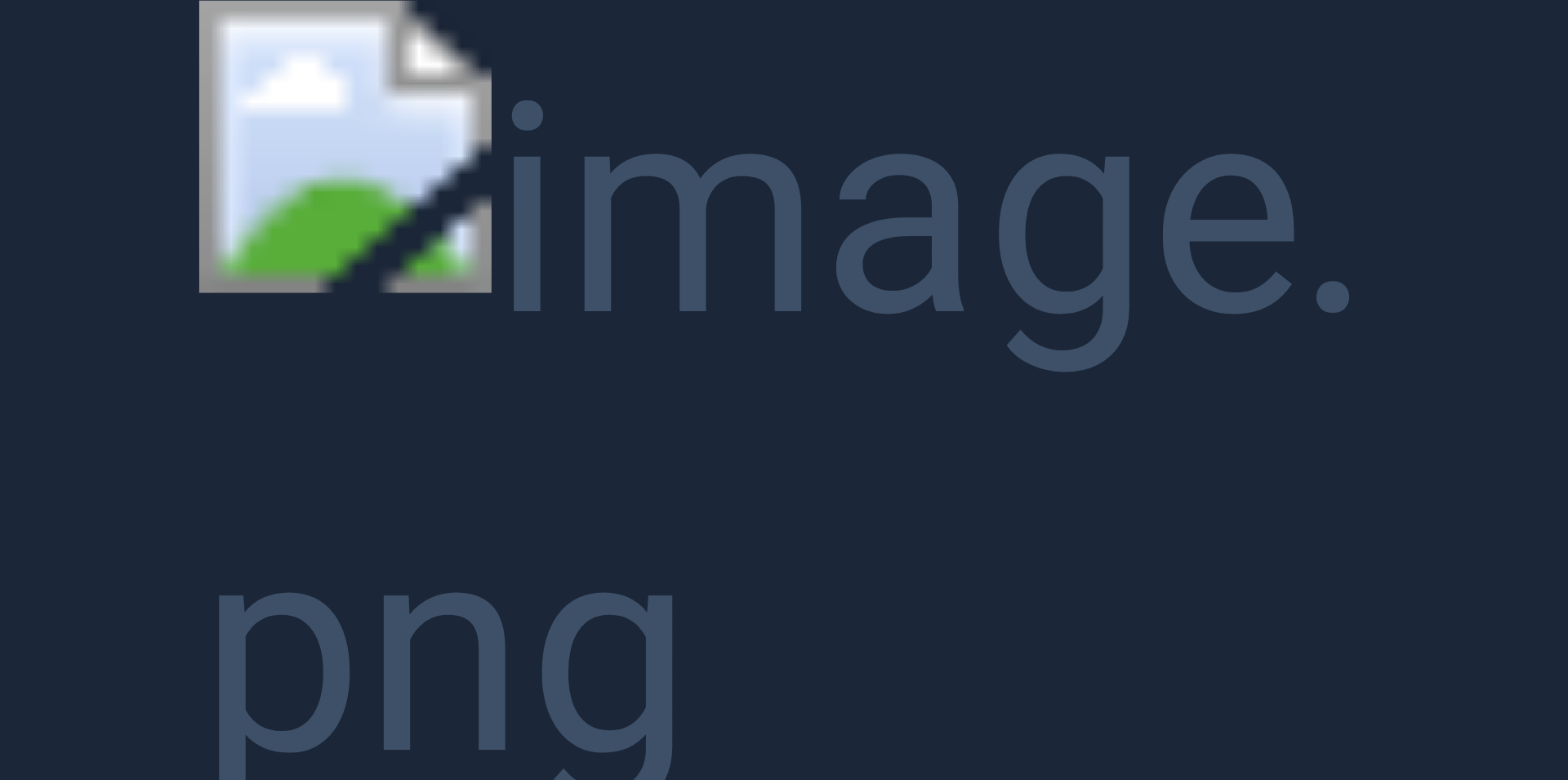
click at [289, 159] on button "Unzoom image" at bounding box center [784, 390] width 1568 height 780
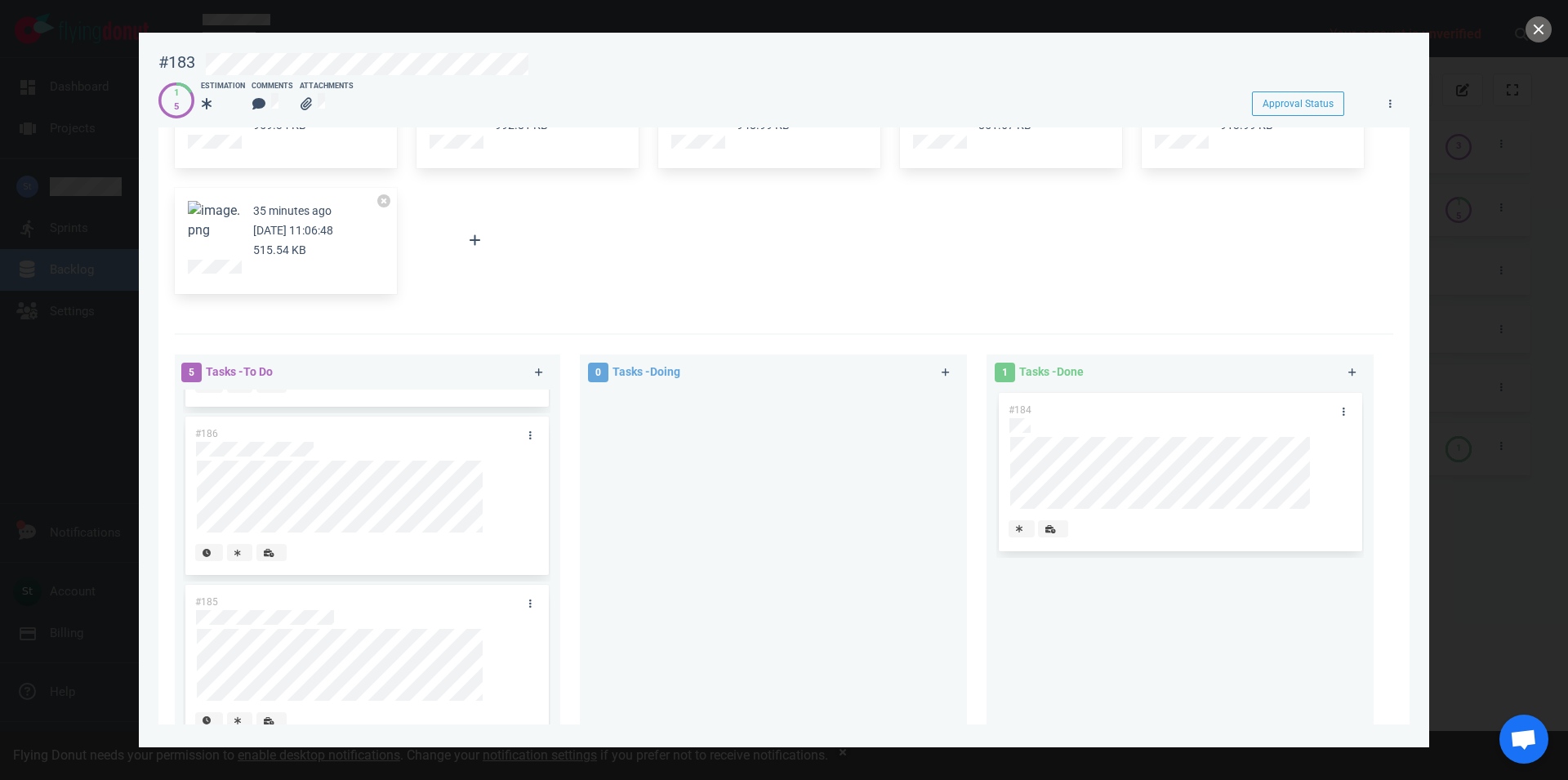
scroll to position [373, 0]
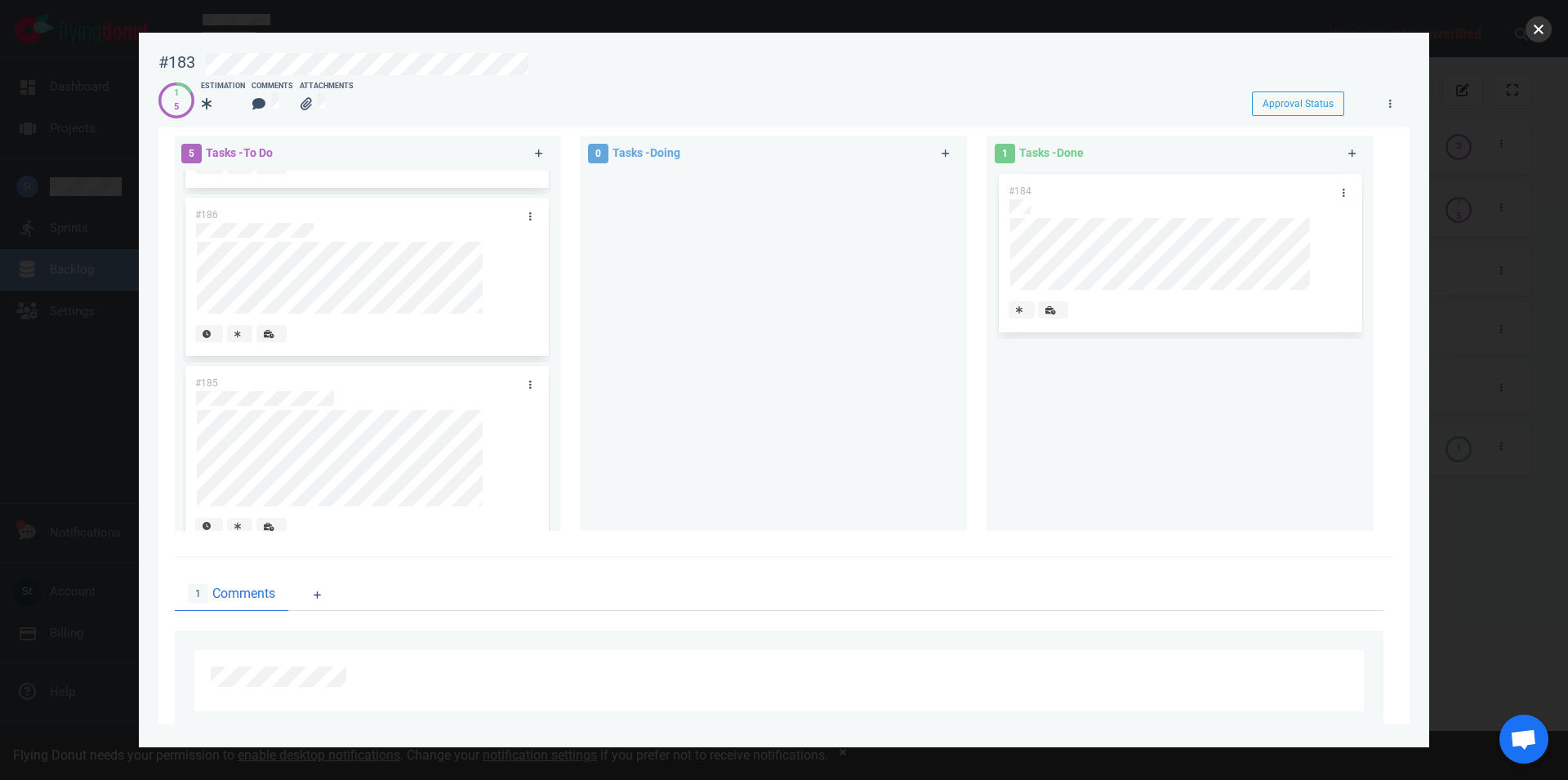
click at [1529, 38] on button "close" at bounding box center [1539, 29] width 26 height 26
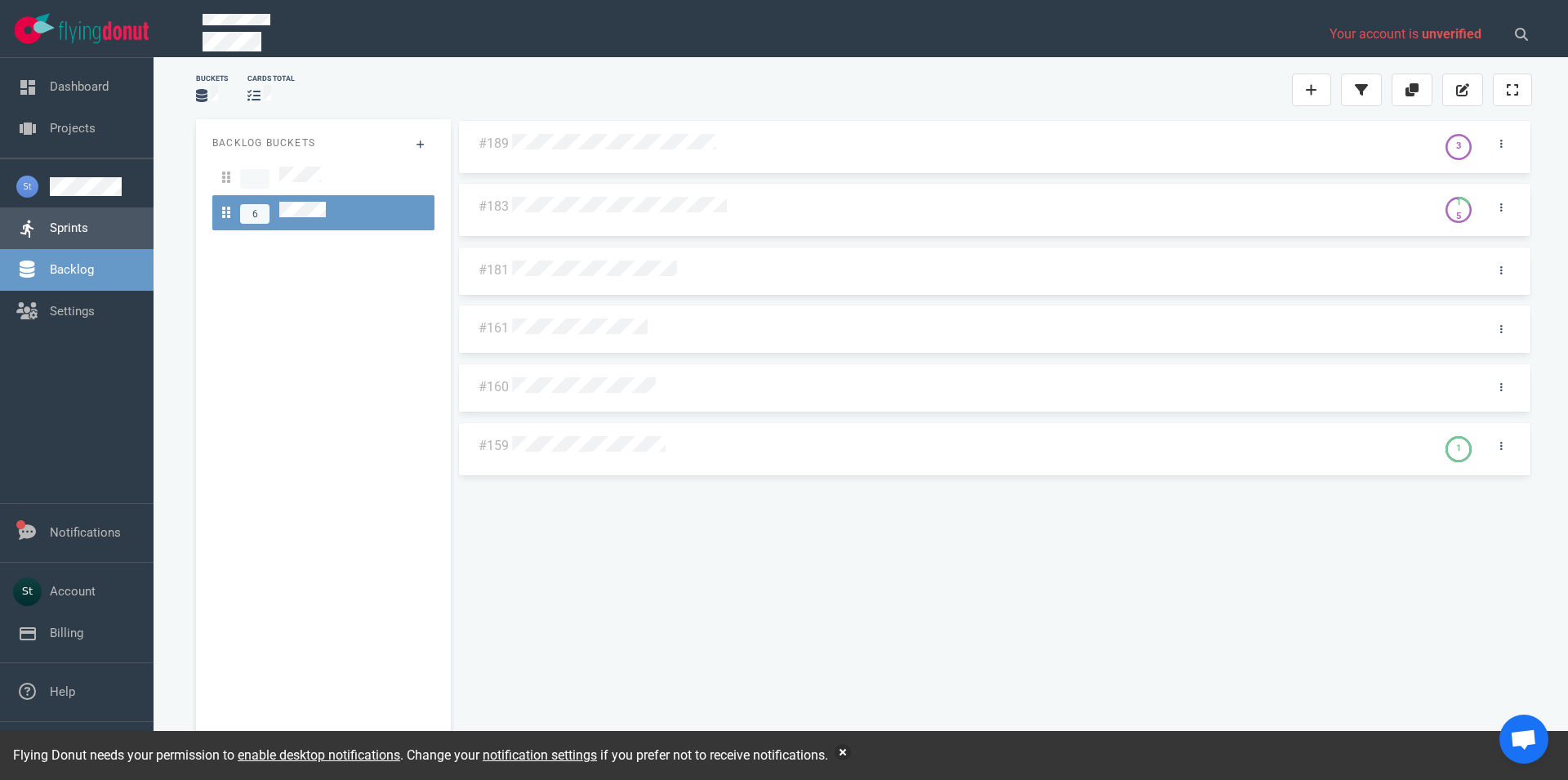
click at [53, 233] on link "Sprints" at bounding box center [69, 228] width 38 height 15
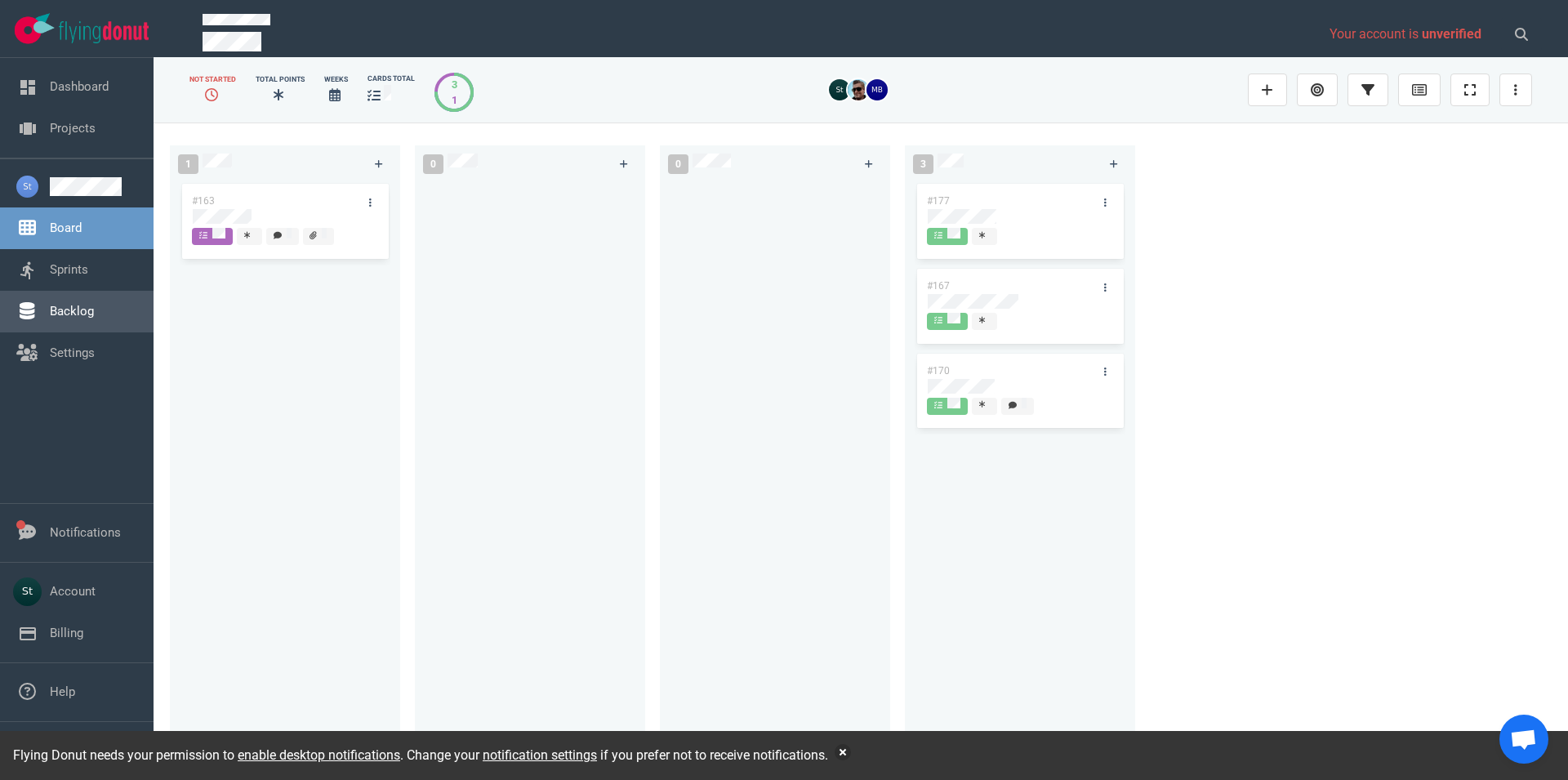
click at [94, 319] on link "Backlog" at bounding box center [72, 312] width 44 height 15
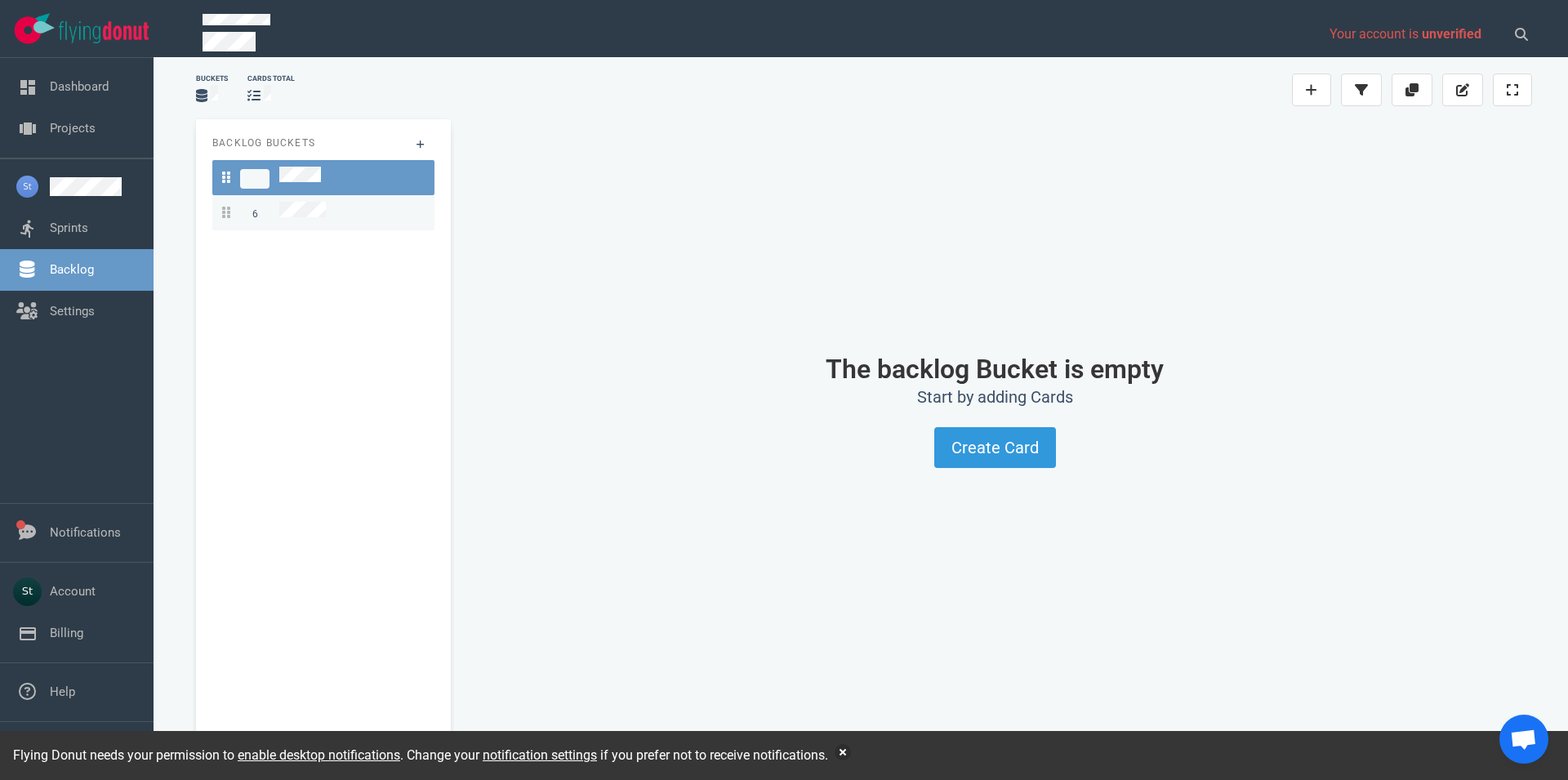
click at [318, 196] on link "6" at bounding box center [323, 213] width 222 height 35
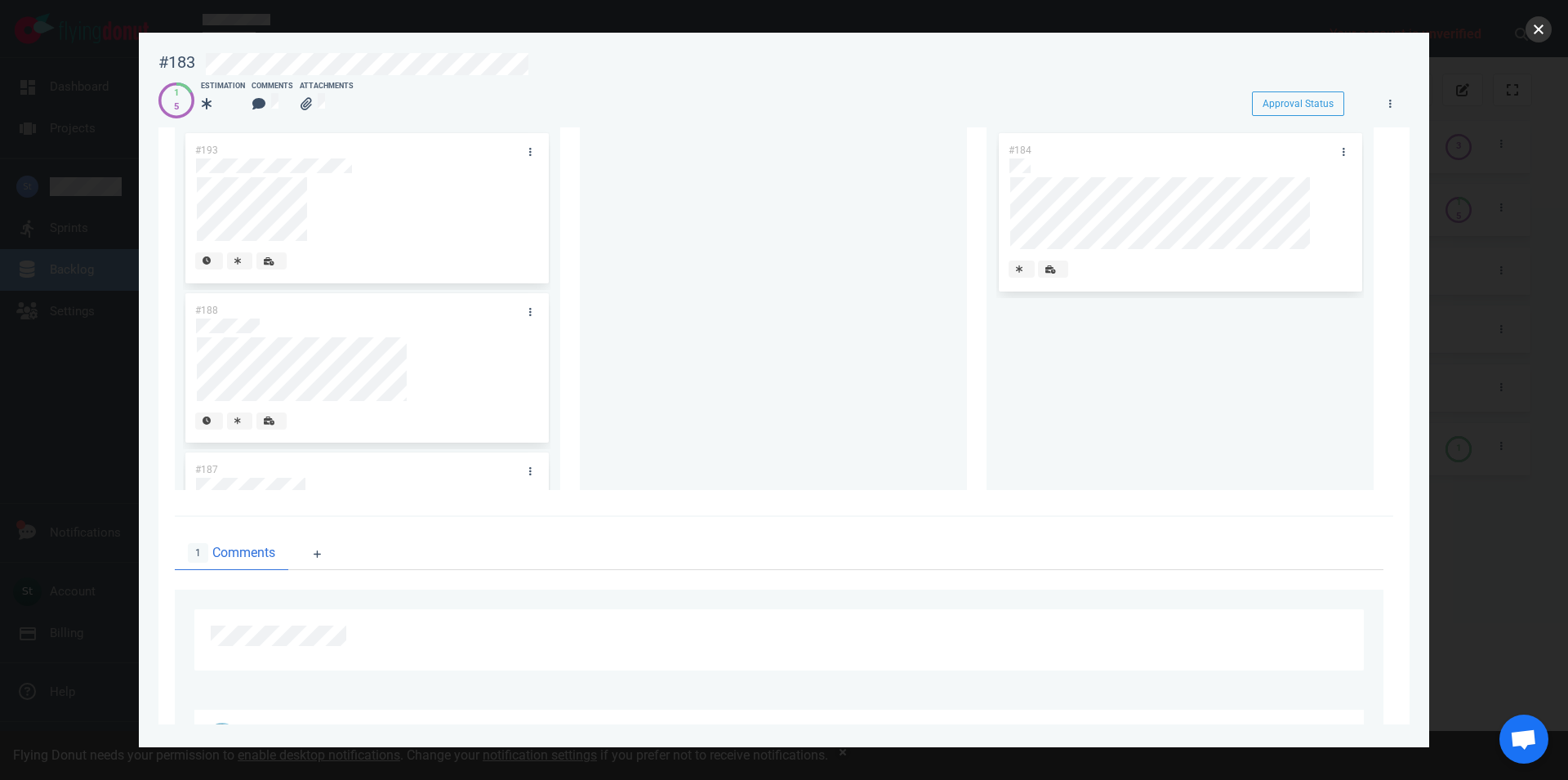
click at [1548, 25] on button "close" at bounding box center [1539, 29] width 26 height 26
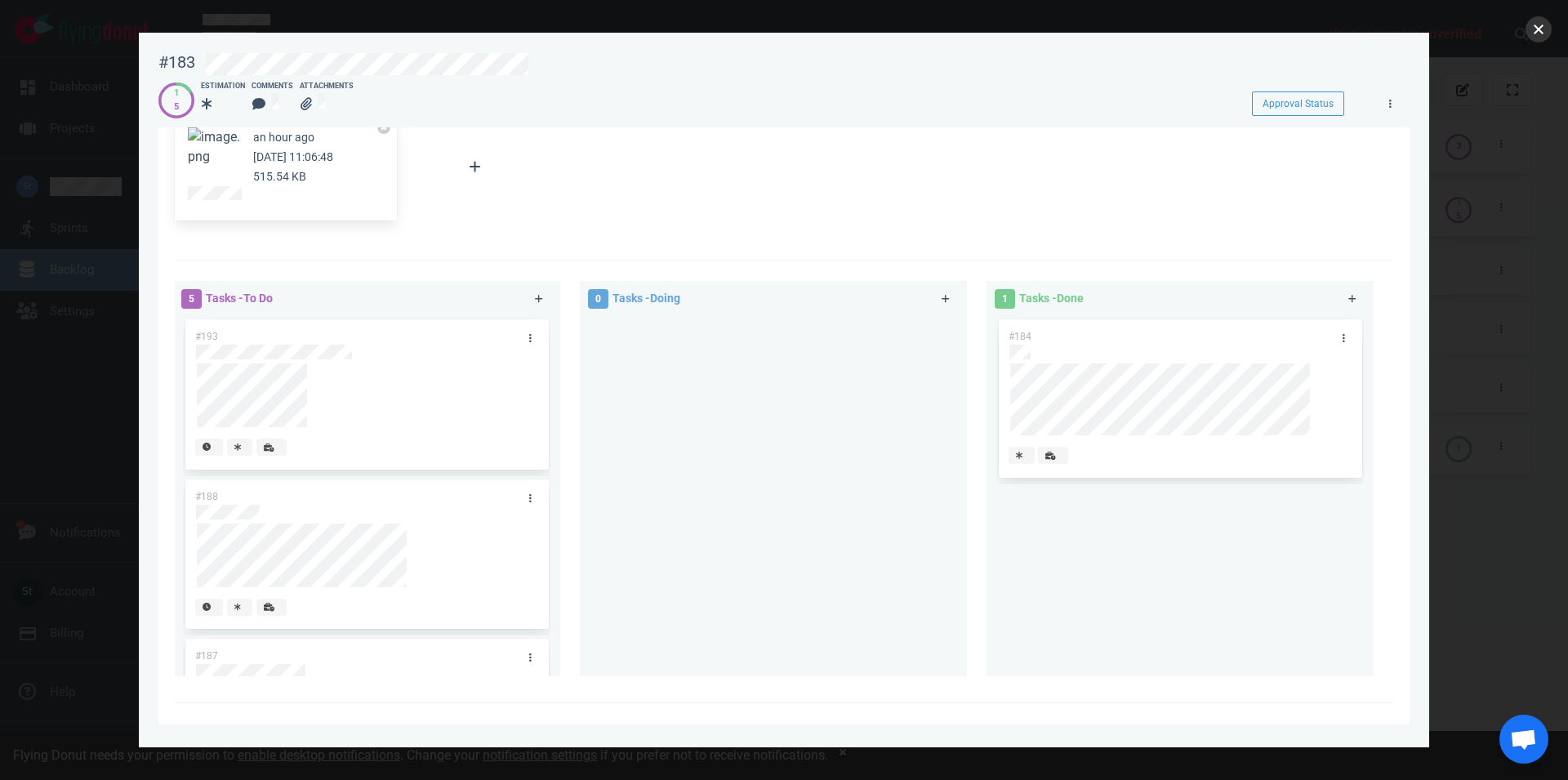
click at [1540, 34] on button "close" at bounding box center [1539, 29] width 26 height 26
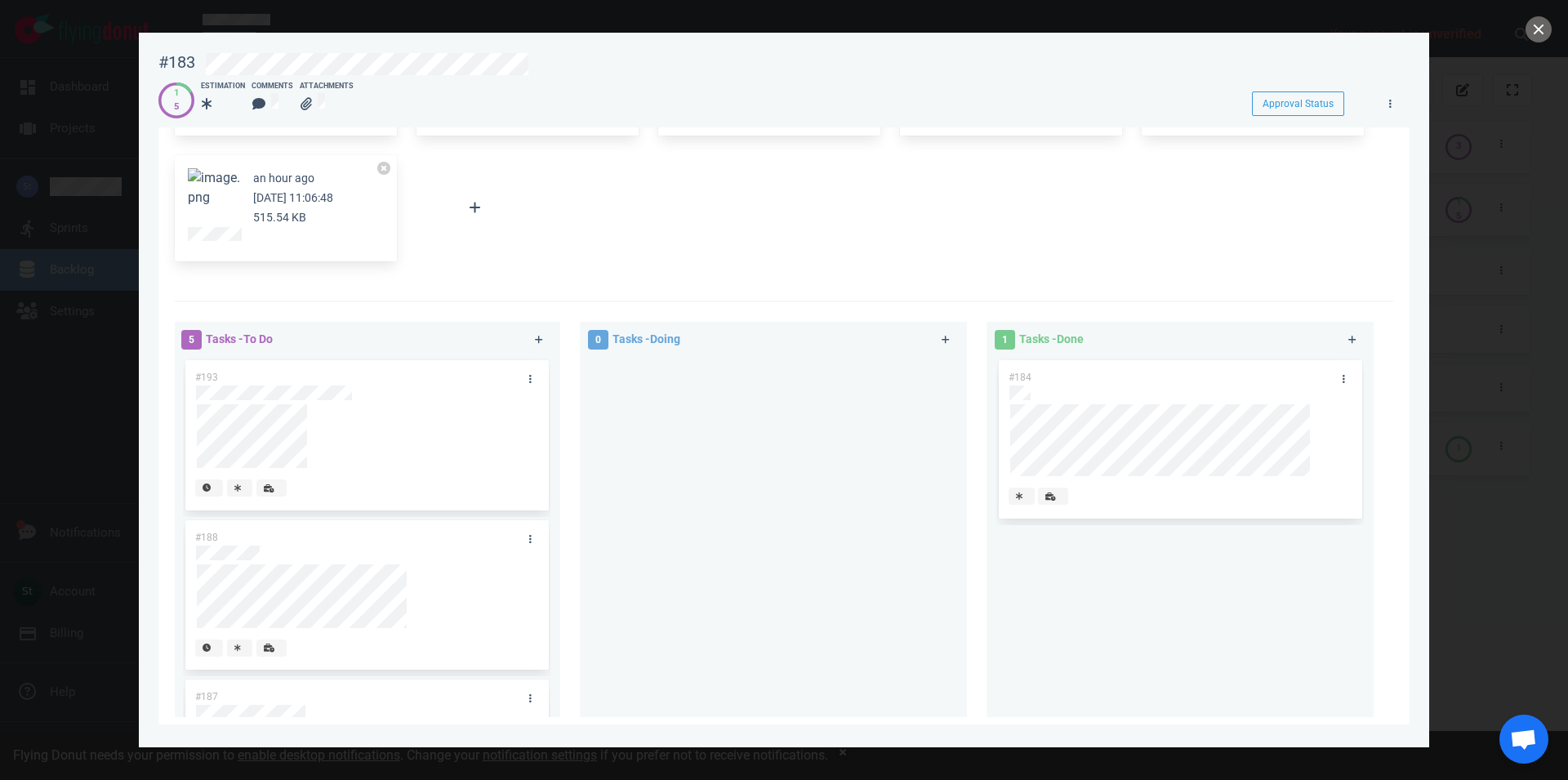
scroll to position [93, 0]
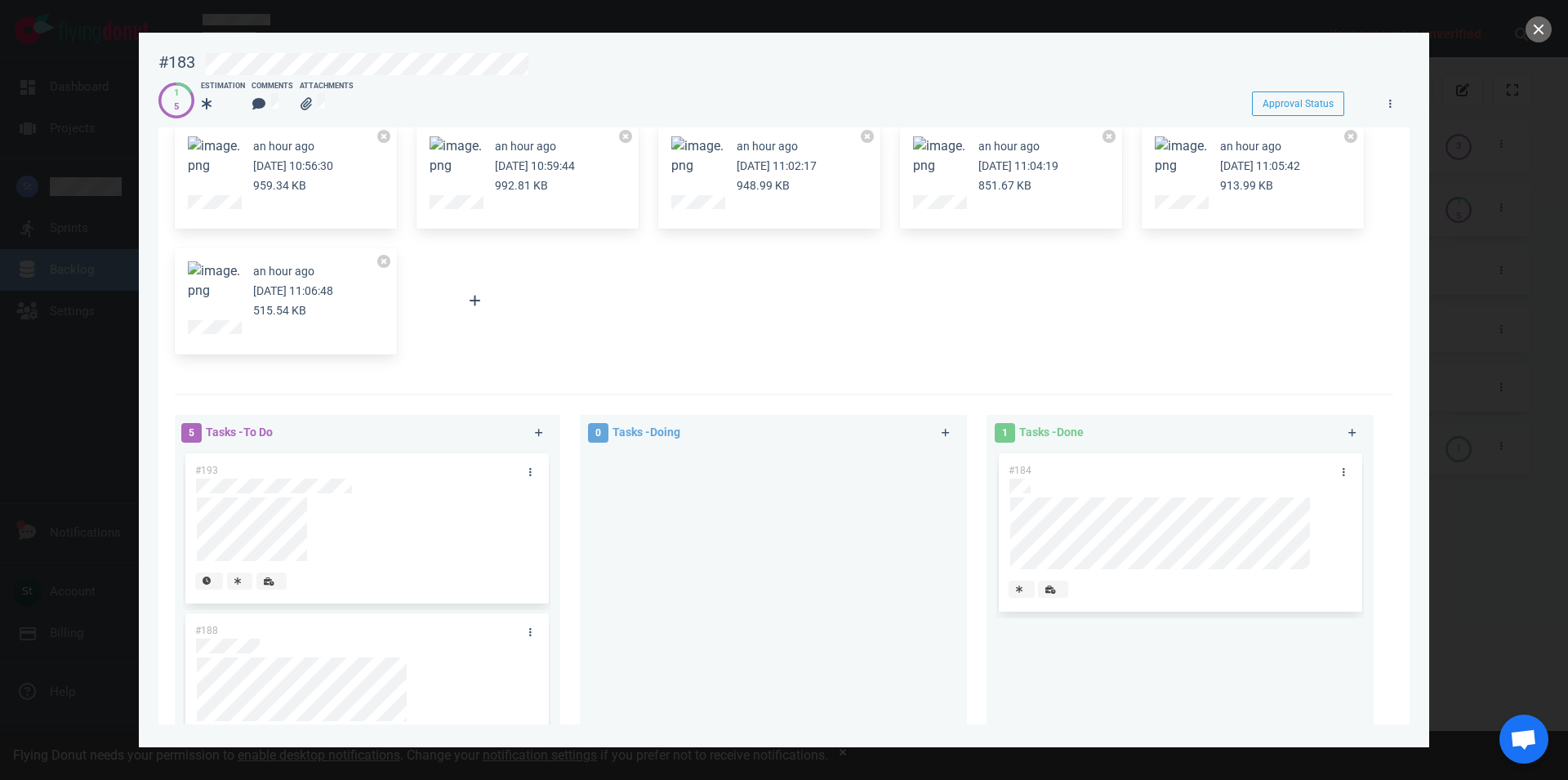
click at [230, 270] on button "Zoom image" at bounding box center [214, 281] width 53 height 39
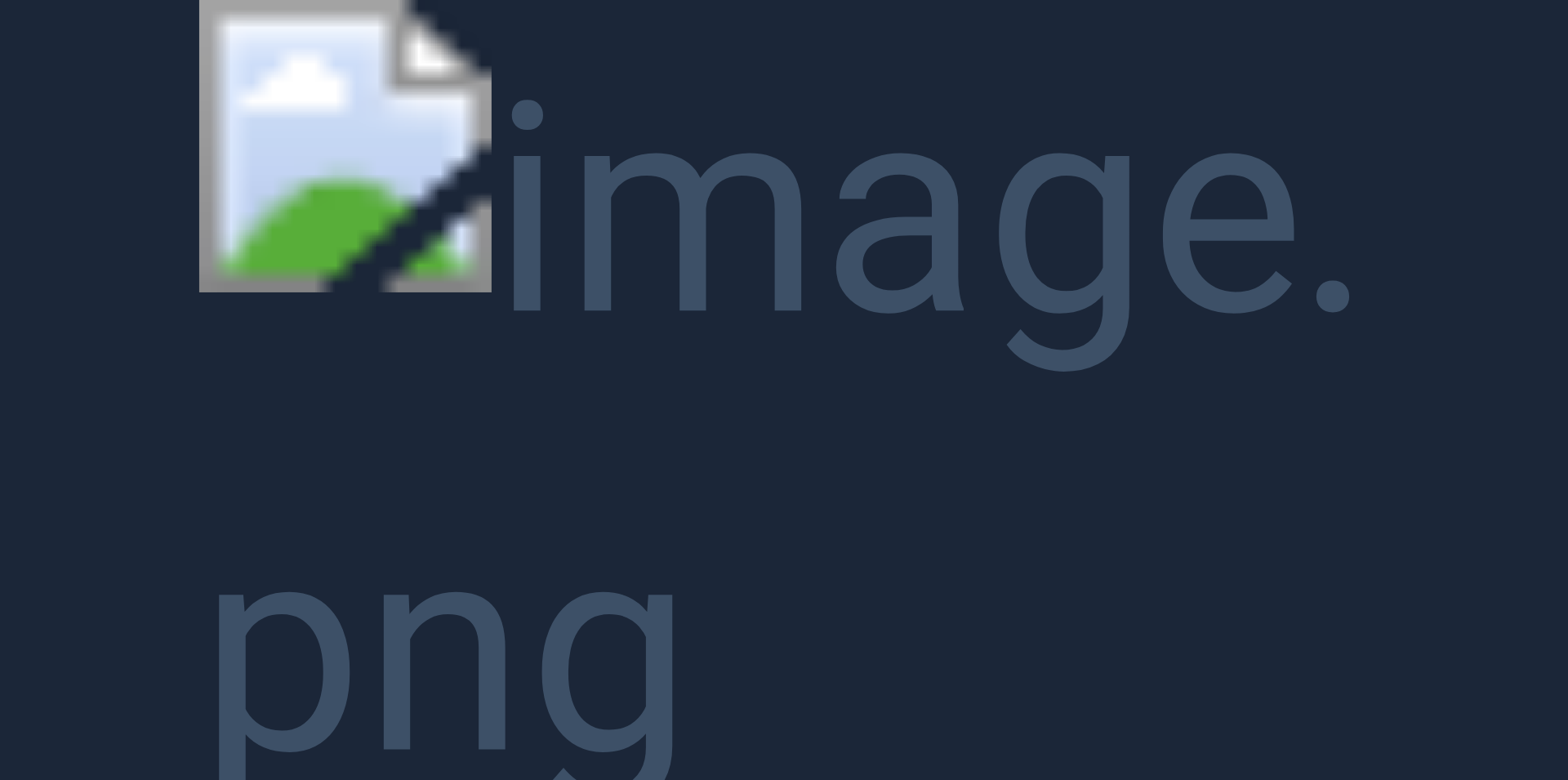
click at [443, 268] on button "Unzoom image" at bounding box center [784, 390] width 1568 height 780
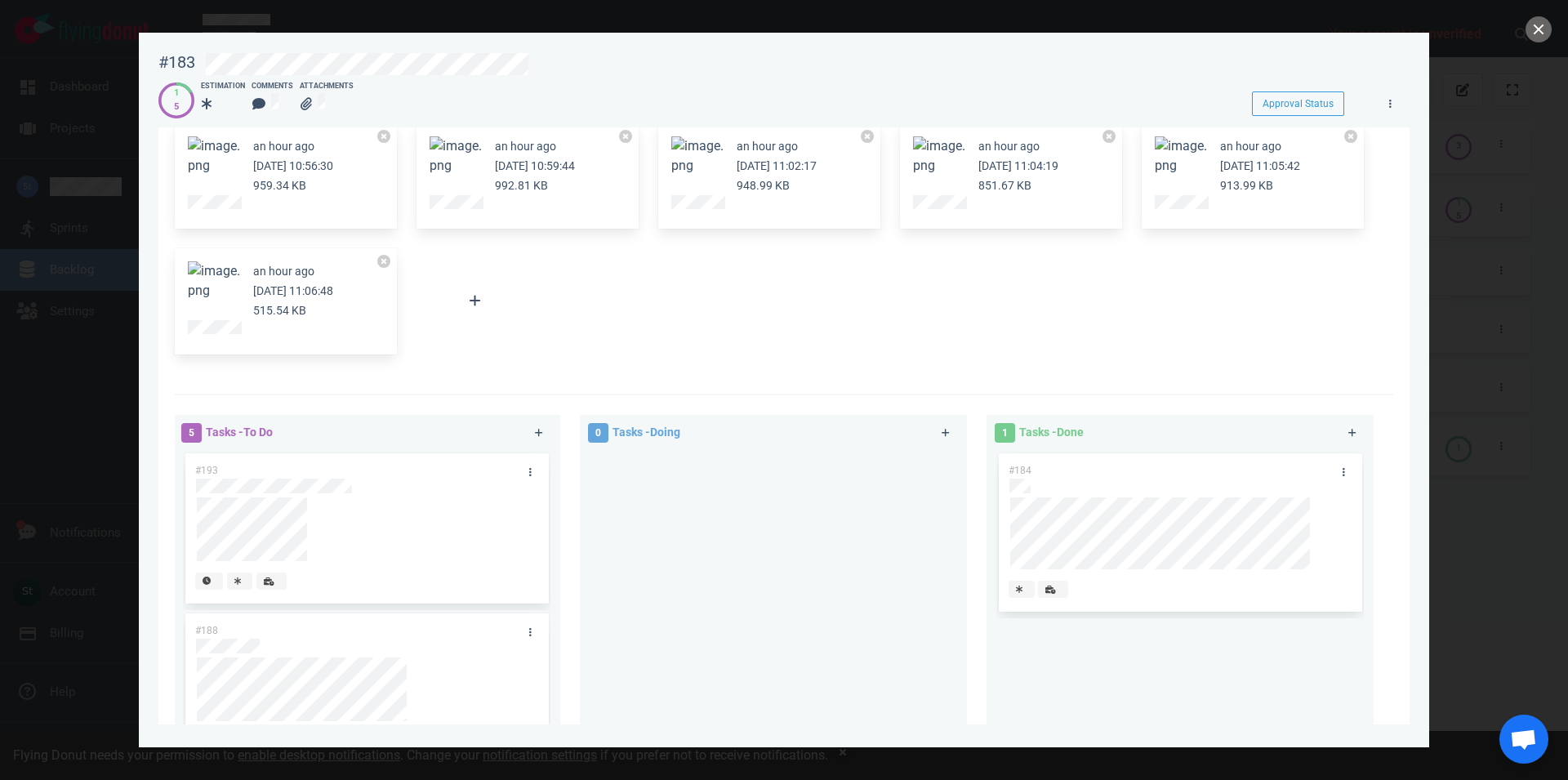
click at [1192, 165] on button "Zoom image" at bounding box center [1181, 155] width 53 height 39
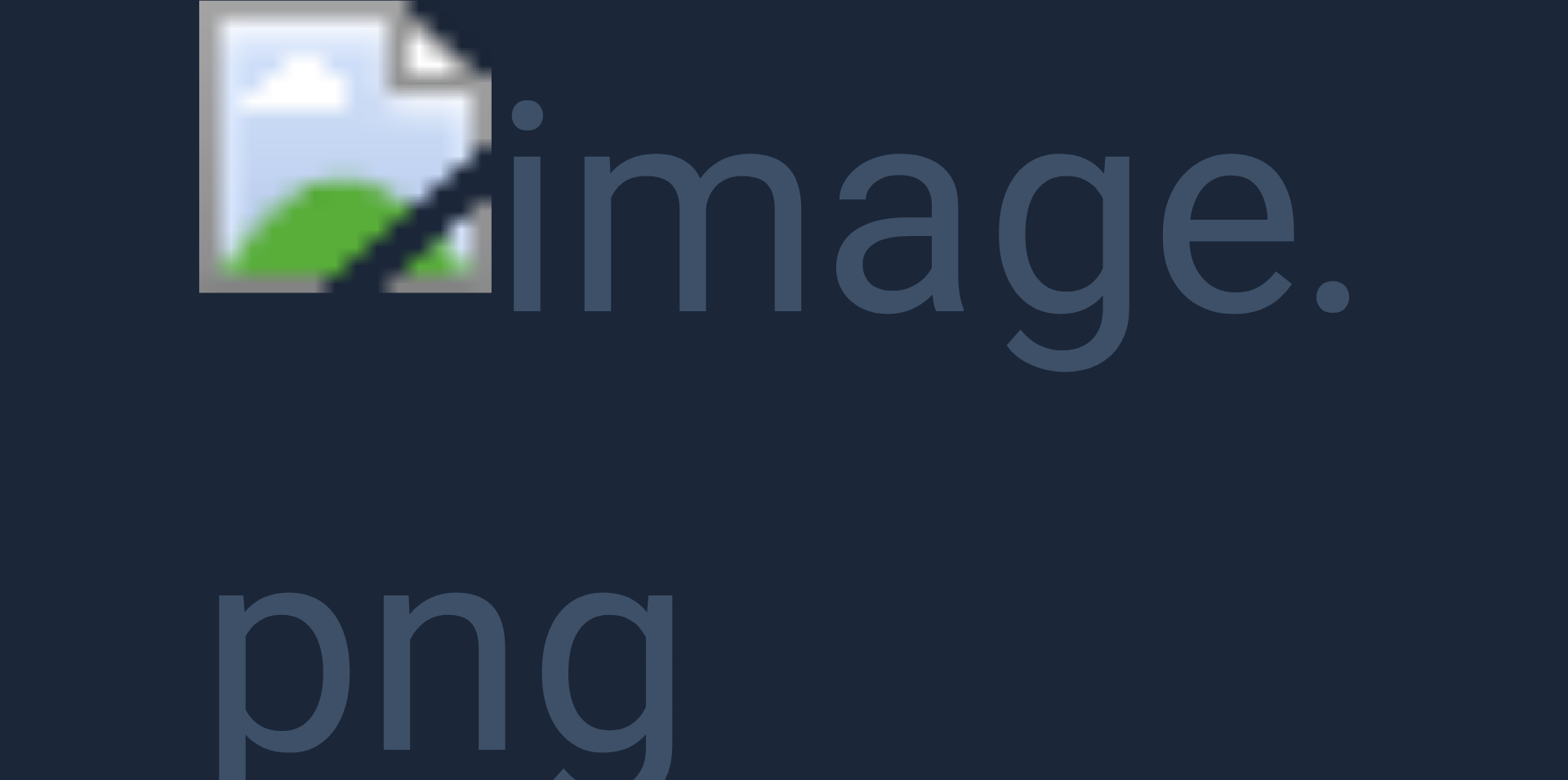
click at [718, 296] on button "Unzoom image" at bounding box center [784, 390] width 1568 height 780
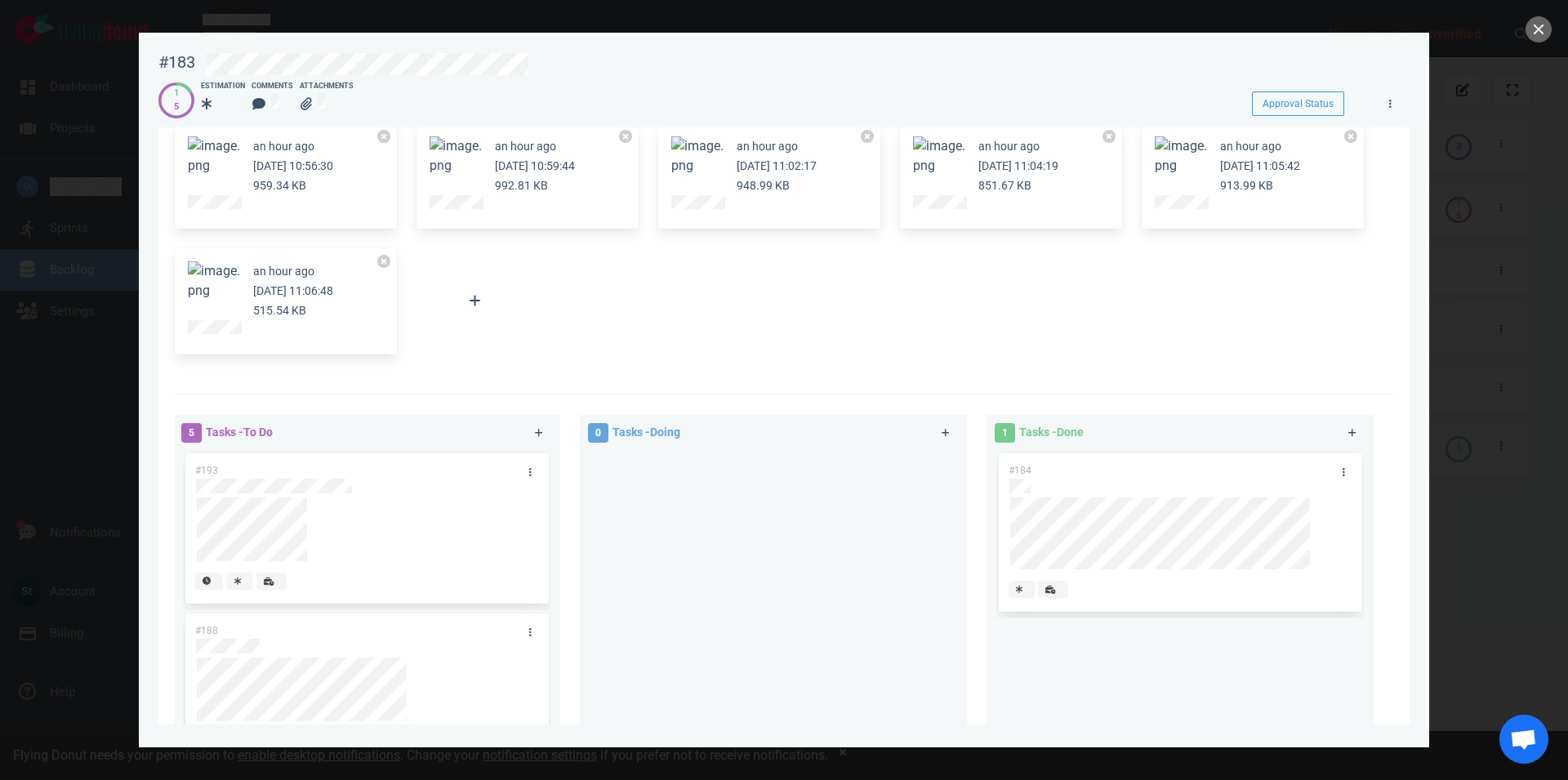
click at [224, 283] on button "Zoom image" at bounding box center [214, 281] width 53 height 39
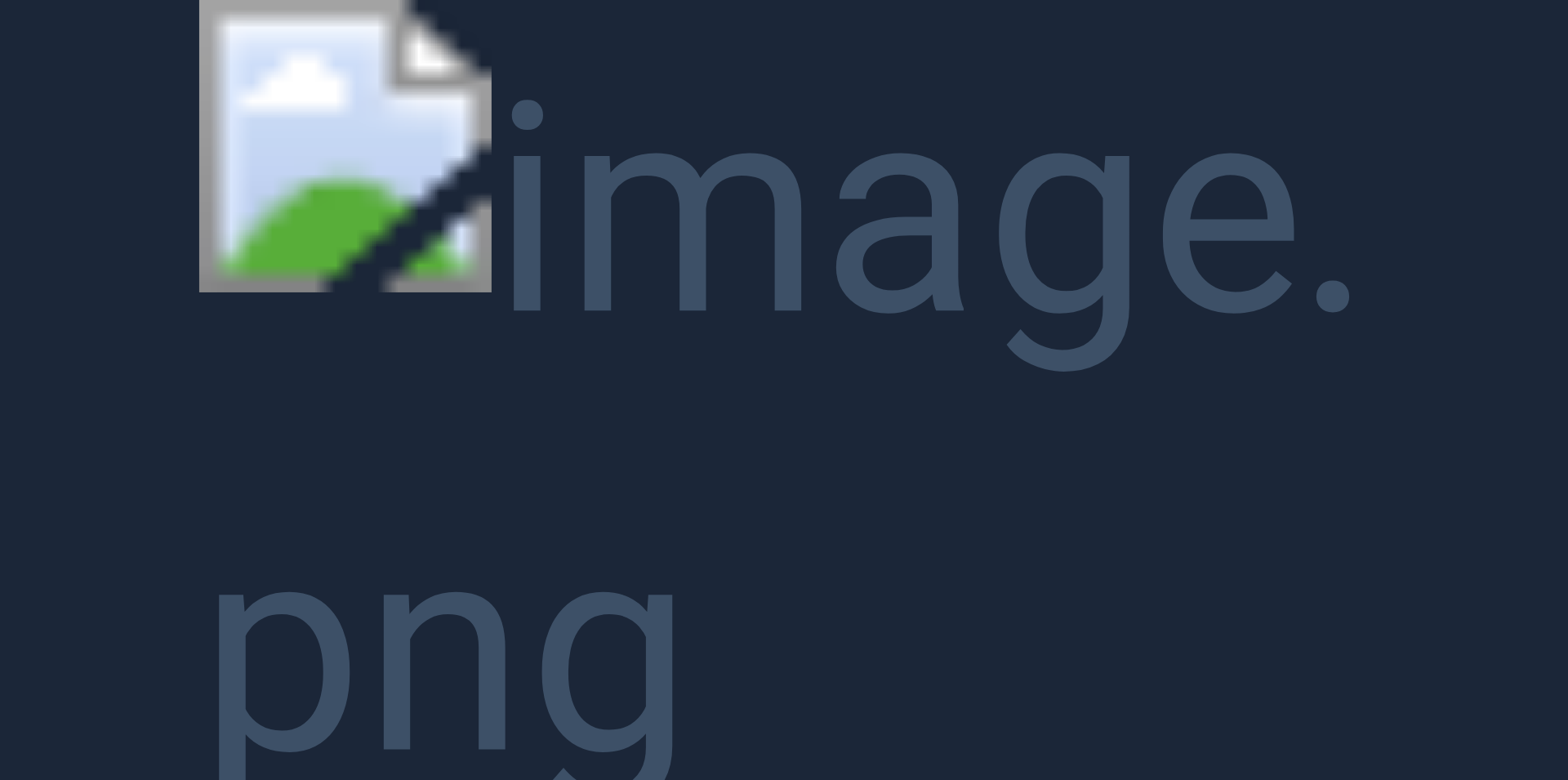
click at [340, 314] on button "Unzoom image" at bounding box center [784, 390] width 1568 height 780
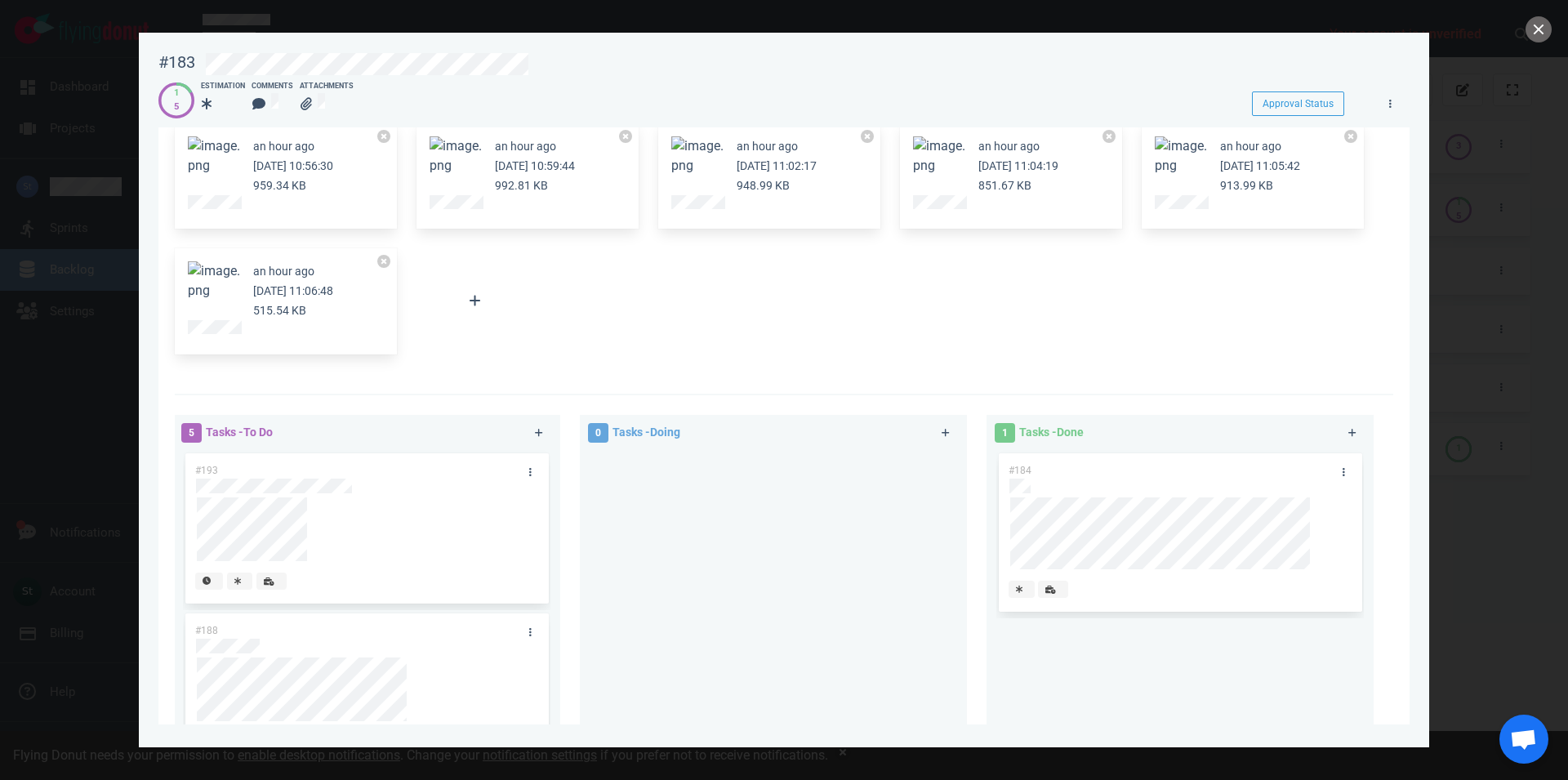
click at [960, 151] on button "Zoom image" at bounding box center [939, 155] width 53 height 39
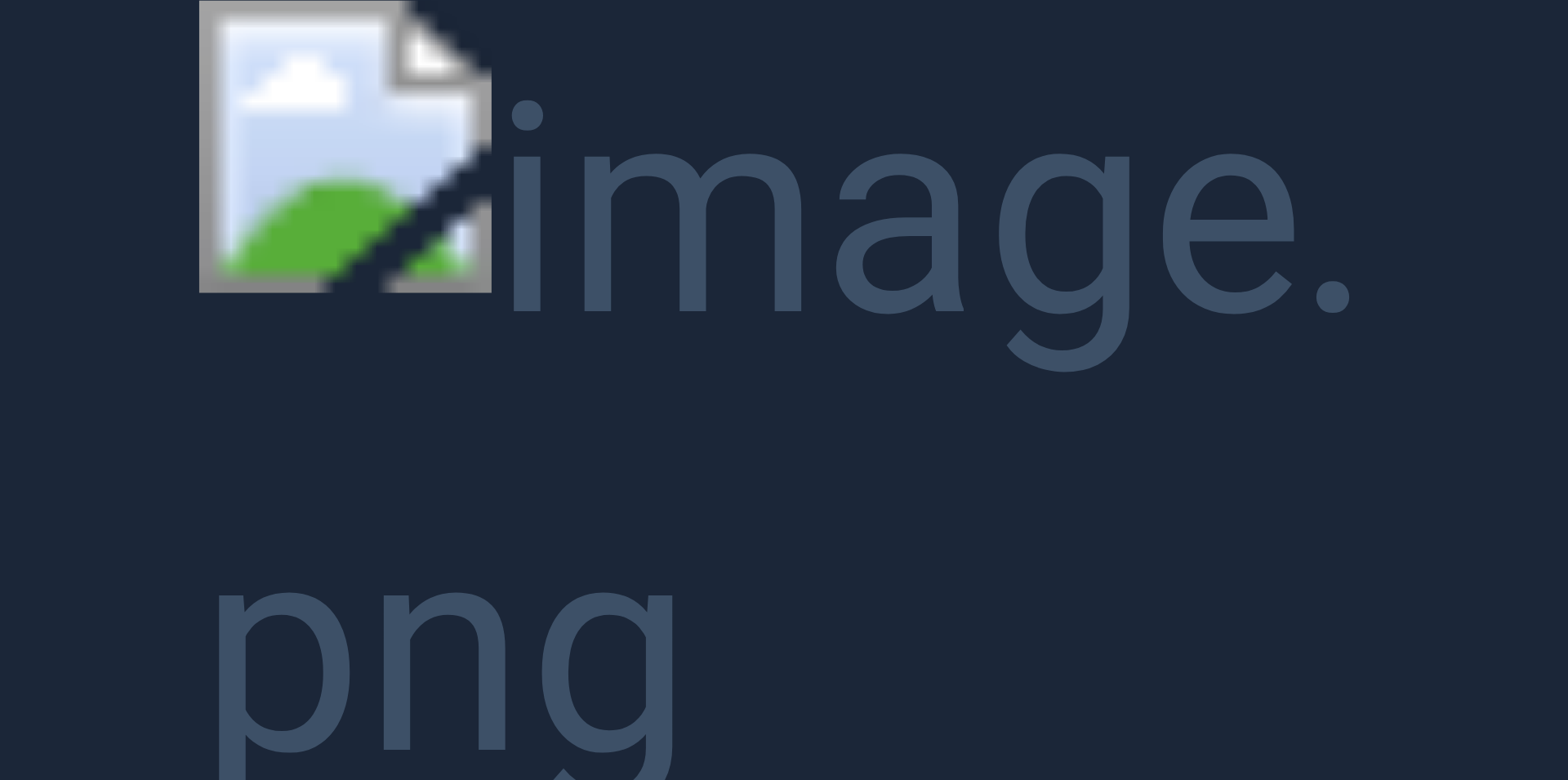
click at [957, 154] on button "Unzoom image" at bounding box center [784, 390] width 1568 height 780
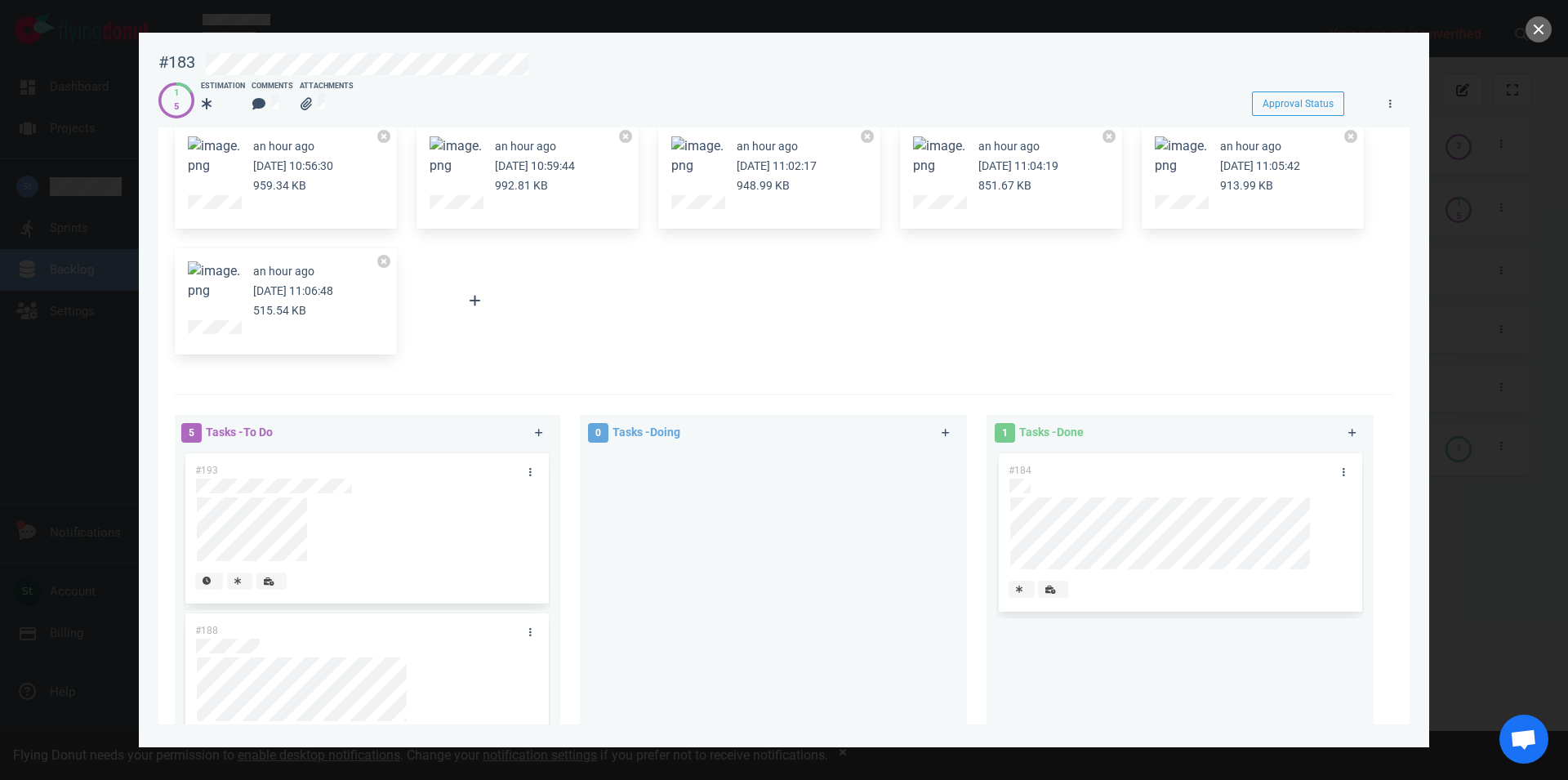
click at [725, 146] on article "an hour ago [DATE] 11:02:17 948.99 KB" at bounding box center [769, 166] width 196 height 59
click at [724, 149] on article "an hour ago [DATE] 11:02:17 948.99 KB" at bounding box center [769, 166] width 196 height 59
click at [702, 162] on button "Zoom image" at bounding box center [697, 155] width 53 height 39
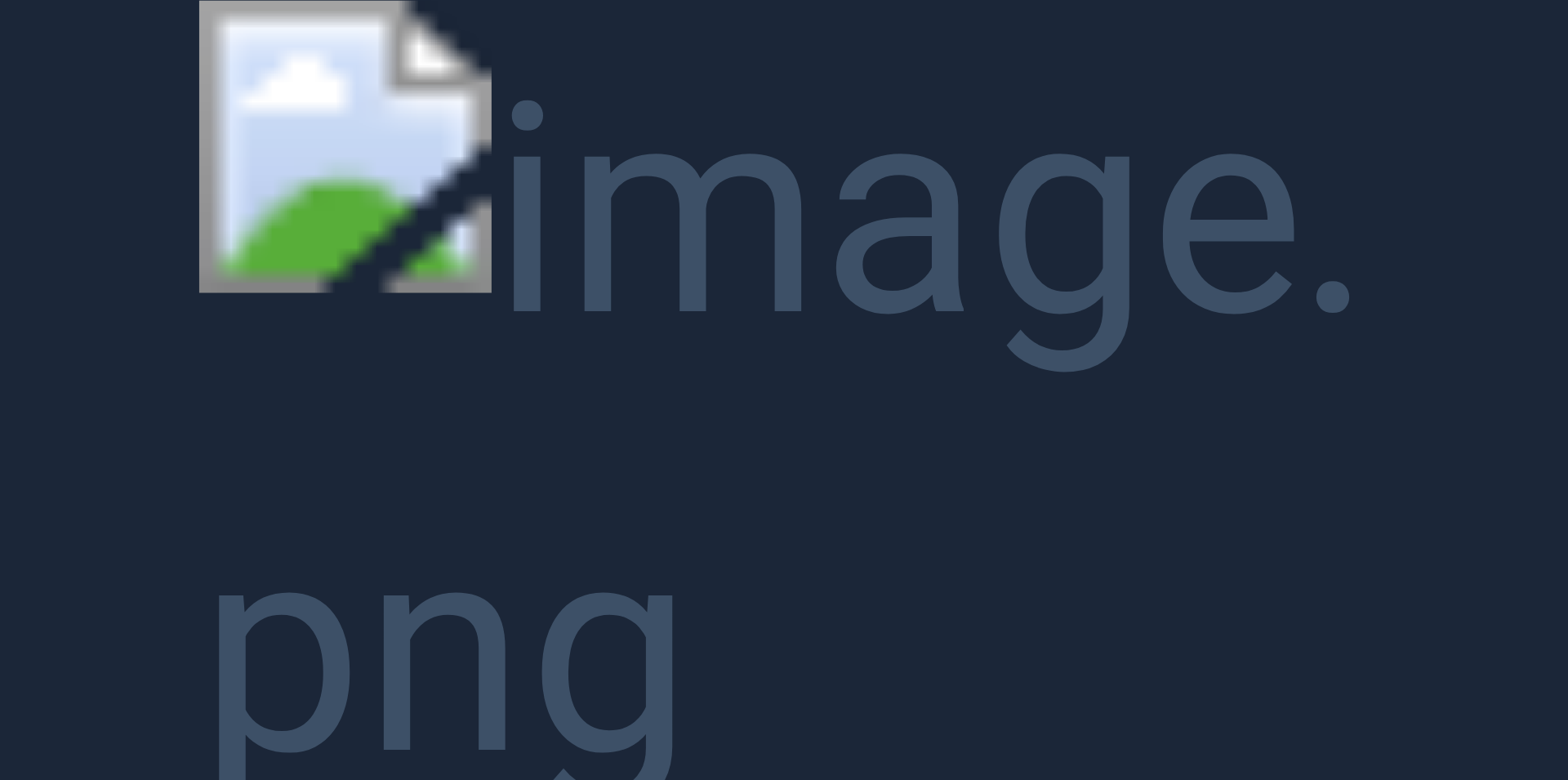
click at [707, 162] on button "Unzoom image" at bounding box center [784, 390] width 1568 height 780
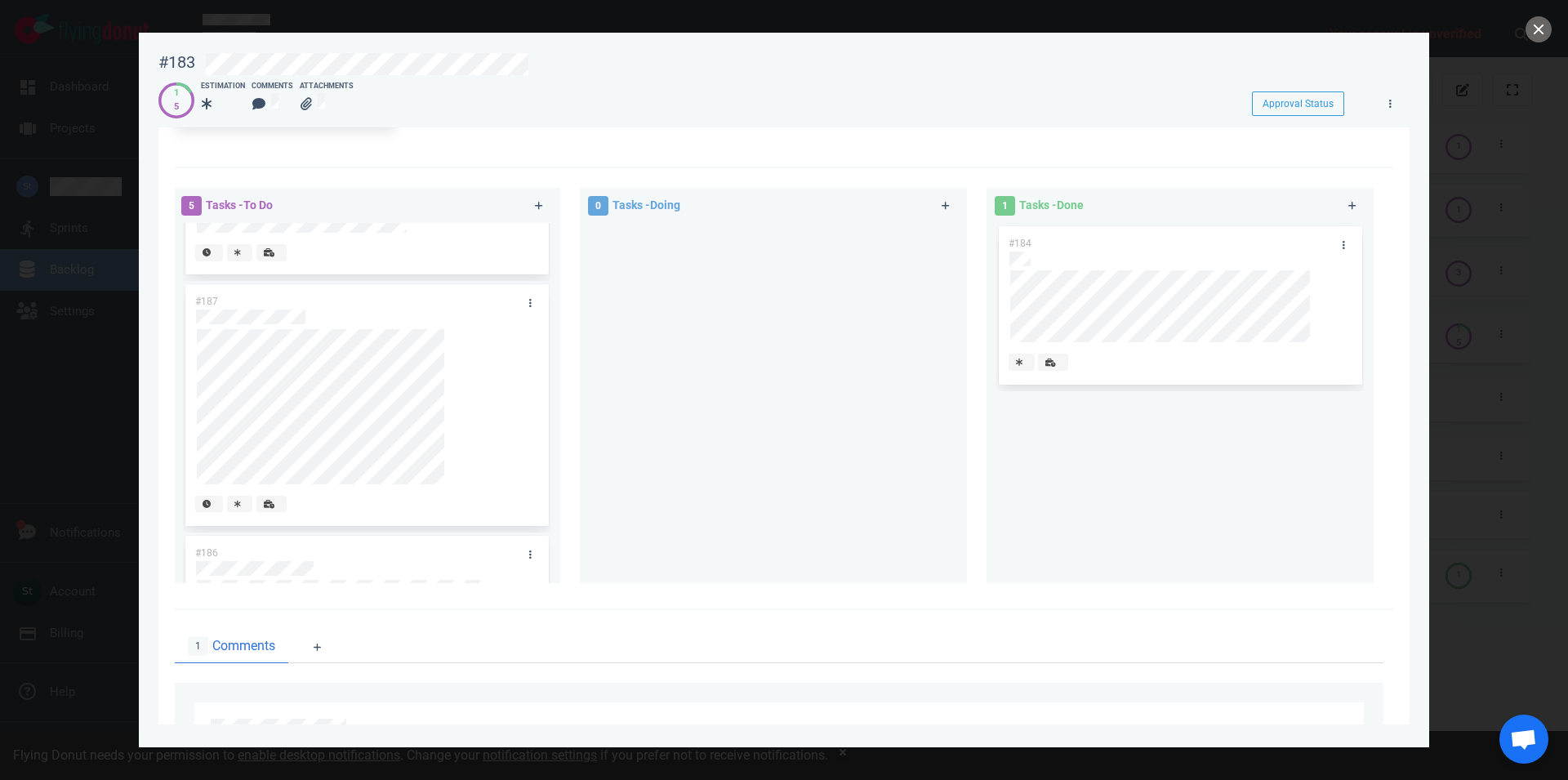
scroll to position [263, 0]
